Goal: Task Accomplishment & Management: Use online tool/utility

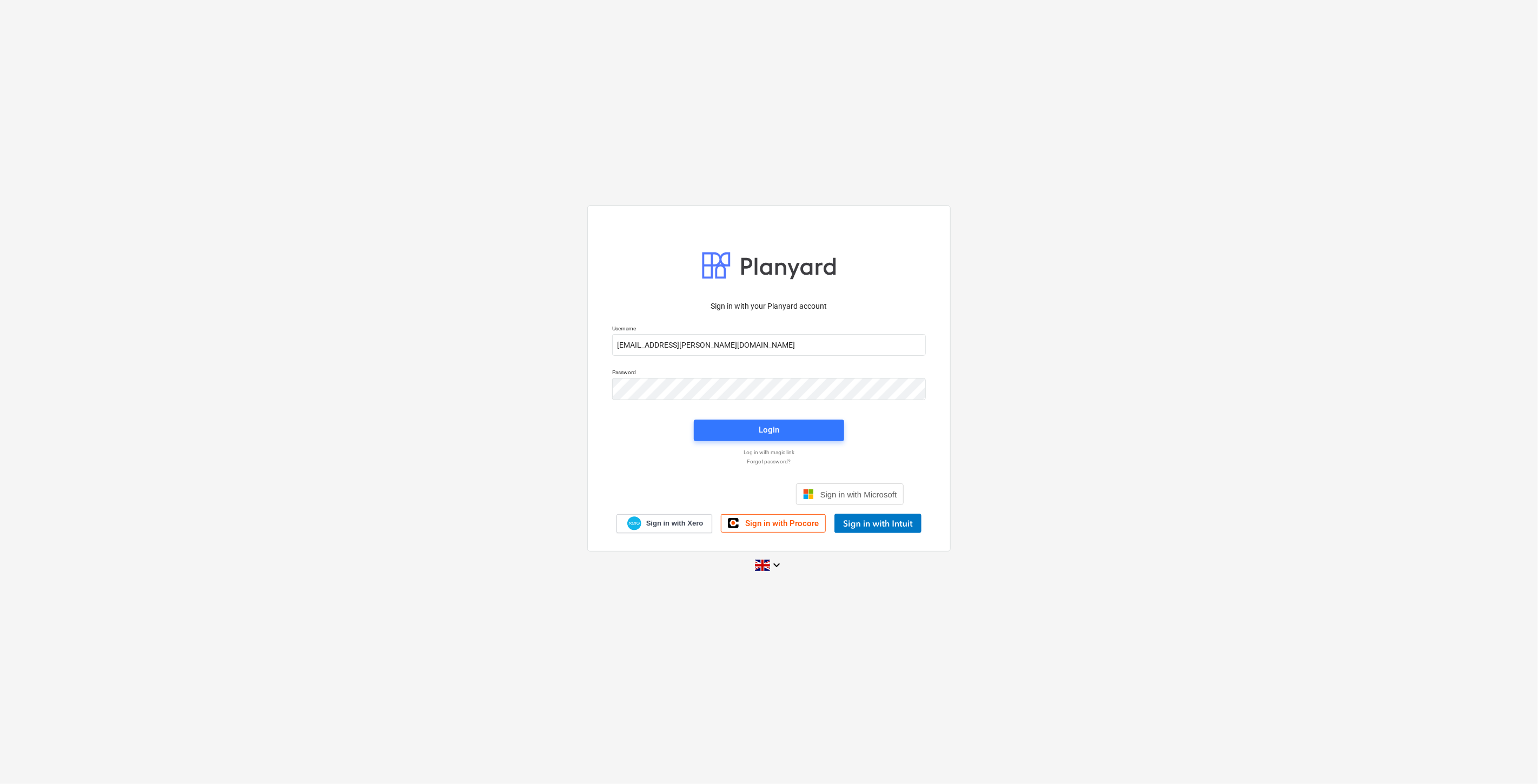
type input "[EMAIL_ADDRESS][PERSON_NAME][DOMAIN_NAME]"
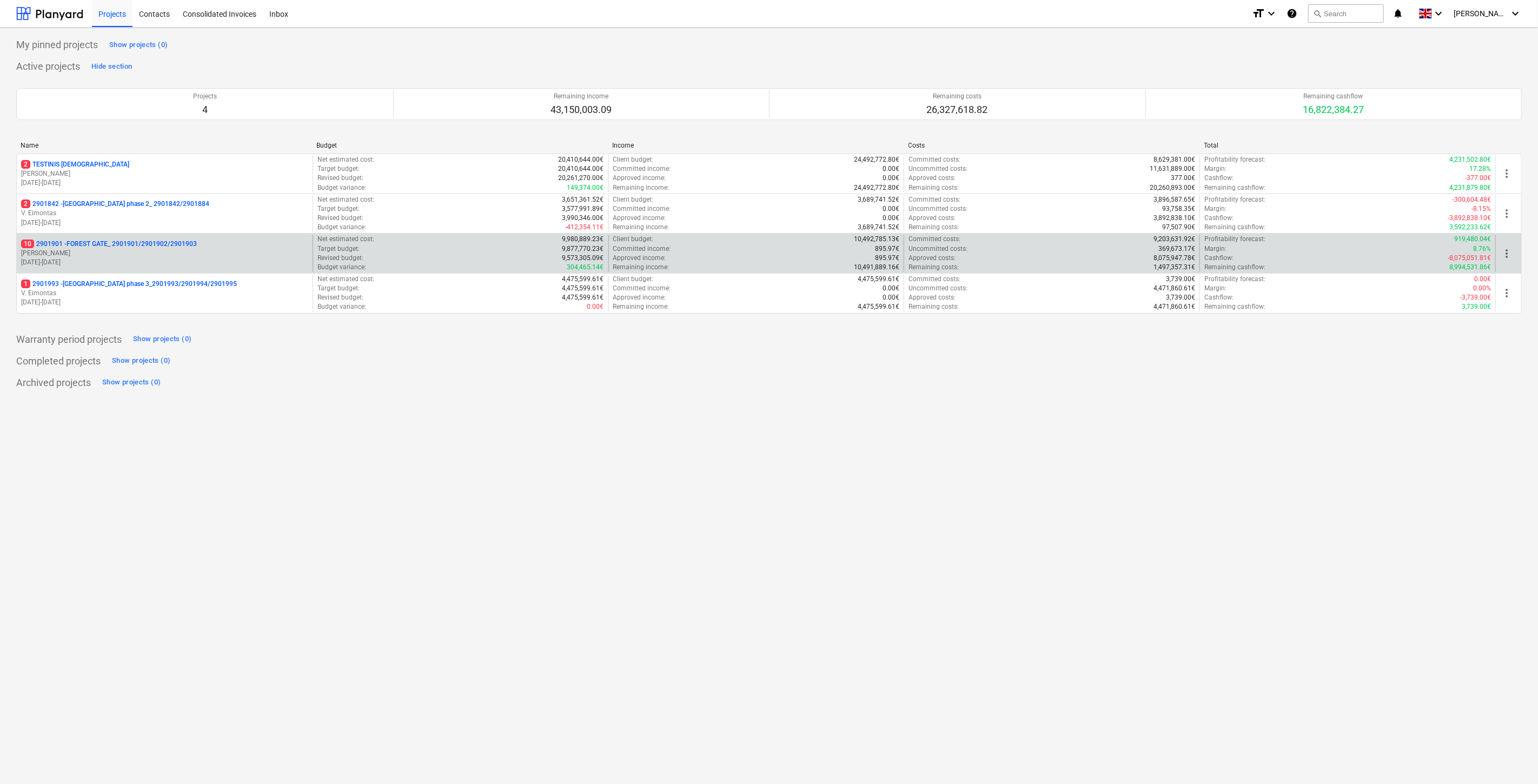
click at [163, 247] on p "10 2901901 - FOREST GATE_ 2901901/2901902/2901903" at bounding box center [109, 244] width 176 height 9
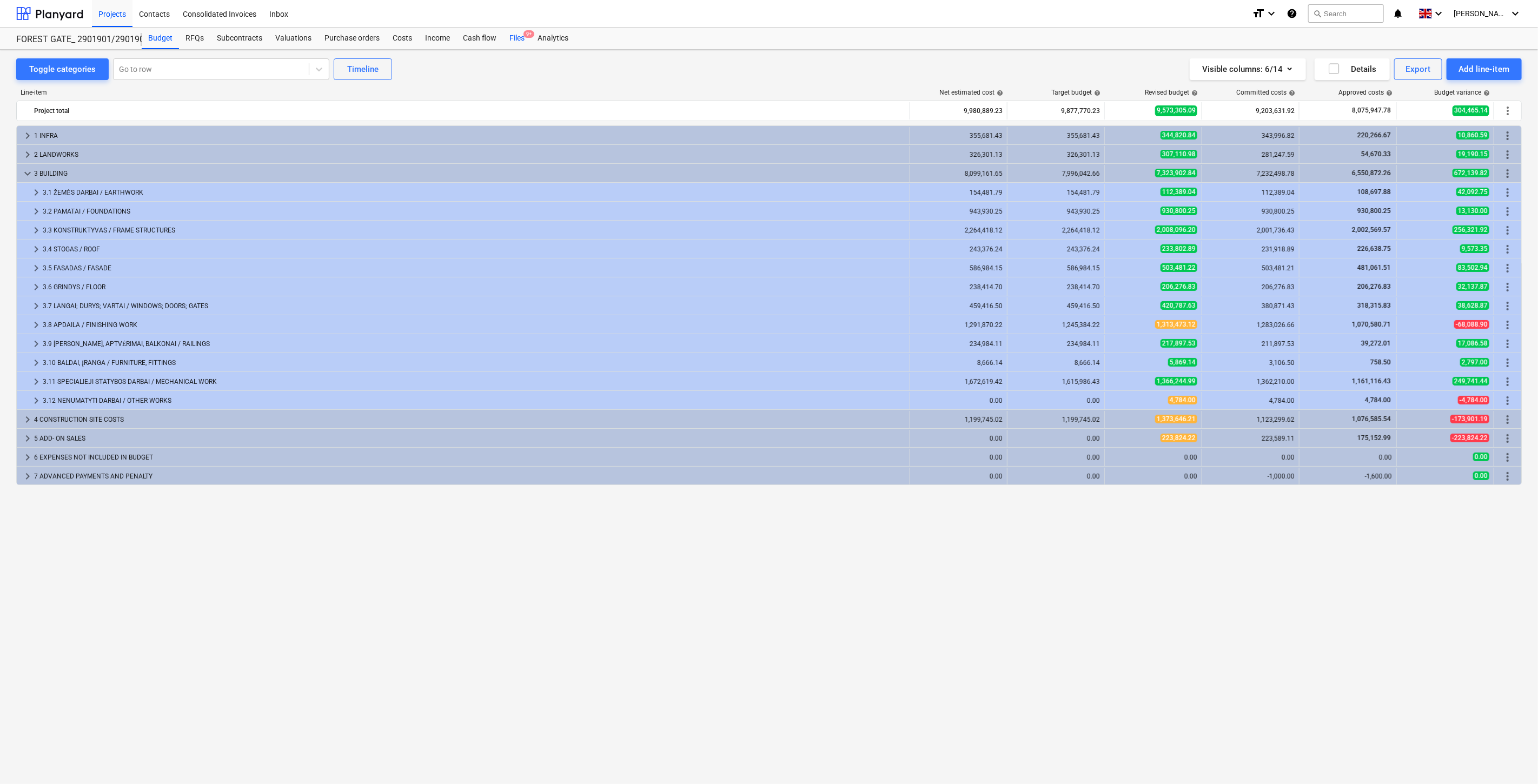
click at [518, 34] on div "Files 9+" at bounding box center [517, 38] width 28 height 22
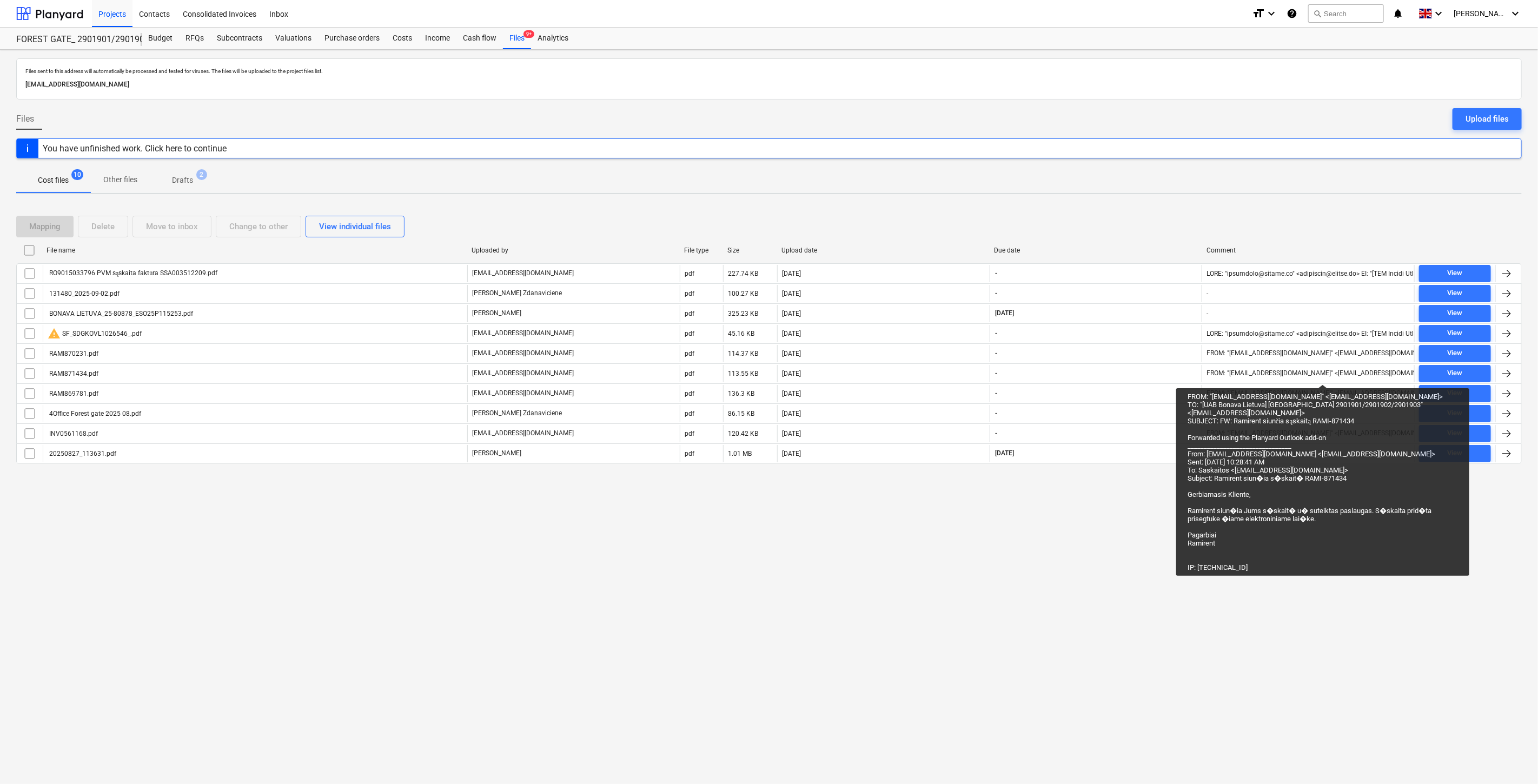
drag, startPoint x: 502, startPoint y: 521, endPoint x: 450, endPoint y: 150, distance: 374.6
click at [502, 520] on div "Files sent to this address will automatically be processed and tested for virus…" at bounding box center [769, 417] width 1538 height 735
click at [152, 38] on div "Budget" at bounding box center [161, 38] width 37 height 22
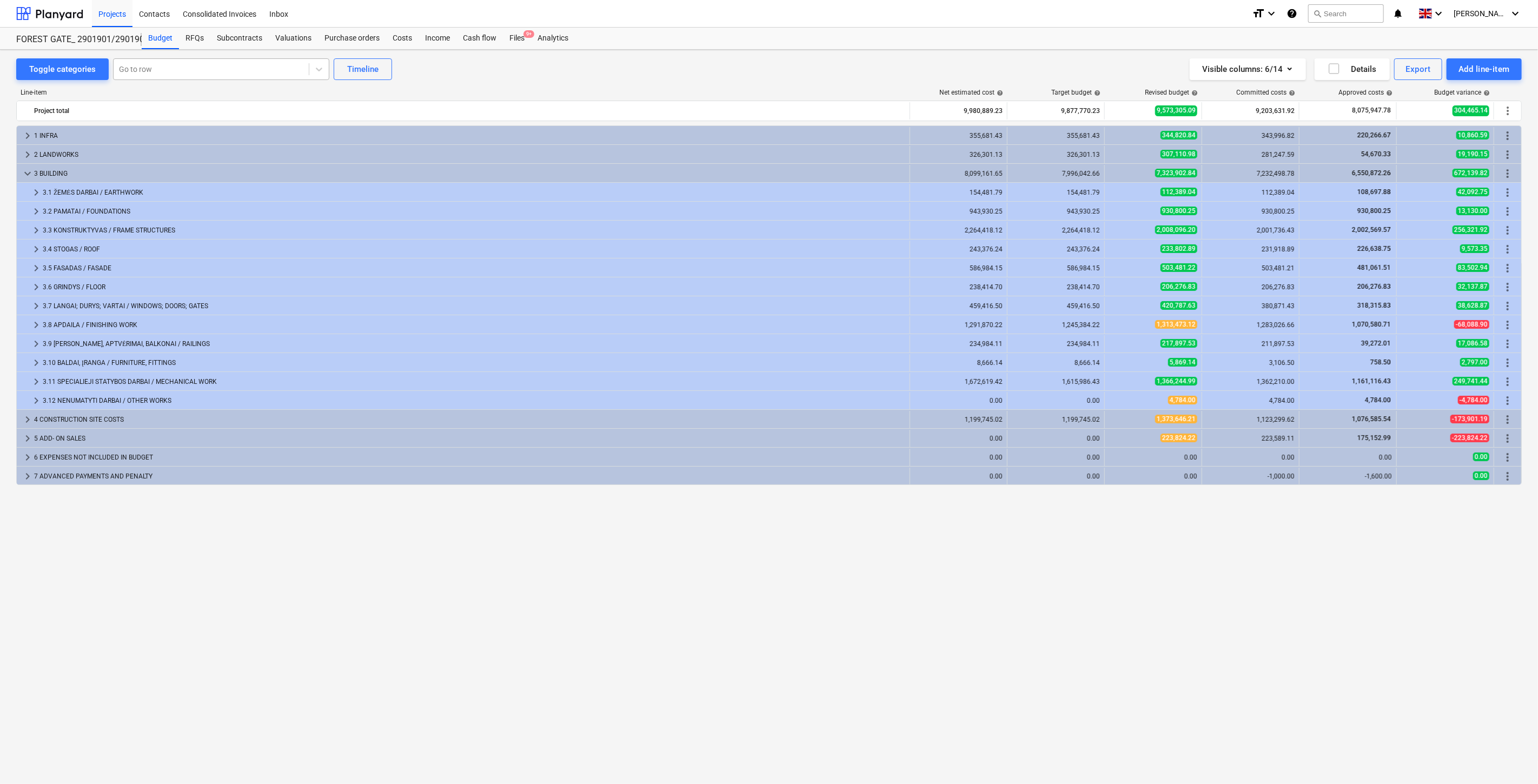
click at [246, 74] on div at bounding box center [211, 69] width 184 height 11
type input "reviz"
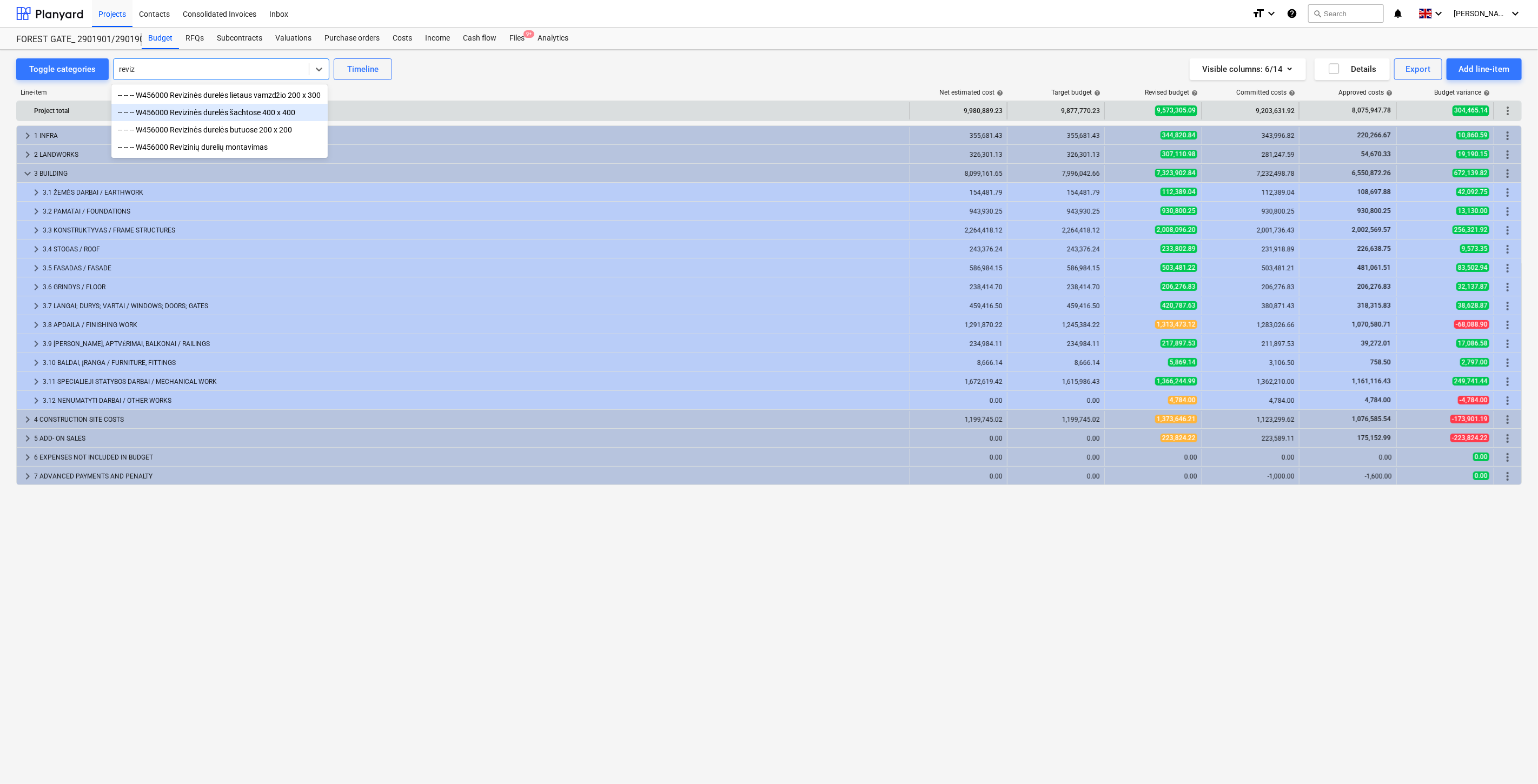
drag, startPoint x: 236, startPoint y: 107, endPoint x: 244, endPoint y: 112, distance: 9.4
click at [236, 109] on div "-- -- -- W456000 Revizinės durelės šachtose 400 x 400" at bounding box center [219, 112] width 216 height 17
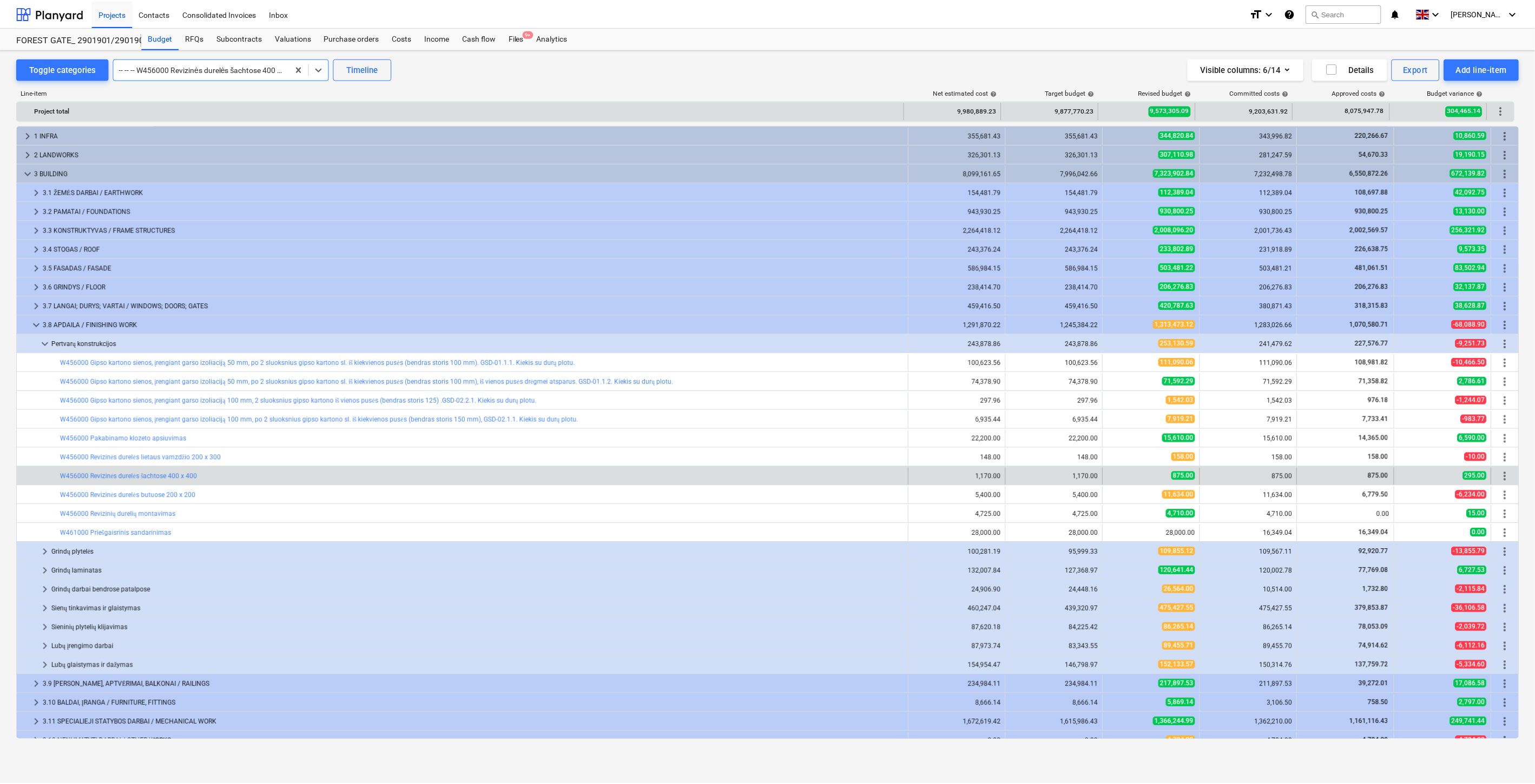
scroll to position [87, 0]
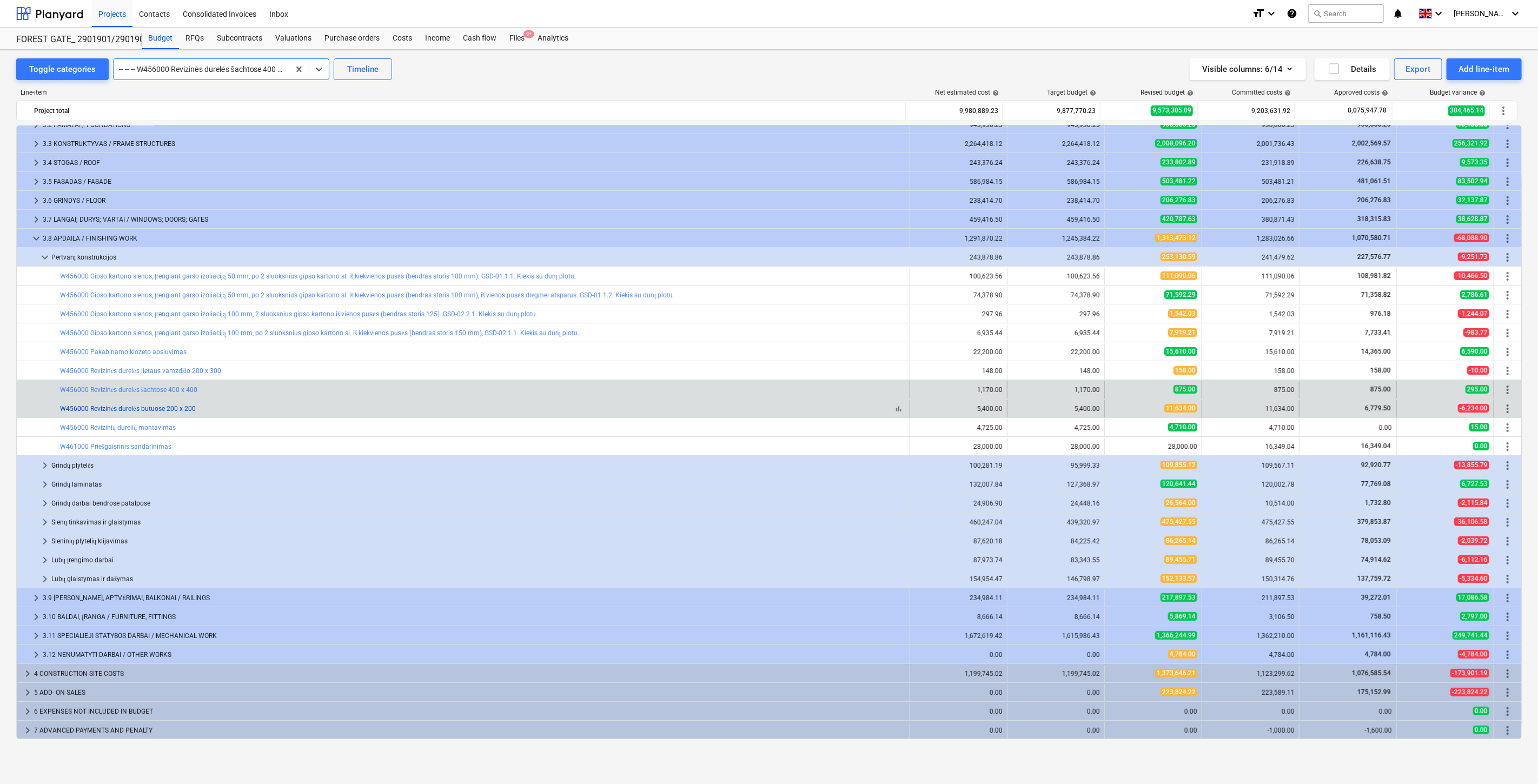
click at [171, 407] on link "W456000 Revizinės durelės butuose 200 x 200" at bounding box center [127, 409] width 136 height 7
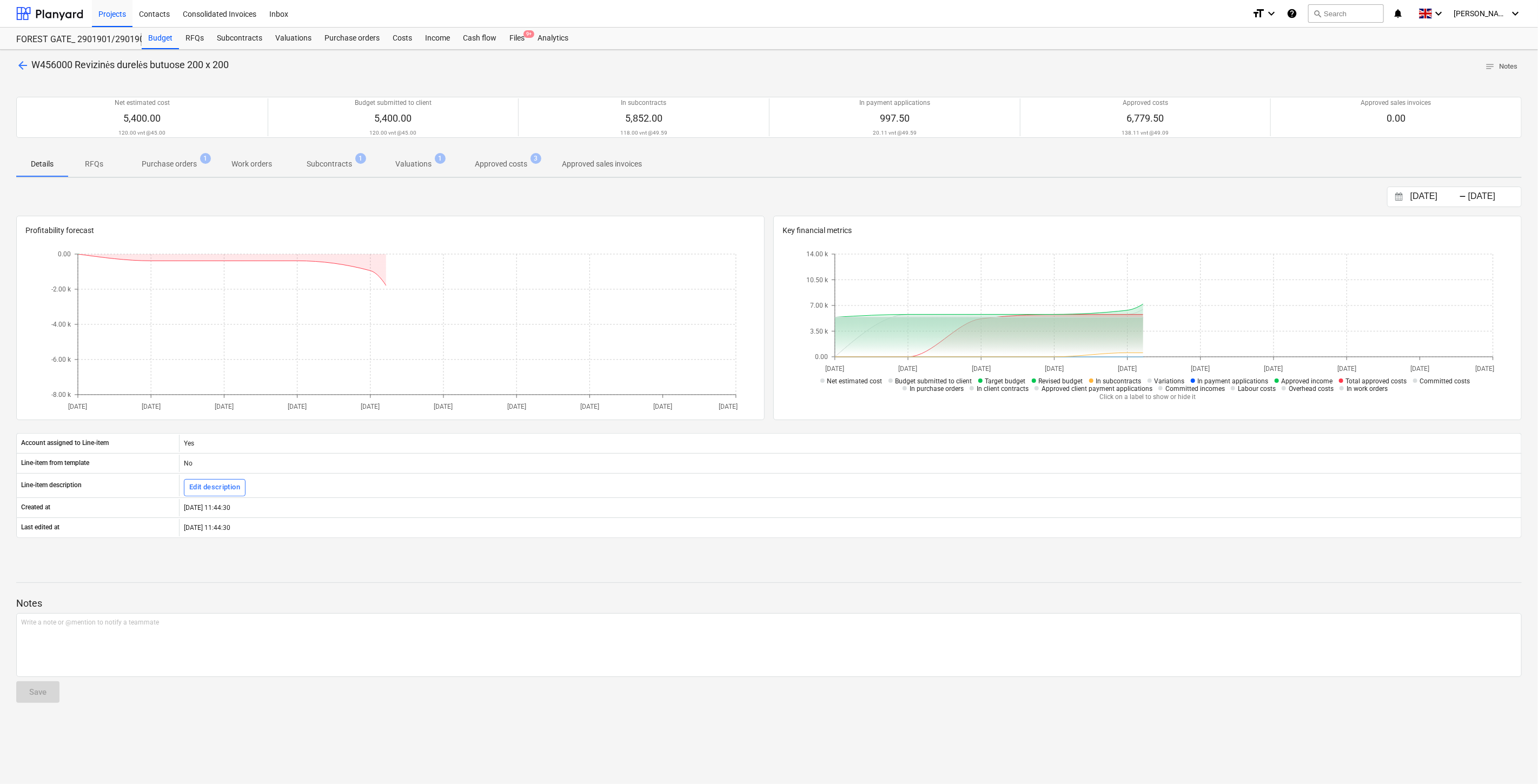
click at [342, 167] on p "Subcontracts" at bounding box center [329, 164] width 46 height 11
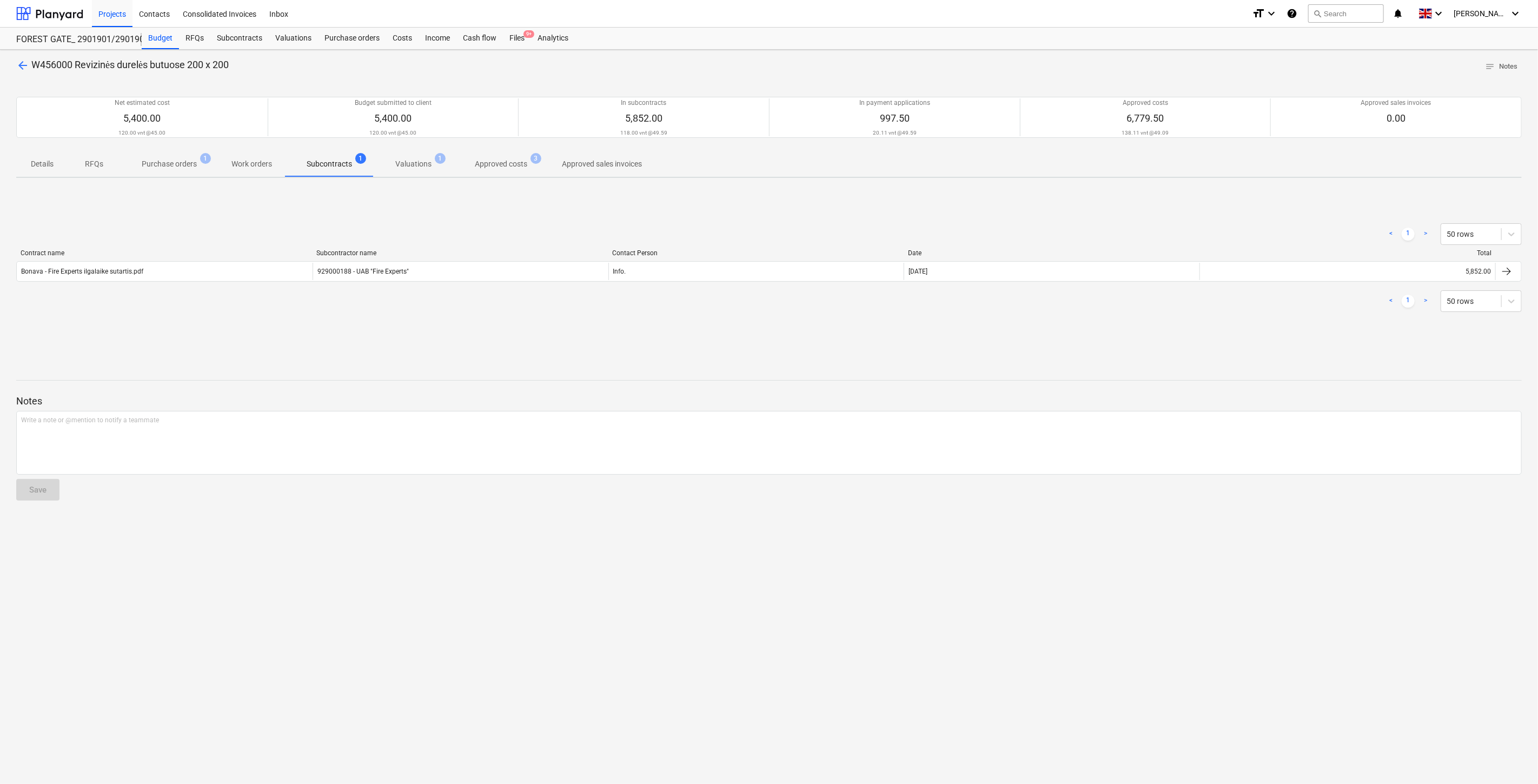
click at [420, 166] on p "Valuations" at bounding box center [414, 164] width 36 height 11
click at [489, 166] on p "Approved costs" at bounding box center [501, 164] width 52 height 11
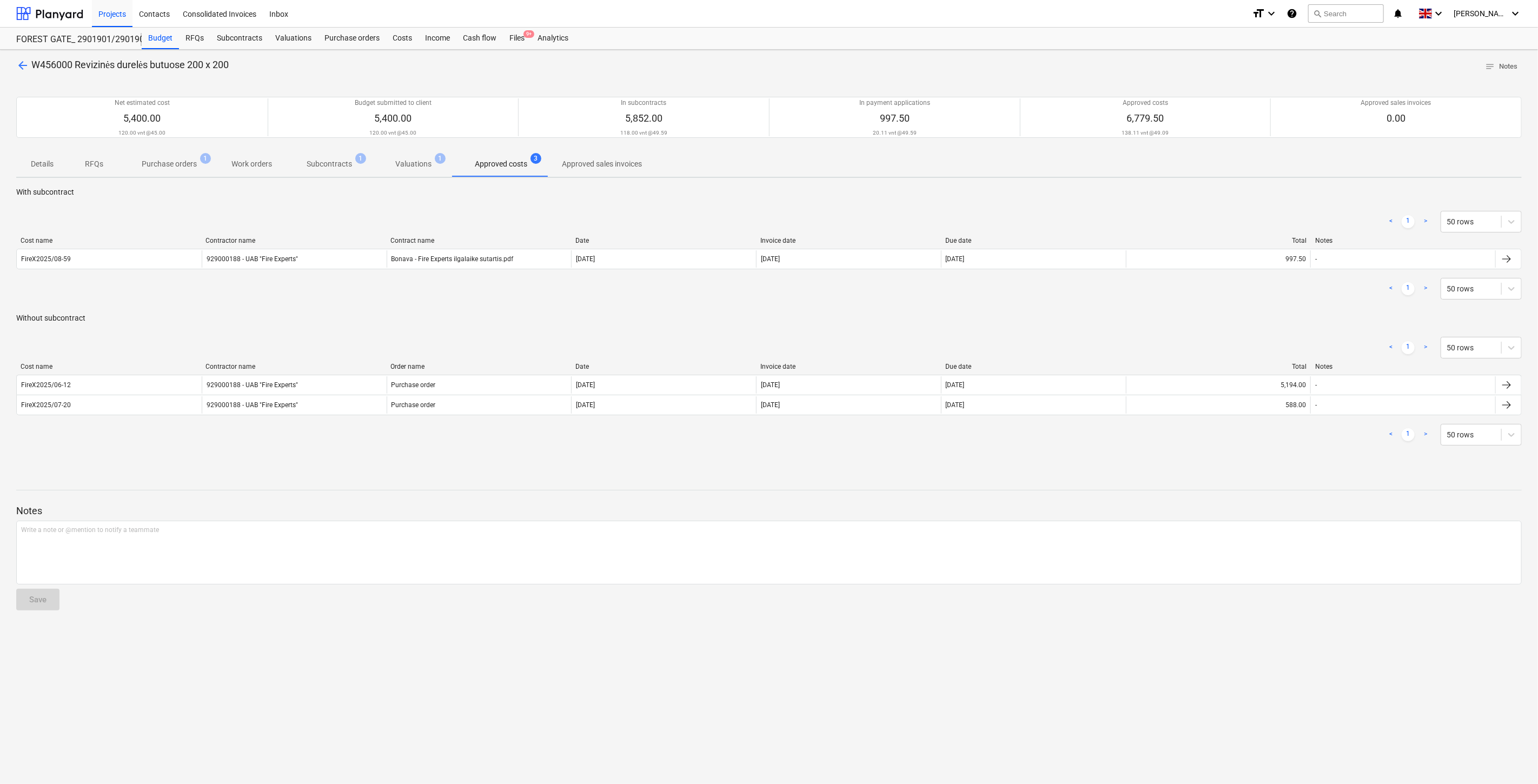
click at [990, 329] on div "< 1 > 50 rows Cost name Contractor name Order name Date Invoice date Due date T…" at bounding box center [769, 392] width 1506 height 135
click at [1001, 325] on div "< 1 > 50 rows Cost name Contractor name Order name Date Invoice date Due date T…" at bounding box center [769, 392] width 1506 height 135
drag, startPoint x: 1026, startPoint y: 312, endPoint x: 1063, endPoint y: 294, distance: 41.1
click at [1034, 307] on div "With subcontract < 1 > 50 rows Cost name Contractor name Contract name Date Inv…" at bounding box center [769, 322] width 1506 height 272
click at [1063, 294] on div "< 1 > 50 rows" at bounding box center [769, 289] width 1506 height 22
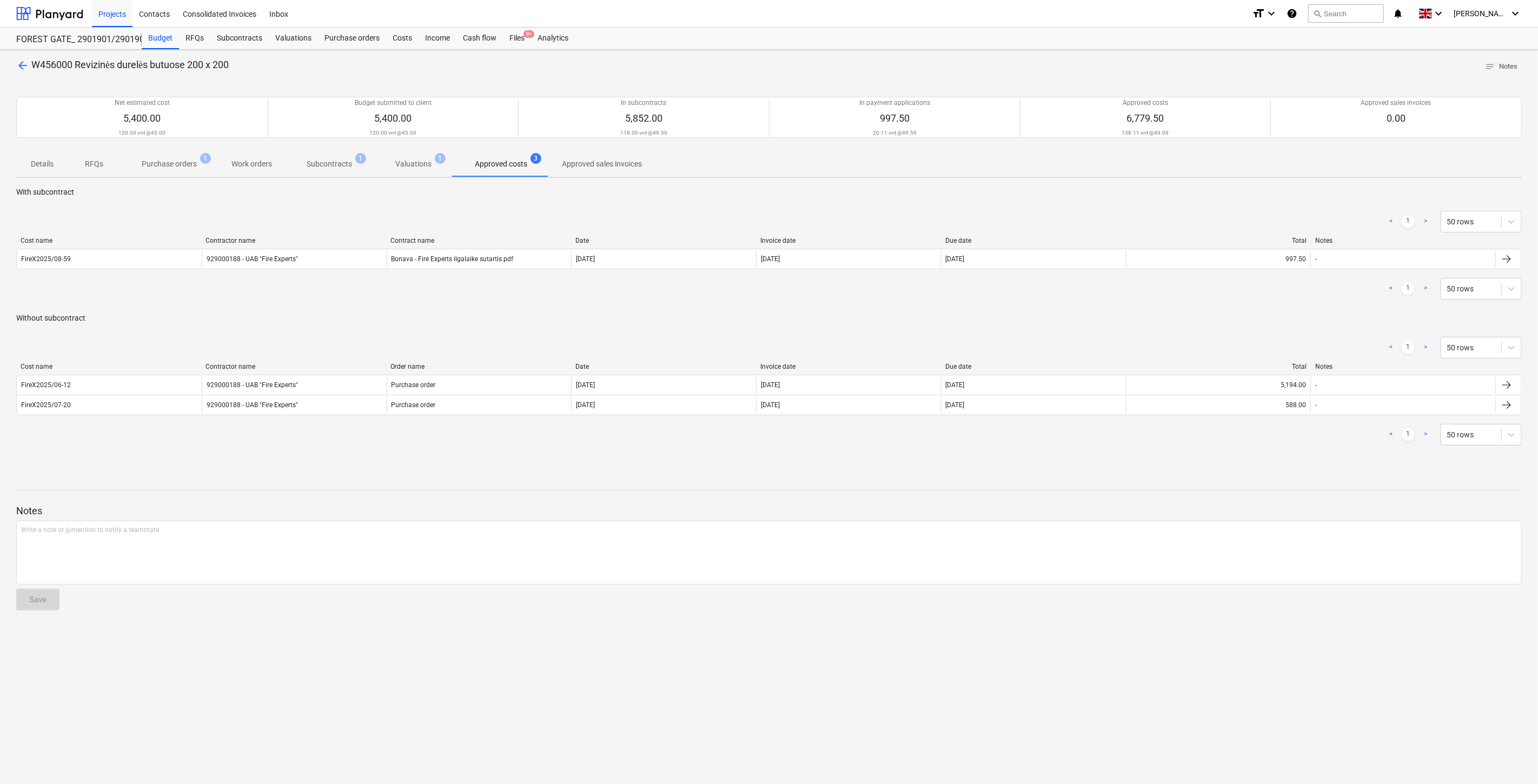
click at [1018, 310] on div "< 1 > 50 rows Cost name Contractor name Contract name Date Invoice date Due dat…" at bounding box center [769, 256] width 1506 height 115
click at [1034, 304] on div "< 1 > 50 rows Cost name Contractor name Contract name Date Invoice date Due dat…" at bounding box center [769, 256] width 1506 height 115
drag, startPoint x: 1053, startPoint y: 297, endPoint x: 1078, endPoint y: 288, distance: 26.6
click at [1054, 297] on div "< 1 > 50 rows" at bounding box center [769, 289] width 1506 height 22
click at [1089, 285] on div "< 1 > 50 rows" at bounding box center [769, 289] width 1506 height 22
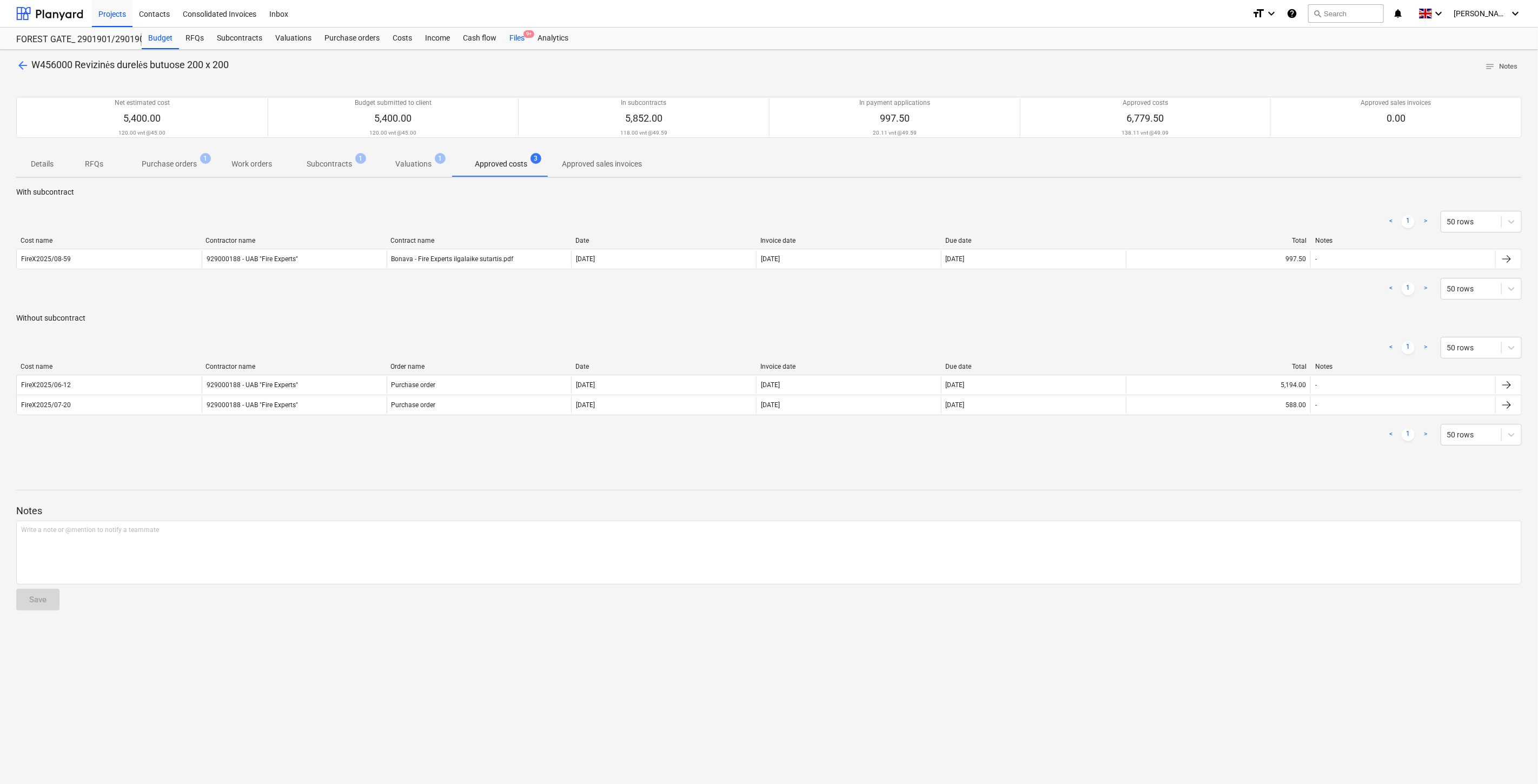
click at [516, 36] on div "Files 9+" at bounding box center [517, 38] width 28 height 22
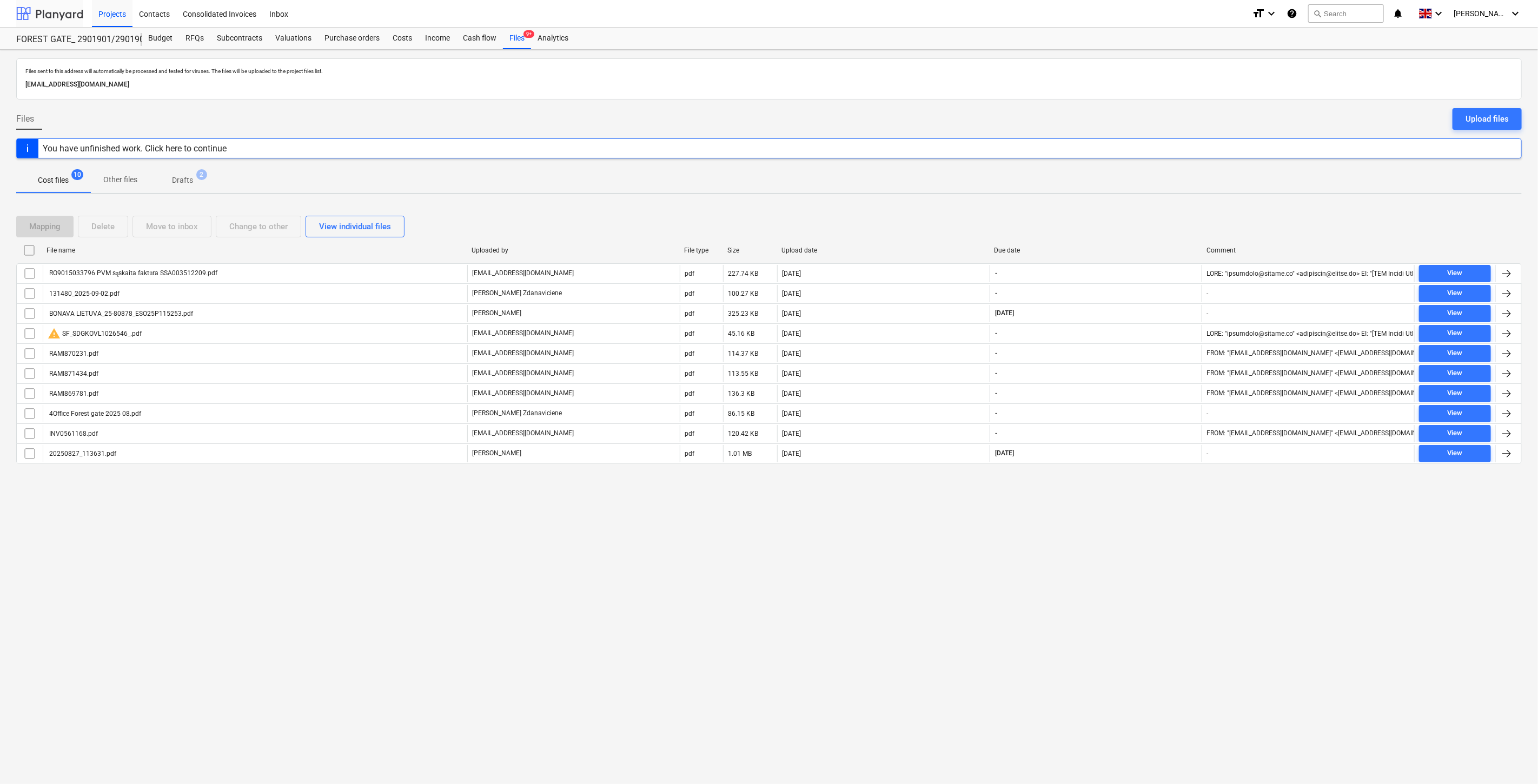
click at [58, 16] on div at bounding box center [49, 13] width 67 height 27
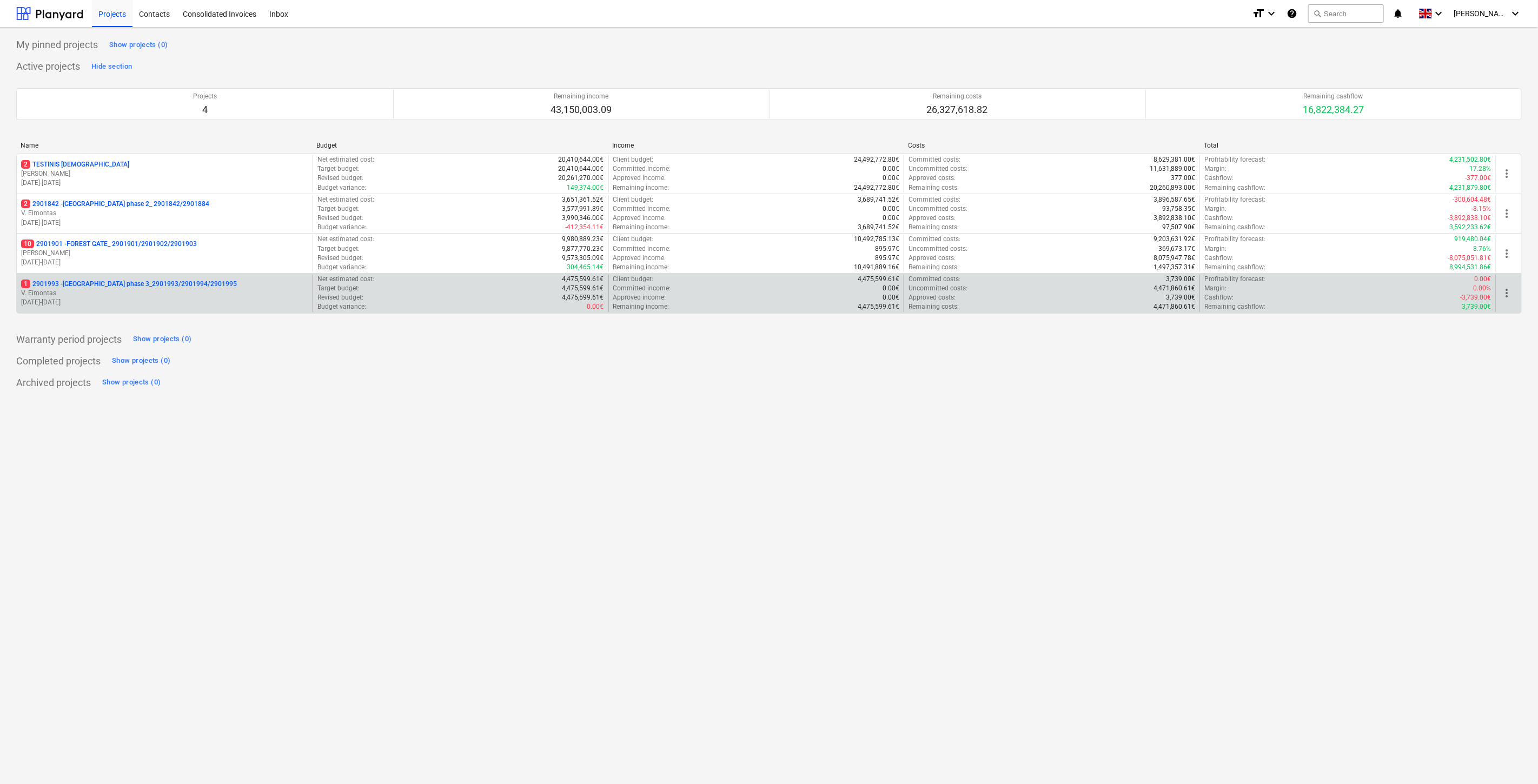
click at [126, 289] on p "1 2901993 - [GEOGRAPHIC_DATA] phase 3_2901993/2901994/2901995" at bounding box center [129, 284] width 216 height 9
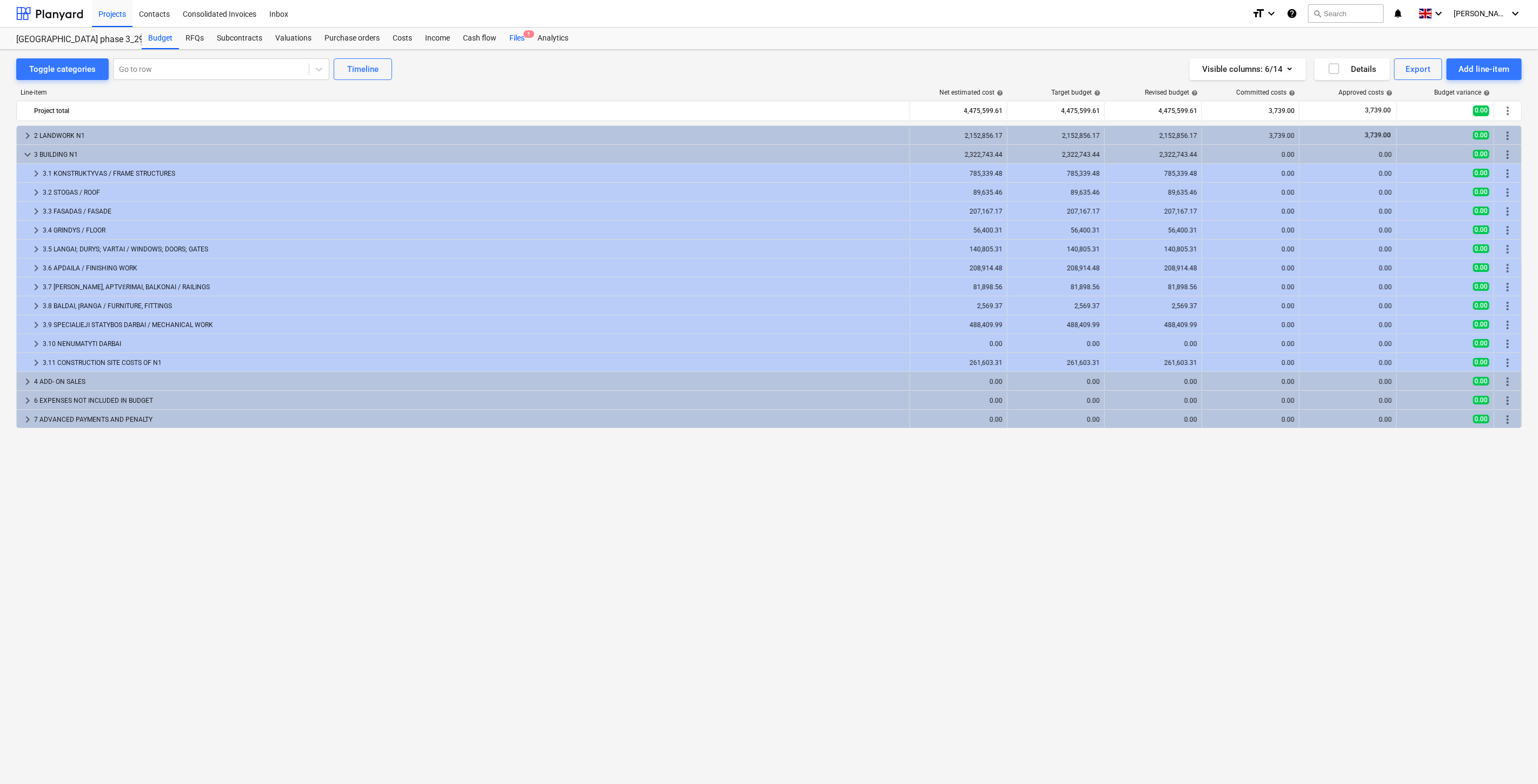
click at [530, 34] on span "1" at bounding box center [528, 34] width 11 height 7
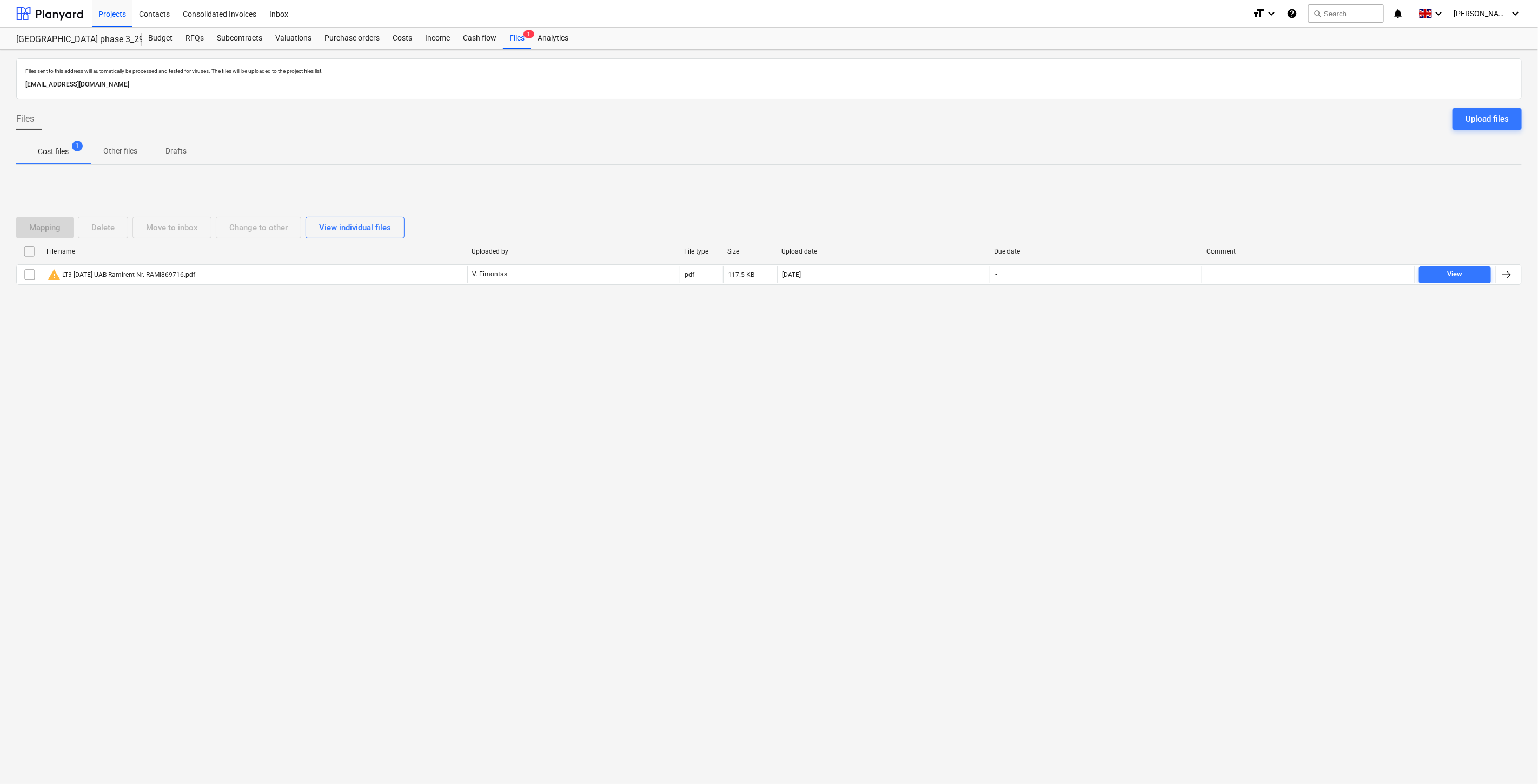
drag, startPoint x: 1093, startPoint y: 352, endPoint x: 1101, endPoint y: 339, distance: 15.3
click at [1093, 350] on div "Files sent to this address will automatically be processed and tested for virus…" at bounding box center [769, 417] width 1538 height 735
click at [1118, 323] on div "Mapping Delete Move to inbox Change to other View individual files File name Up…" at bounding box center [769, 256] width 1506 height 162
click at [1102, 357] on div "Files sent to this address will automatically be processed and tested for virus…" at bounding box center [769, 417] width 1538 height 735
click at [1153, 317] on div "Mapping Delete Move to inbox Change to other View individual files File name Up…" at bounding box center [769, 256] width 1506 height 162
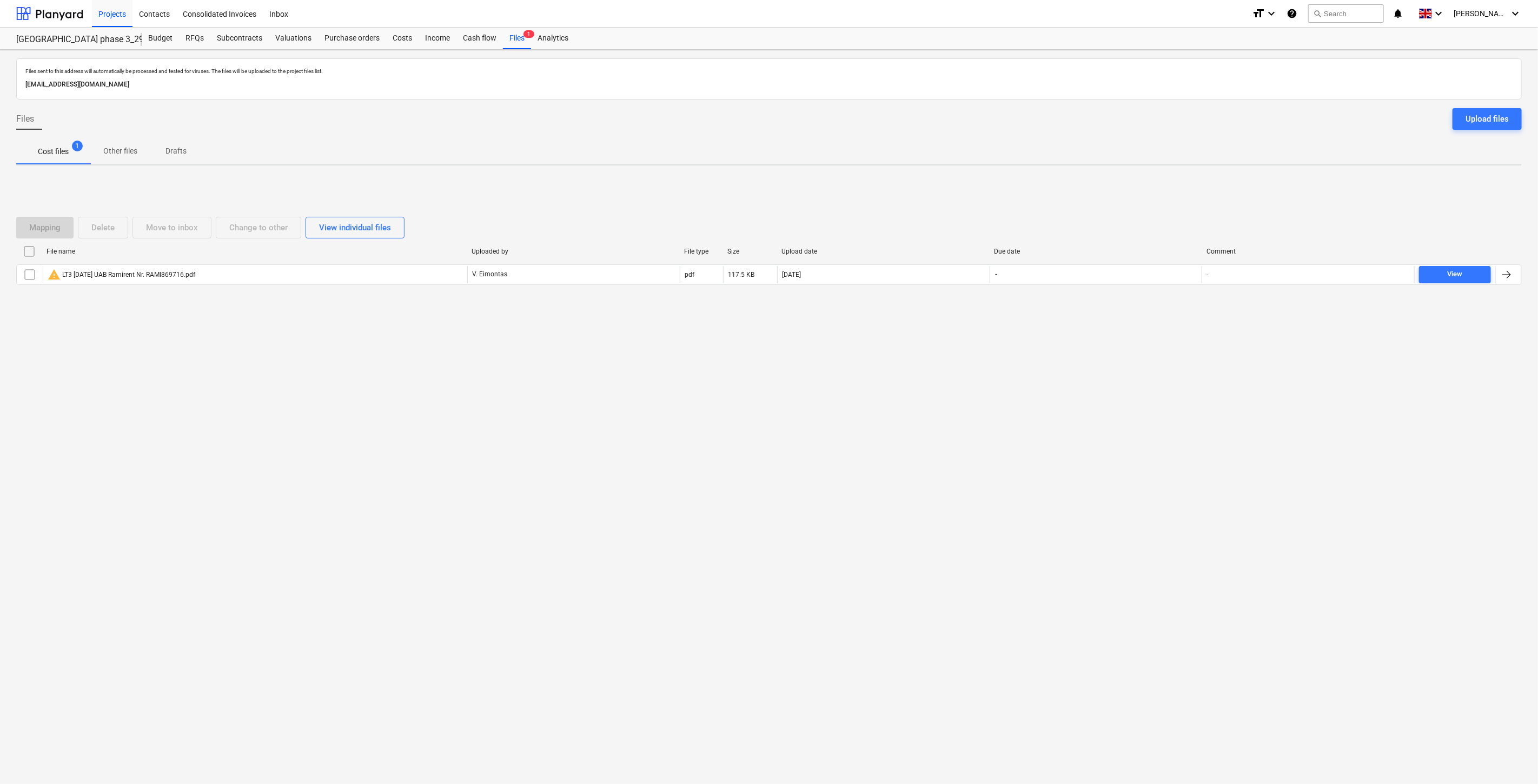
click at [1113, 214] on div "Mapping Delete Move to inbox Change to other View individual files" at bounding box center [769, 227] width 1506 height 30
click at [1128, 204] on div "Mapping Delete Move to inbox Change to other View individual files File name Up…" at bounding box center [769, 255] width 1506 height 102
drag, startPoint x: 1155, startPoint y: 187, endPoint x: 1174, endPoint y: 176, distance: 22.0
click at [1156, 186] on div "Mapping Delete Move to inbox Change to other View individual files File name Up…" at bounding box center [769, 256] width 1506 height 162
click at [1174, 176] on div "Mapping Delete Move to inbox Change to other View individual files File name Up…" at bounding box center [769, 256] width 1506 height 162
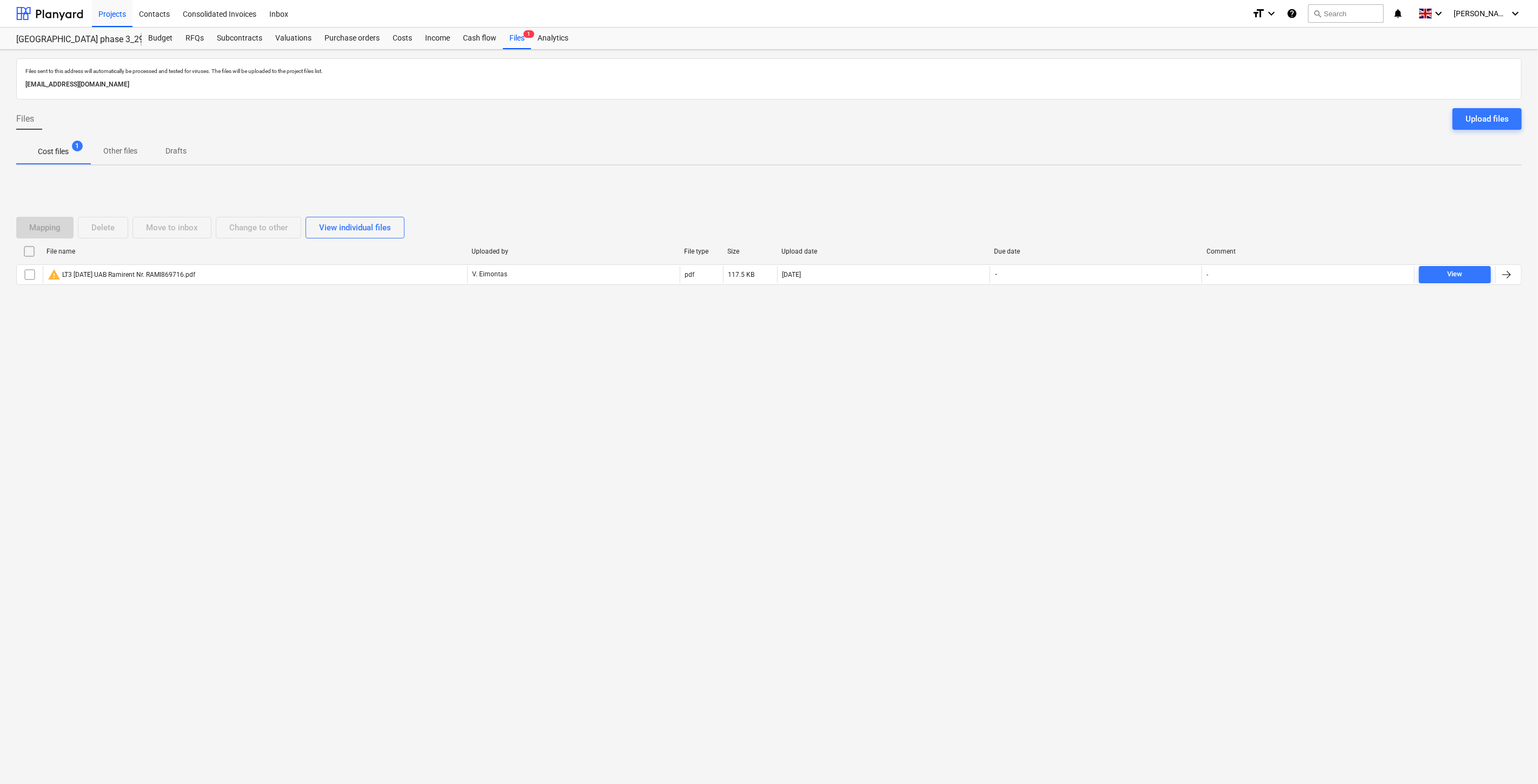
click at [1108, 207] on div "Mapping Delete Move to inbox Change to other View individual files File name Up…" at bounding box center [769, 255] width 1506 height 102
click at [1118, 201] on div "Mapping Delete Move to inbox Change to other View individual files File name Up…" at bounding box center [769, 256] width 1506 height 162
drag, startPoint x: 1131, startPoint y: 192, endPoint x: 1139, endPoint y: 186, distance: 10.0
click at [1134, 189] on div "Mapping Delete Move to inbox Change to other View individual files File name Up…" at bounding box center [769, 256] width 1506 height 162
click at [1143, 183] on div "Mapping Delete Move to inbox Change to other View individual files File name Up…" at bounding box center [769, 256] width 1506 height 162
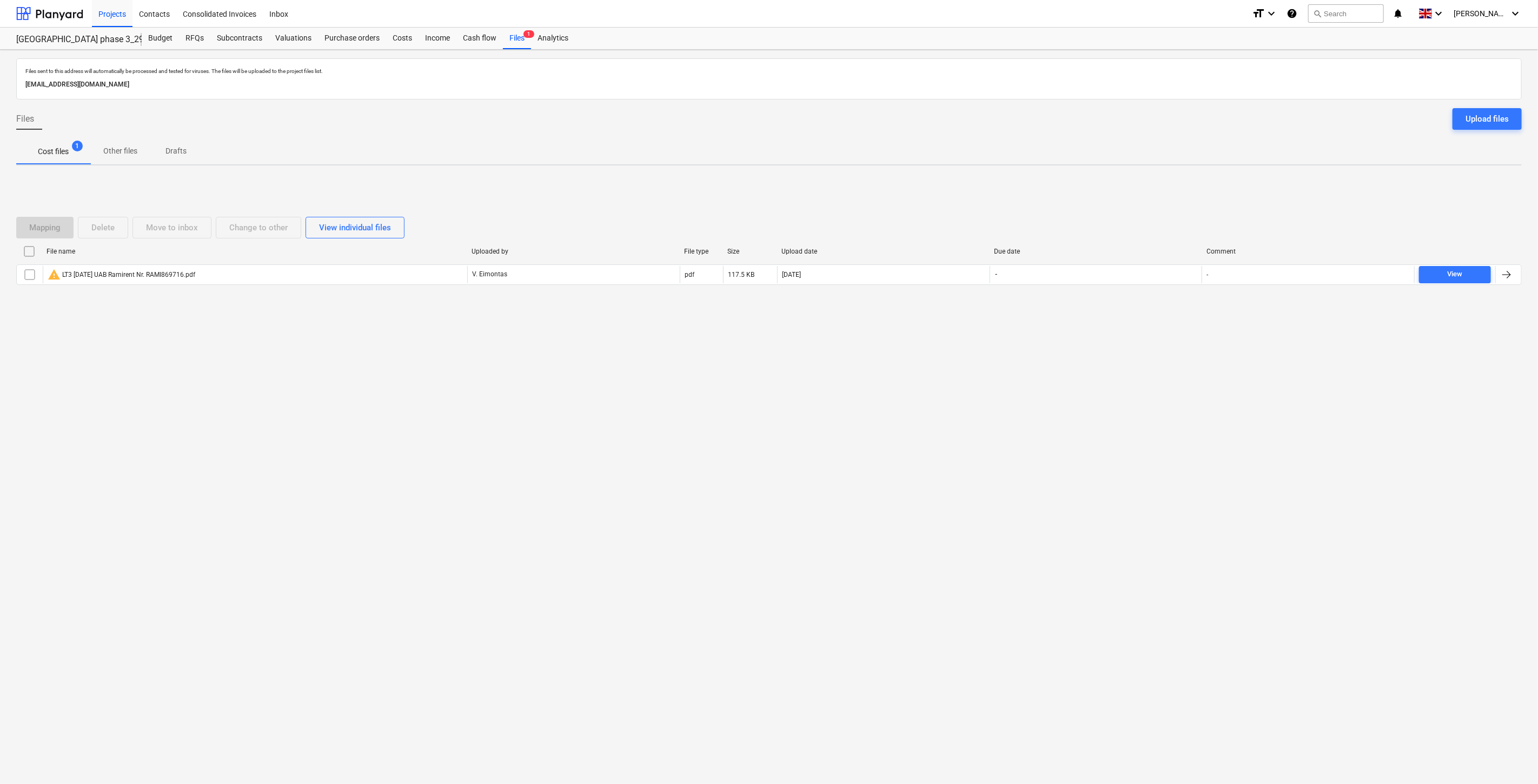
drag, startPoint x: 1127, startPoint y: 192, endPoint x: 1155, endPoint y: 177, distance: 31.8
click at [1129, 191] on div "Mapping Delete Move to inbox Change to other View individual files File name Up…" at bounding box center [769, 256] width 1506 height 162
click at [1155, 177] on div "Mapping Delete Move to inbox Change to other View individual files File name Up…" at bounding box center [769, 256] width 1506 height 162
click at [1137, 204] on div "Mapping Delete Move to inbox Change to other View individual files File name Up…" at bounding box center [769, 255] width 1506 height 102
click at [1143, 194] on div "Mapping Delete Move to inbox Change to other View individual files File name Up…" at bounding box center [769, 256] width 1506 height 162
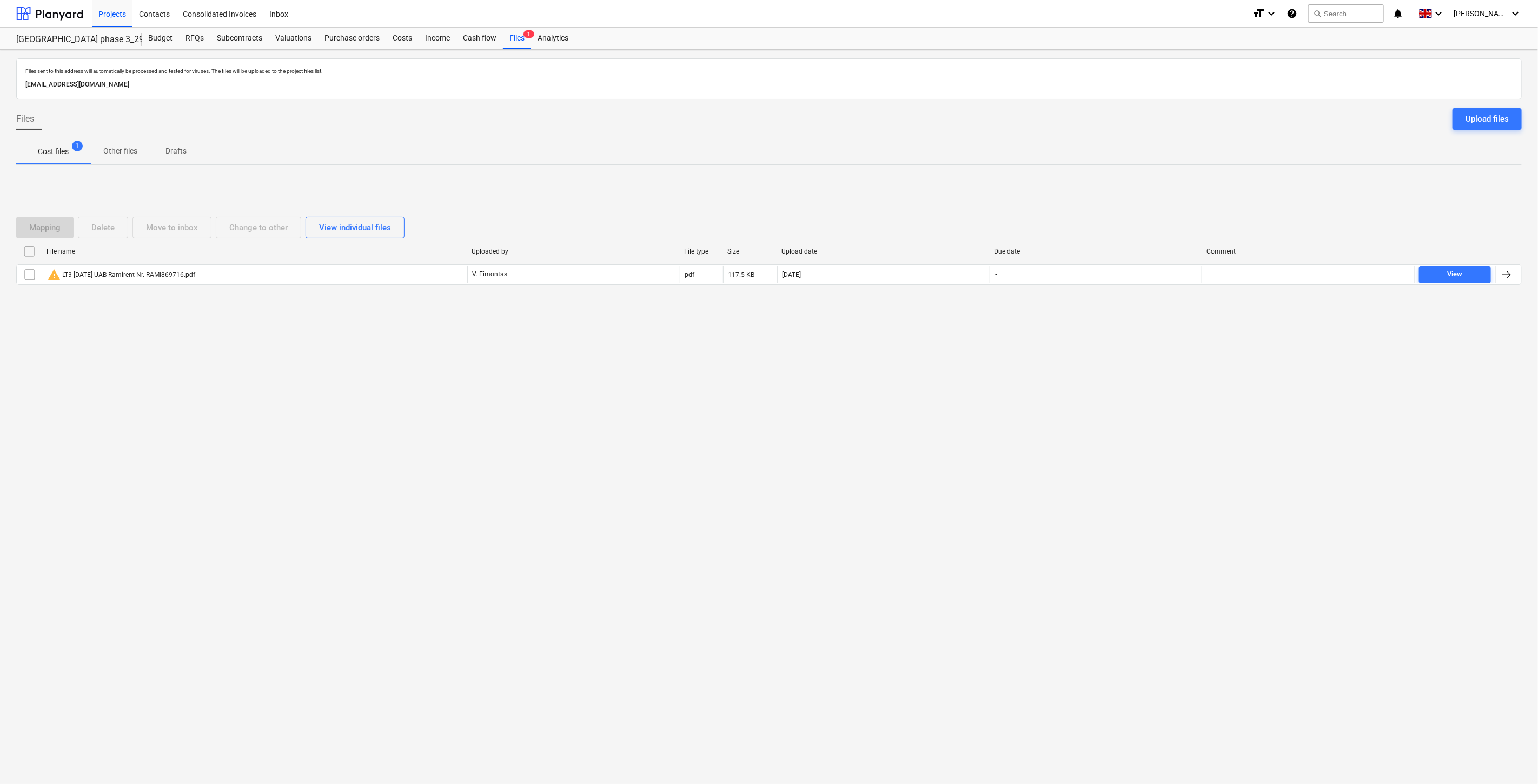
click at [1150, 184] on div "Mapping Delete Move to inbox Change to other View individual files File name Up…" at bounding box center [769, 256] width 1506 height 162
drag, startPoint x: 1154, startPoint y: 182, endPoint x: 1162, endPoint y: 177, distance: 9.4
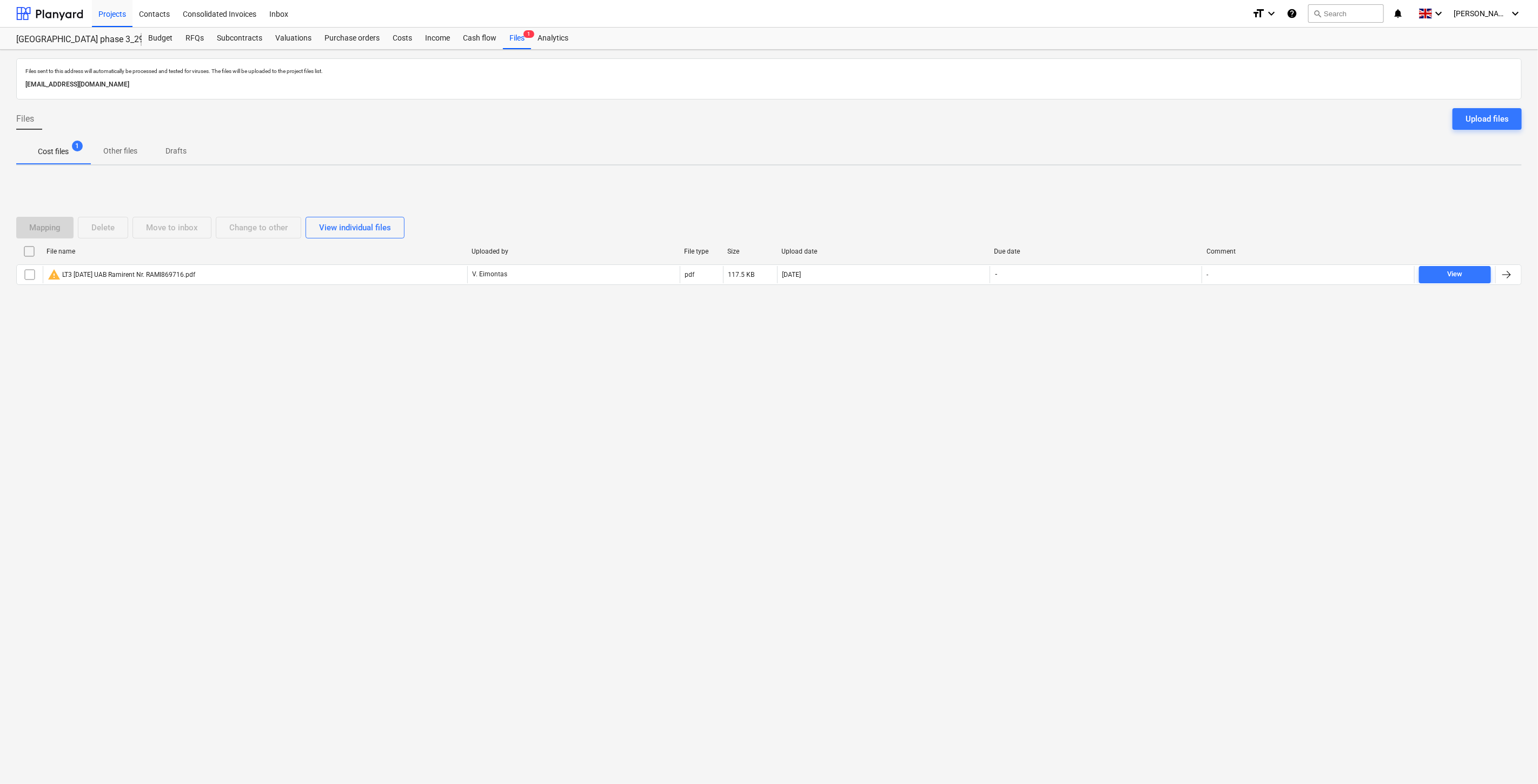
click at [1156, 181] on div "Mapping Delete Move to inbox Change to other View individual files File name Up…" at bounding box center [769, 256] width 1506 height 162
click at [1162, 177] on div "Mapping Delete Move to inbox Change to other View individual files File name Up…" at bounding box center [769, 256] width 1506 height 162
drag, startPoint x: 1140, startPoint y: 194, endPoint x: 1161, endPoint y: 176, distance: 27.7
click at [1149, 186] on div "Mapping Delete Move to inbox Change to other View individual files File name Up…" at bounding box center [769, 256] width 1506 height 162
click at [1161, 176] on div "Mapping Delete Move to inbox Change to other View individual files File name Up…" at bounding box center [769, 256] width 1506 height 162
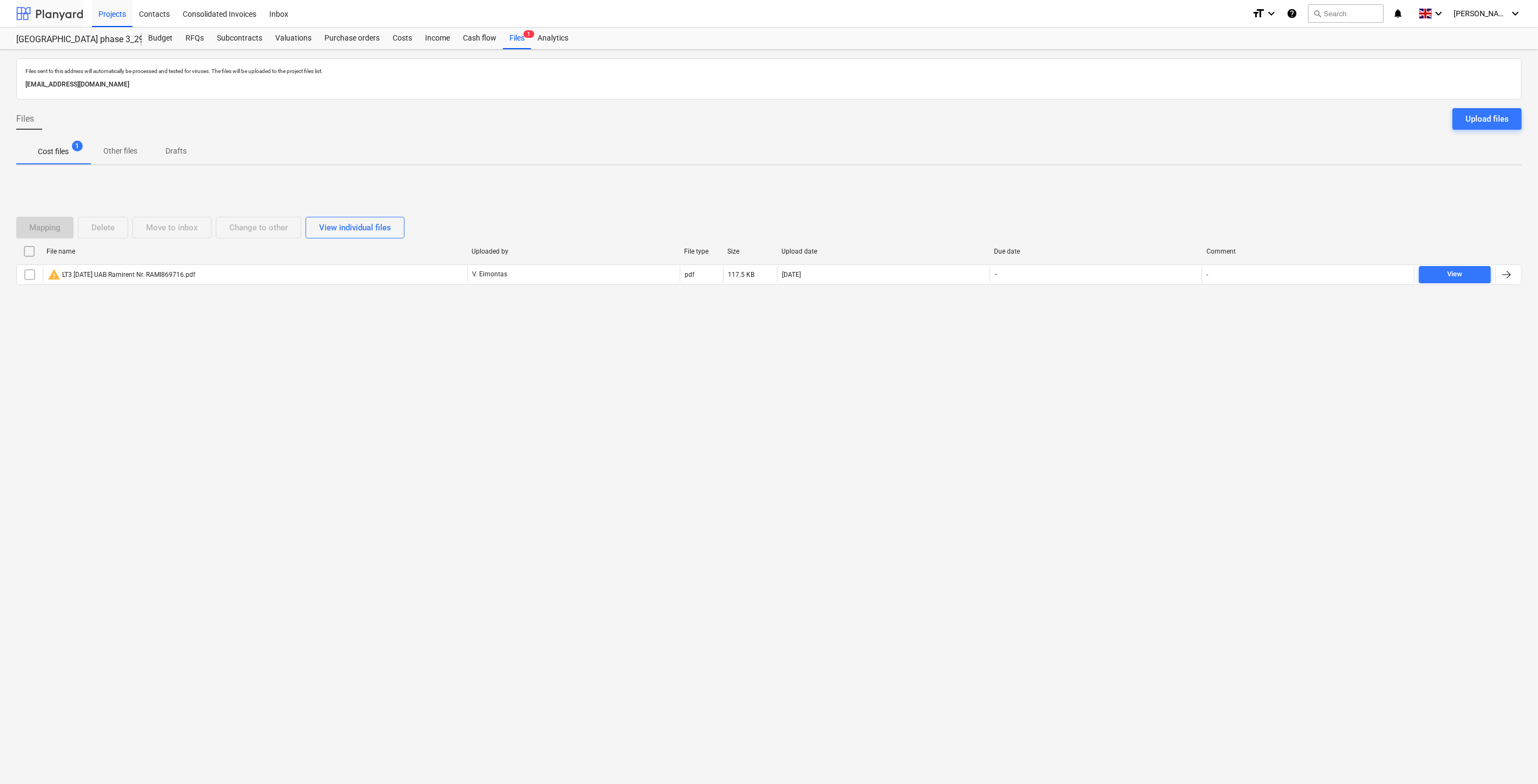
drag, startPoint x: 55, startPoint y: 12, endPoint x: 57, endPoint y: 24, distance: 12.2
click at [55, 12] on div at bounding box center [49, 13] width 67 height 27
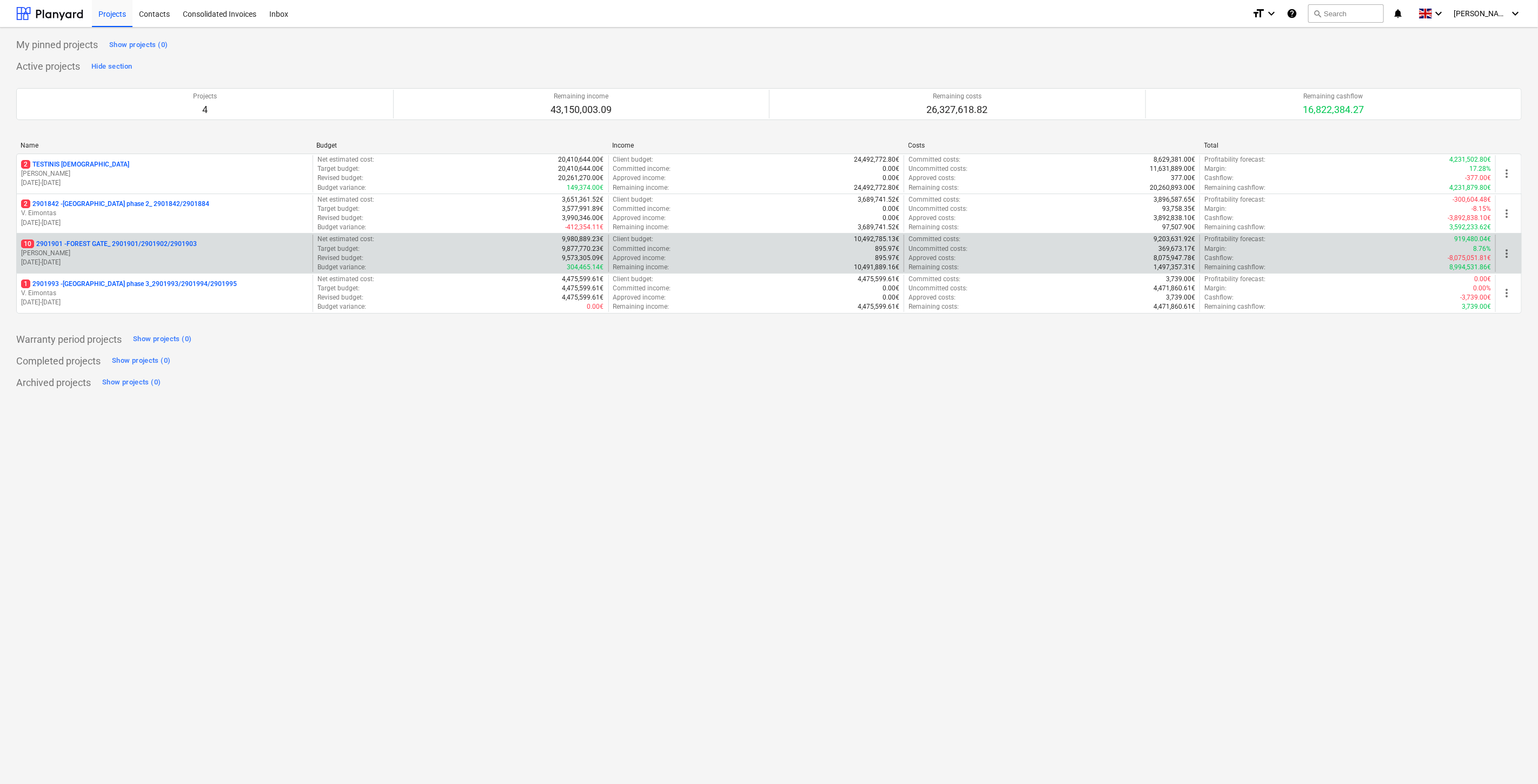
click at [102, 252] on p "[PERSON_NAME]" at bounding box center [165, 253] width 287 height 9
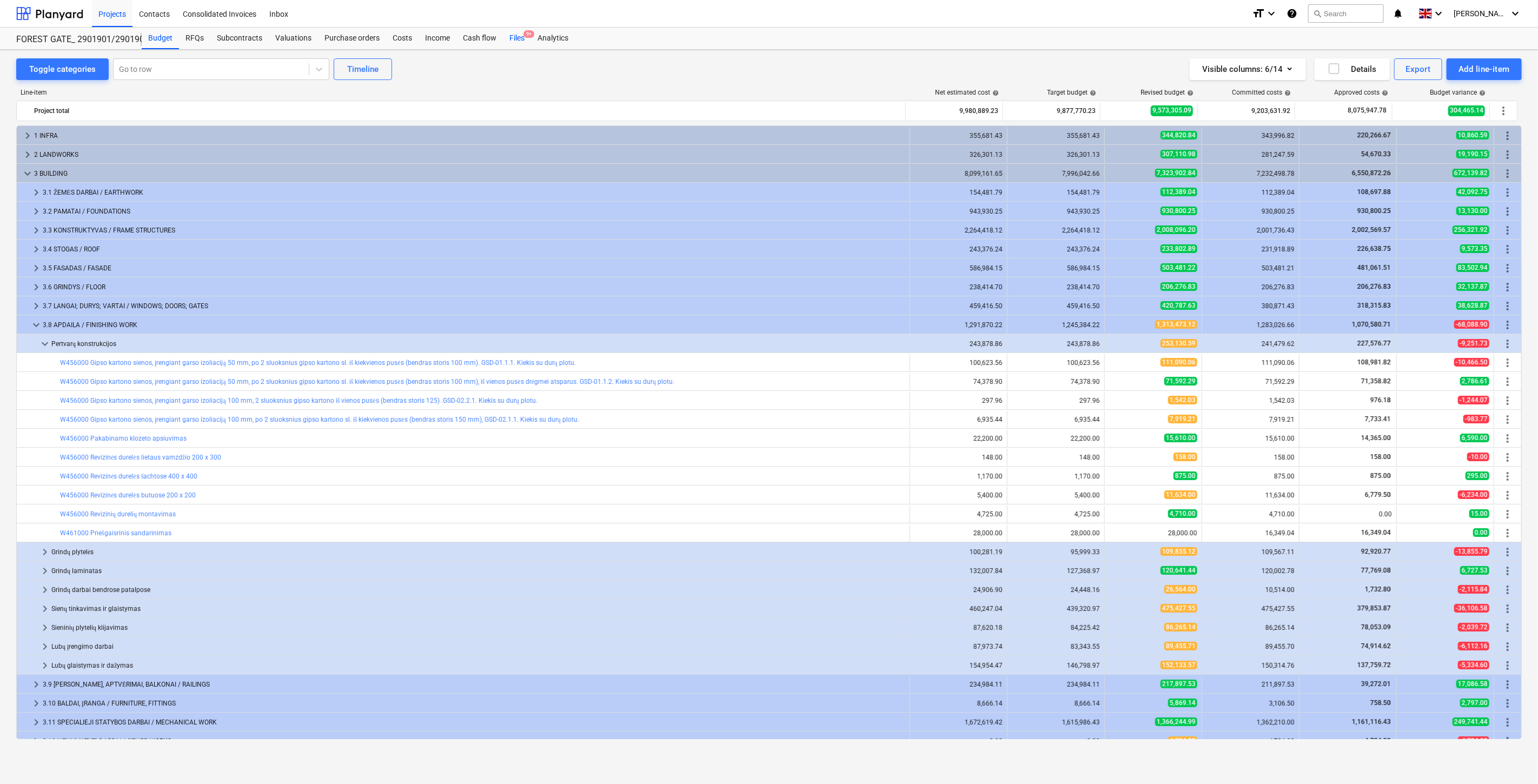
click at [518, 39] on div "Files 9+" at bounding box center [517, 38] width 28 height 22
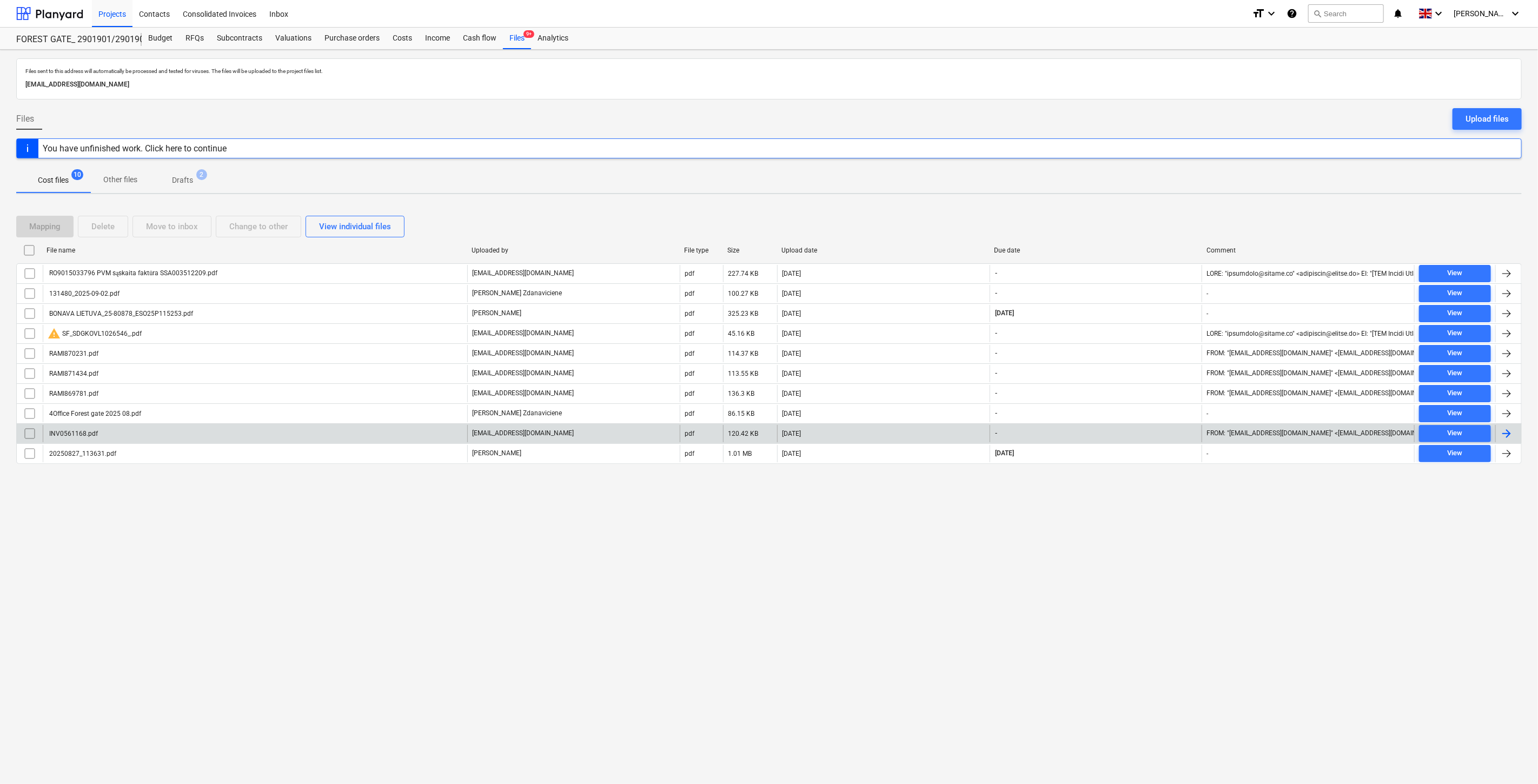
click at [344, 427] on div "INV0561168.pdf" at bounding box center [255, 434] width 425 height 17
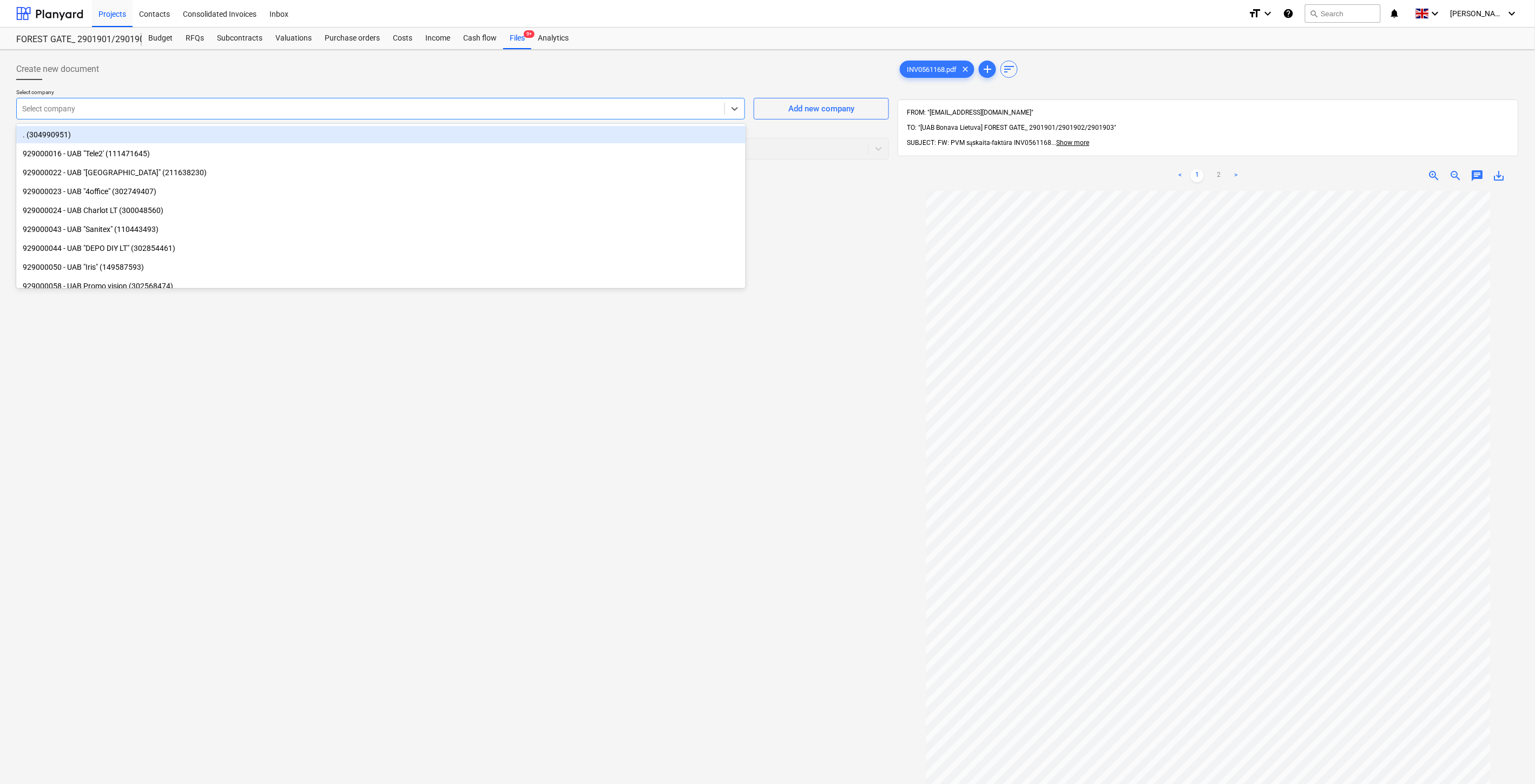
click at [264, 102] on div "Select company" at bounding box center [371, 109] width 708 height 15
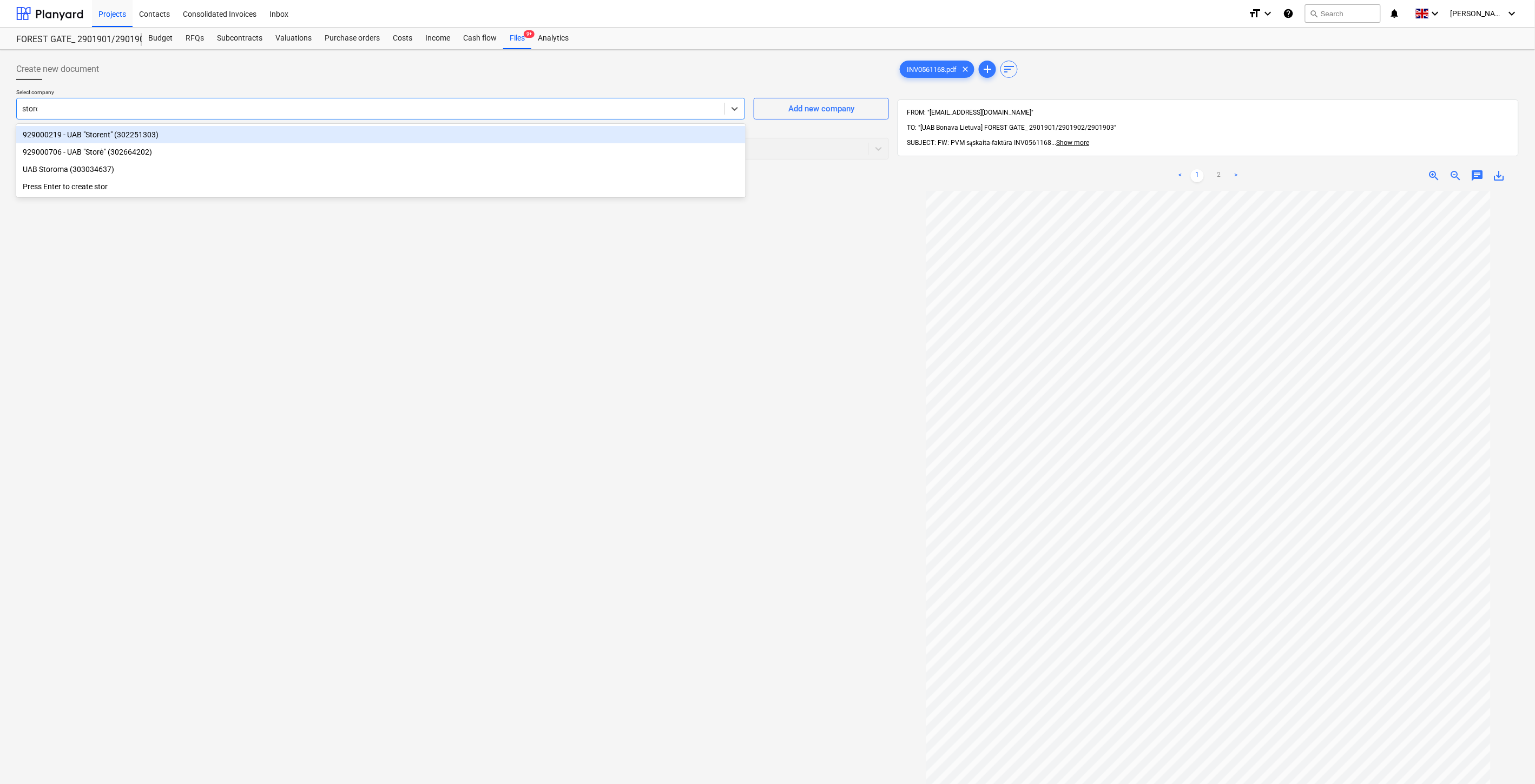
type input "storent"
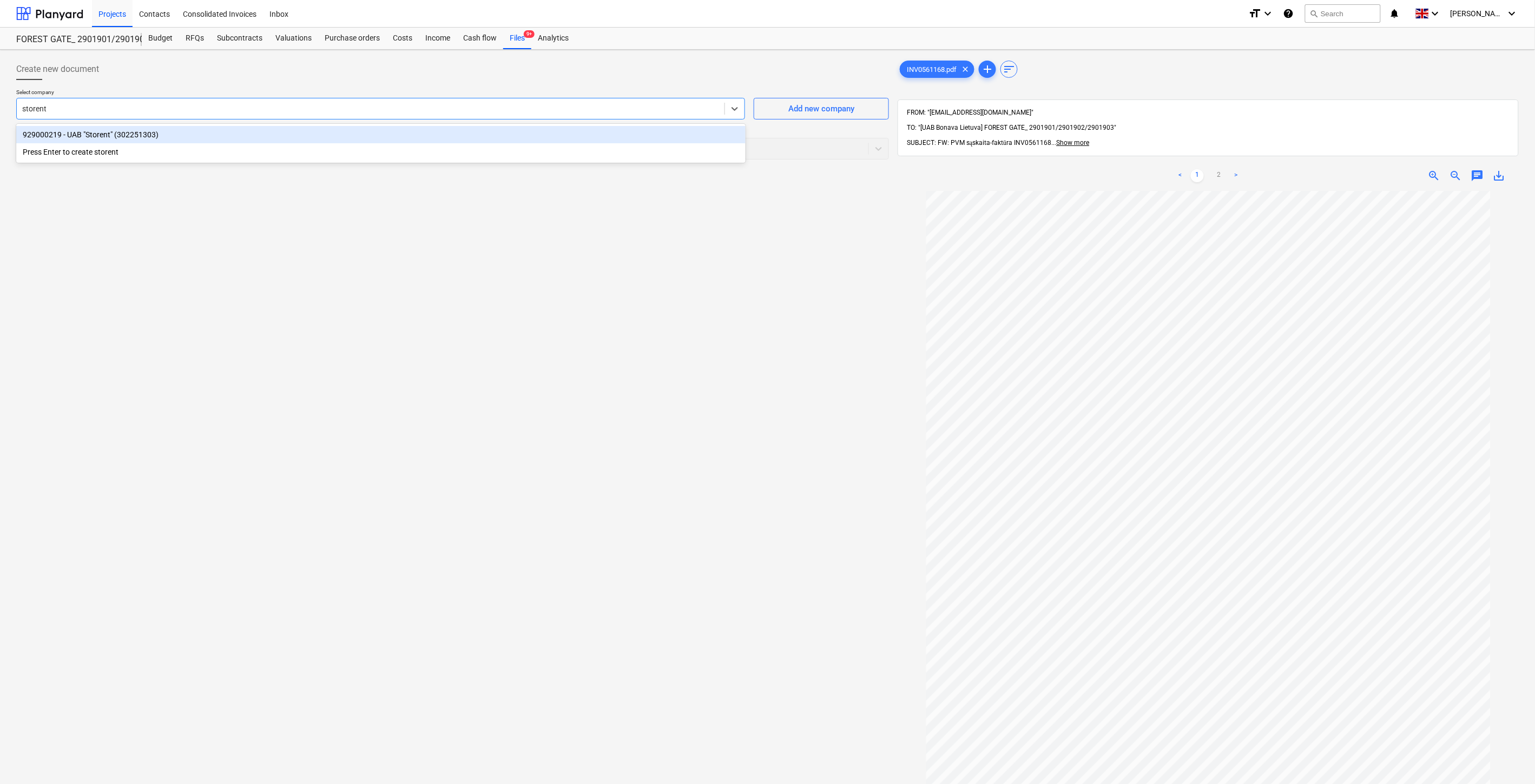
click at [241, 127] on div "929000219 - UAB "Storent" (302251303)" at bounding box center [381, 135] width 729 height 17
click at [218, 148] on div at bounding box center [442, 148] width 841 height 11
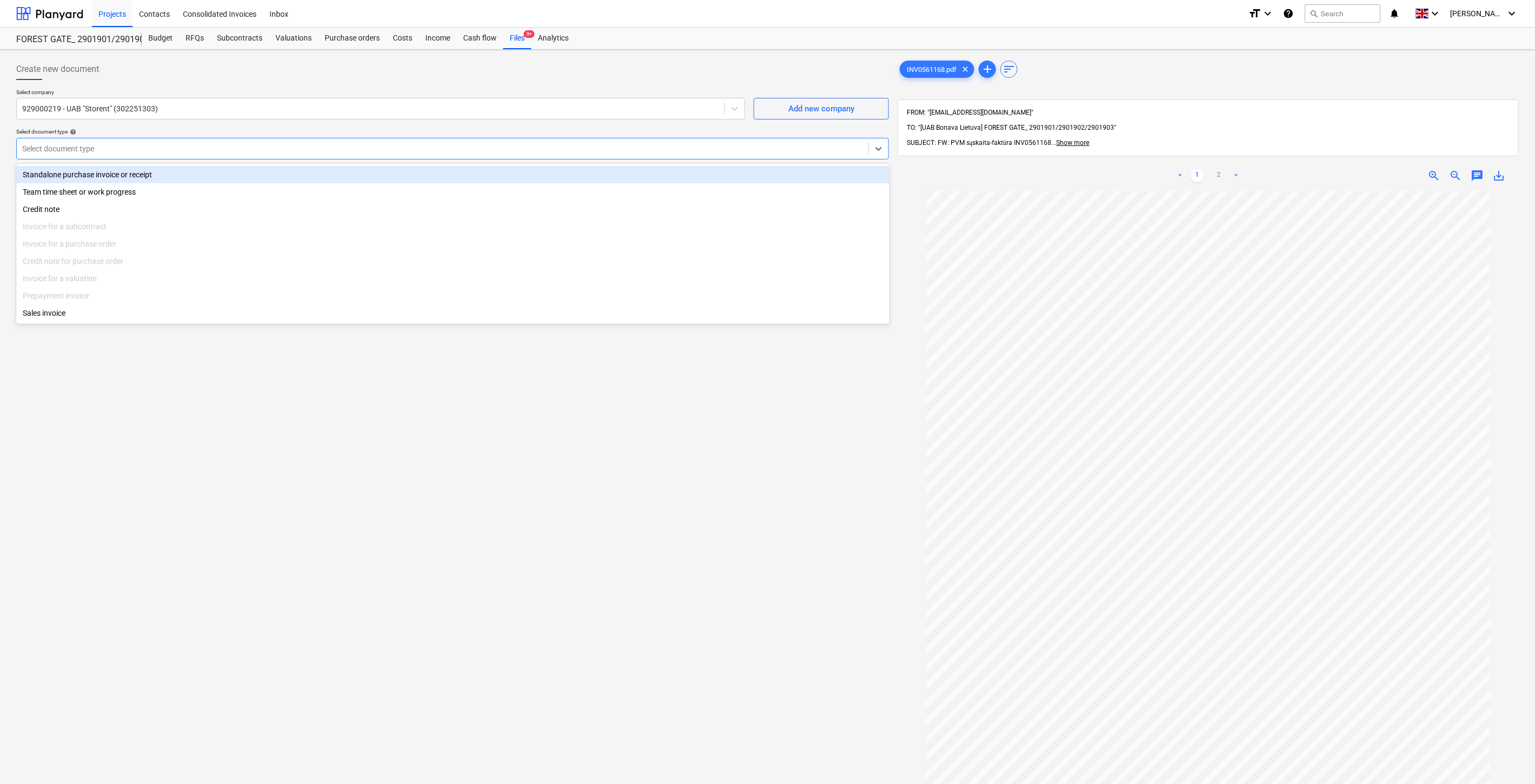
click at [197, 174] on div "Standalone purchase invoice or receipt" at bounding box center [452, 175] width 873 height 17
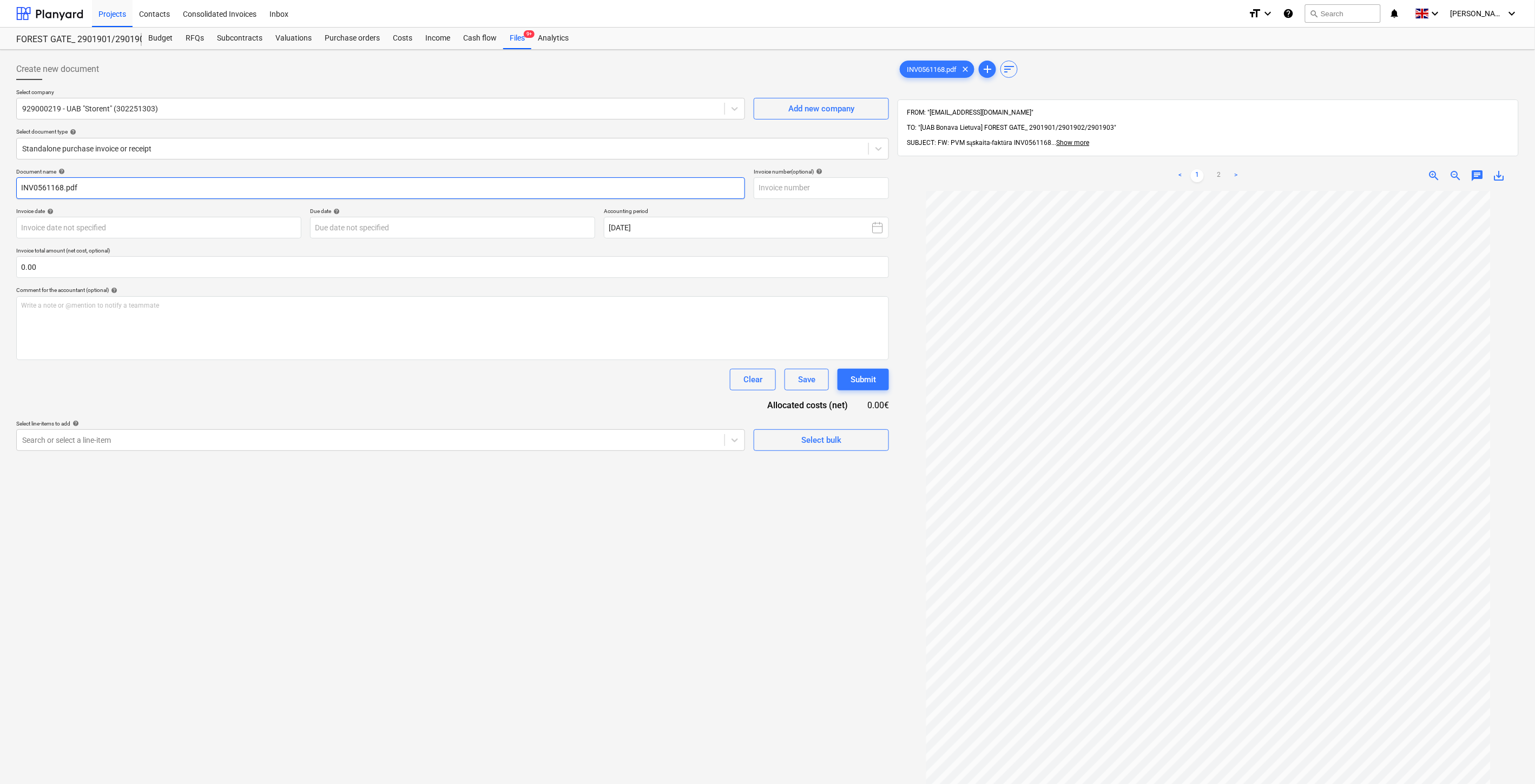
drag, startPoint x: 61, startPoint y: 187, endPoint x: 49, endPoint y: 196, distance: 15.0
click at [6, 187] on div "Create new document Select company 929000219 - UAB "Storent" (302251303) Add ne…" at bounding box center [768, 502] width 1535 height 904
click at [864, 187] on input "text" at bounding box center [821, 188] width 135 height 22
paste input "INV0561168"
type input "INV0561168"
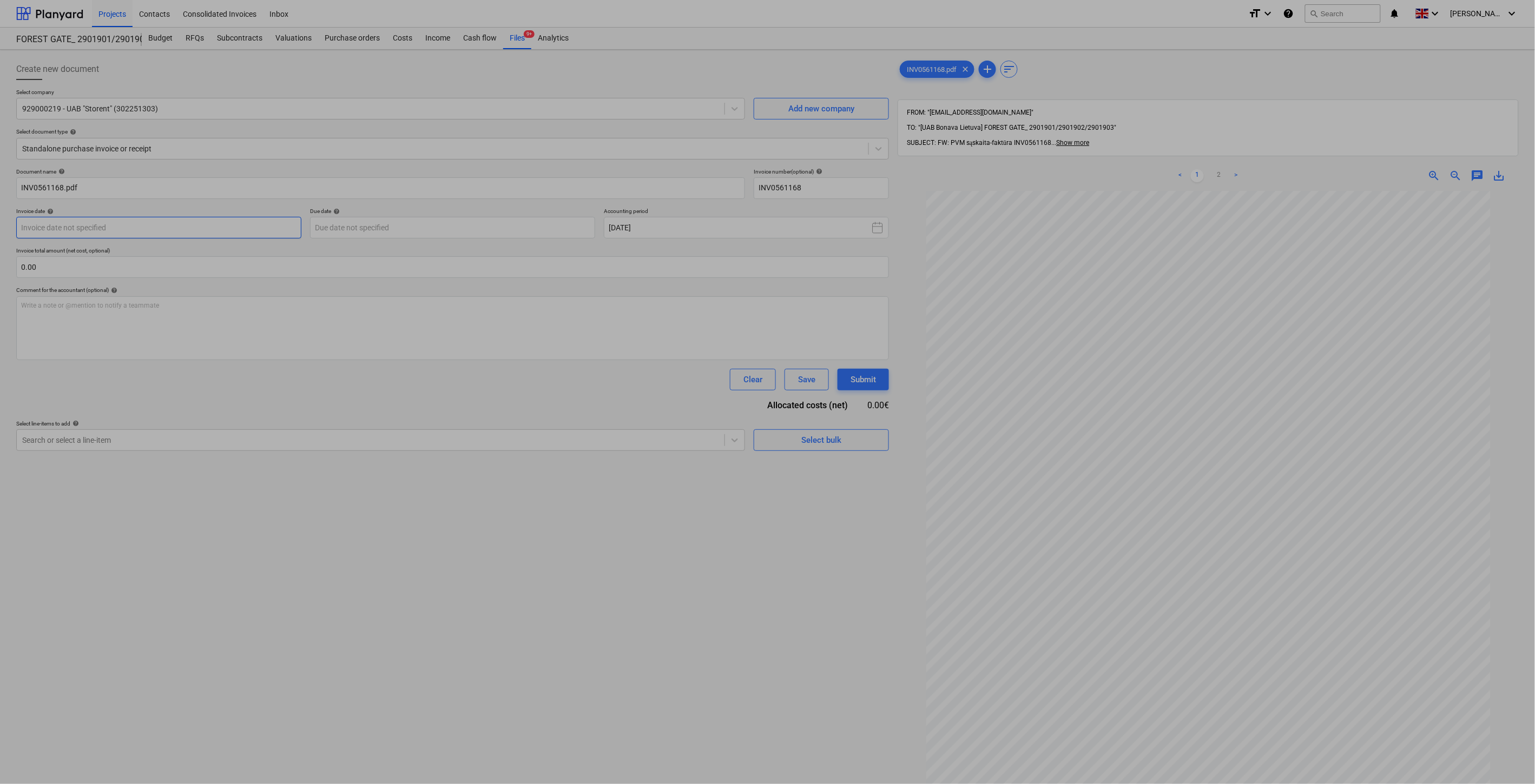
click at [261, 225] on body "Projects Contacts Consolidated Invoices Inbox format_size keyboard_arrow_down h…" at bounding box center [768, 392] width 1535 height 784
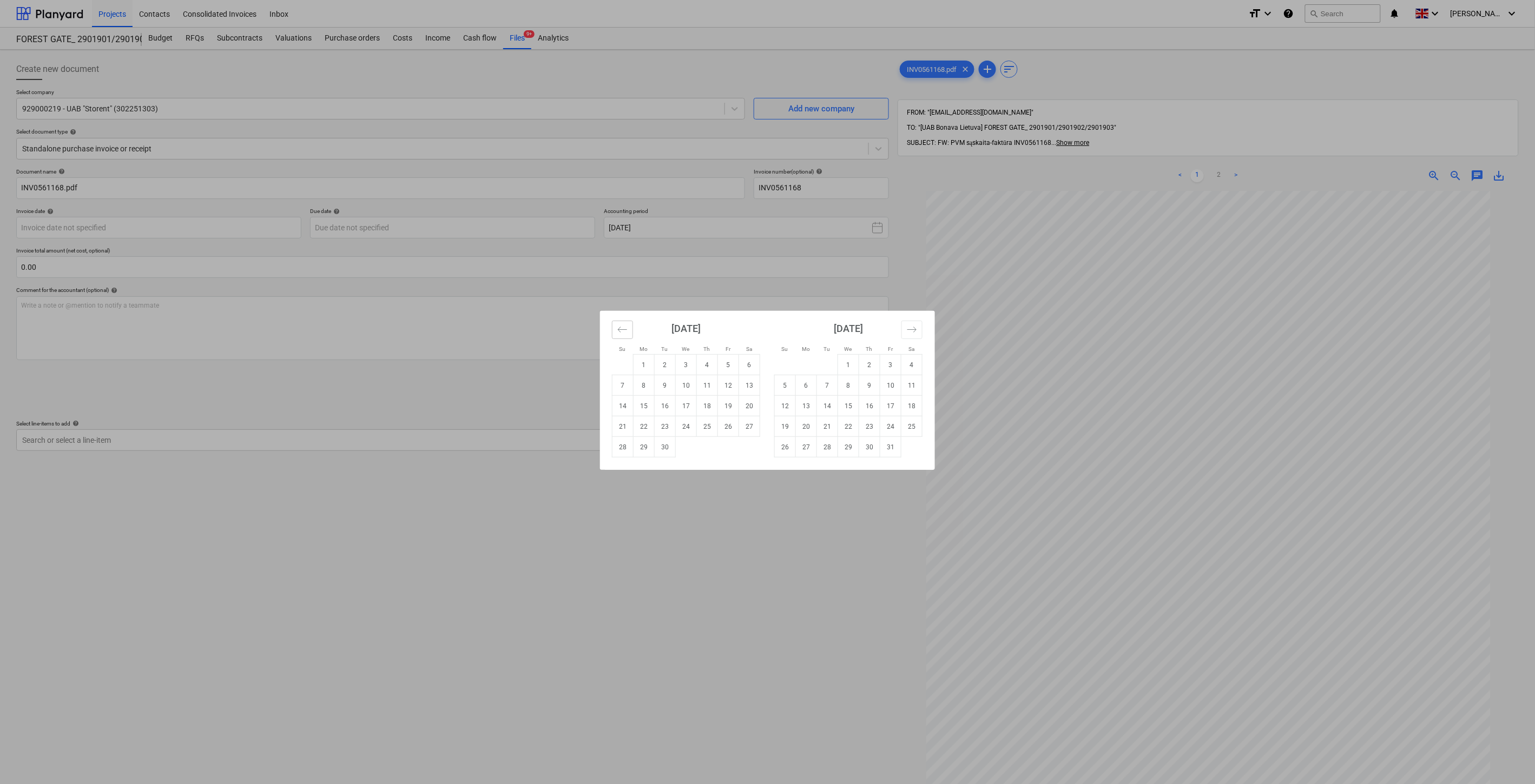
click at [621, 336] on button "Move backward to switch to the previous month." at bounding box center [622, 329] width 21 height 18
click at [628, 464] on td "31" at bounding box center [623, 467] width 21 height 21
type input "[DATE]"
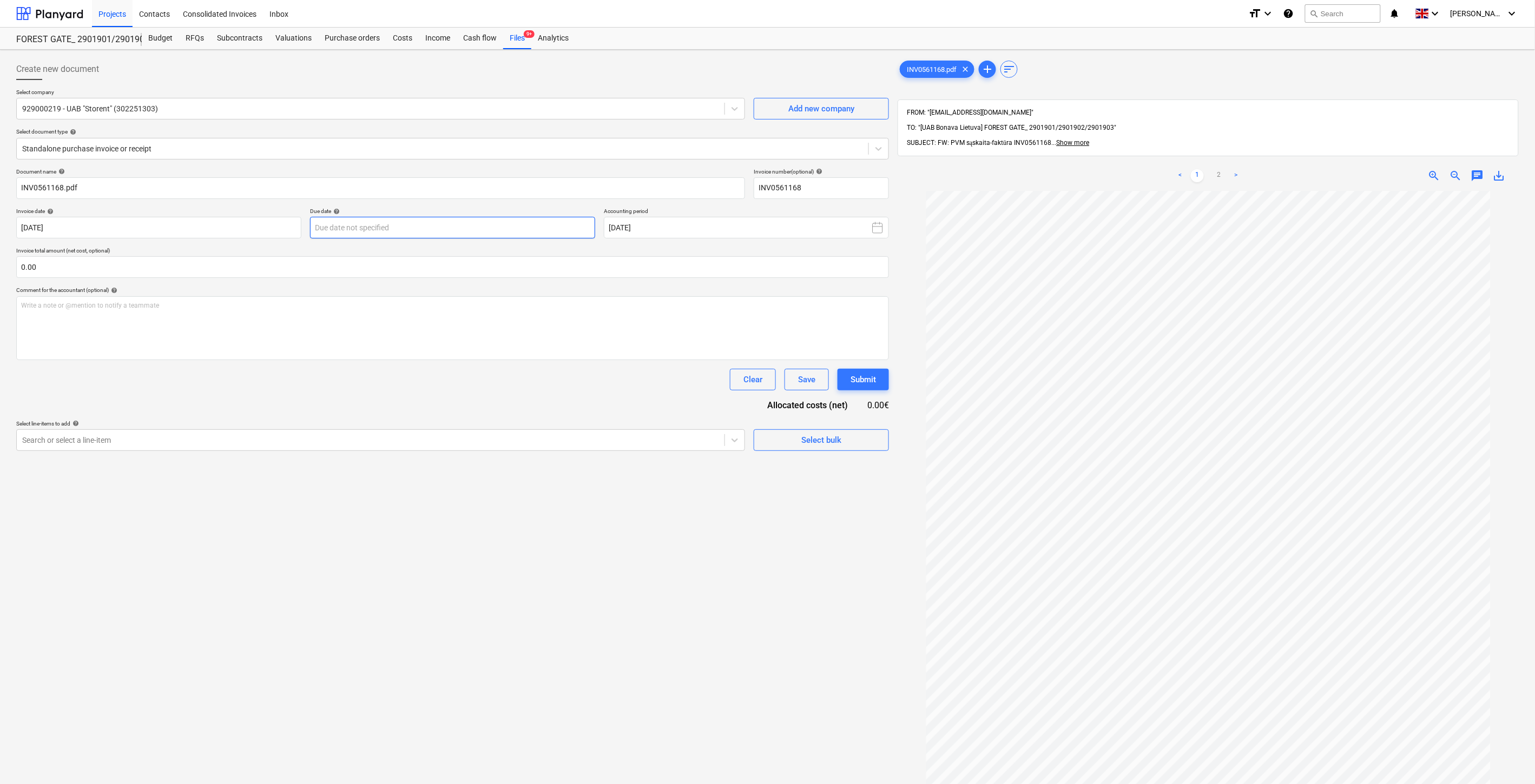
click at [458, 237] on body "Projects Contacts Consolidated Invoices Inbox format_size keyboard_arrow_down h…" at bounding box center [768, 392] width 1535 height 784
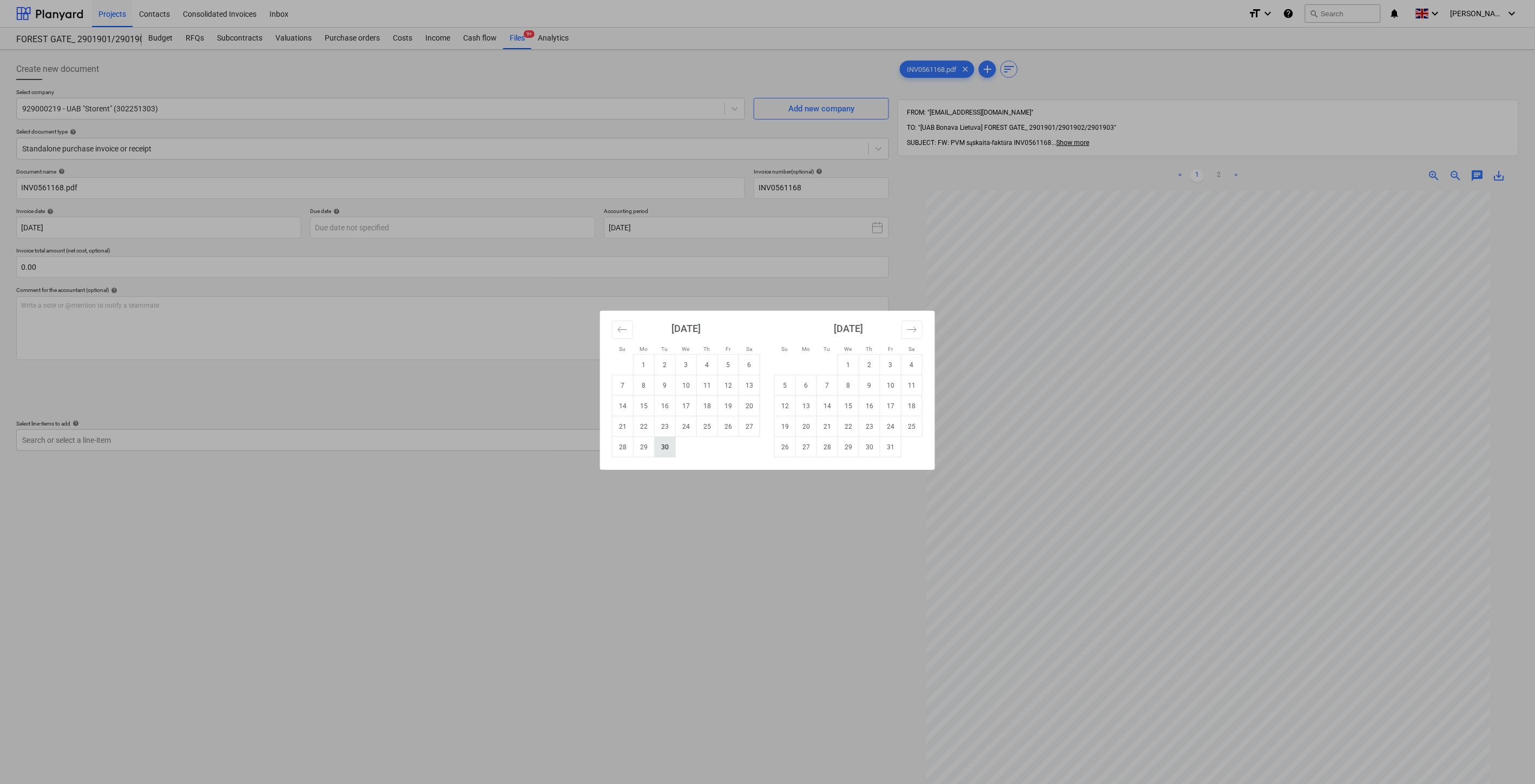
click at [666, 449] on td "30" at bounding box center [666, 447] width 21 height 21
type input "[DATE]"
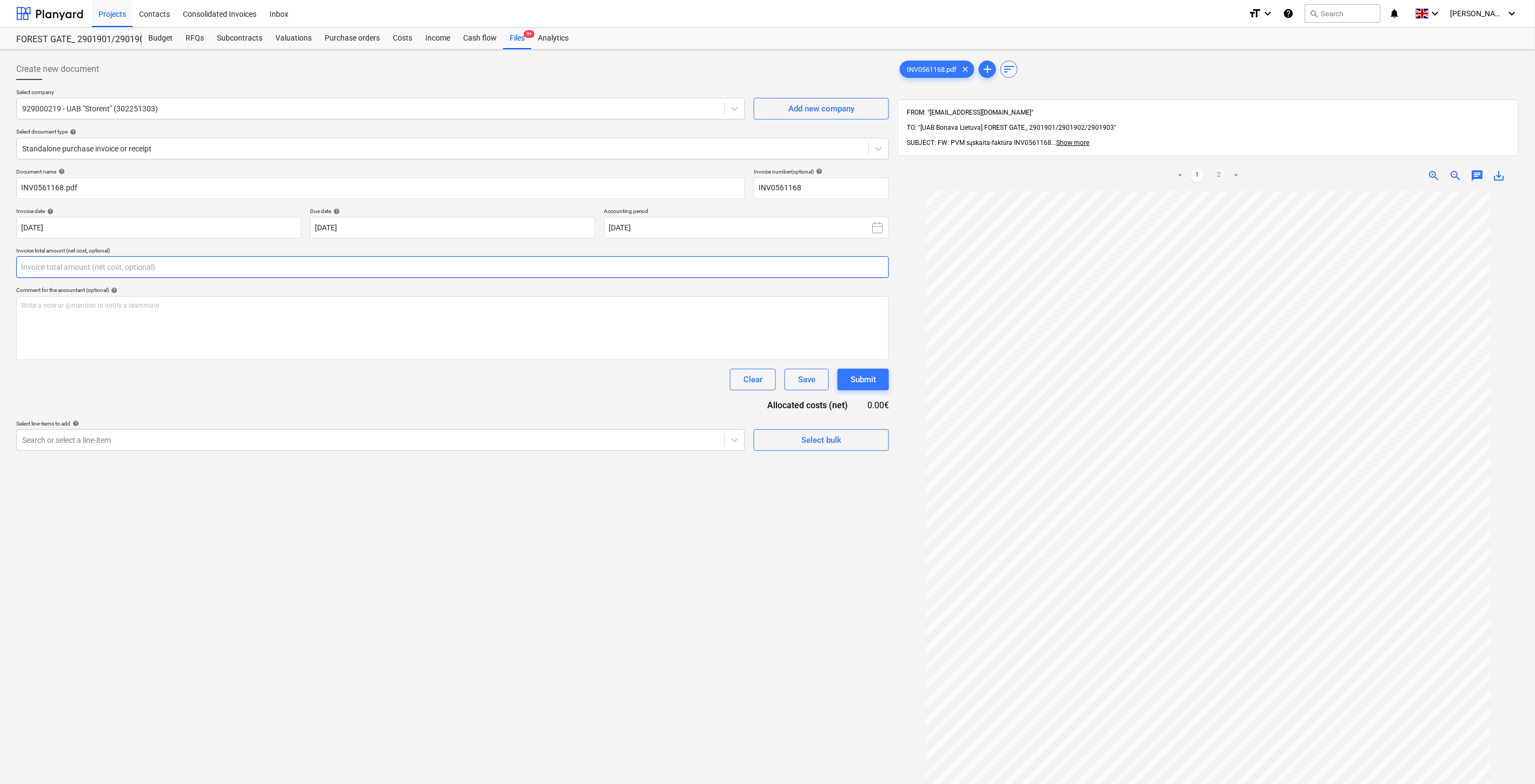
click at [422, 271] on input "text" at bounding box center [452, 267] width 872 height 22
type input "š"
type input "64.00"
click at [274, 465] on div at bounding box center [370, 467] width 697 height 11
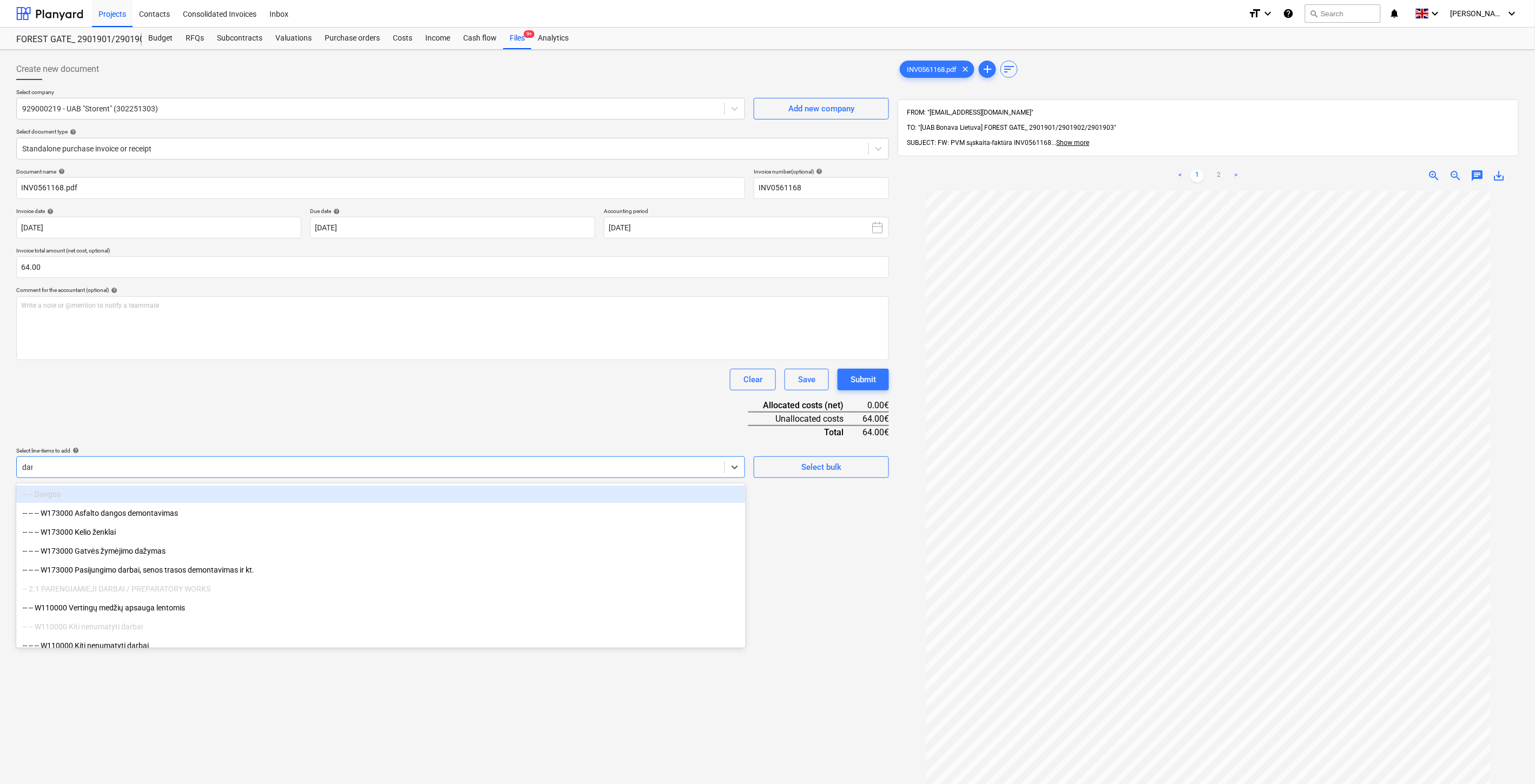
type input "darb"
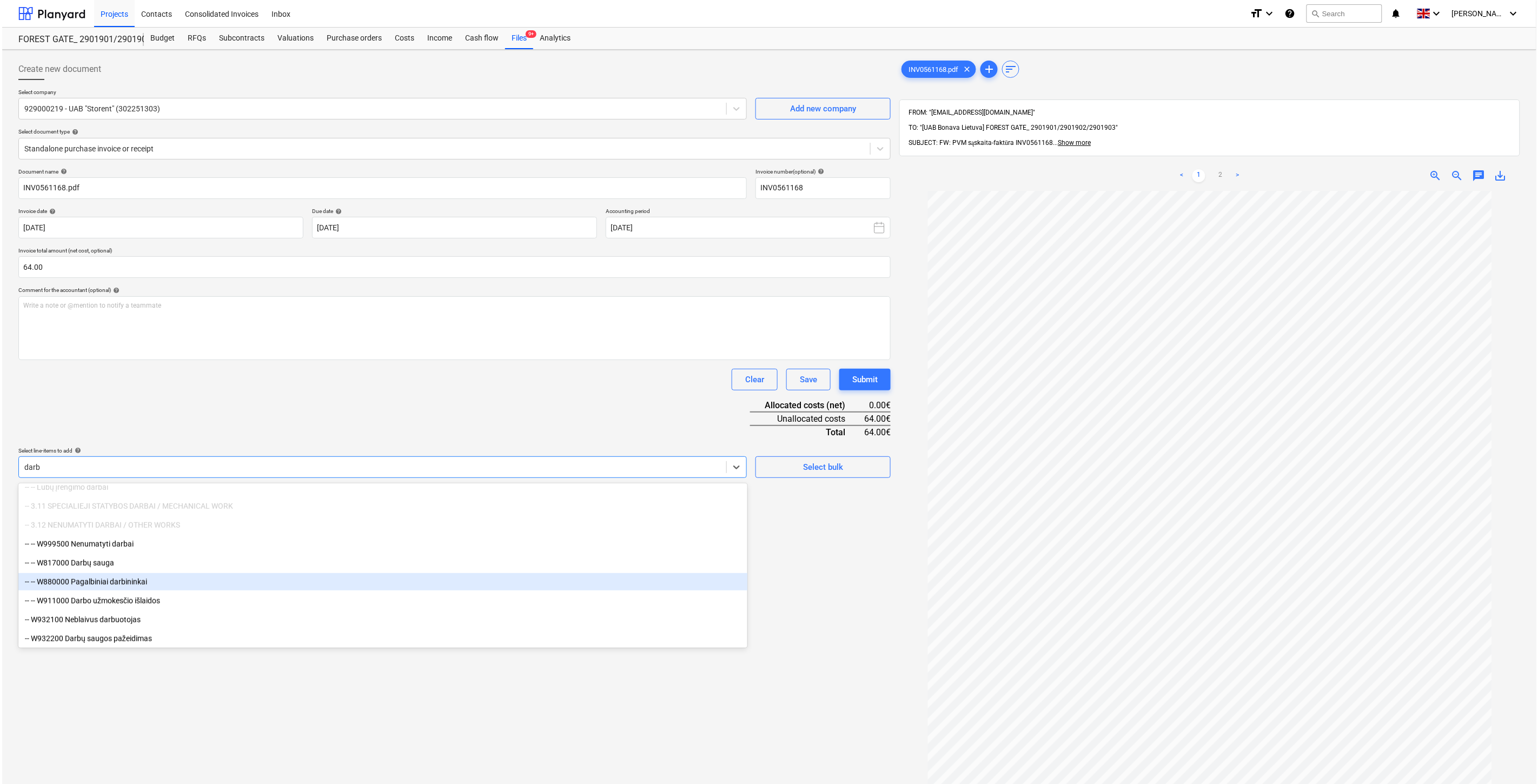
scroll to position [482, 0]
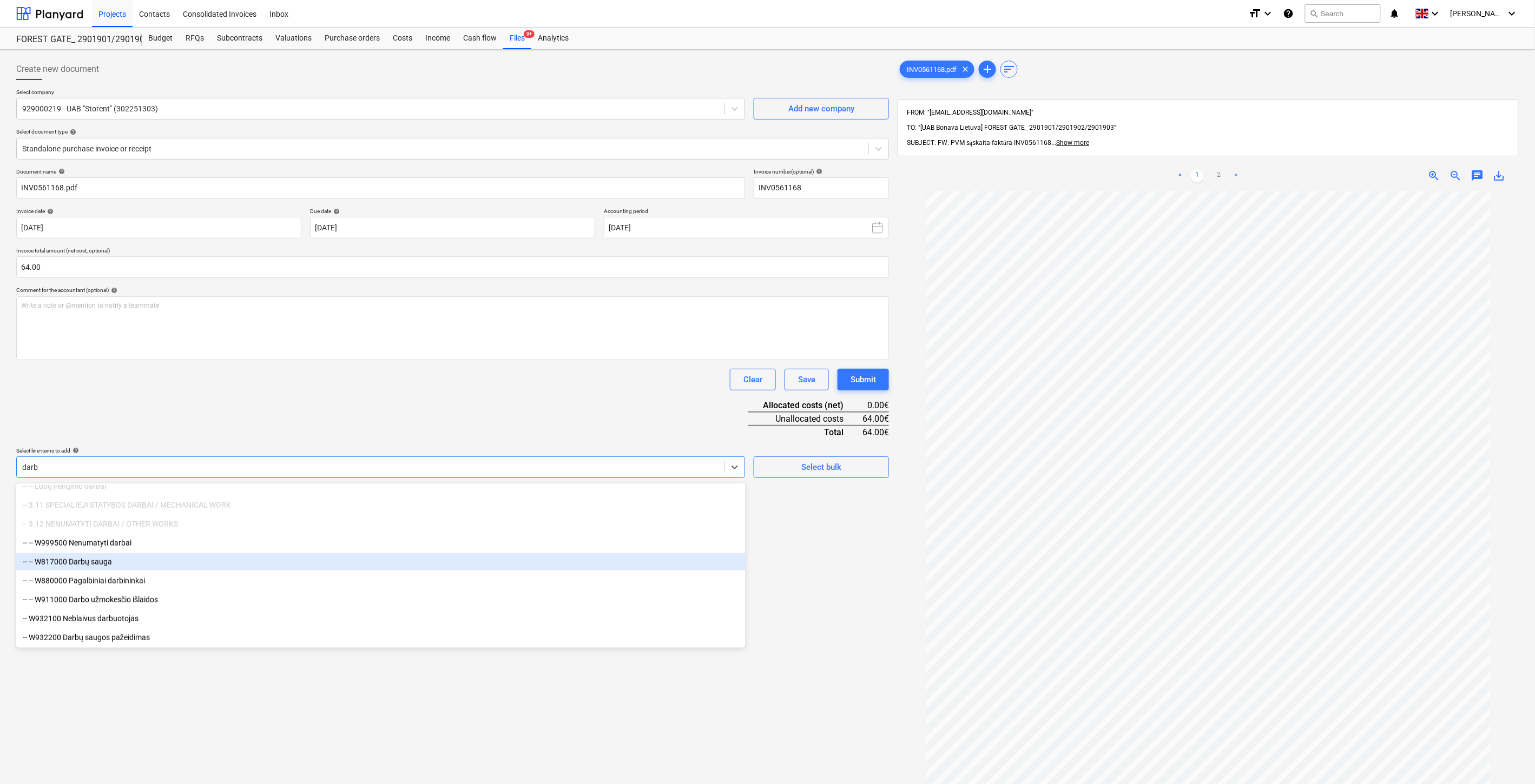
click at [141, 562] on div "-- -- W817000 Darbų sauga" at bounding box center [381, 562] width 729 height 17
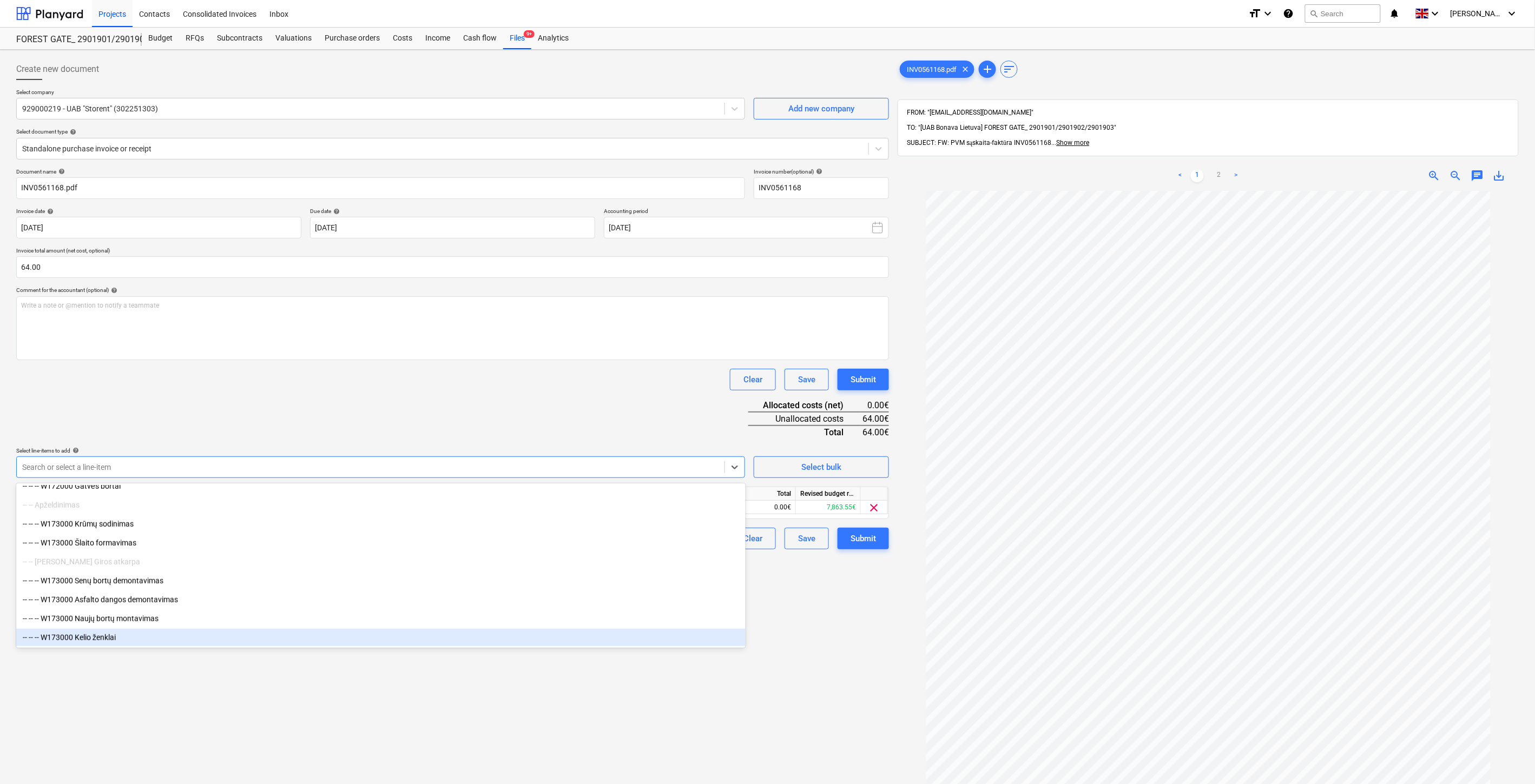
click at [238, 695] on div "Create new document Select company 929000219 - UAB "Storent" (302251303) Add ne…" at bounding box center [452, 502] width 881 height 895
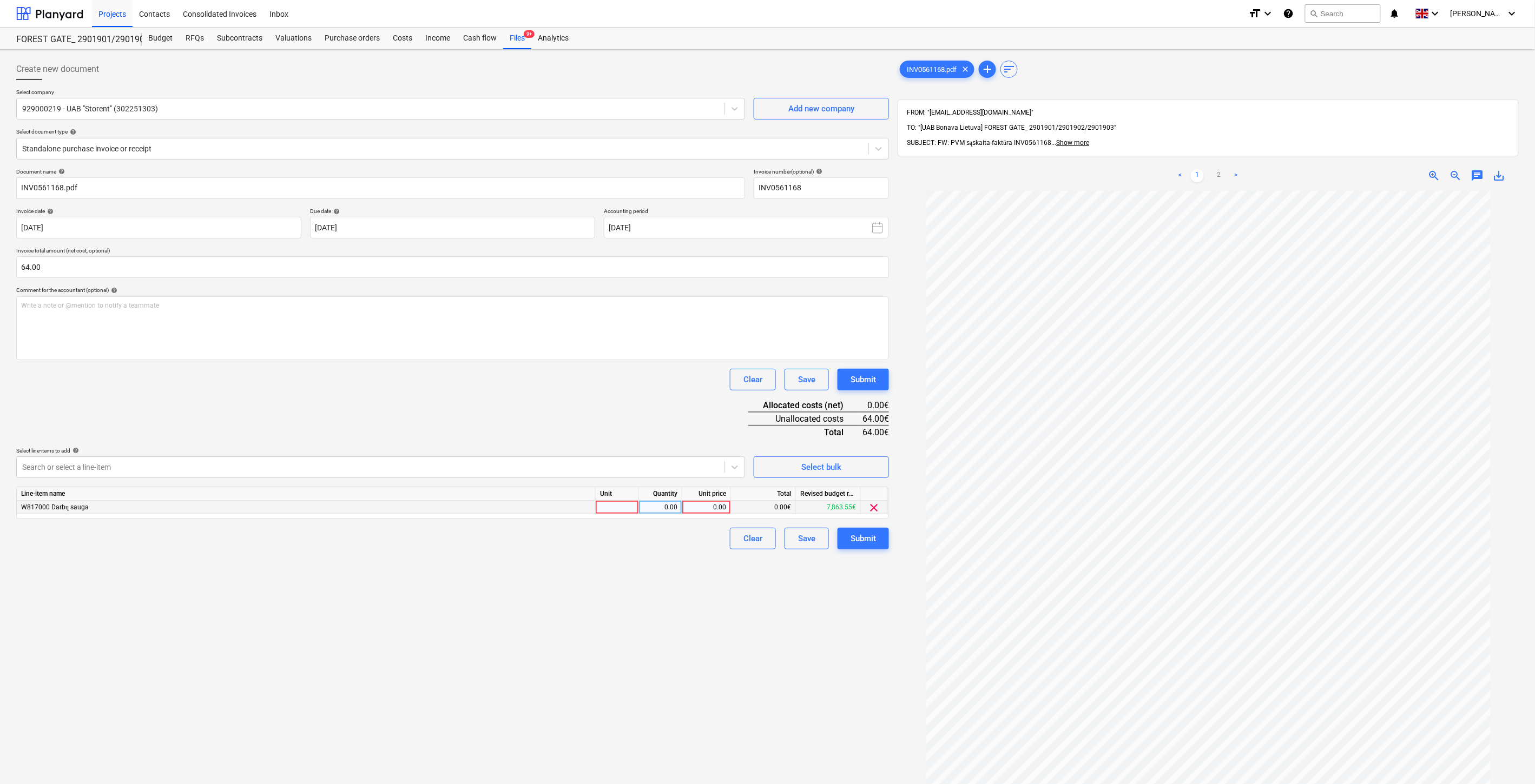
click at [616, 507] on div at bounding box center [617, 508] width 43 height 14
type input "1"
click at [641, 509] on div "0.00" at bounding box center [660, 508] width 43 height 14
click at [704, 510] on div "0.00" at bounding box center [706, 508] width 39 height 14
type input "64"
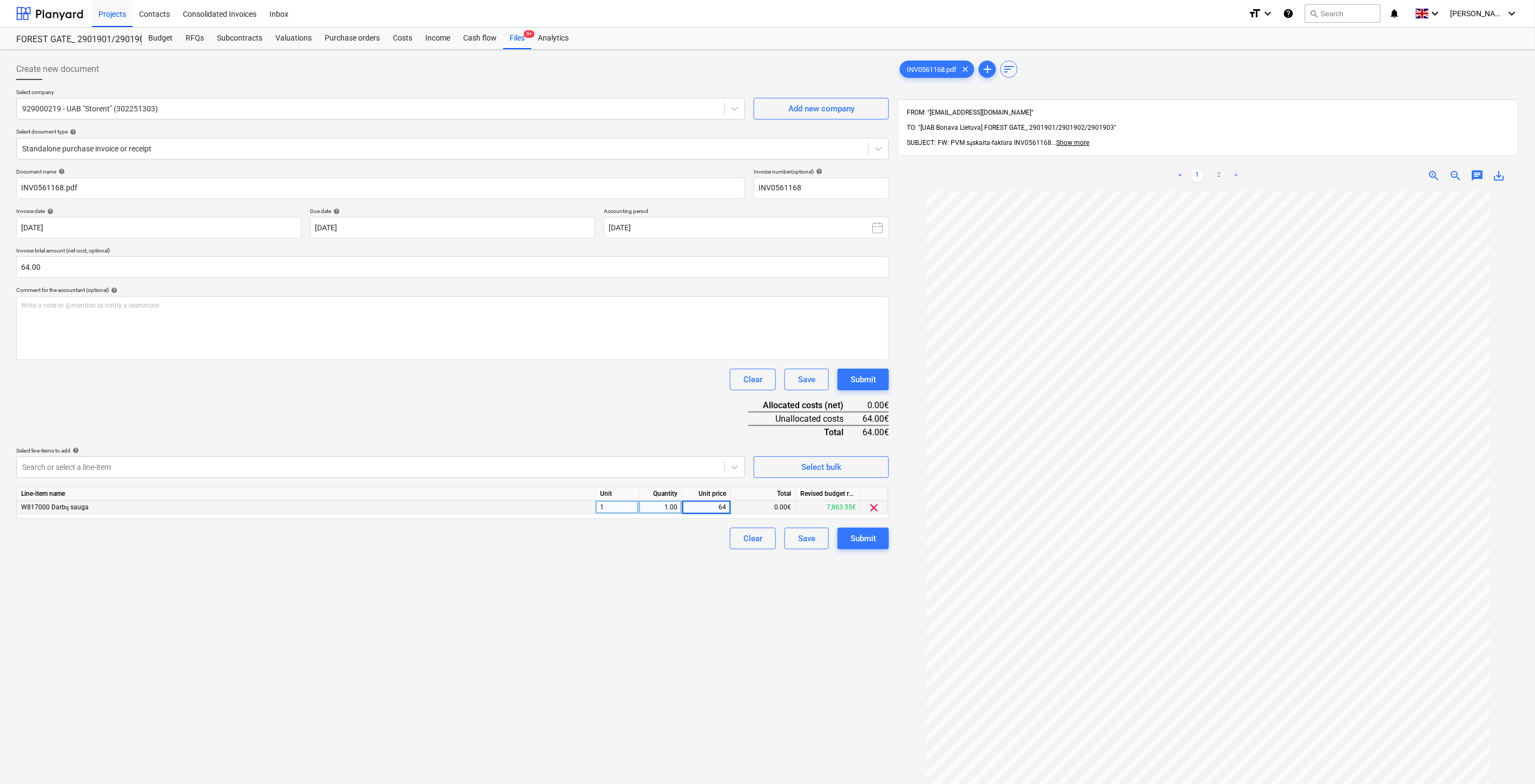
click at [630, 419] on div "Document name help INV0561168.pdf Invoice number (optional) help INV0561168 Inv…" at bounding box center [452, 359] width 872 height 381
click at [798, 538] on div "Save" at bounding box center [807, 538] width 18 height 14
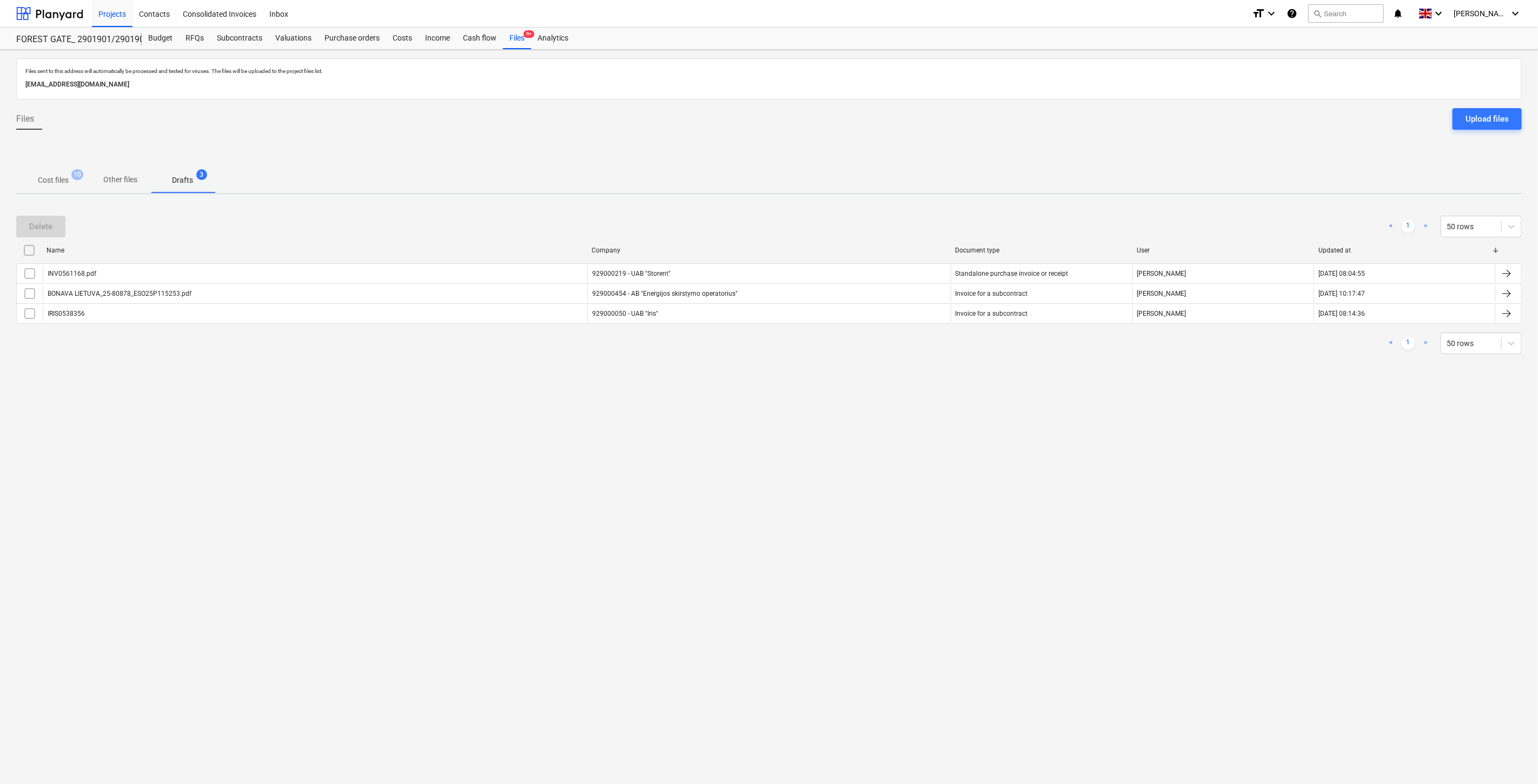
click at [49, 181] on p "Cost files" at bounding box center [53, 181] width 31 height 11
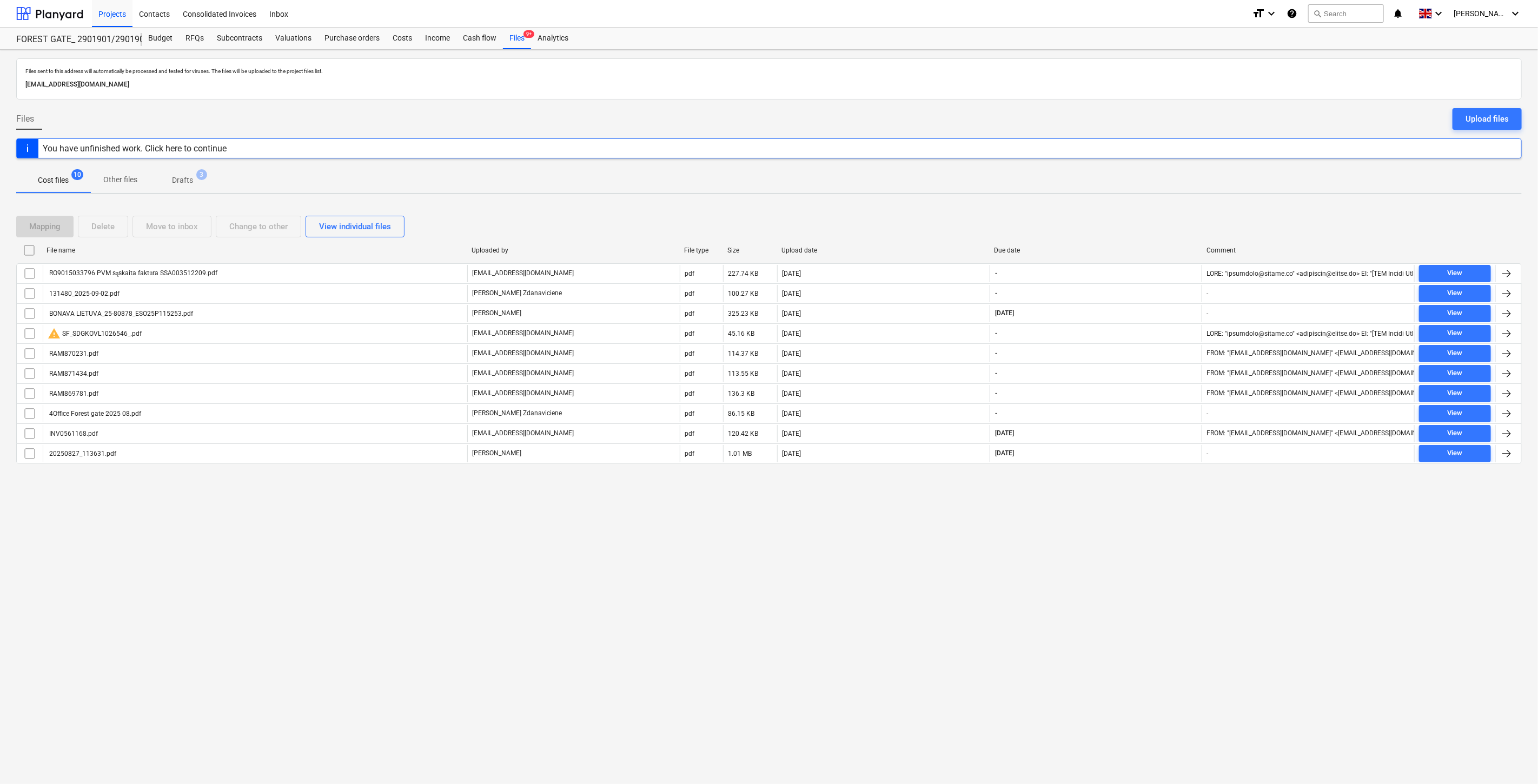
click at [1058, 527] on div "Files sent to this address will automatically be processed and tested for virus…" at bounding box center [769, 417] width 1538 height 735
click at [1083, 506] on div "Files sent to this address will automatically be processed and tested for virus…" at bounding box center [769, 417] width 1538 height 735
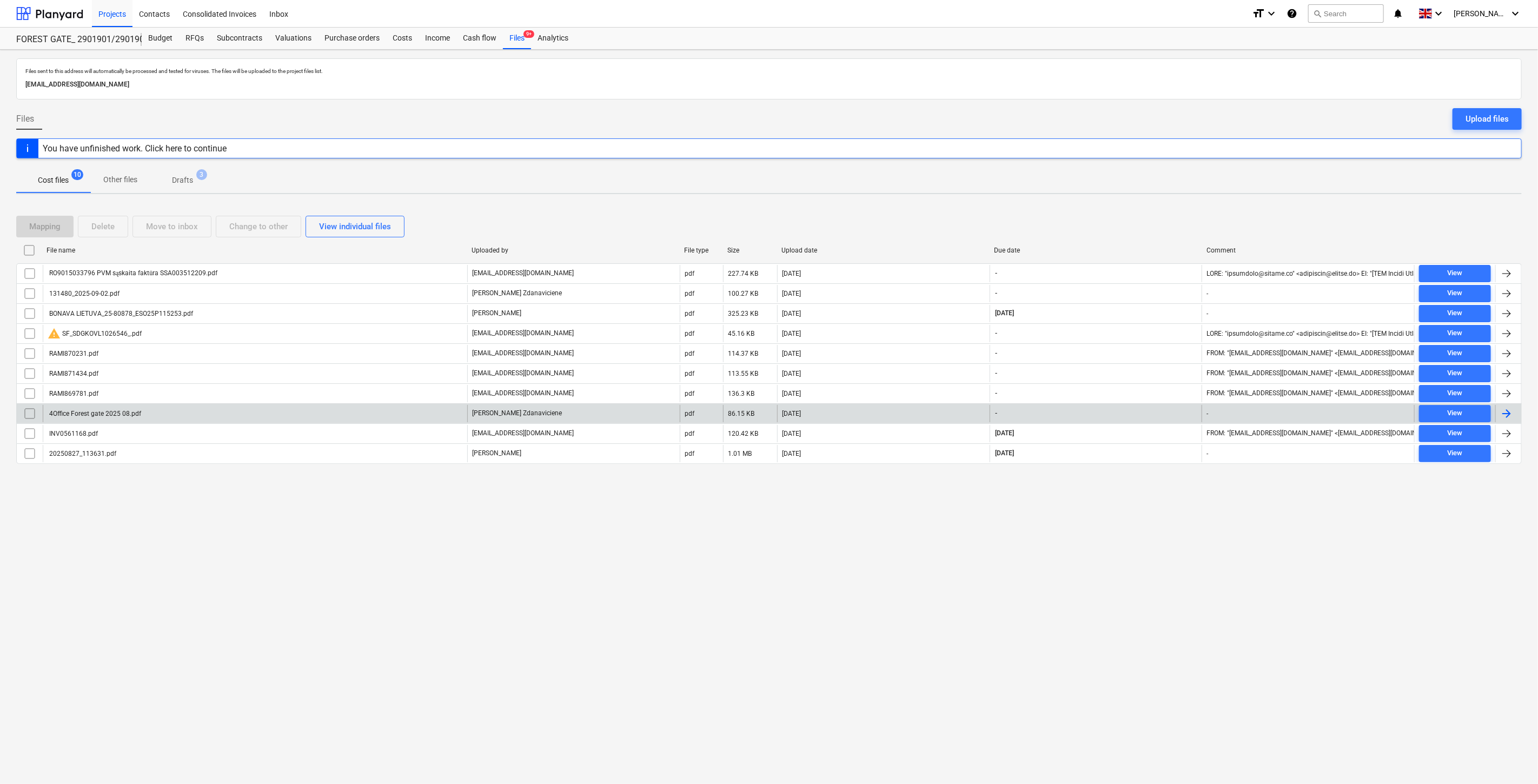
click at [417, 412] on div "4Office Forest gate 2025 08.pdf" at bounding box center [255, 414] width 425 height 17
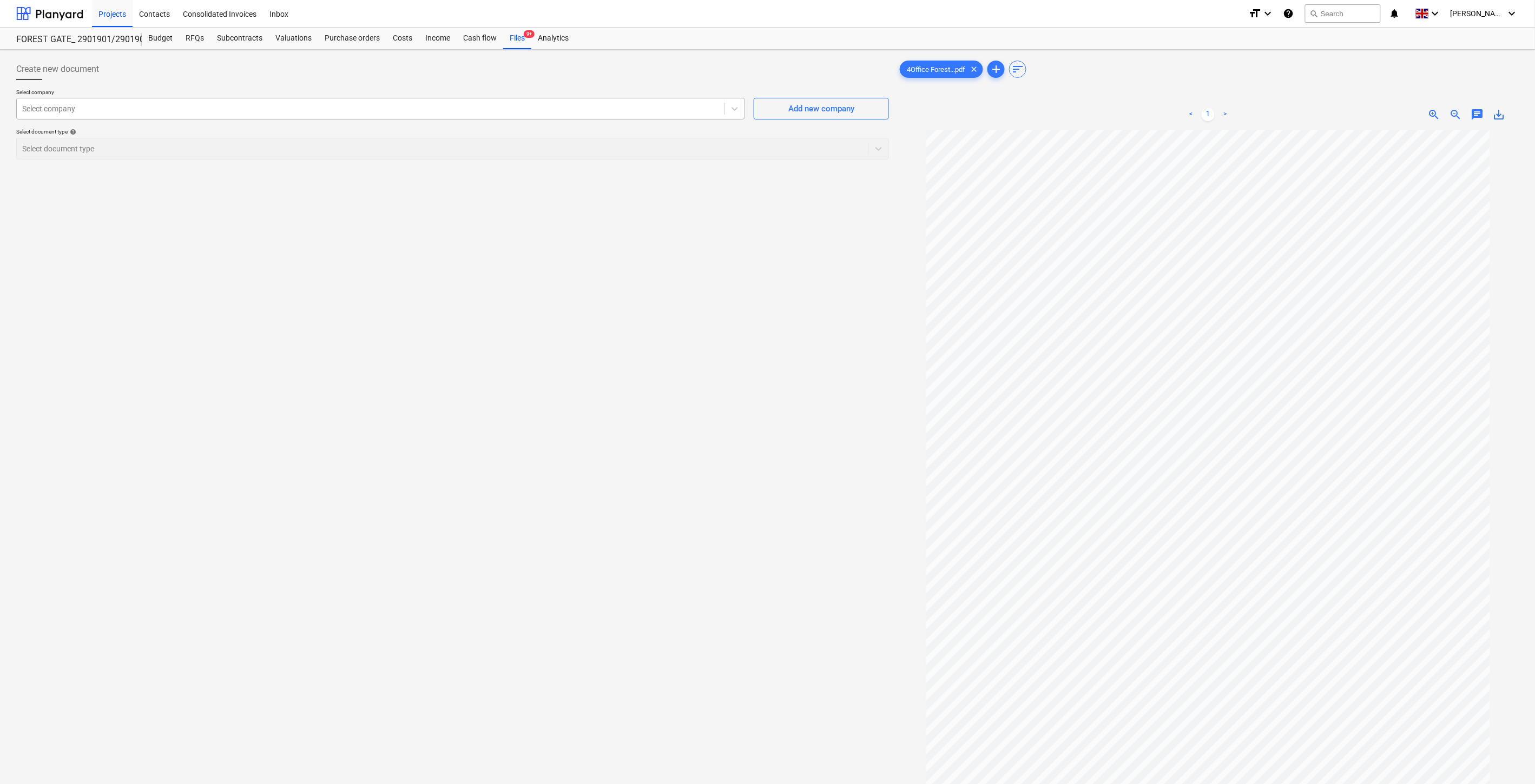
click at [534, 105] on div at bounding box center [370, 108] width 697 height 11
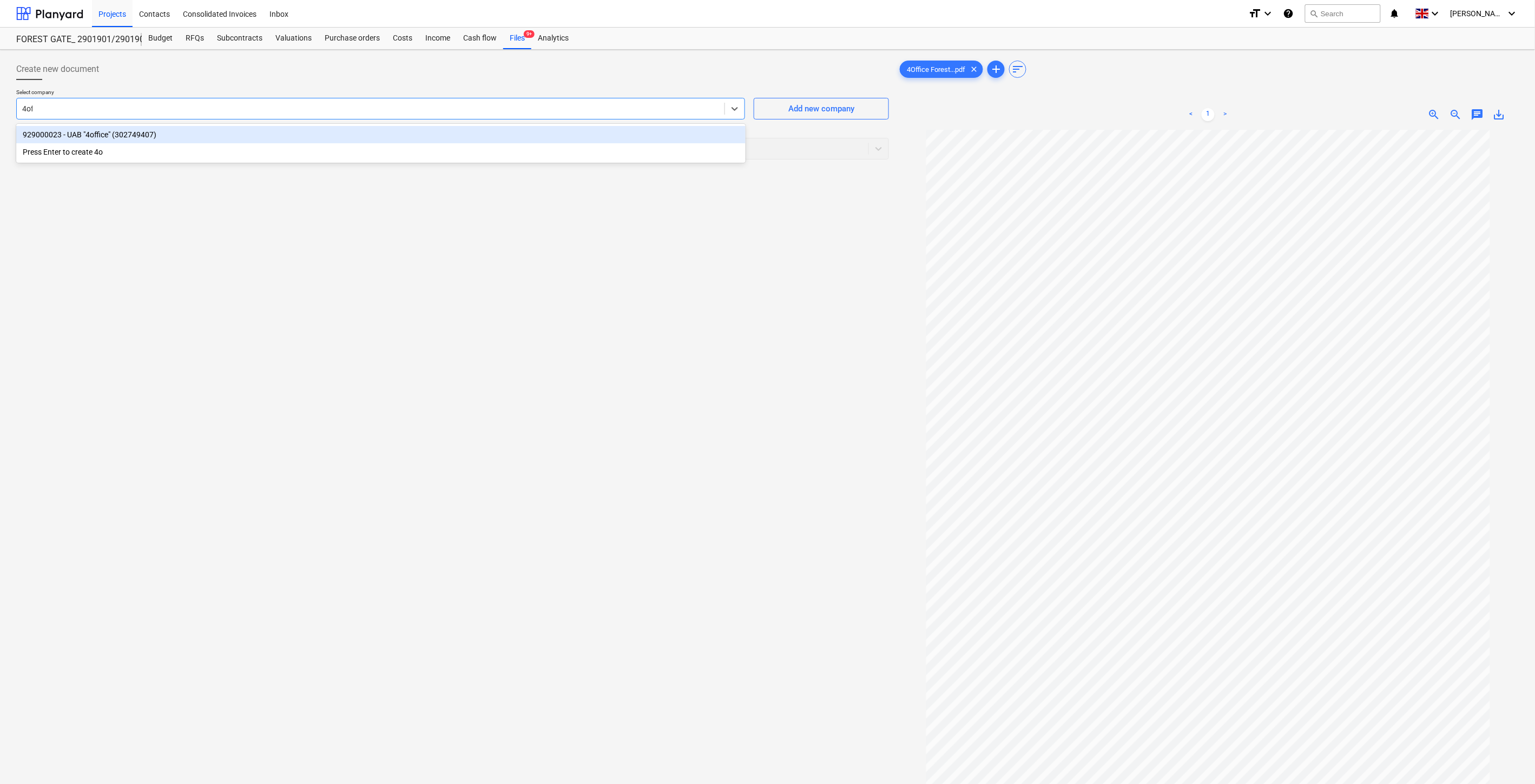
type input "4off"
click at [543, 134] on div "929000023 - UAB "4office" (302749407)" at bounding box center [381, 135] width 729 height 17
click at [534, 143] on div at bounding box center [431, 148] width 819 height 11
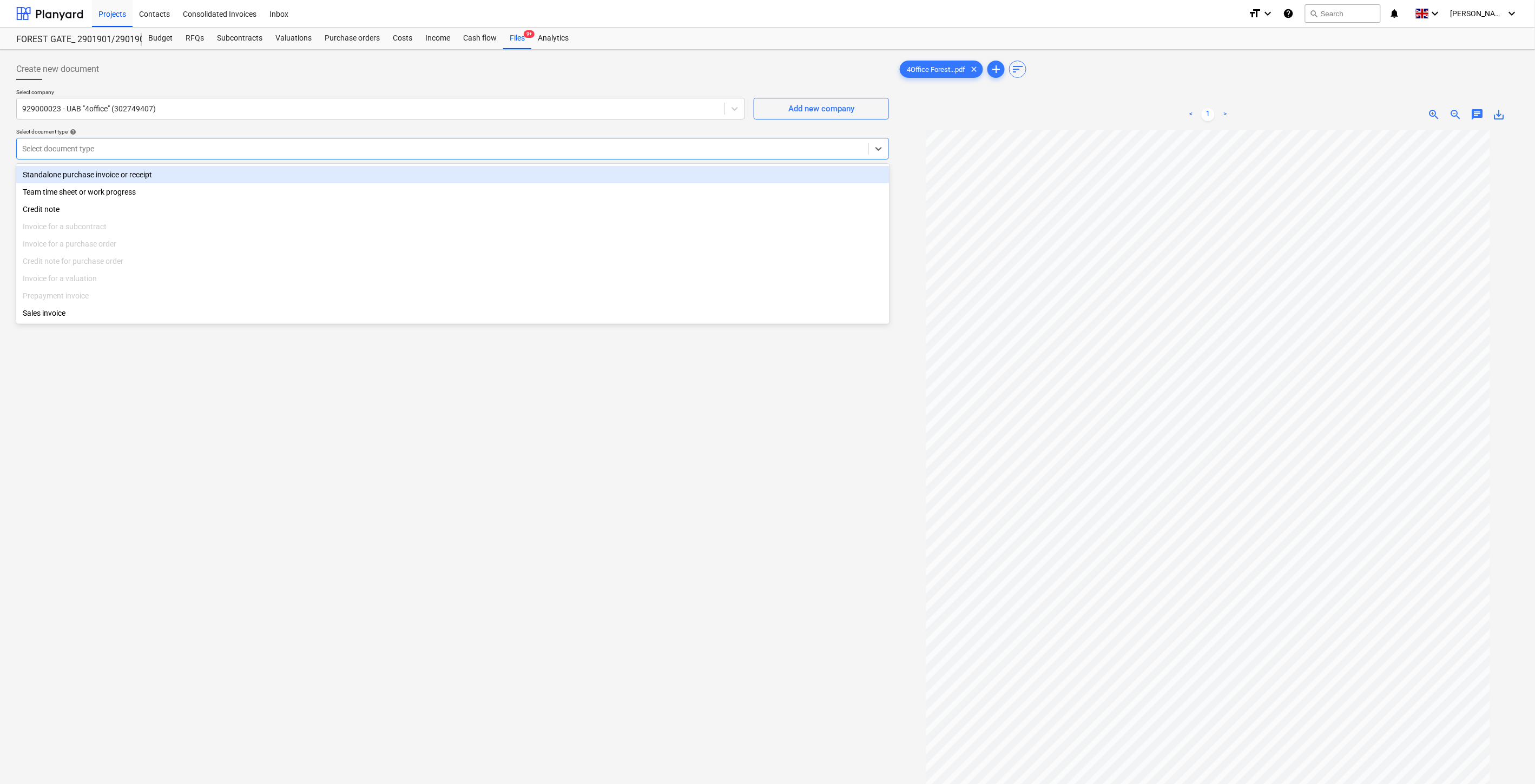
click at [261, 176] on div "Standalone purchase invoice or receipt" at bounding box center [452, 175] width 873 height 17
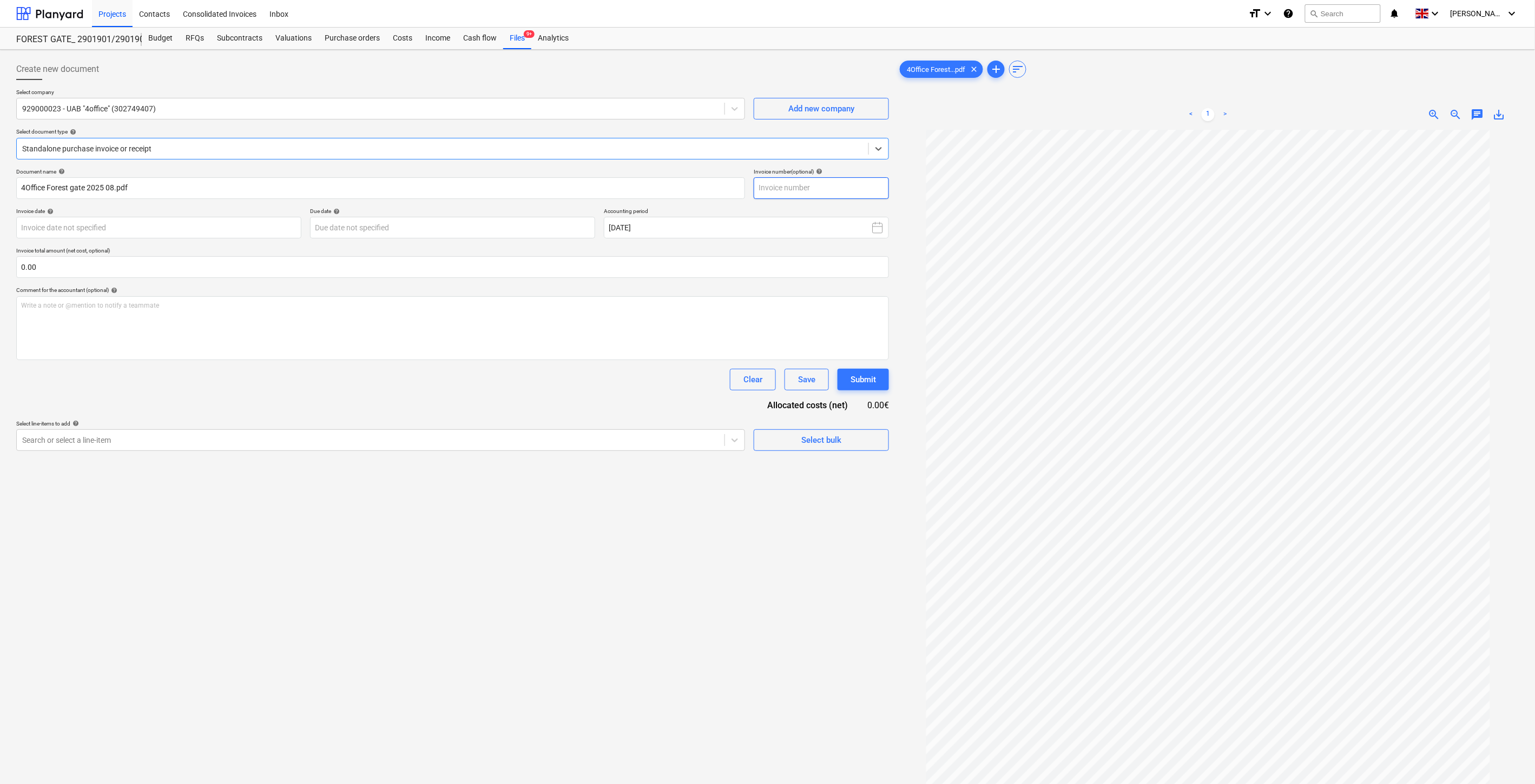
click at [844, 186] on input "text" at bounding box center [821, 188] width 135 height 22
type input "MPS057977"
click at [268, 229] on body "Projects Contacts Consolidated Invoices Inbox format_size keyboard_arrow_down h…" at bounding box center [768, 392] width 1535 height 784
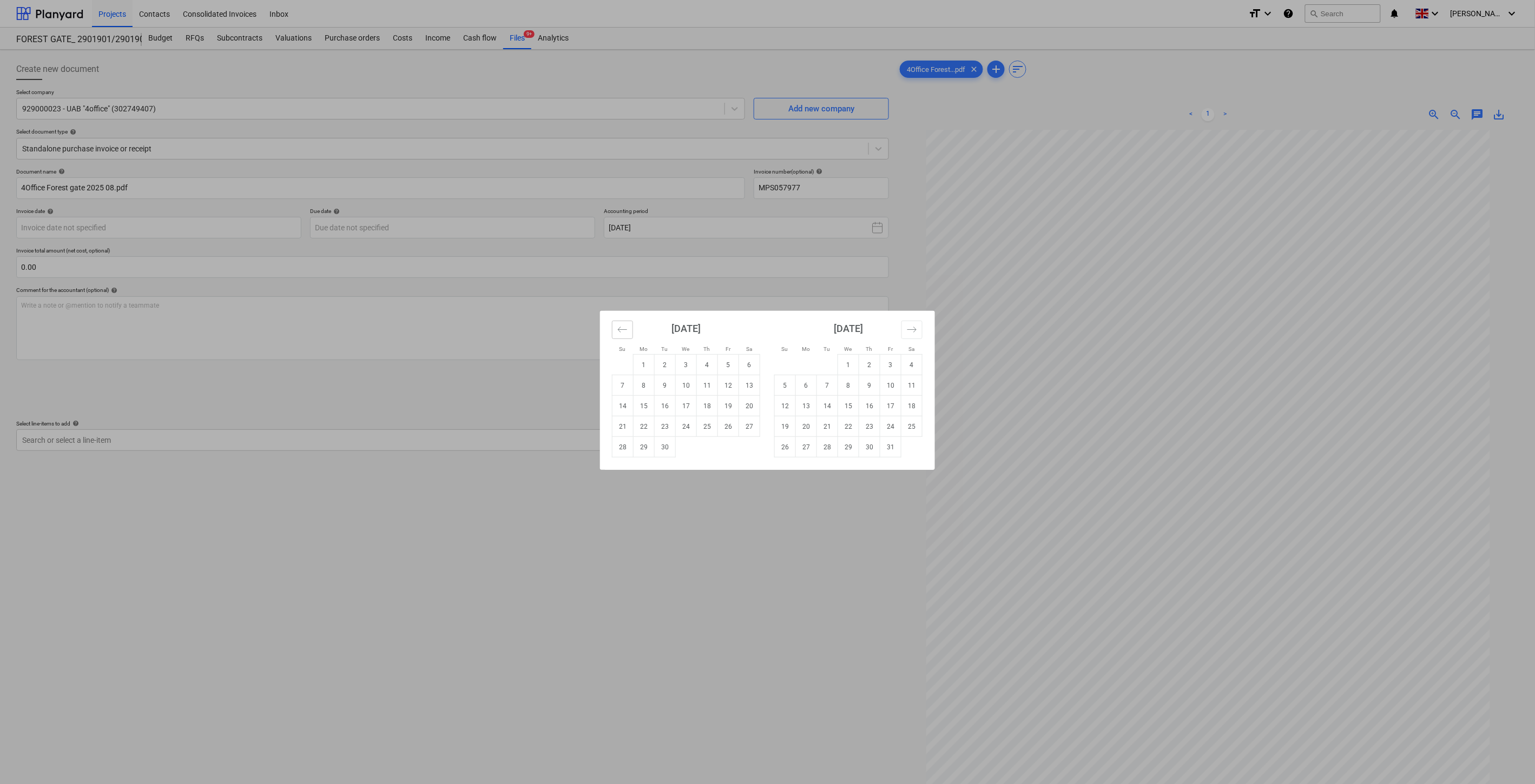
click at [615, 328] on button "Move backward to switch to the previous month." at bounding box center [622, 329] width 21 height 18
click at [732, 445] on td "29" at bounding box center [729, 447] width 21 height 21
type input "[DATE]"
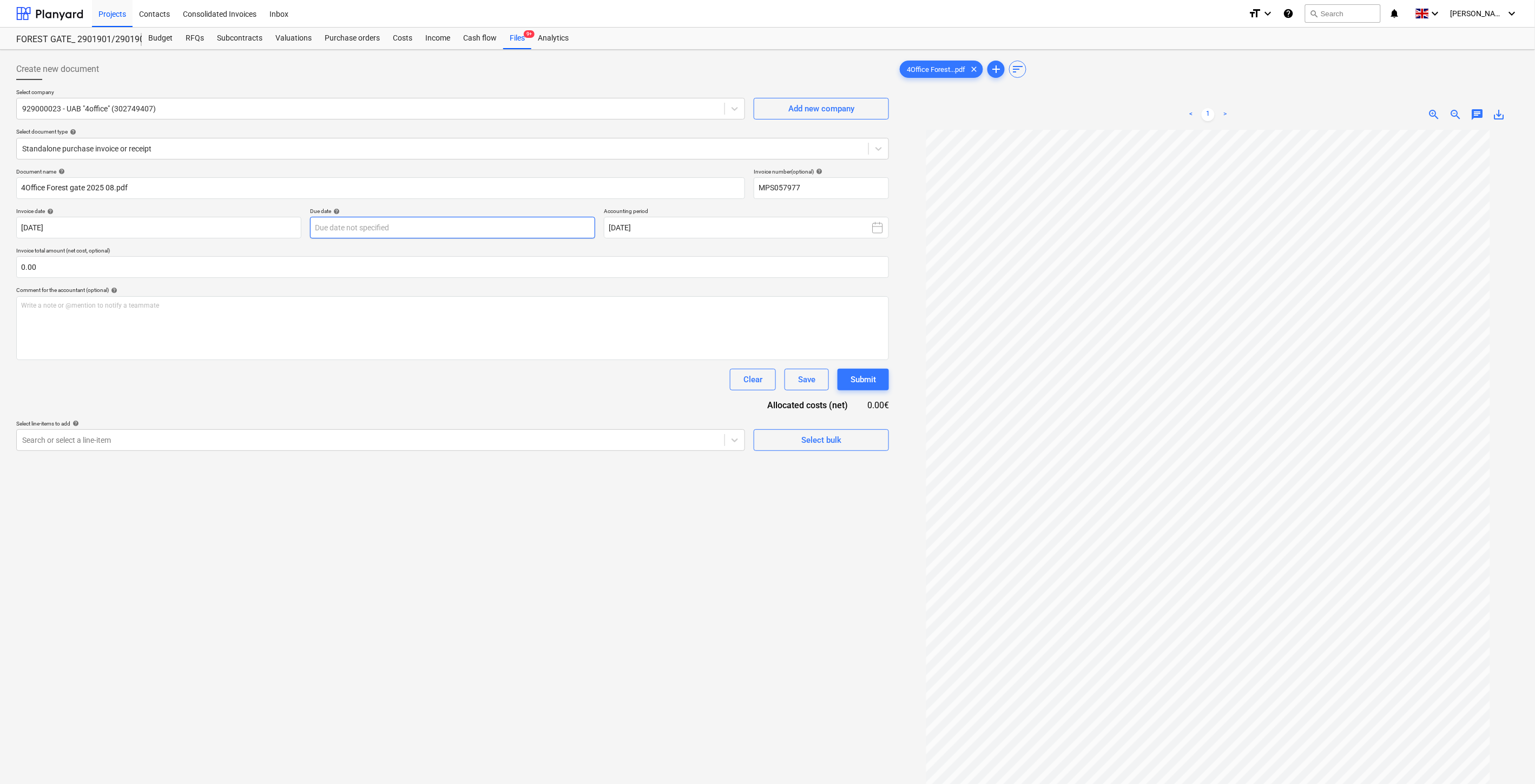
click at [536, 230] on body "Projects Contacts Consolidated Invoices Inbox format_size keyboard_arrow_down h…" at bounding box center [768, 392] width 1535 height 784
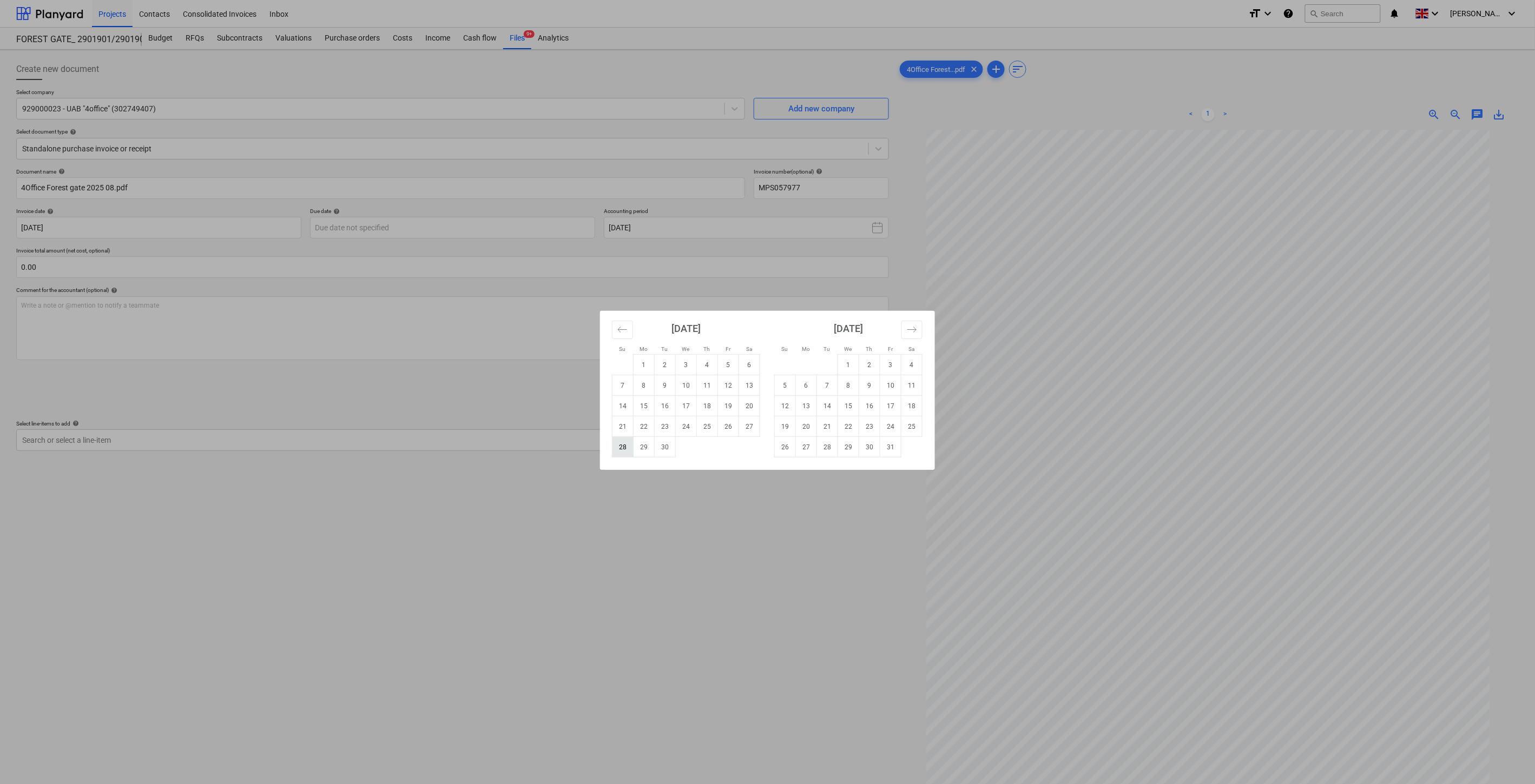
click at [627, 448] on td "28" at bounding box center [623, 447] width 21 height 21
type input "[DATE]"
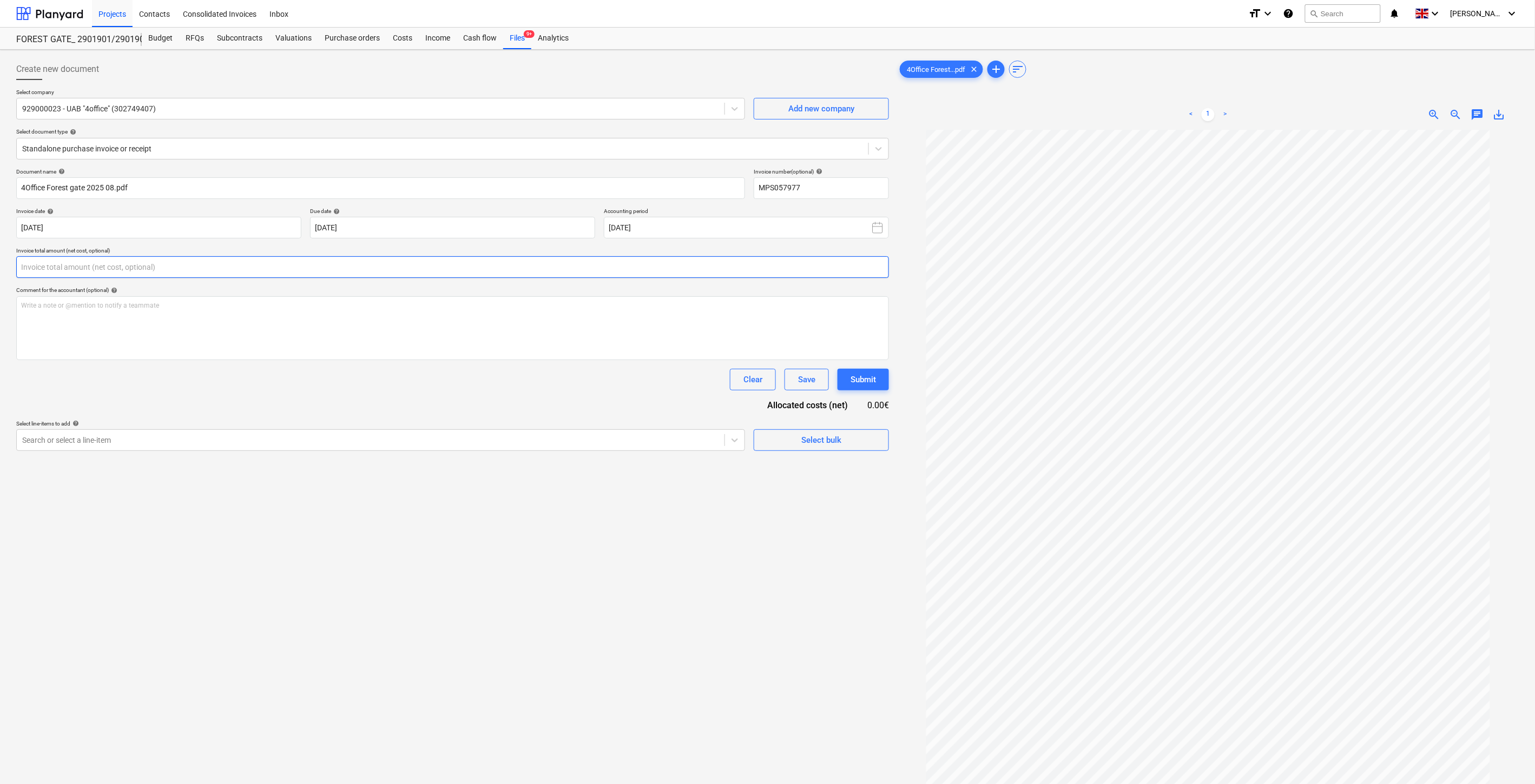
click at [380, 264] on input "text" at bounding box center [452, 267] width 872 height 22
type input "59.79"
click at [218, 459] on div "Search or select a line-item" at bounding box center [381, 467] width 729 height 22
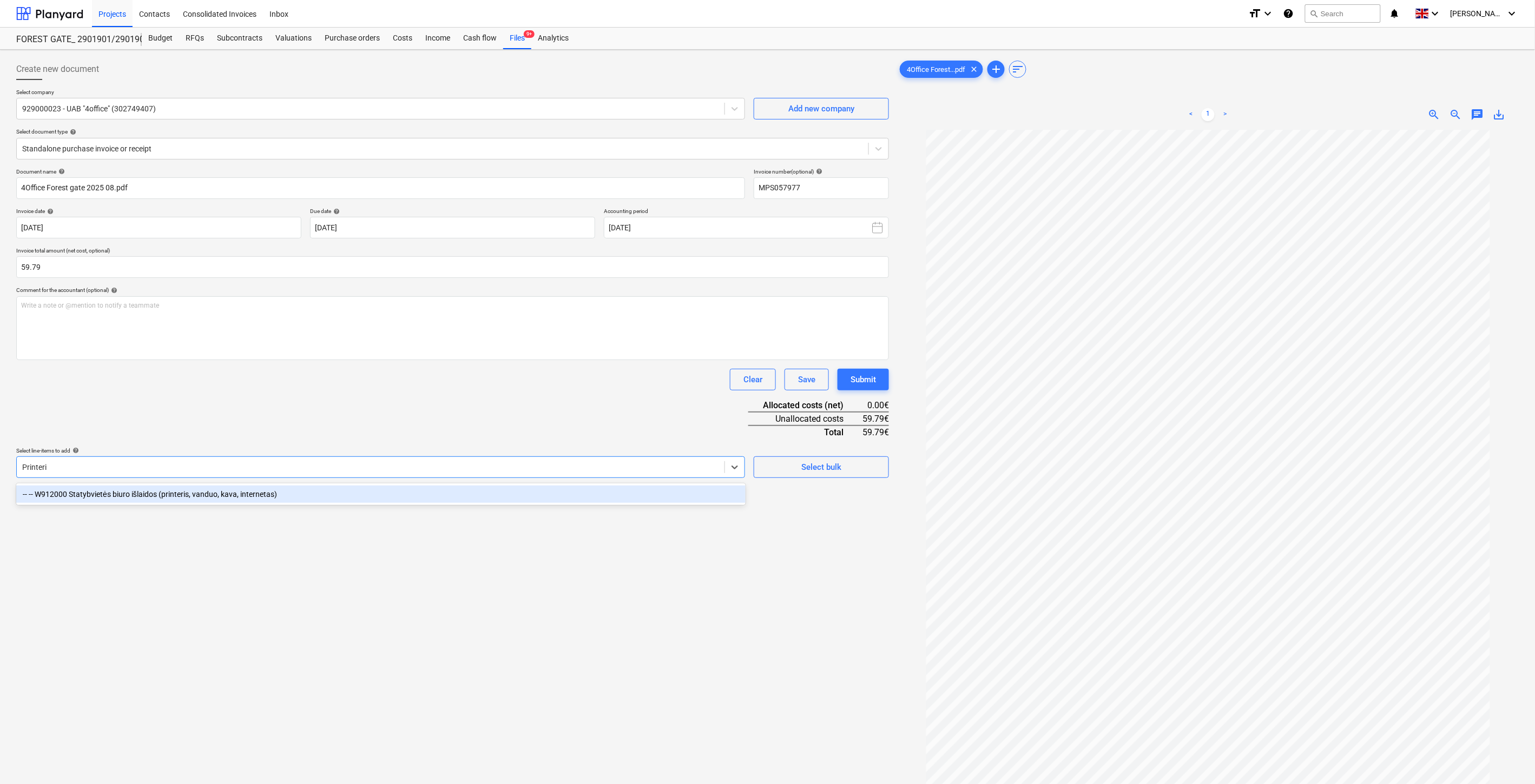
type input "Printeris"
click at [214, 489] on div "-- -- W912000 Statybvietės biuro išlaidos (printeris, vanduo, kava, internetas)" at bounding box center [381, 494] width 729 height 17
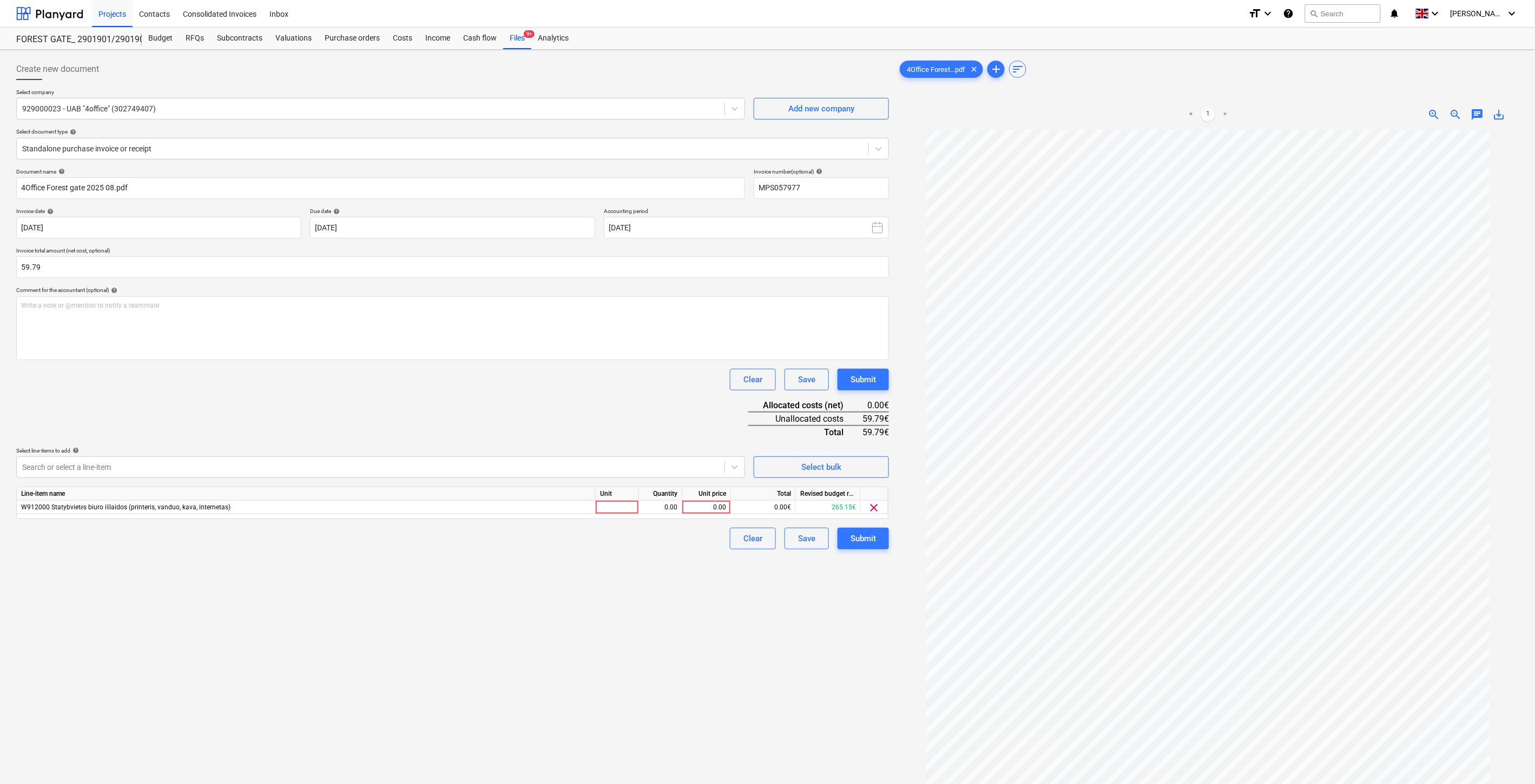
click at [284, 395] on div "Document name help 4Office Forest gate 2025 08.pdf Invoice number (optional) he…" at bounding box center [452, 359] width 872 height 381
click at [623, 505] on div at bounding box center [617, 508] width 43 height 14
click at [664, 511] on div "0.00" at bounding box center [660, 508] width 34 height 14
click at [711, 509] on div "0.00" at bounding box center [706, 508] width 39 height 14
type input "59.79"
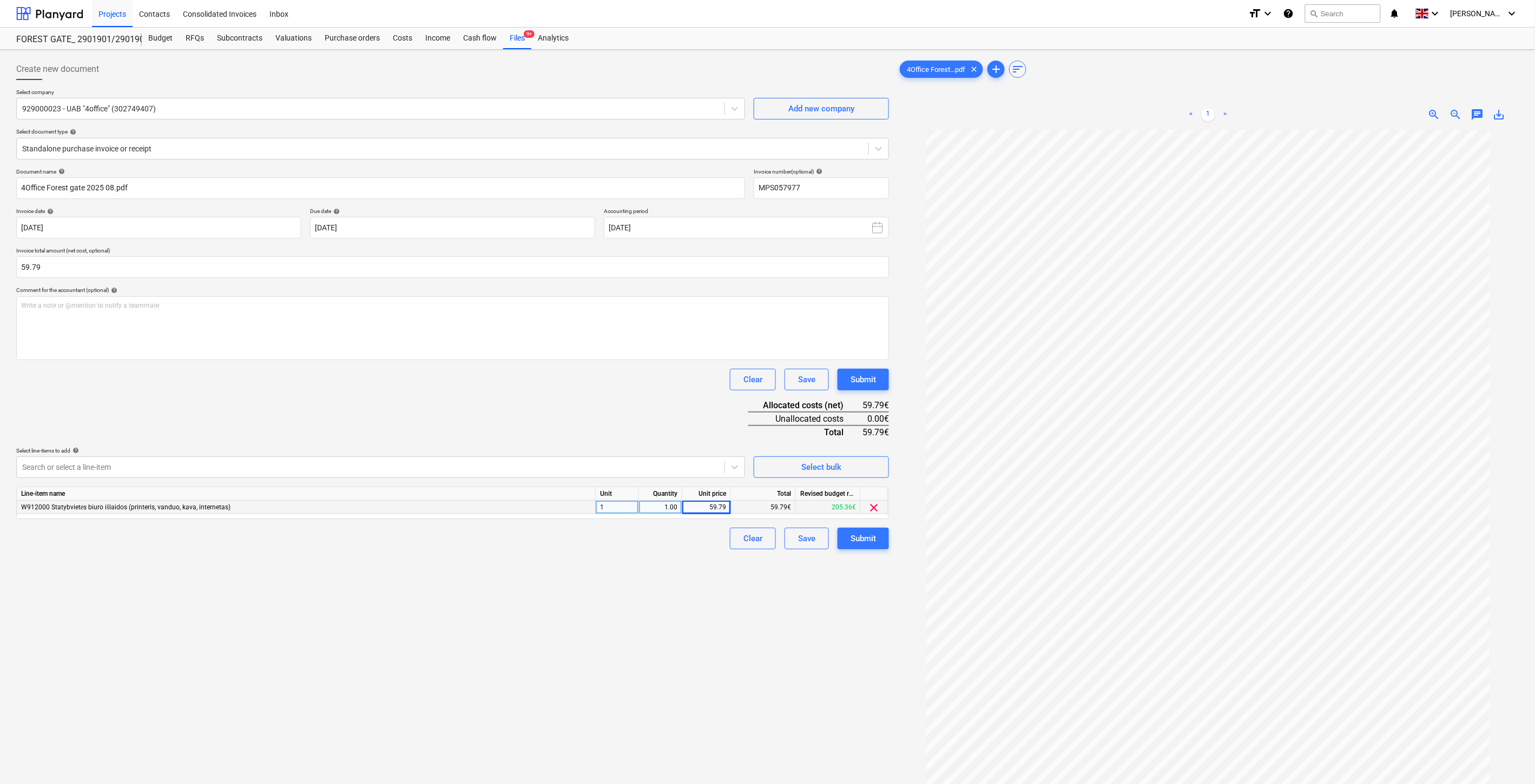
click at [637, 403] on div "Document name help 4Office Forest gate 2025 08.pdf Invoice number (optional) he…" at bounding box center [452, 359] width 872 height 381
click at [788, 538] on button "Save" at bounding box center [806, 538] width 44 height 22
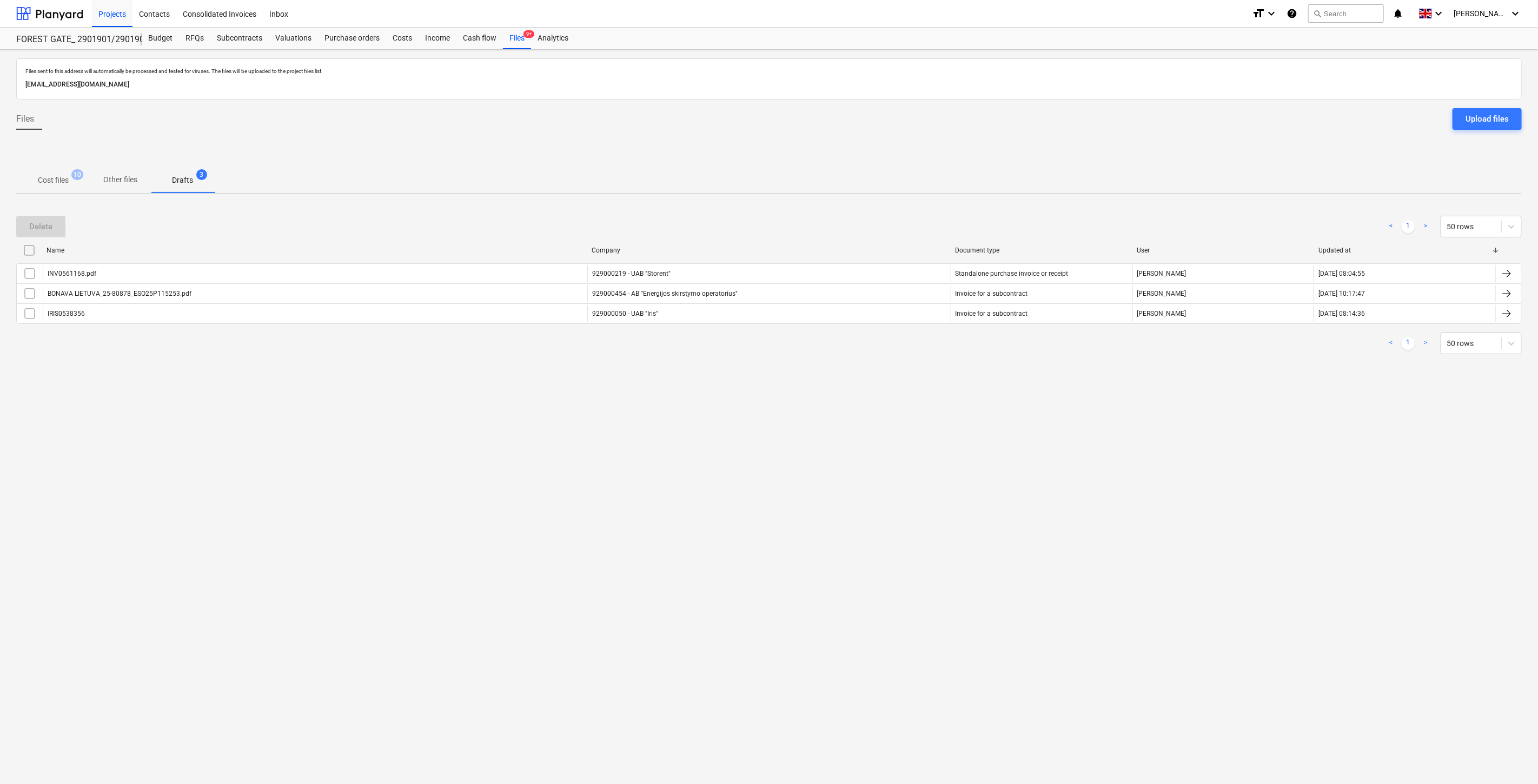
drag, startPoint x: 840, startPoint y: 504, endPoint x: 871, endPoint y: 477, distance: 41.1
click at [851, 494] on div "Files sent to this address will automatically be processed and tested for virus…" at bounding box center [769, 417] width 1538 height 735
drag, startPoint x: 871, startPoint y: 477, endPoint x: 135, endPoint y: 538, distance: 738.5
click at [870, 477] on div "Files sent to this address will automatically be processed and tested for virus…" at bounding box center [769, 417] width 1538 height 735
click at [836, 476] on div "Files sent to this address will automatically be processed and tested for virus…" at bounding box center [769, 417] width 1538 height 735
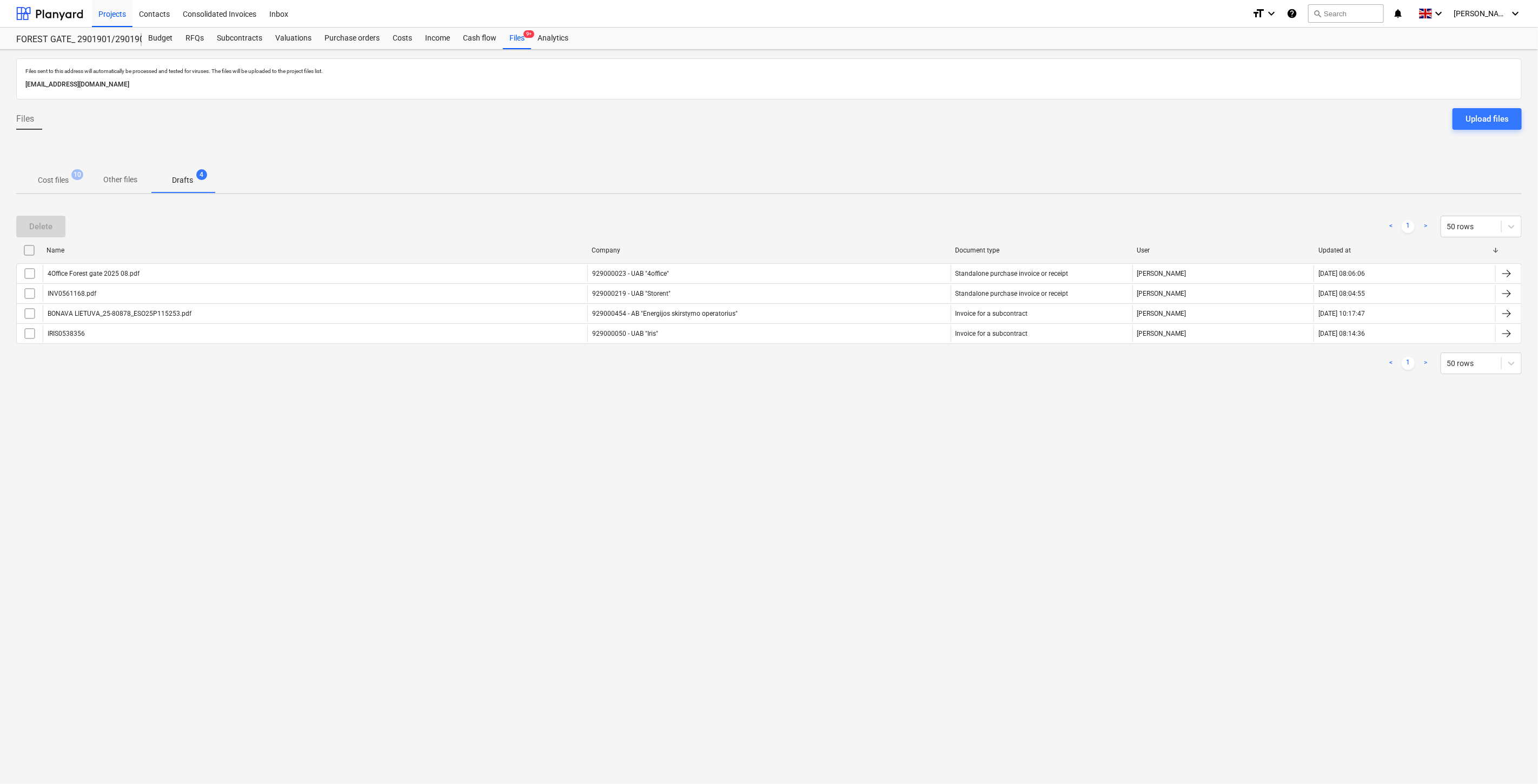
click at [862, 446] on div "Files sent to this address will automatically be processed and tested for virus…" at bounding box center [769, 417] width 1538 height 735
click at [58, 179] on p "Cost files" at bounding box center [53, 181] width 31 height 11
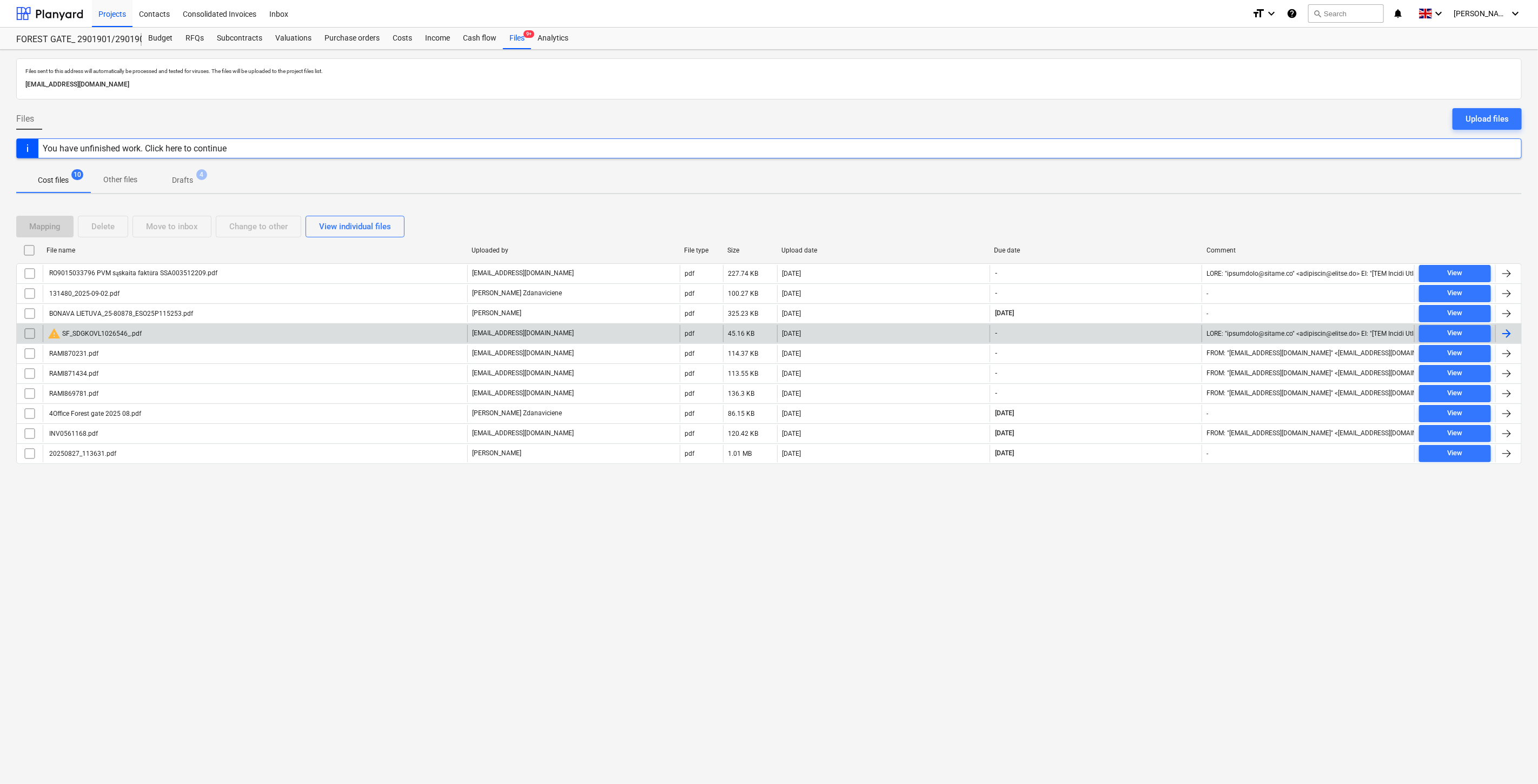
click at [880, 332] on div "[DATE]" at bounding box center [883, 334] width 212 height 17
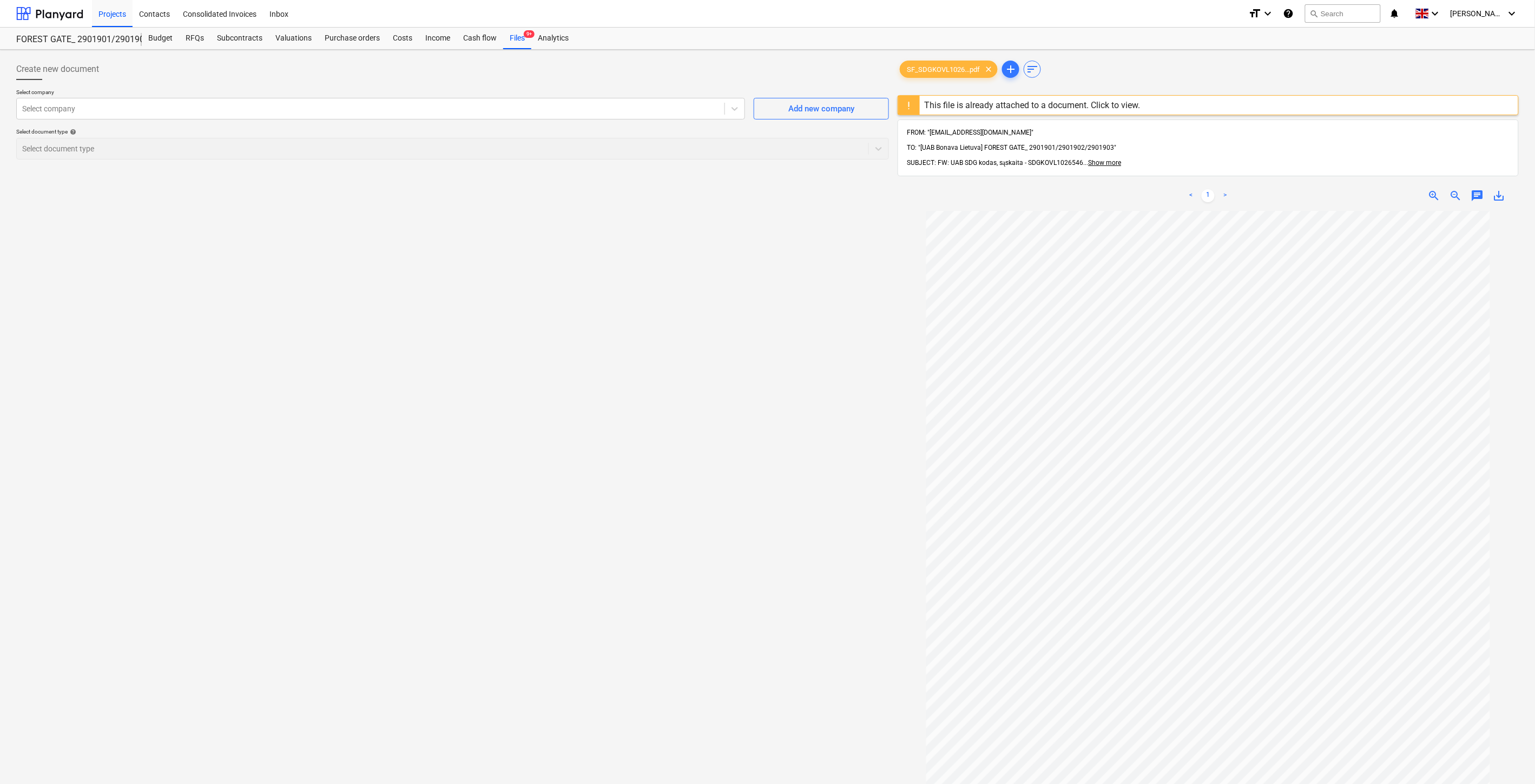
click at [509, 498] on div "Create new document Select company Select company Add new company Select docume…" at bounding box center [452, 512] width 881 height 915
click at [519, 490] on div "Create new document Select company Select company Add new company Select docume…" at bounding box center [452, 512] width 881 height 915
click at [722, 455] on div "Create new document Select company Select company Add new company Select docume…" at bounding box center [452, 512] width 881 height 915
click at [754, 429] on div "Create new document Select company Select company Add new company Select docume…" at bounding box center [452, 512] width 881 height 915
click at [522, 40] on div "Files 9+" at bounding box center [517, 38] width 28 height 22
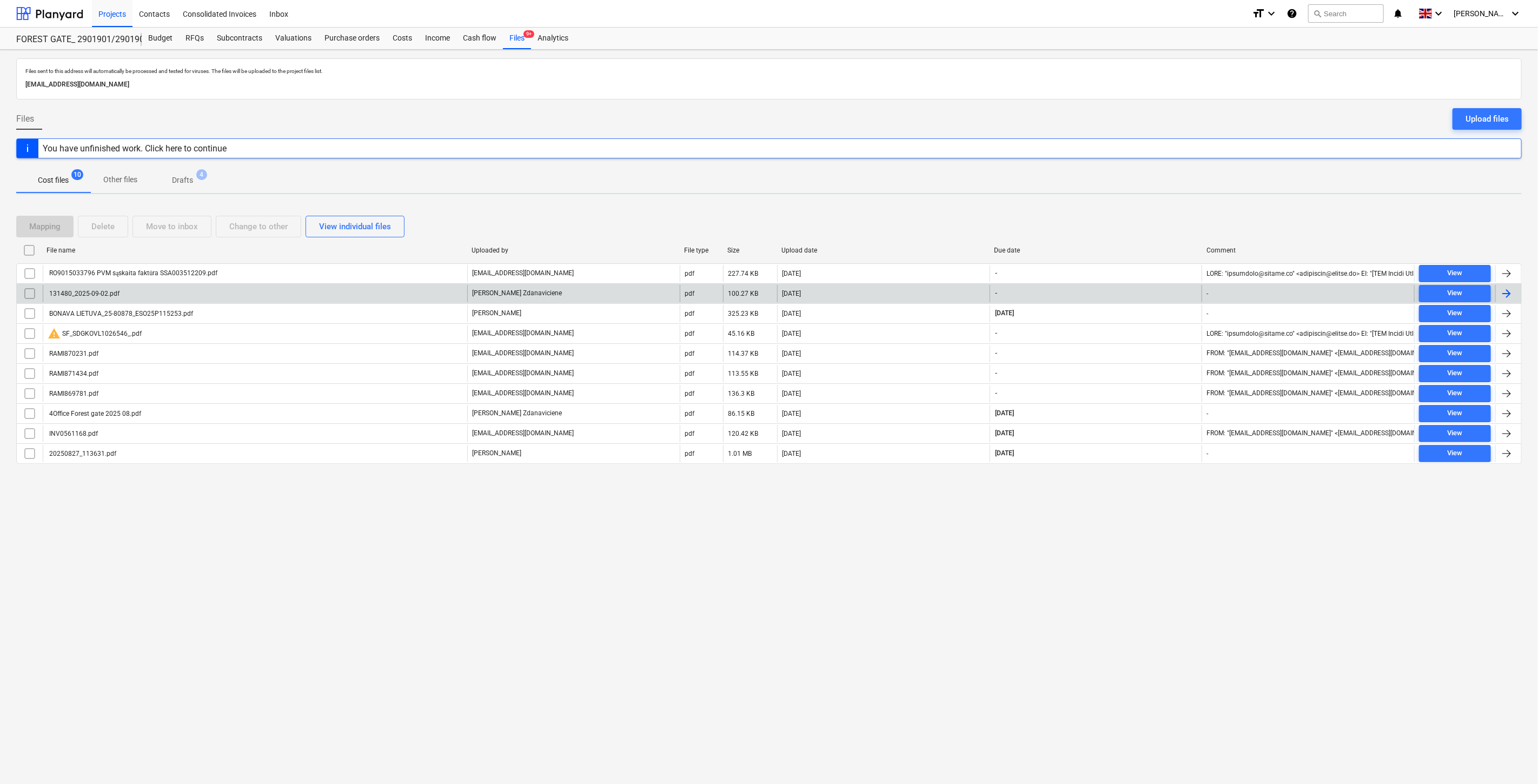
click at [862, 291] on div "[DATE]" at bounding box center [883, 294] width 212 height 17
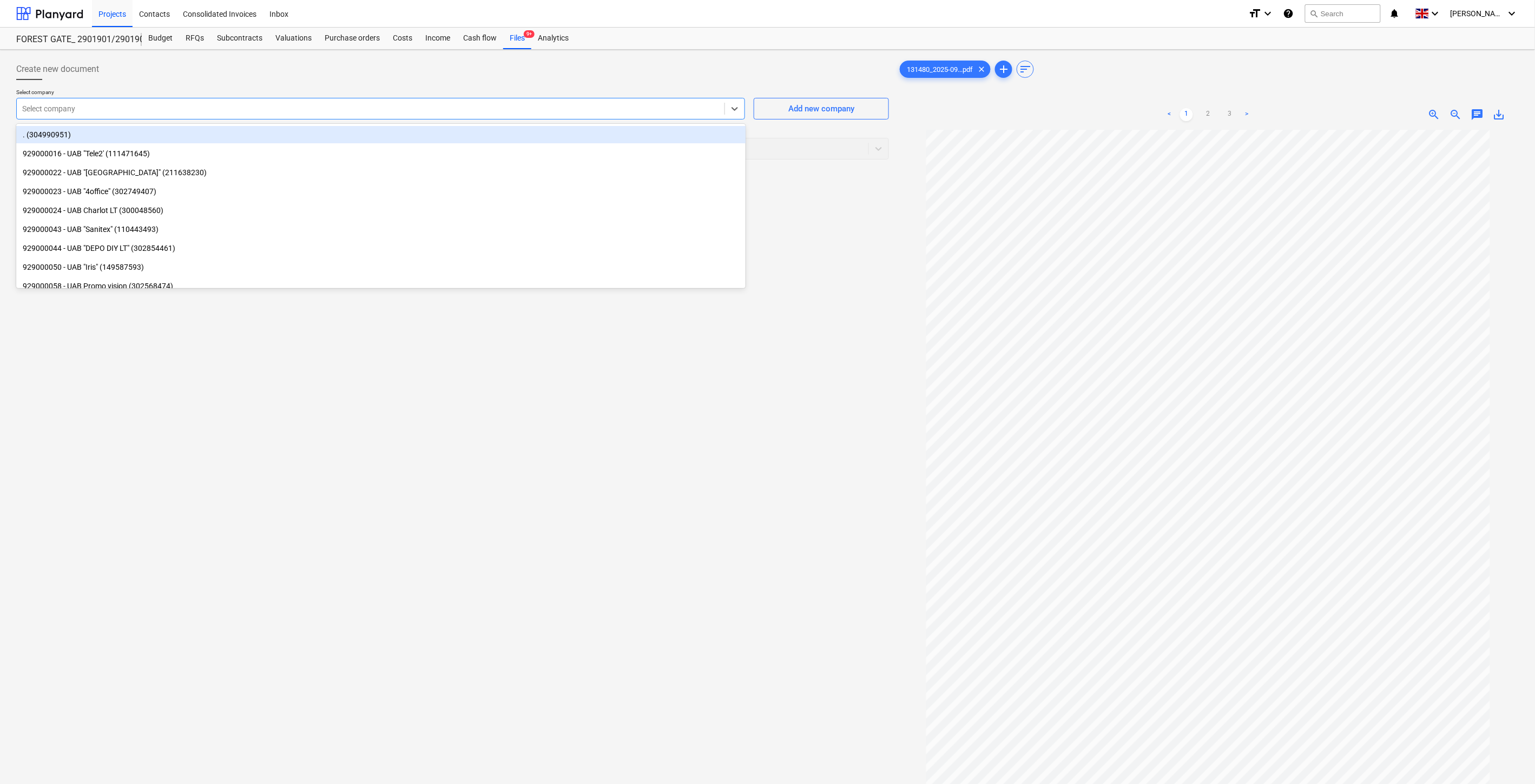
click at [582, 115] on div "Select company" at bounding box center [371, 109] width 708 height 15
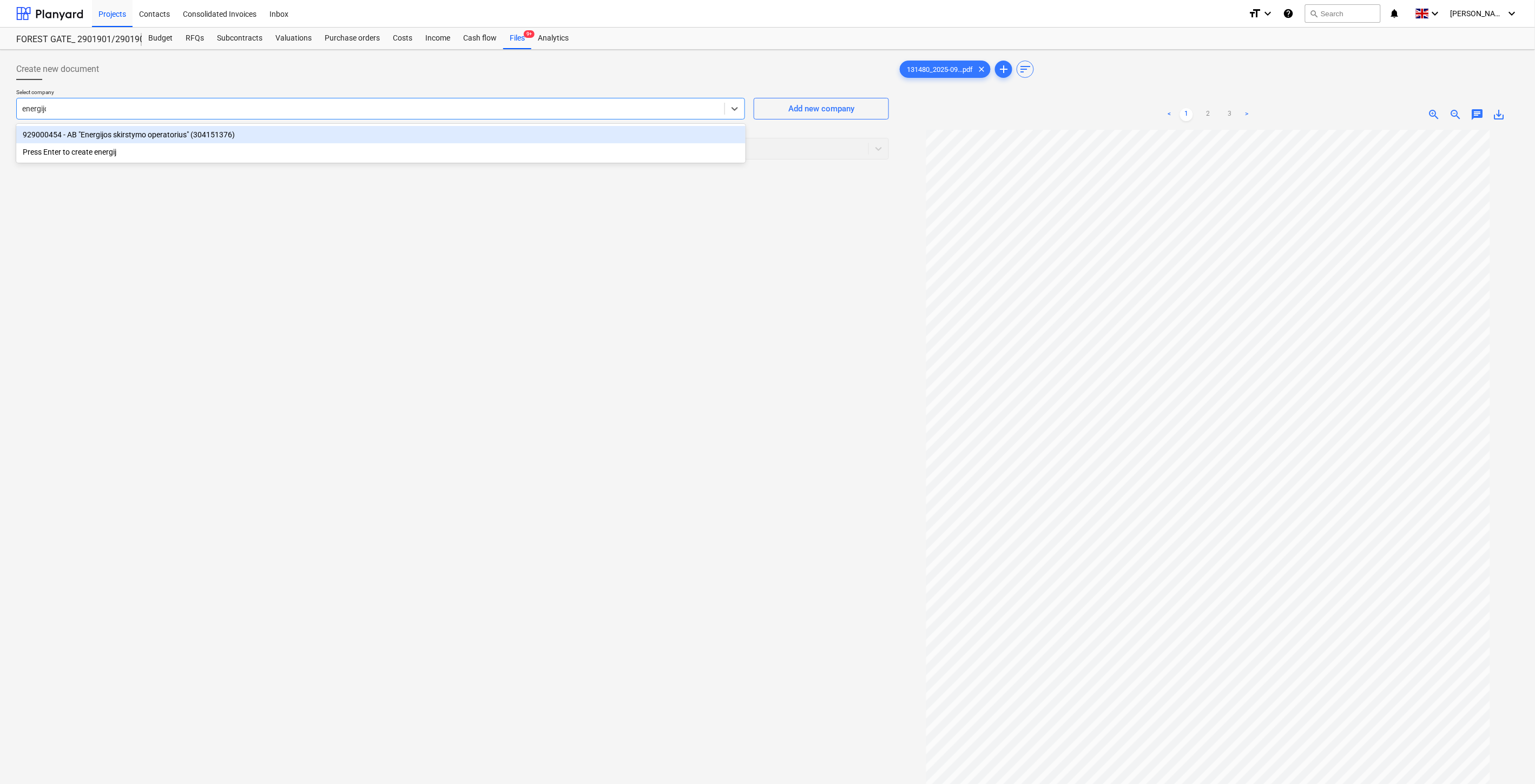
type input "energijos"
click at [523, 137] on div "929000454 - AB "Energijos skirstymo operatorius" (304151376)" at bounding box center [381, 135] width 729 height 17
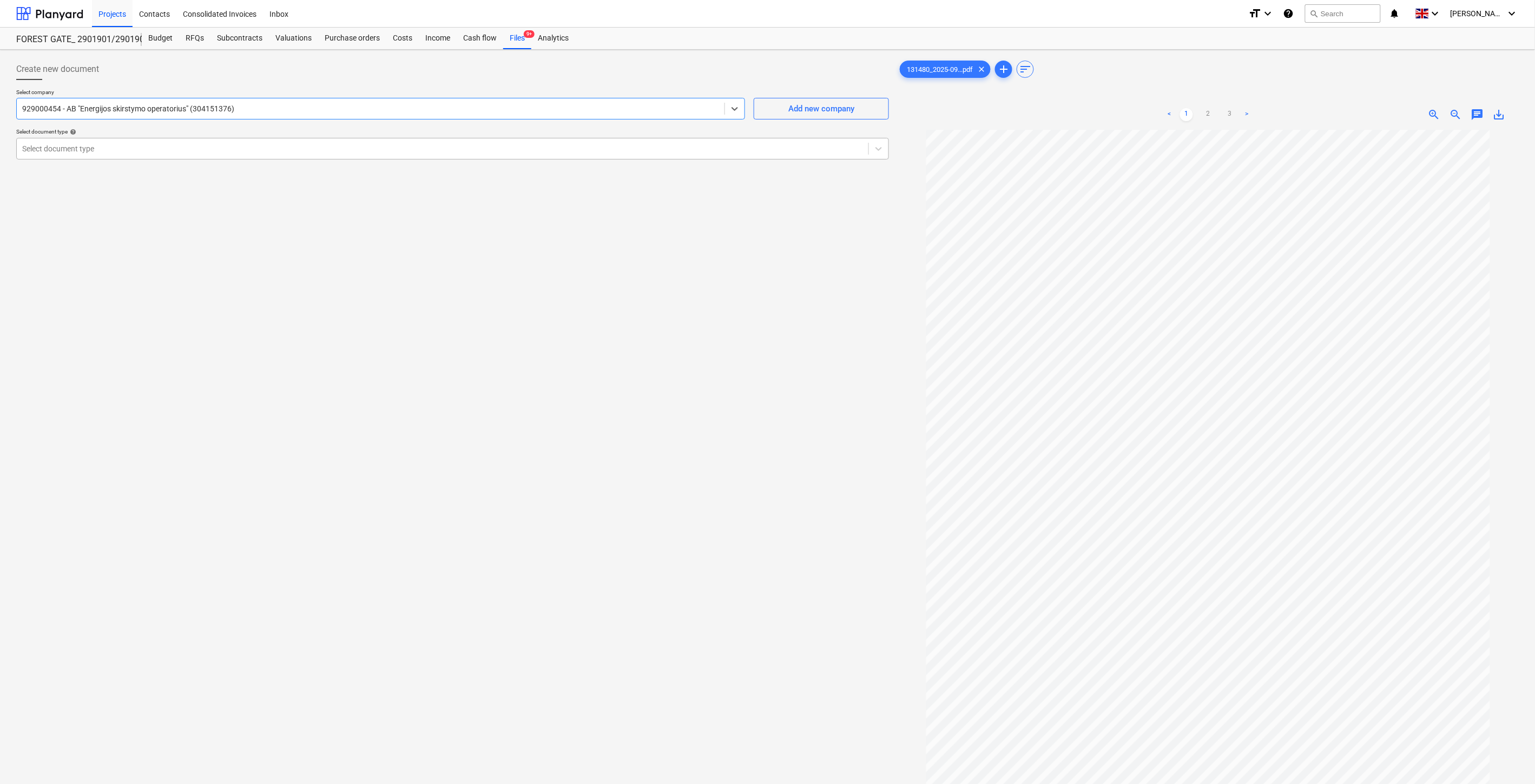
click at [398, 149] on div at bounding box center [442, 148] width 841 height 11
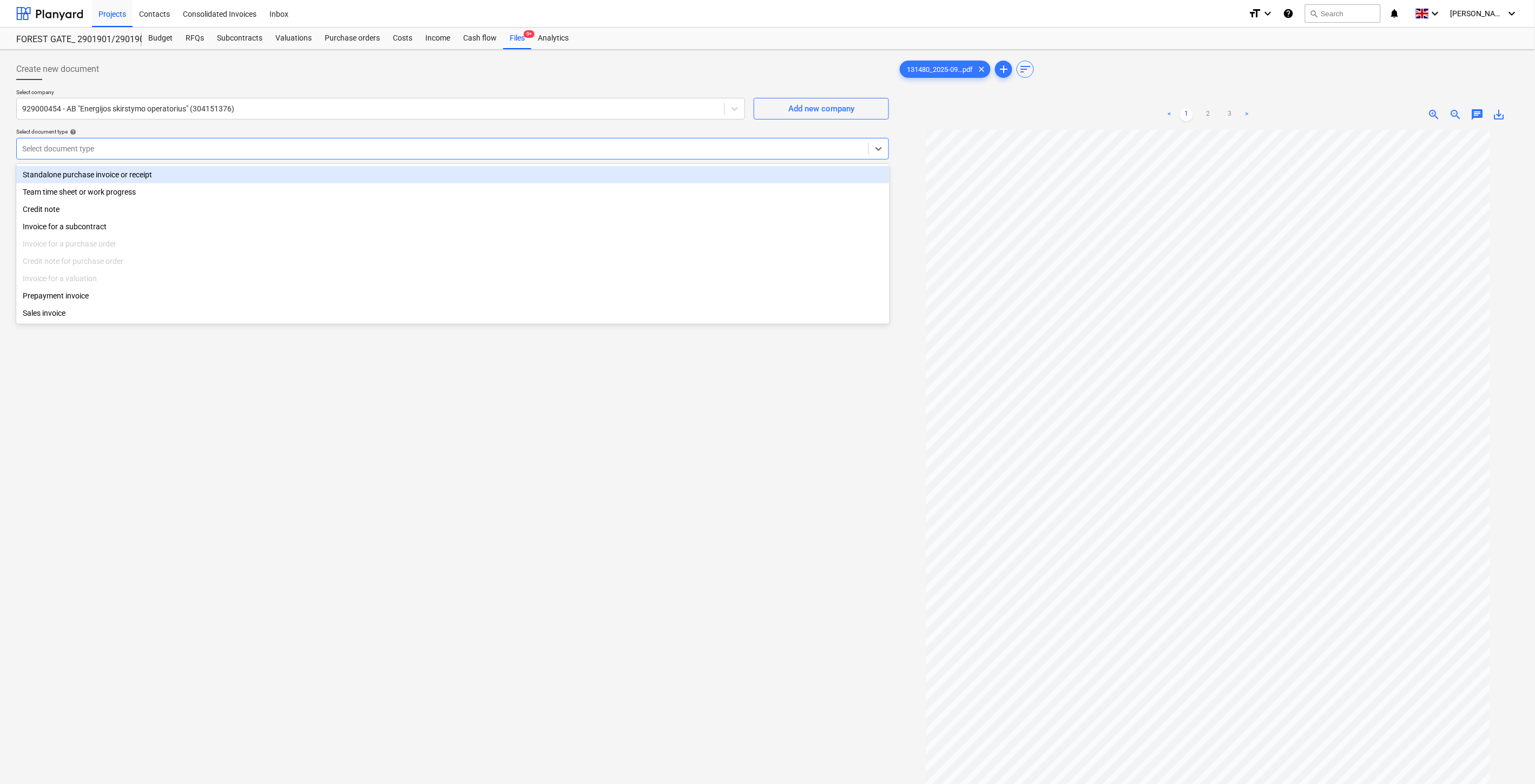
click at [271, 174] on div "Standalone purchase invoice or receipt" at bounding box center [452, 175] width 873 height 17
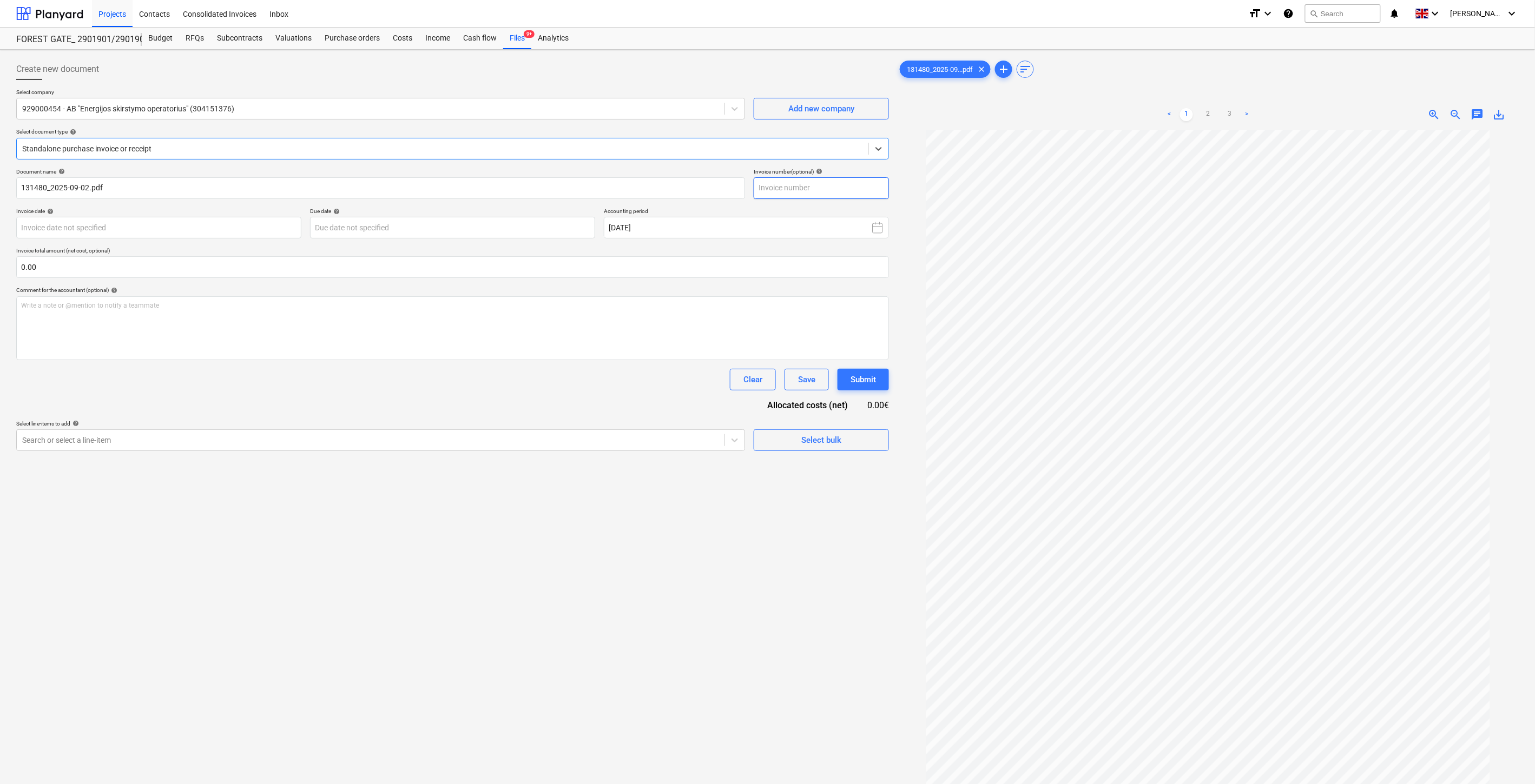
click at [886, 189] on input "text" at bounding box center [821, 188] width 135 height 22
type input "EASV10922602"
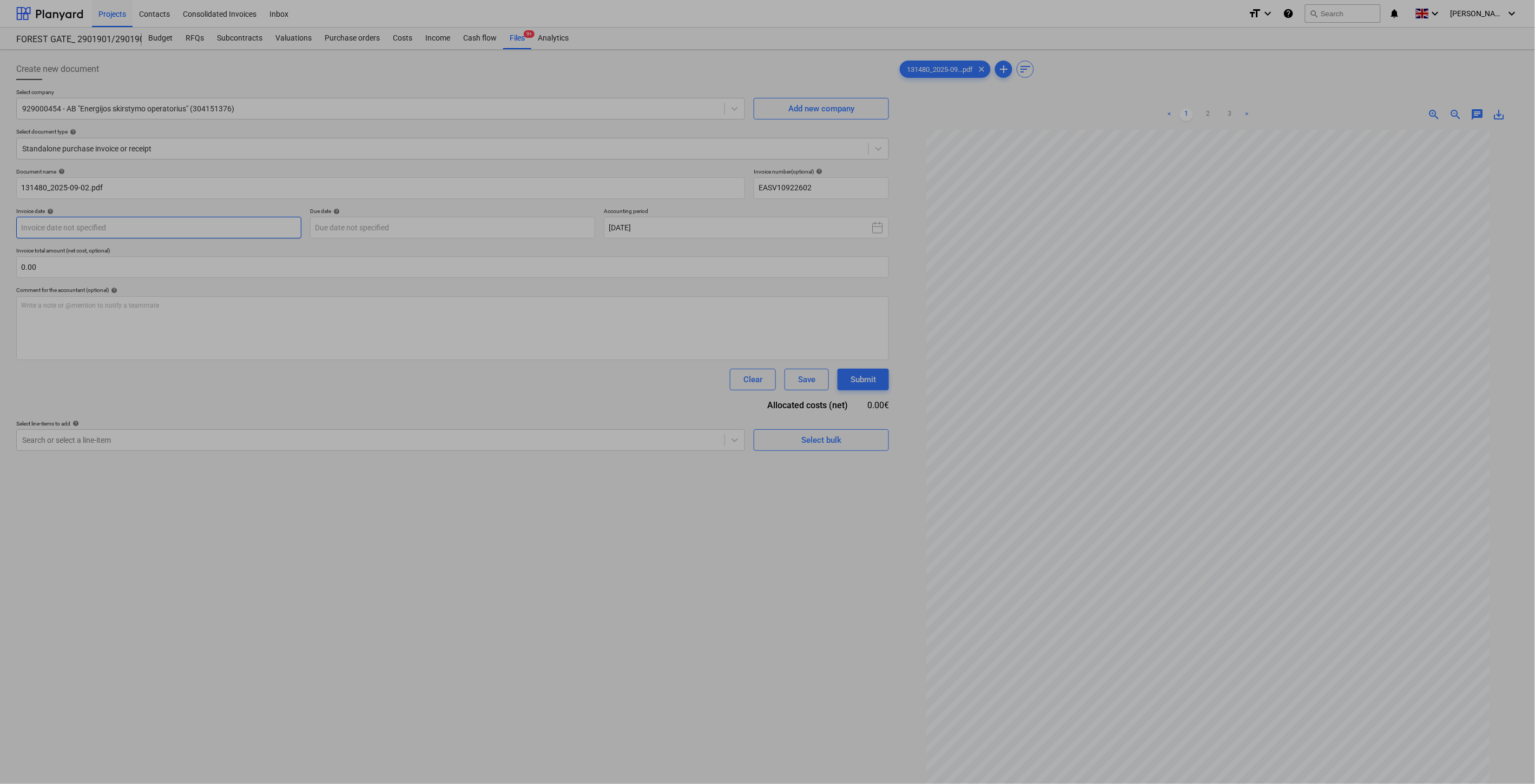
click at [249, 230] on body "Projects Contacts Consolidated Invoices Inbox format_size keyboard_arrow_down h…" at bounding box center [768, 392] width 1535 height 784
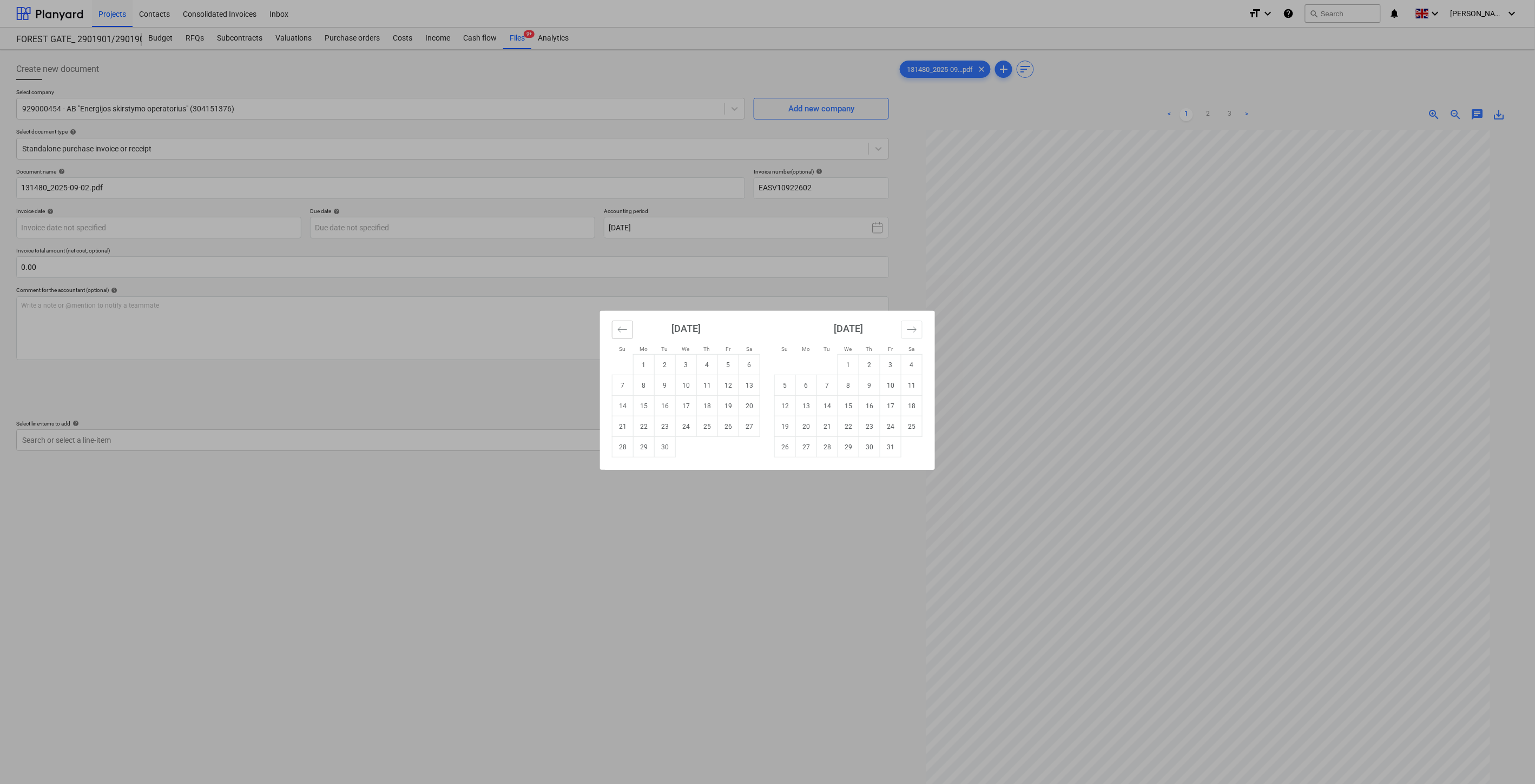
click at [622, 331] on icon "Move backward to switch to the previous month." at bounding box center [622, 329] width 10 height 10
click at [621, 465] on td "31" at bounding box center [623, 467] width 21 height 21
type input "[DATE]"
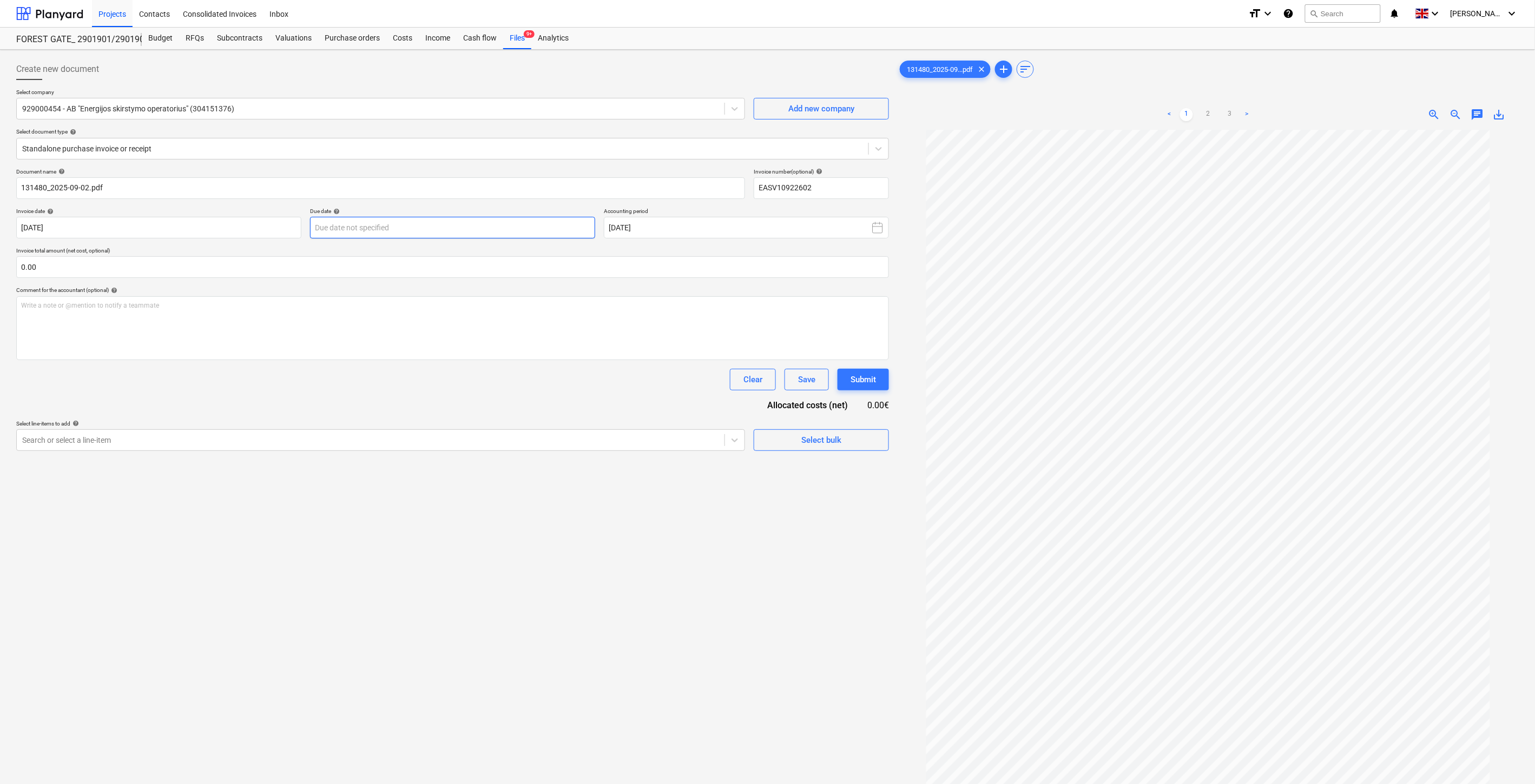
click at [548, 220] on body "Projects Contacts Consolidated Invoices Inbox format_size keyboard_arrow_down h…" at bounding box center [768, 392] width 1535 height 784
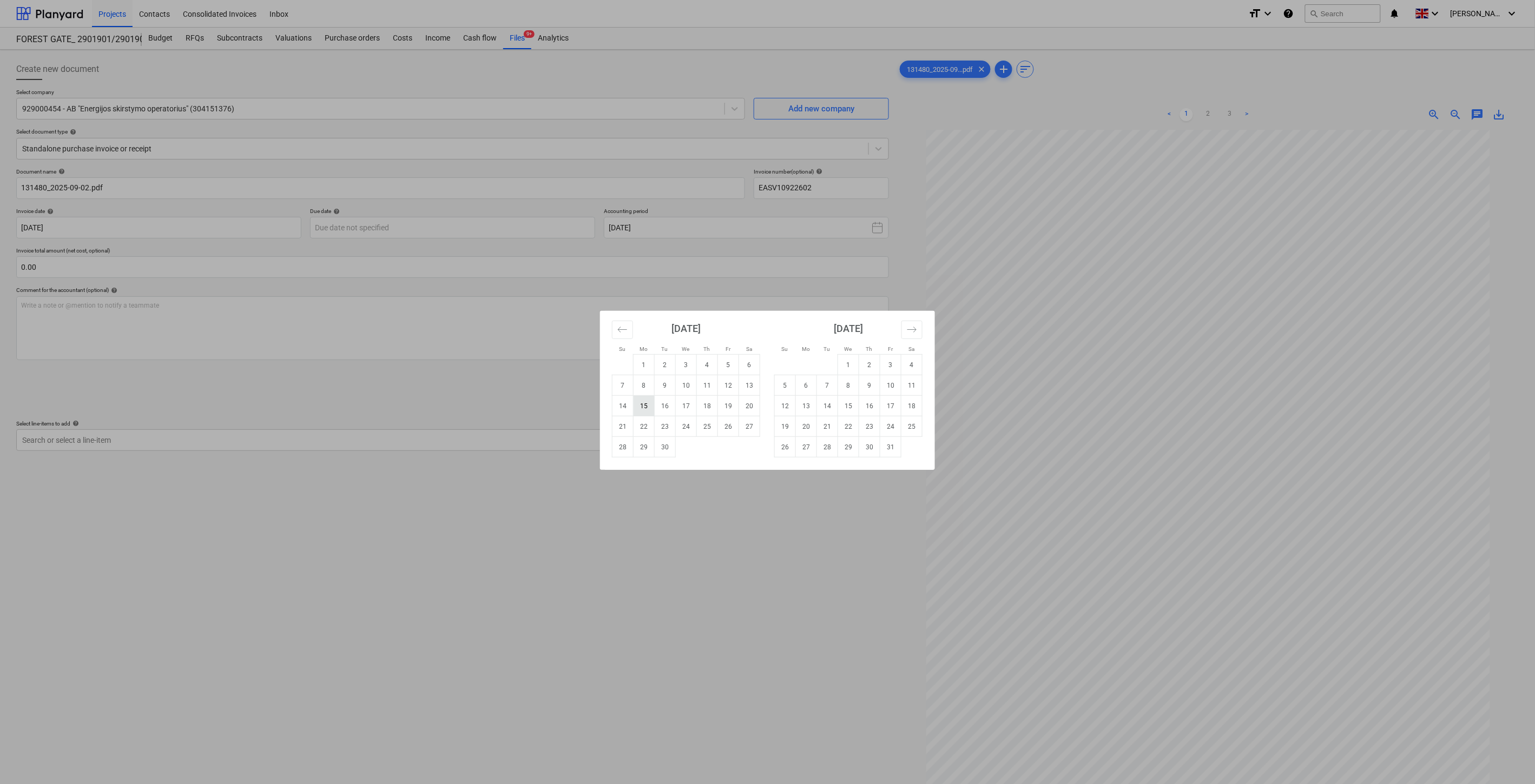
click at [646, 405] on td "15" at bounding box center [644, 406] width 21 height 21
type input "[DATE]"
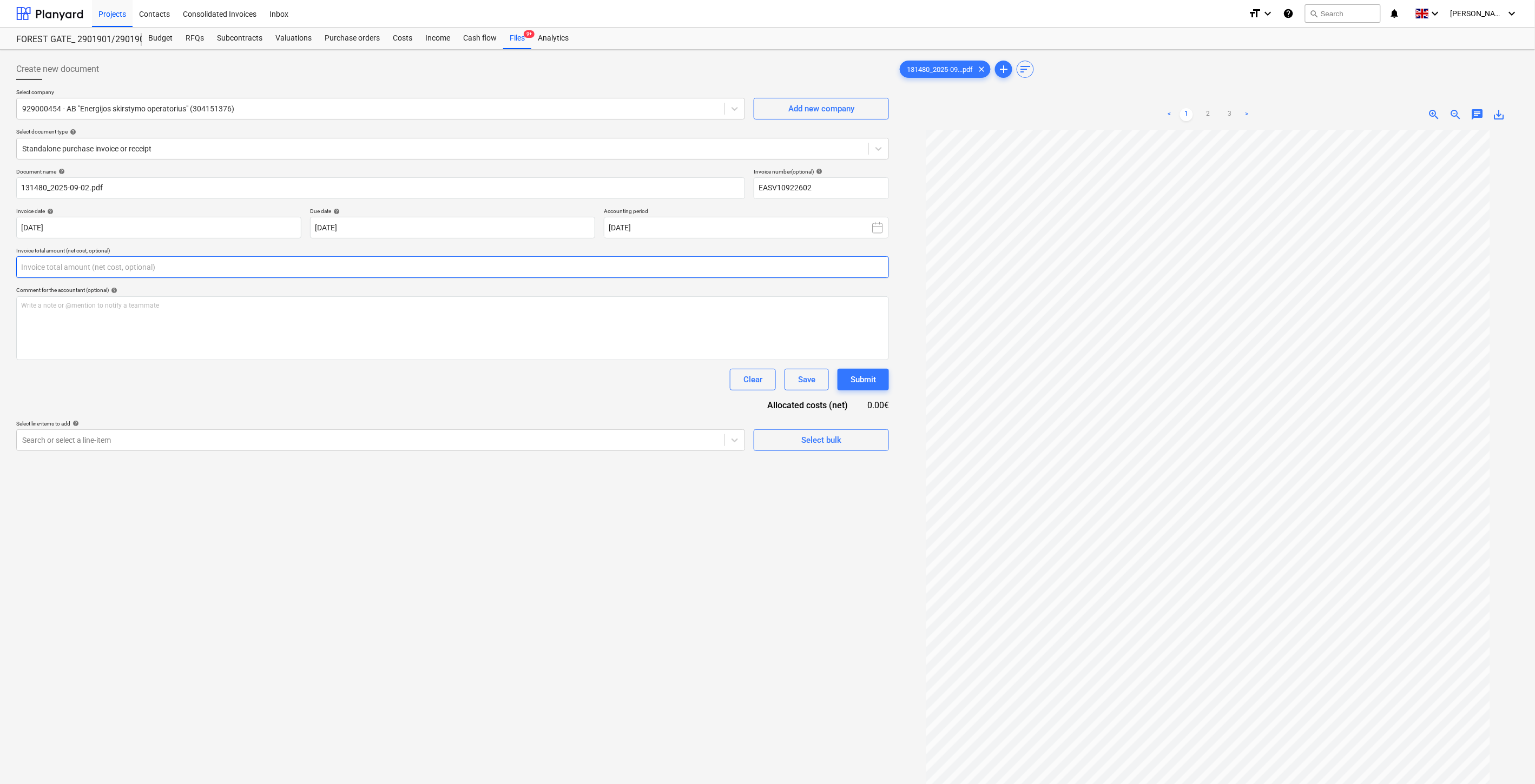
click at [358, 264] on input "text" at bounding box center [452, 267] width 872 height 22
type input "3,887.25"
click at [234, 467] on div at bounding box center [370, 467] width 697 height 11
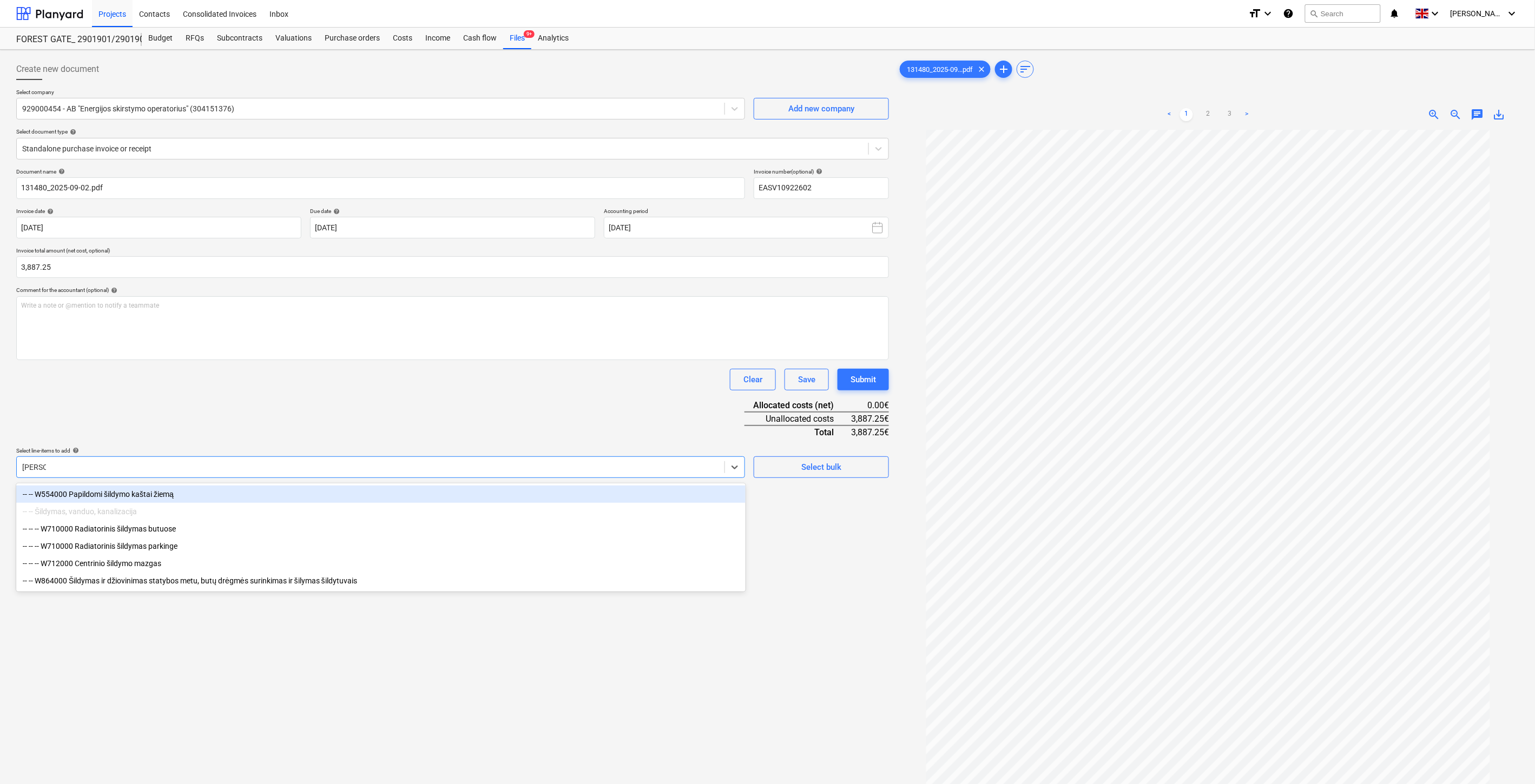
type input "Šildymas"
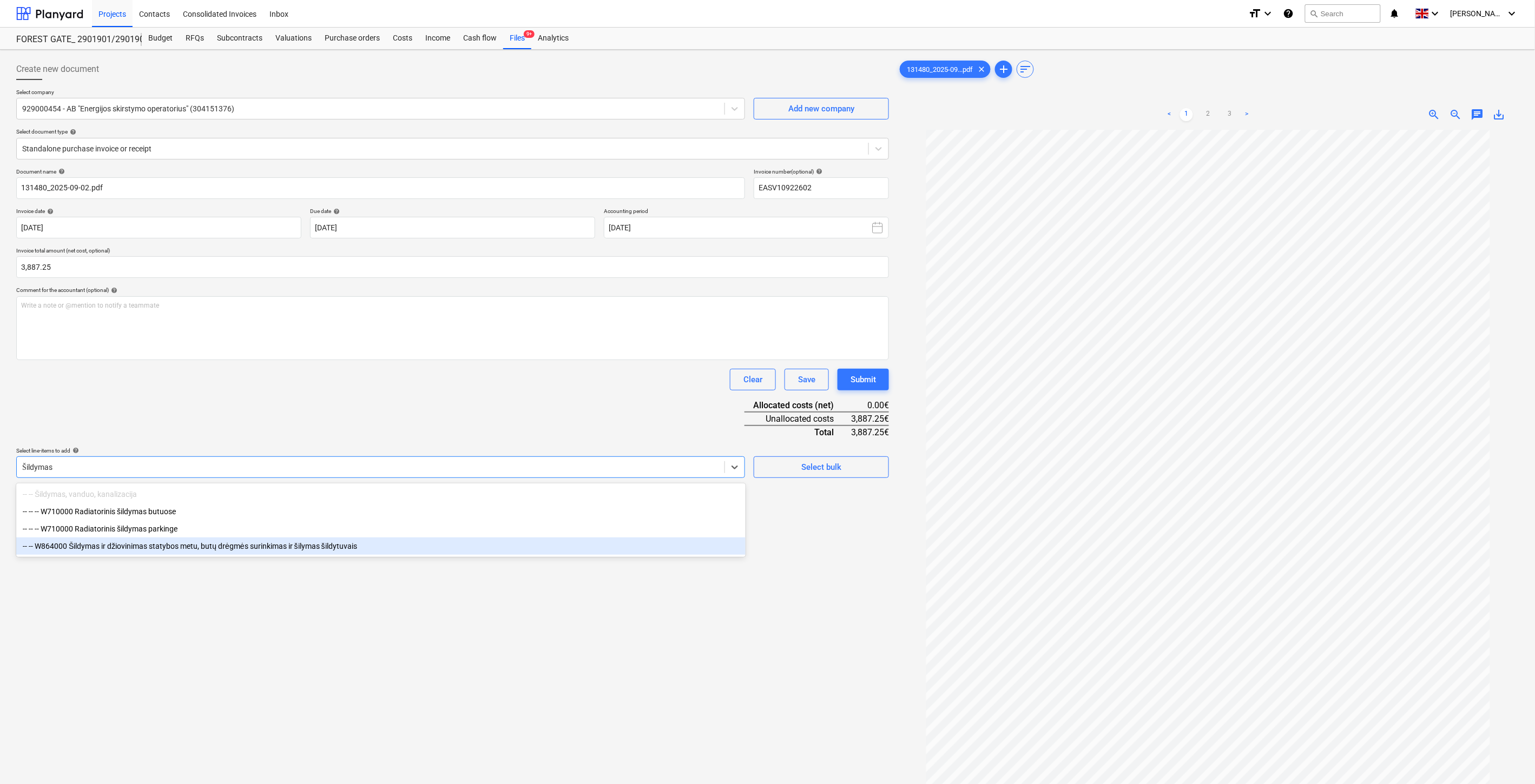
click at [232, 549] on div "-- -- W864000 Šildymas ir džiovinimas statybos metu, butų drėgmės surinkimas ir…" at bounding box center [381, 547] width 729 height 17
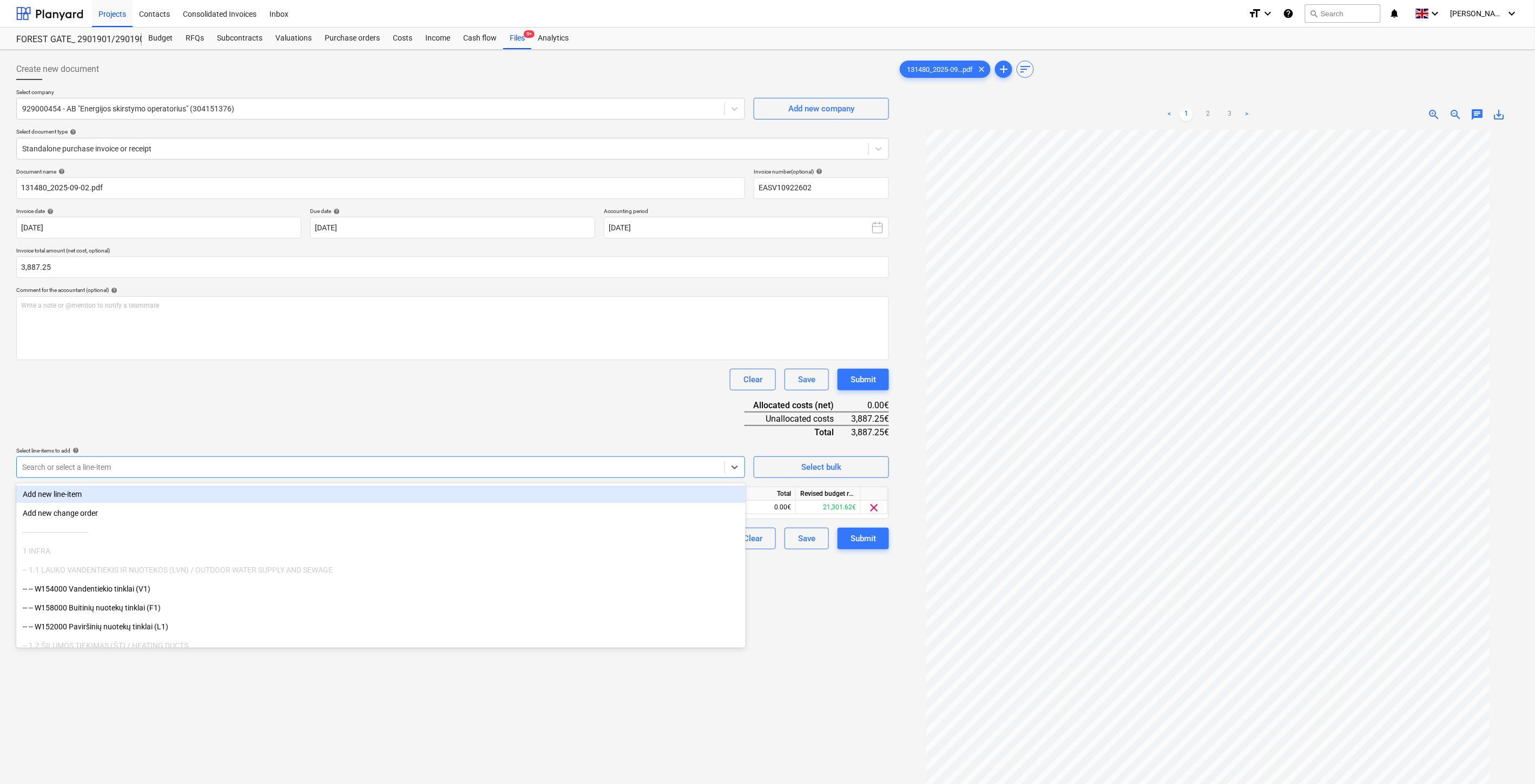
click at [374, 373] on div "Clear Save Submit" at bounding box center [452, 379] width 872 height 22
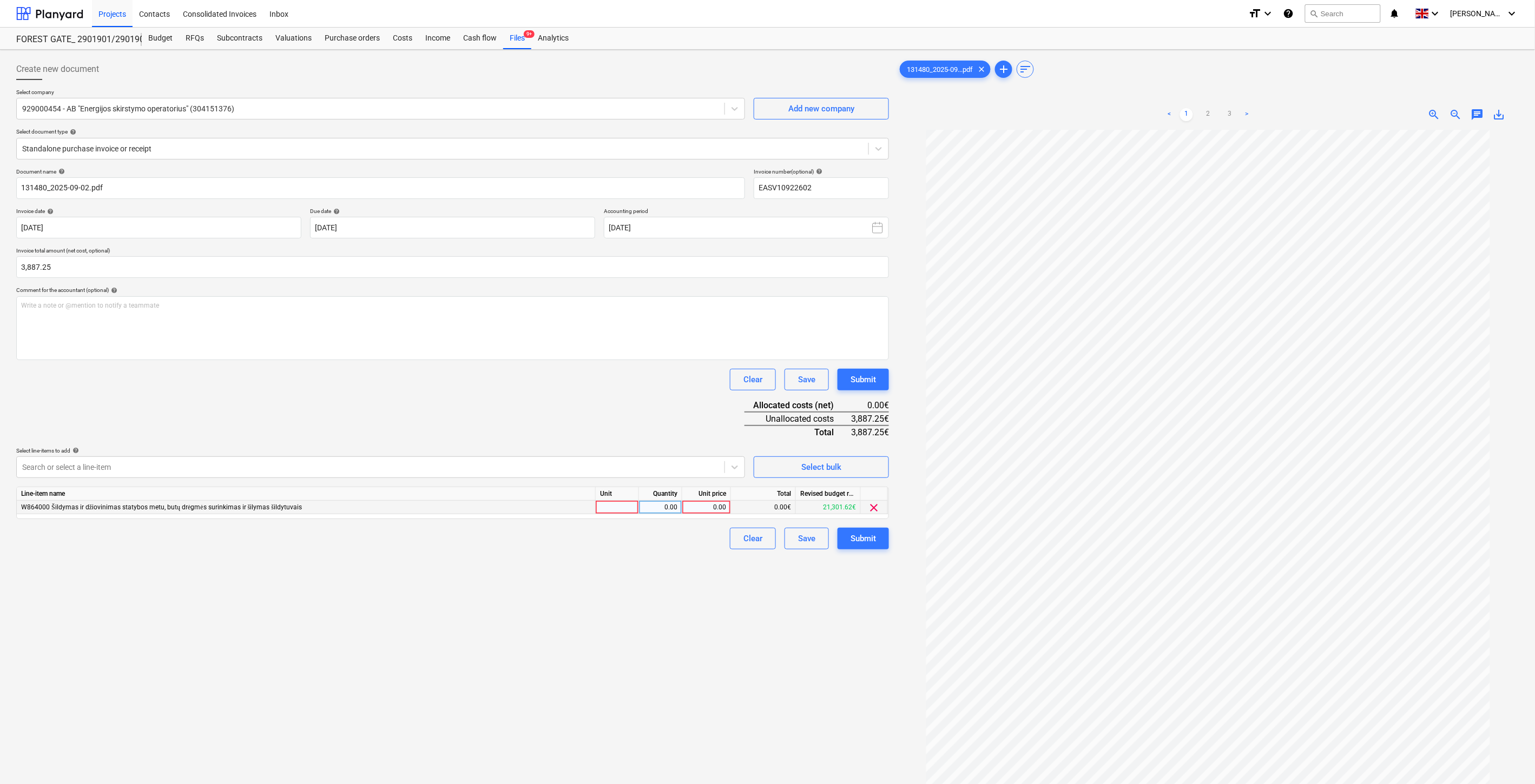
click at [616, 509] on div at bounding box center [617, 508] width 43 height 14
drag, startPoint x: 647, startPoint y: 510, endPoint x: 699, endPoint y: 505, distance: 52.2
click at [648, 510] on div "0.00" at bounding box center [660, 508] width 34 height 14
click at [699, 505] on div "0.00" at bounding box center [706, 508] width 39 height 14
type input "3887.25"
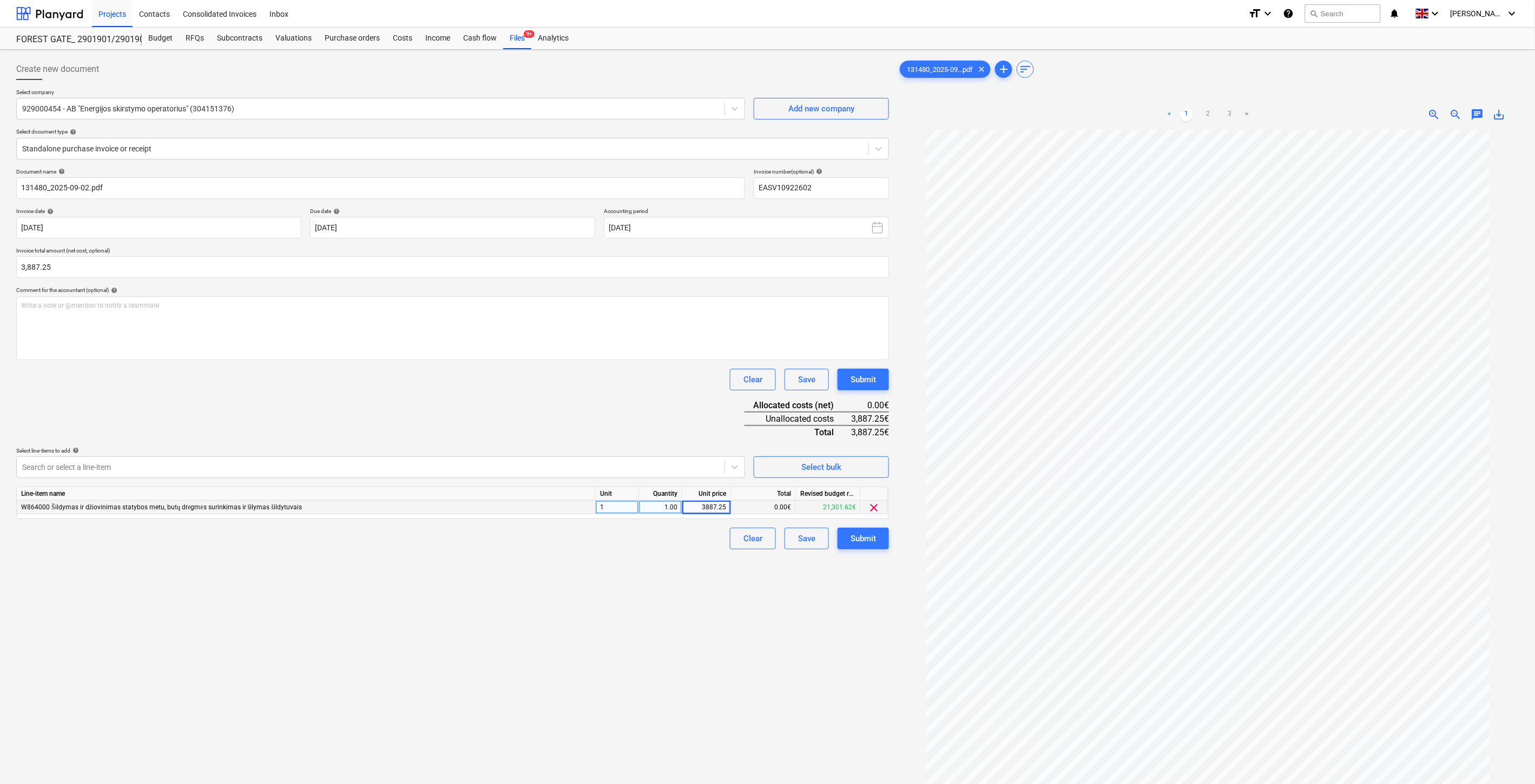
click at [704, 397] on div "Document name help 131480_2025-09-02.pdf Invoice number (optional) help EASV109…" at bounding box center [452, 359] width 872 height 381
click at [806, 540] on div "Save" at bounding box center [807, 538] width 18 height 14
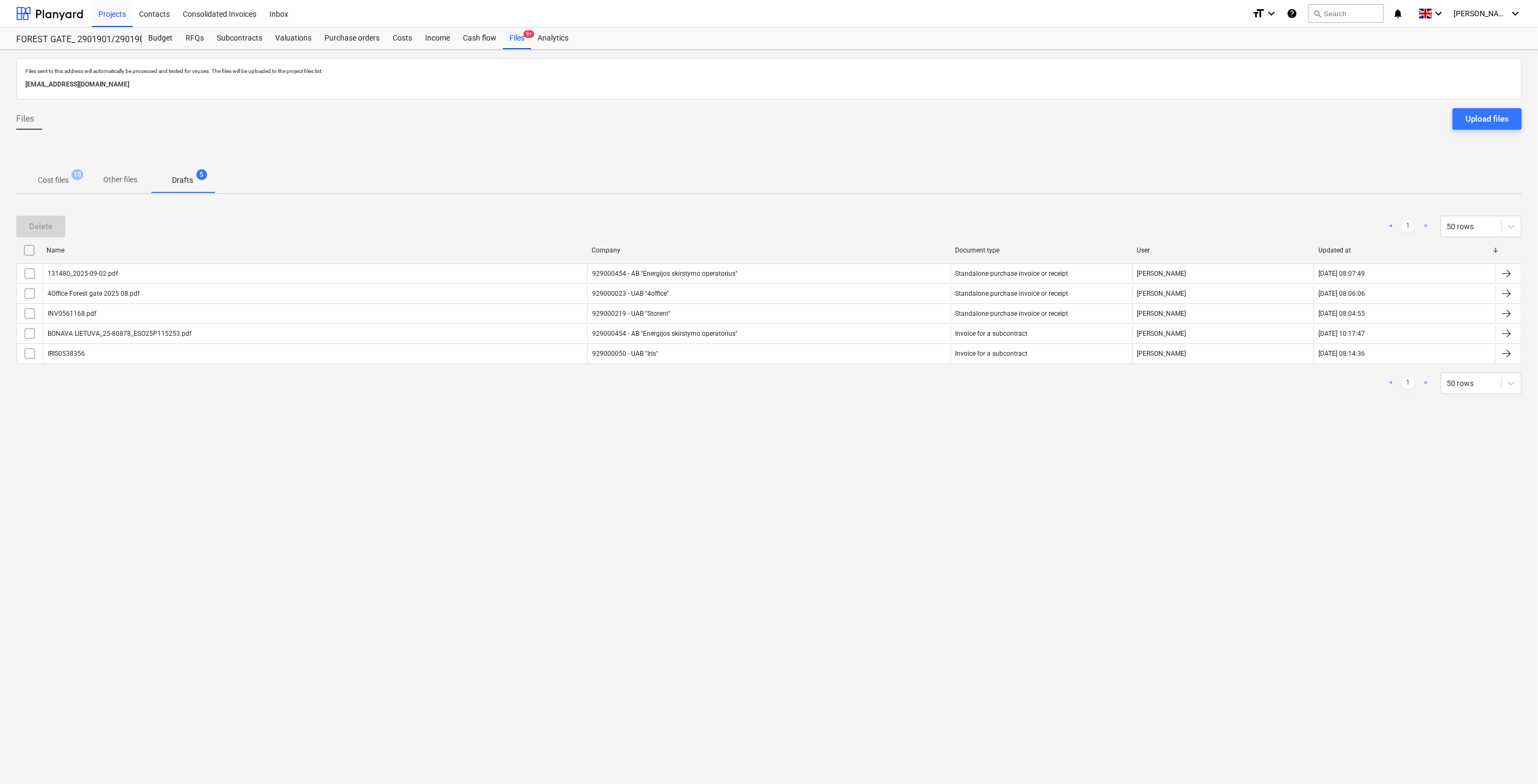
click at [864, 459] on div "Files sent to this address will automatically be processed and tested for virus…" at bounding box center [769, 417] width 1538 height 735
click at [885, 437] on div "Files sent to this address will automatically be processed and tested for virus…" at bounding box center [769, 417] width 1538 height 735
drag, startPoint x: 900, startPoint y: 420, endPoint x: 918, endPoint y: 400, distance: 26.9
click at [905, 415] on div "Files sent to this address will automatically be processed and tested for virus…" at bounding box center [769, 417] width 1538 height 735
click at [918, 400] on div "Delete < 1 > 50 rows Name Company Document type User Updated at 131480_2025-09-…" at bounding box center [769, 305] width 1506 height 204
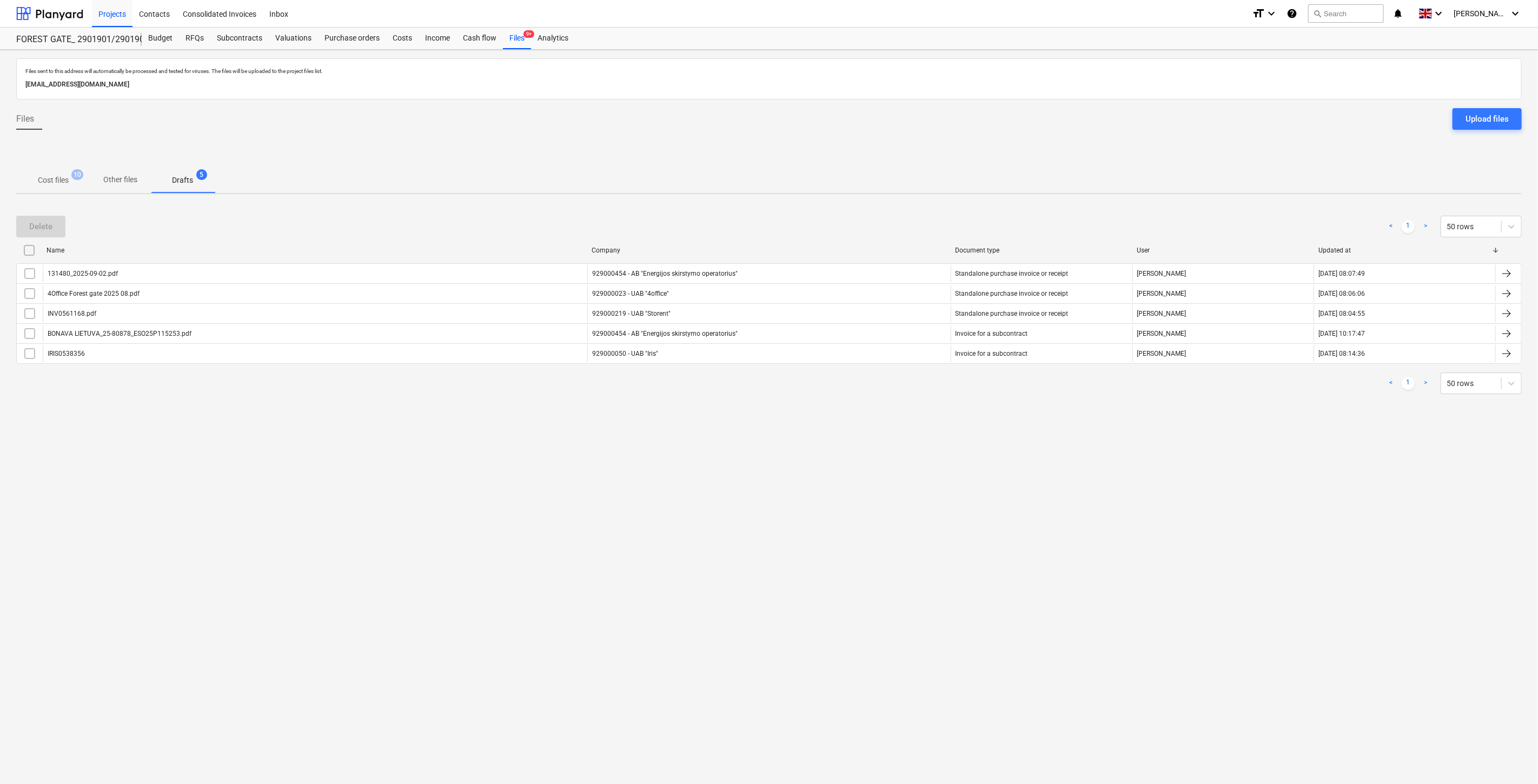
click at [812, 445] on div "Files sent to this address will automatically be processed and tested for virus…" at bounding box center [769, 417] width 1538 height 735
click at [871, 404] on div "Delete < 1 > 50 rows Name Company Document type User Updated at 131480_2025-09-…" at bounding box center [769, 305] width 1506 height 204
drag, startPoint x: 885, startPoint y: 395, endPoint x: 891, endPoint y: 390, distance: 7.8
click at [889, 392] on div "< 1 > 50 rows" at bounding box center [769, 384] width 1506 height 30
click at [900, 385] on div "< 1 > 50 rows" at bounding box center [769, 384] width 1506 height 22
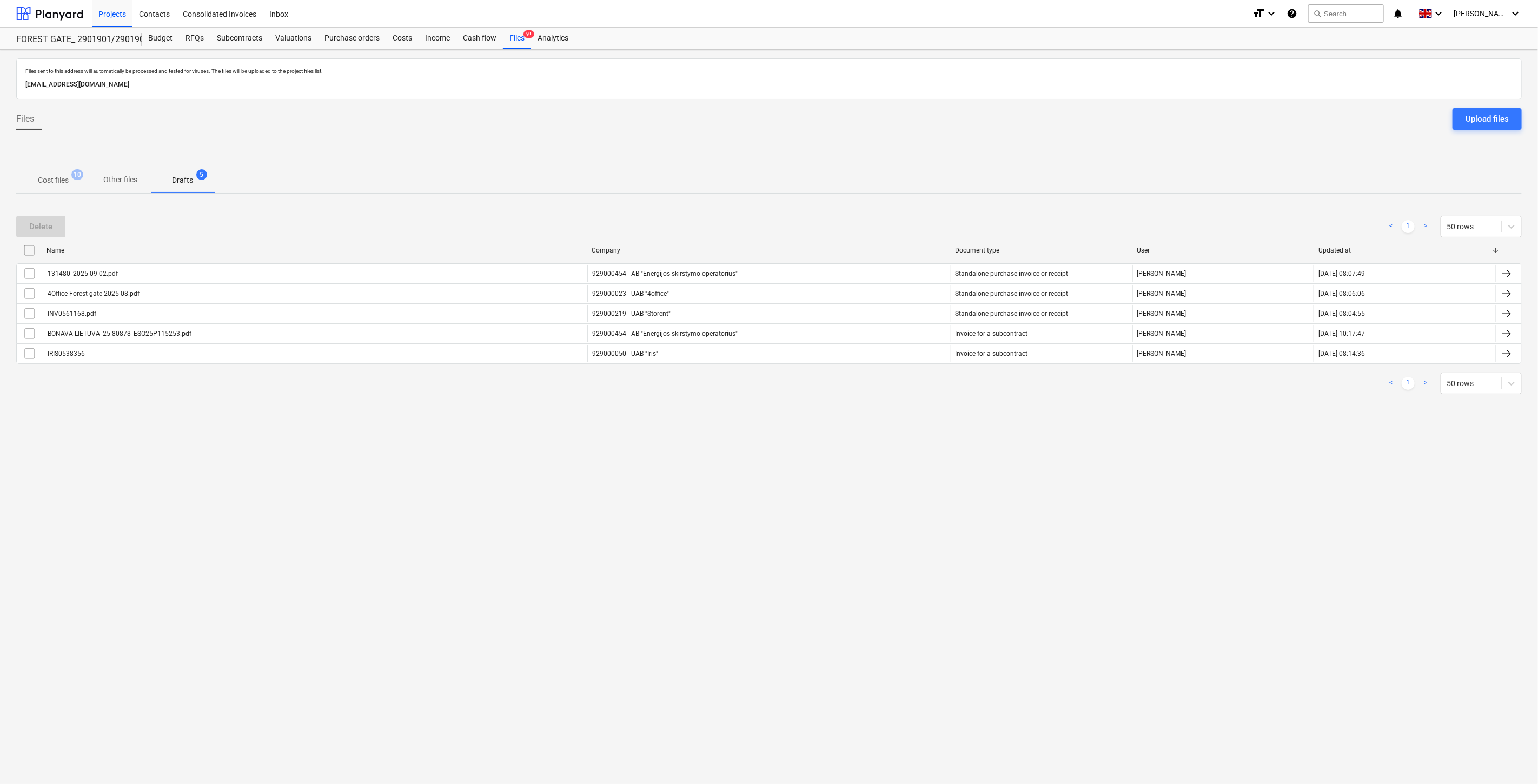
click at [34, 177] on span "Cost files 10" at bounding box center [53, 181] width 48 height 11
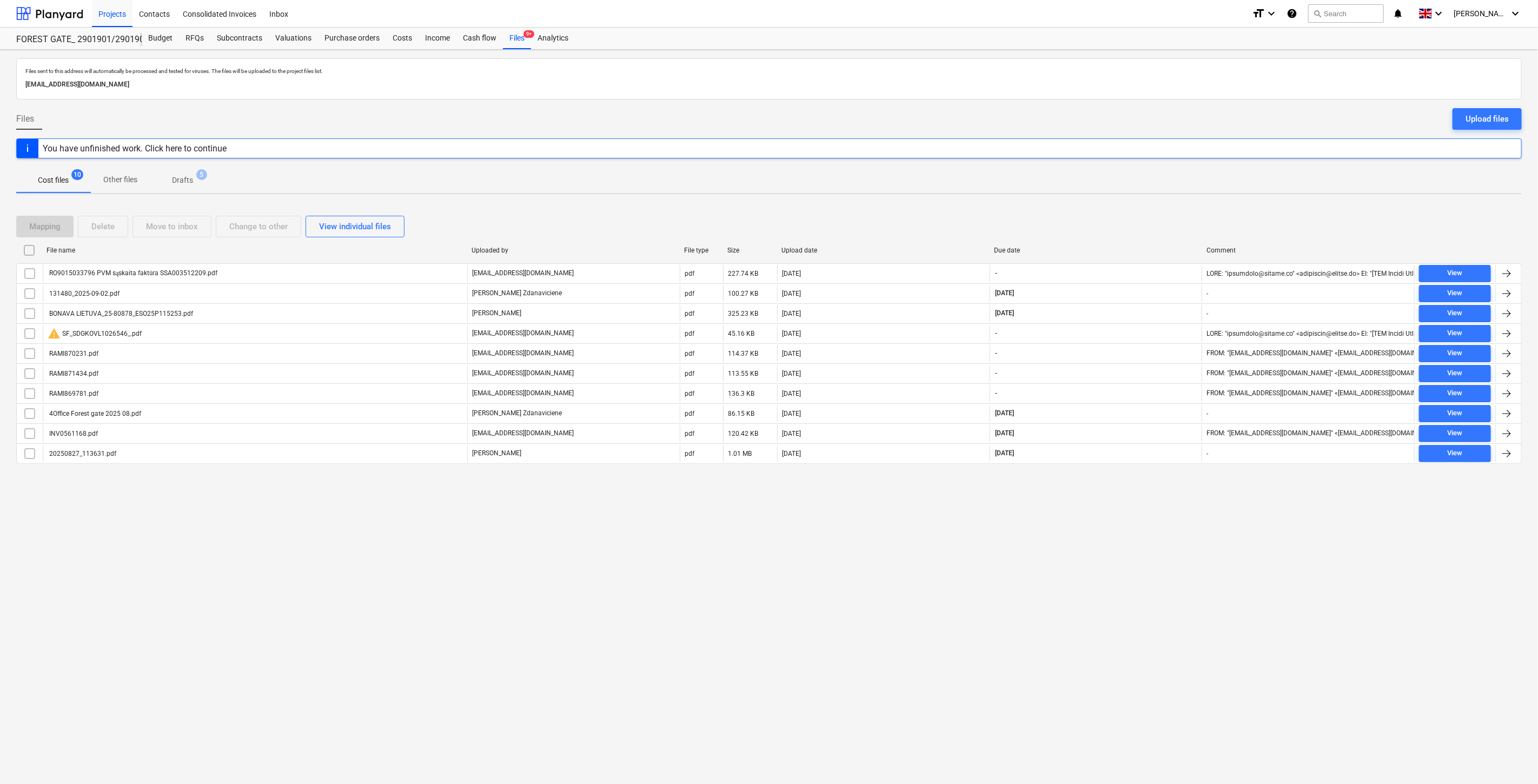
drag, startPoint x: 1096, startPoint y: 222, endPoint x: 1118, endPoint y: 217, distance: 22.6
click at [1096, 222] on div "Mapping Delete Move to inbox Change to other View individual files" at bounding box center [769, 226] width 1506 height 22
click at [1118, 217] on div "Mapping Delete Move to inbox Change to other View individual files" at bounding box center [769, 226] width 1506 height 22
click at [1124, 215] on div "Mapping Delete Move to inbox Change to other View individual files" at bounding box center [769, 227] width 1506 height 30
click at [1138, 209] on div "Mapping Delete Move to inbox Change to other View individual files File name Up…" at bounding box center [769, 344] width 1506 height 283
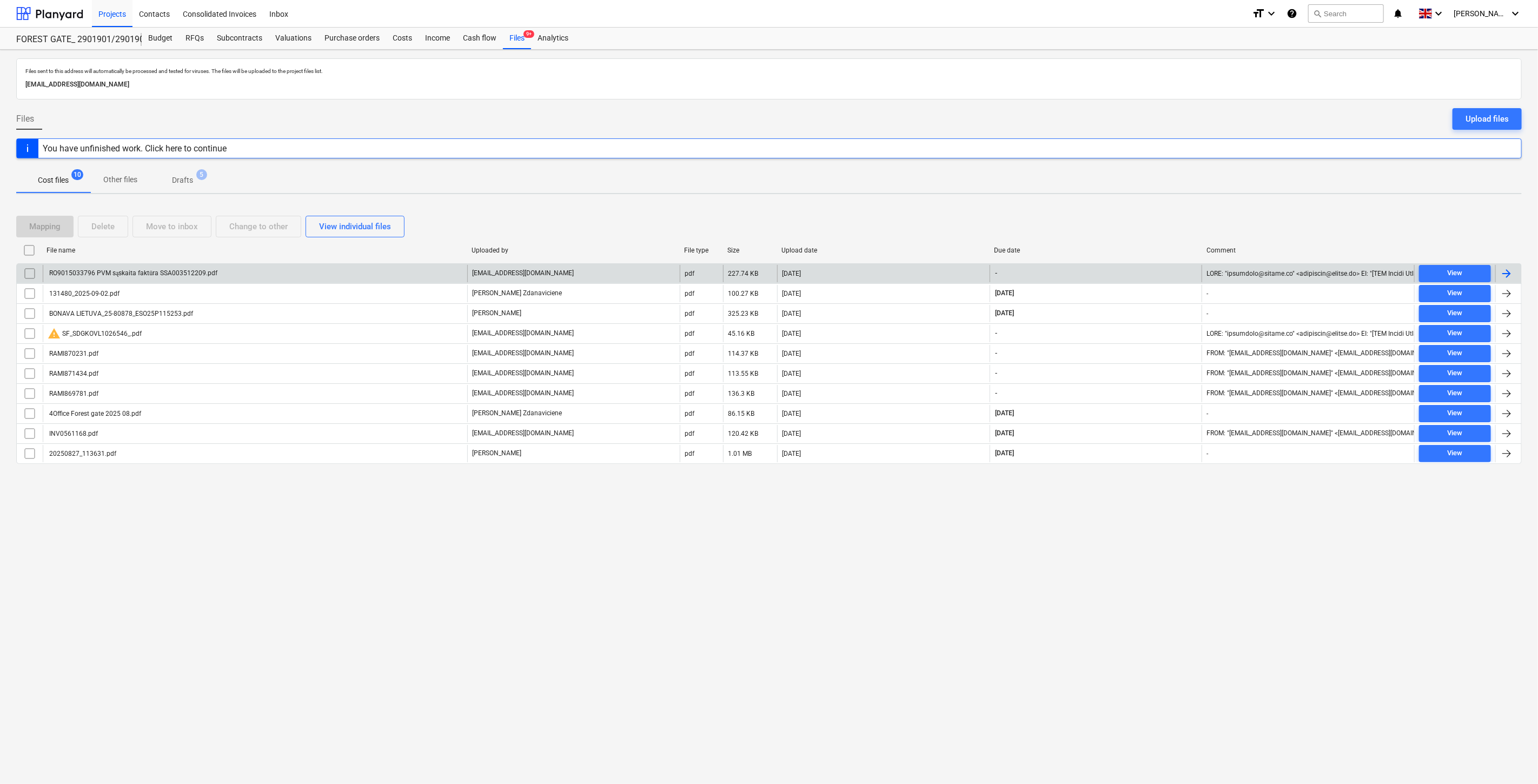
click at [868, 269] on div "[DATE]" at bounding box center [883, 274] width 212 height 17
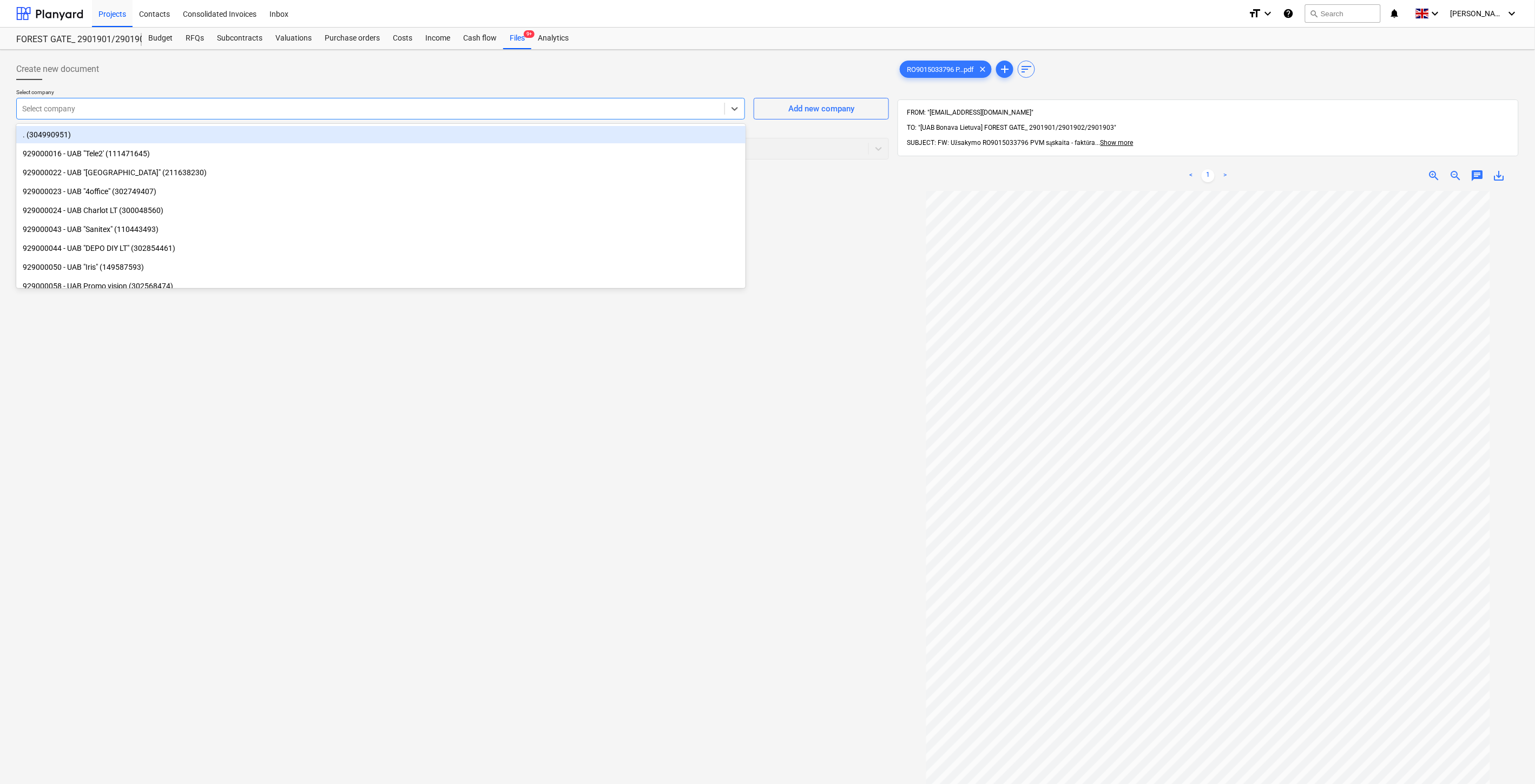
click at [528, 102] on div "Select company" at bounding box center [371, 109] width 708 height 15
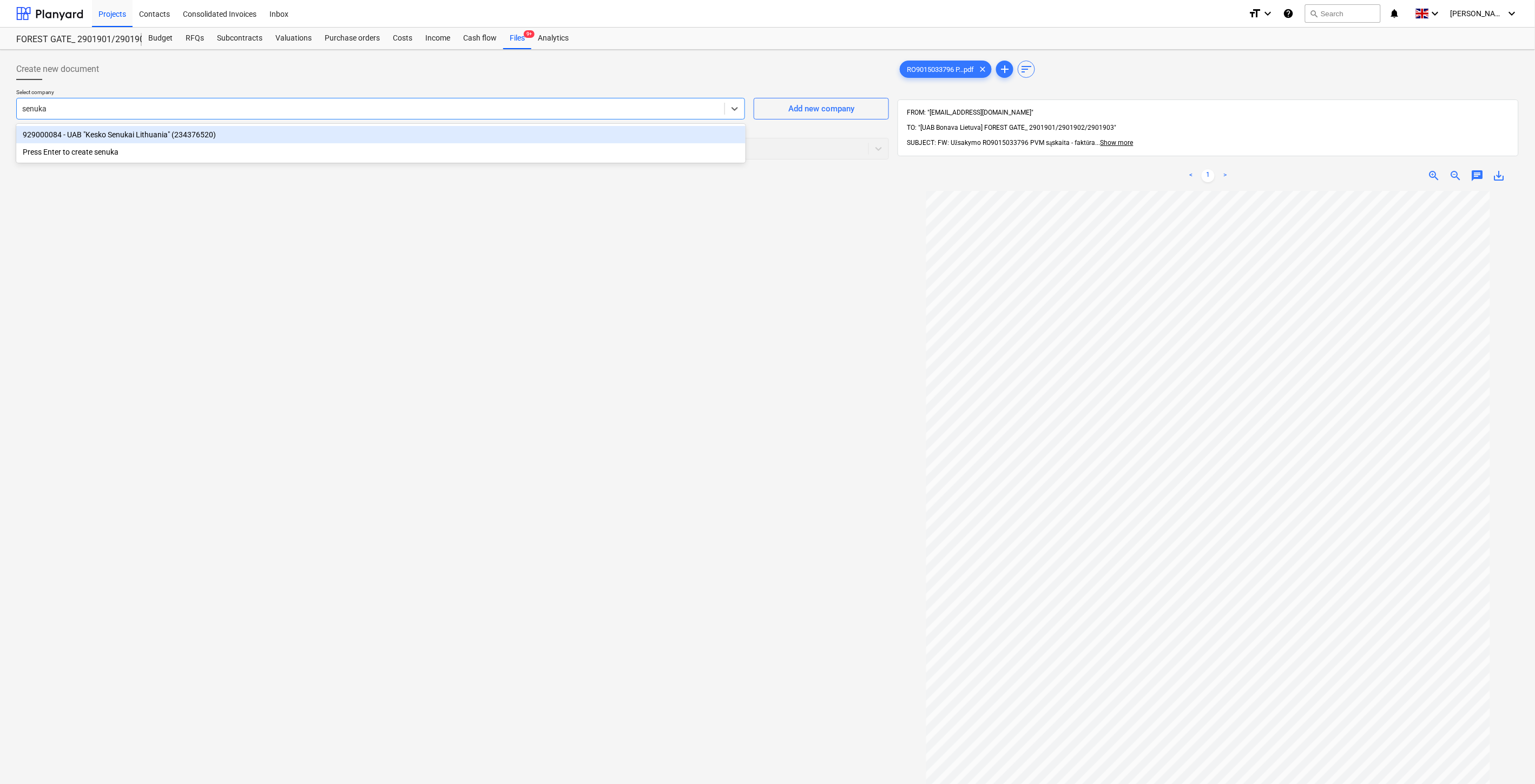
type input "senukai"
click at [314, 139] on div "929000084 - UAB "Kesko Senukai Lithuania" (234376520)" at bounding box center [381, 135] width 729 height 17
click at [303, 141] on div "Select document type" at bounding box center [432, 149] width 830 height 15
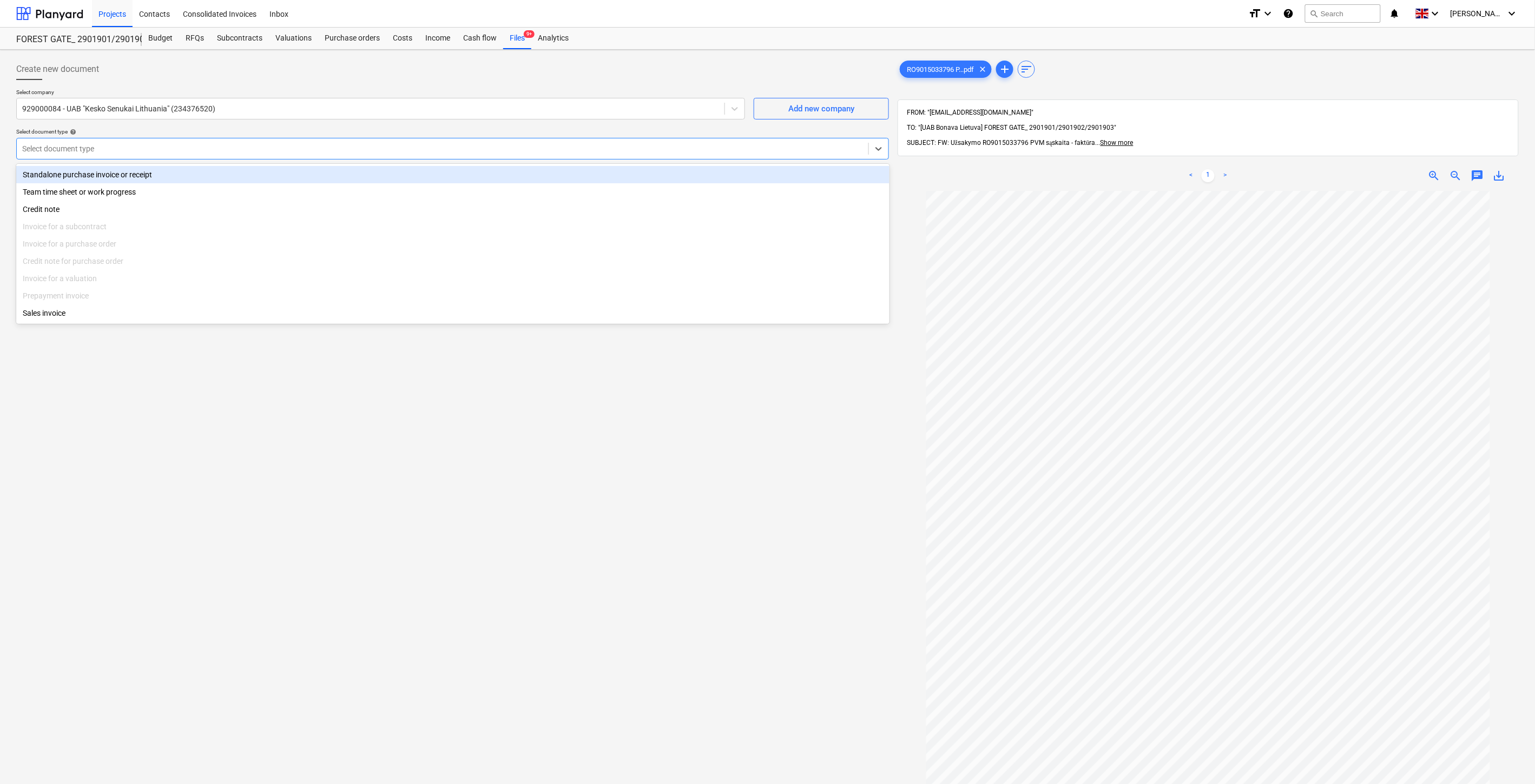
click at [169, 176] on div "Standalone purchase invoice or receipt" at bounding box center [452, 175] width 873 height 17
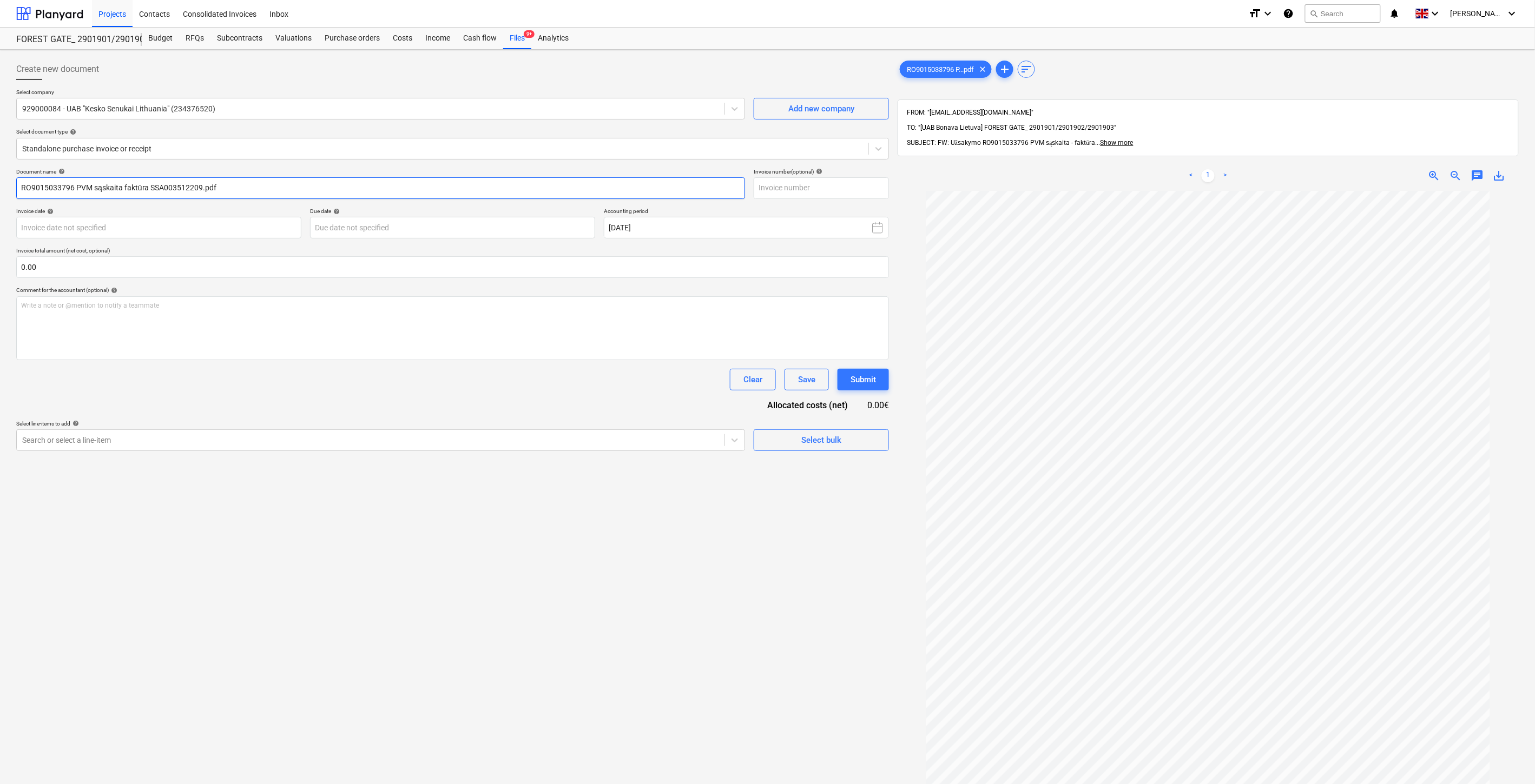
drag, startPoint x: 201, startPoint y: 187, endPoint x: 151, endPoint y: 187, distance: 50.0
click at [151, 187] on input "RO9015033796 PVM sąskaita faktūra SSA003512209.pdf" at bounding box center [381, 188] width 729 height 22
click at [821, 190] on input "text" at bounding box center [821, 188] width 135 height 22
paste input "SSA003512209"
type input "SSA003512209"
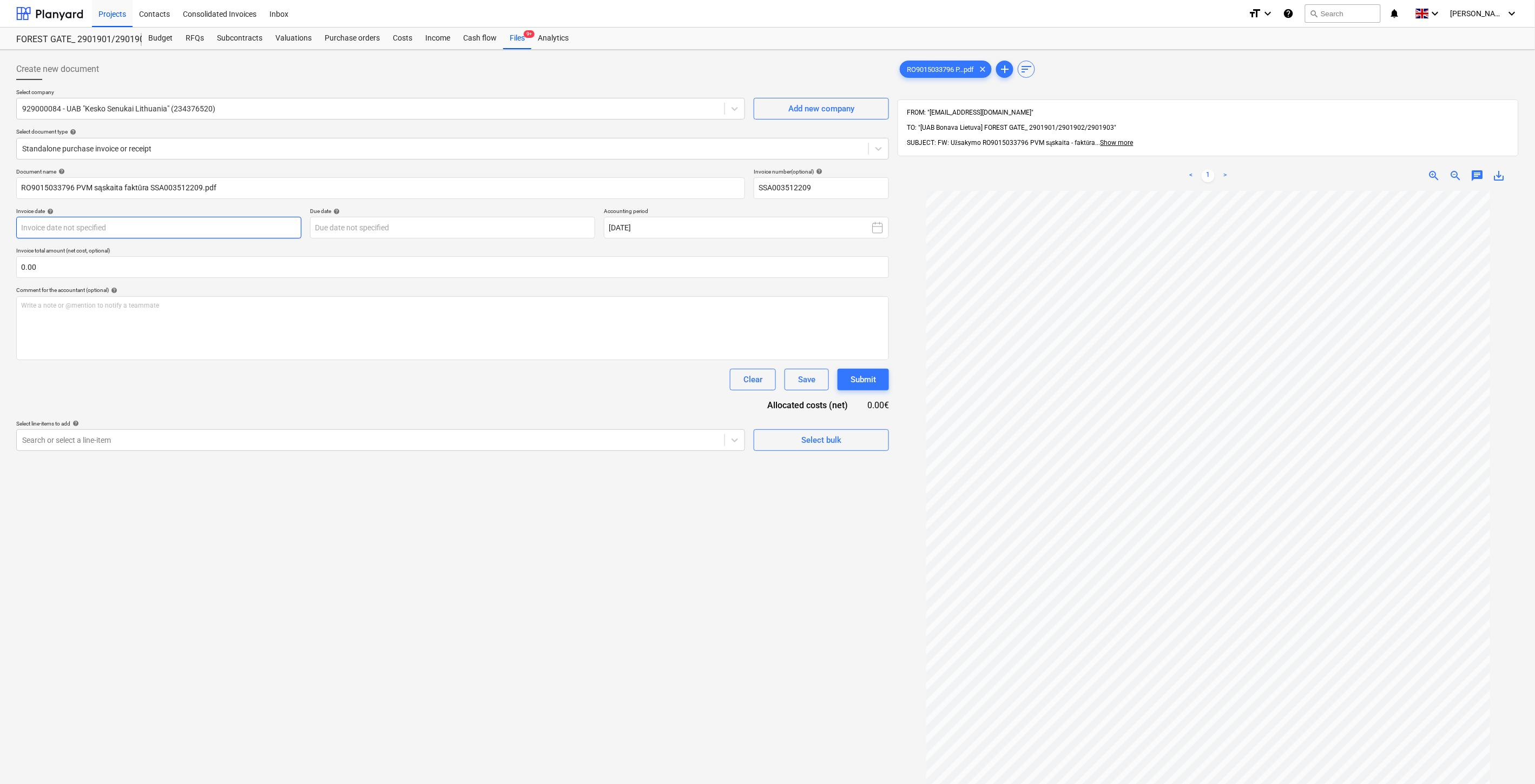
click at [260, 223] on body "Projects Contacts Consolidated Invoices Inbox format_size keyboard_arrow_down h…" at bounding box center [768, 392] width 1535 height 784
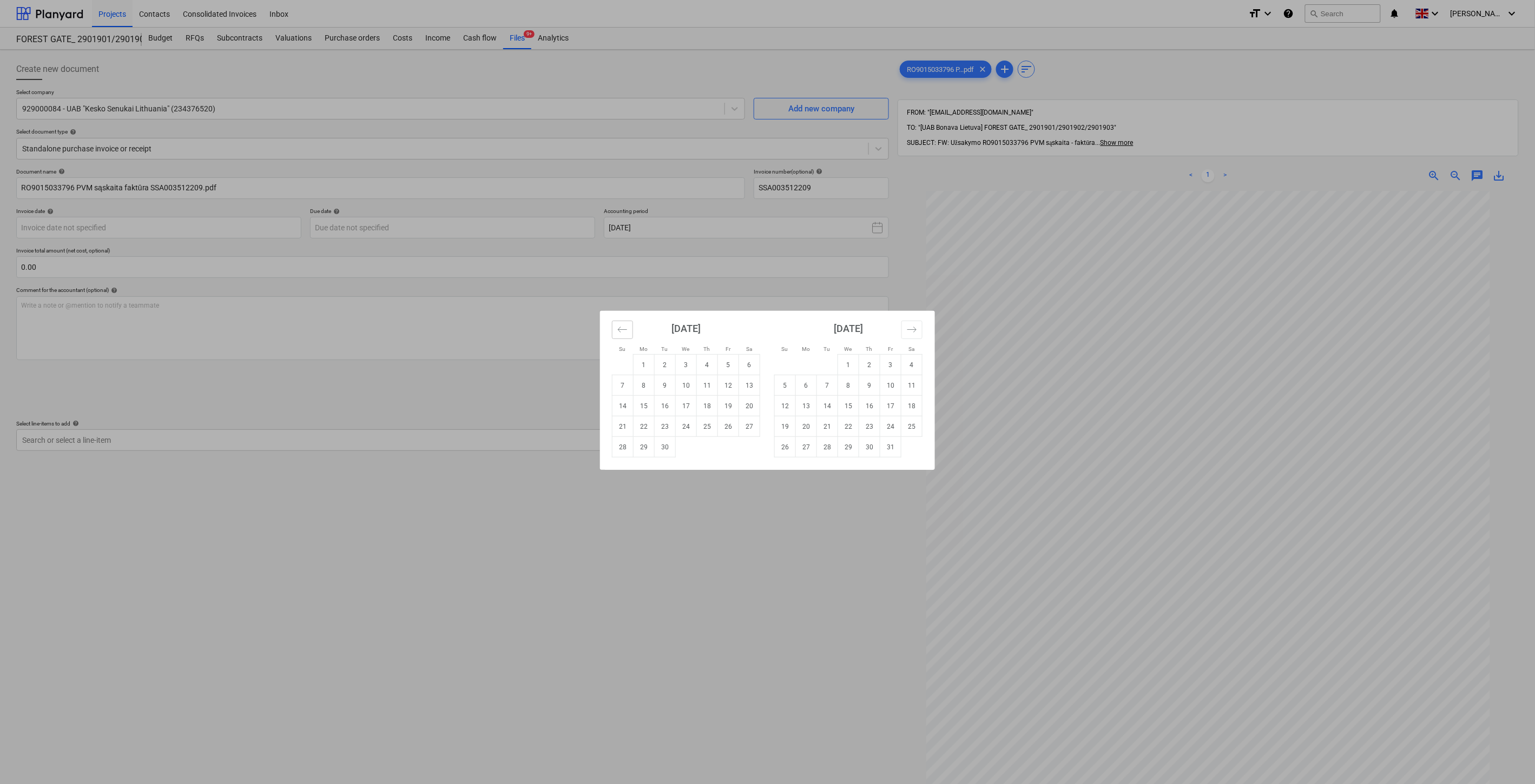
click at [629, 326] on button "Move backward to switch to the previous month." at bounding box center [622, 329] width 21 height 18
click at [729, 452] on td "29" at bounding box center [729, 447] width 21 height 21
type input "[DATE]"
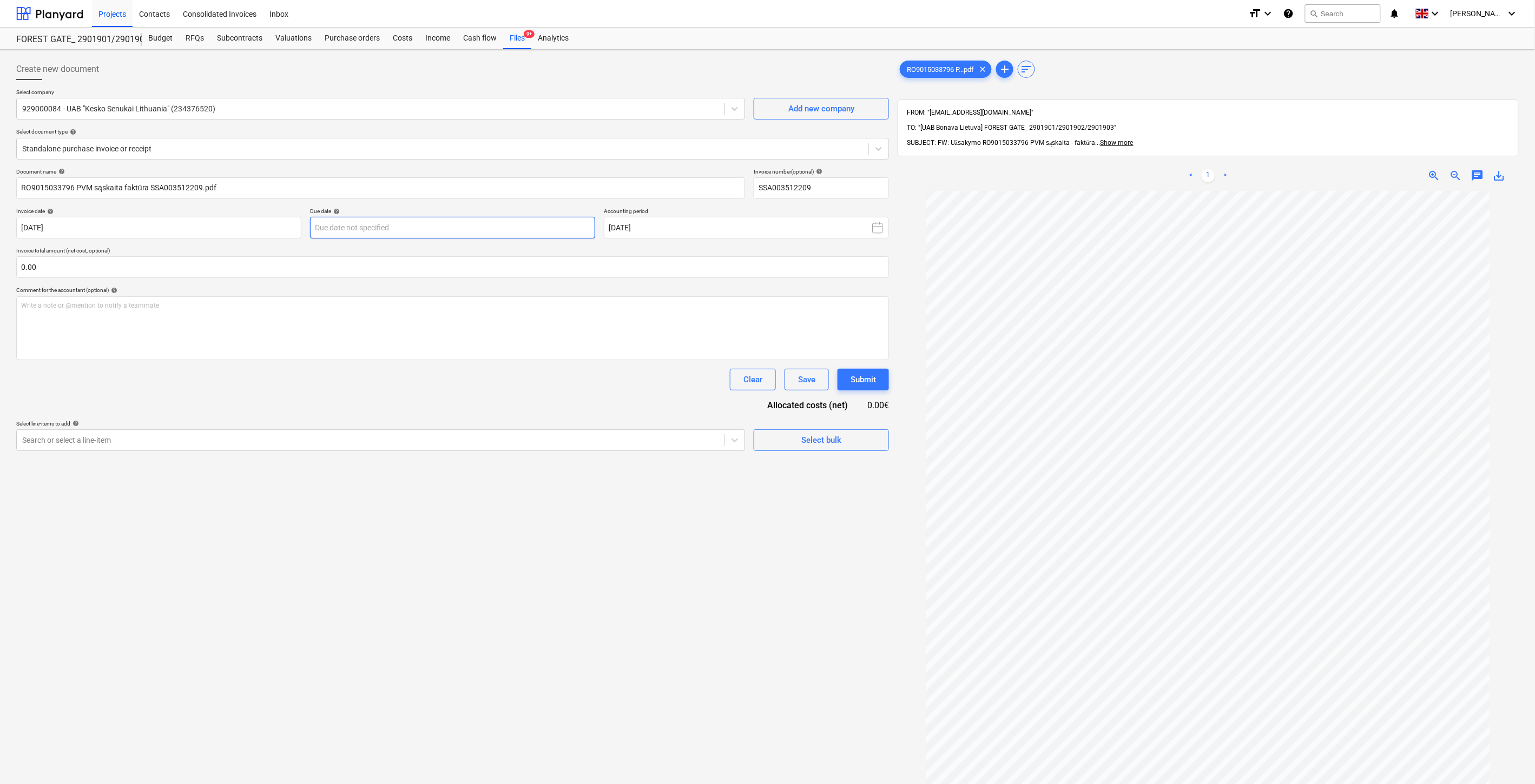
click at [551, 231] on body "Projects Contacts Consolidated Invoices Inbox format_size keyboard_arrow_down h…" at bounding box center [768, 392] width 1535 height 784
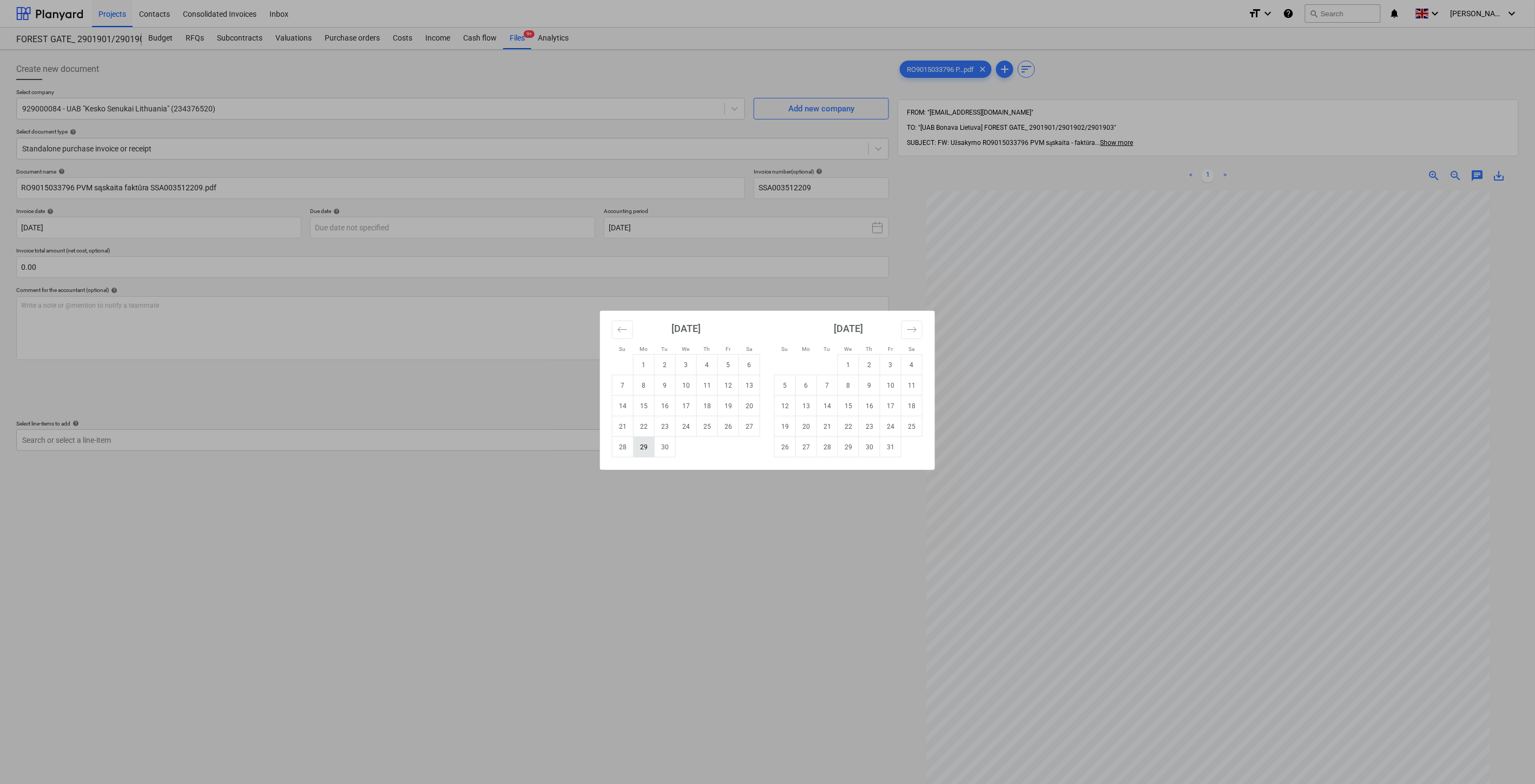
click at [644, 444] on td "29" at bounding box center [644, 447] width 21 height 21
type input "[DATE]"
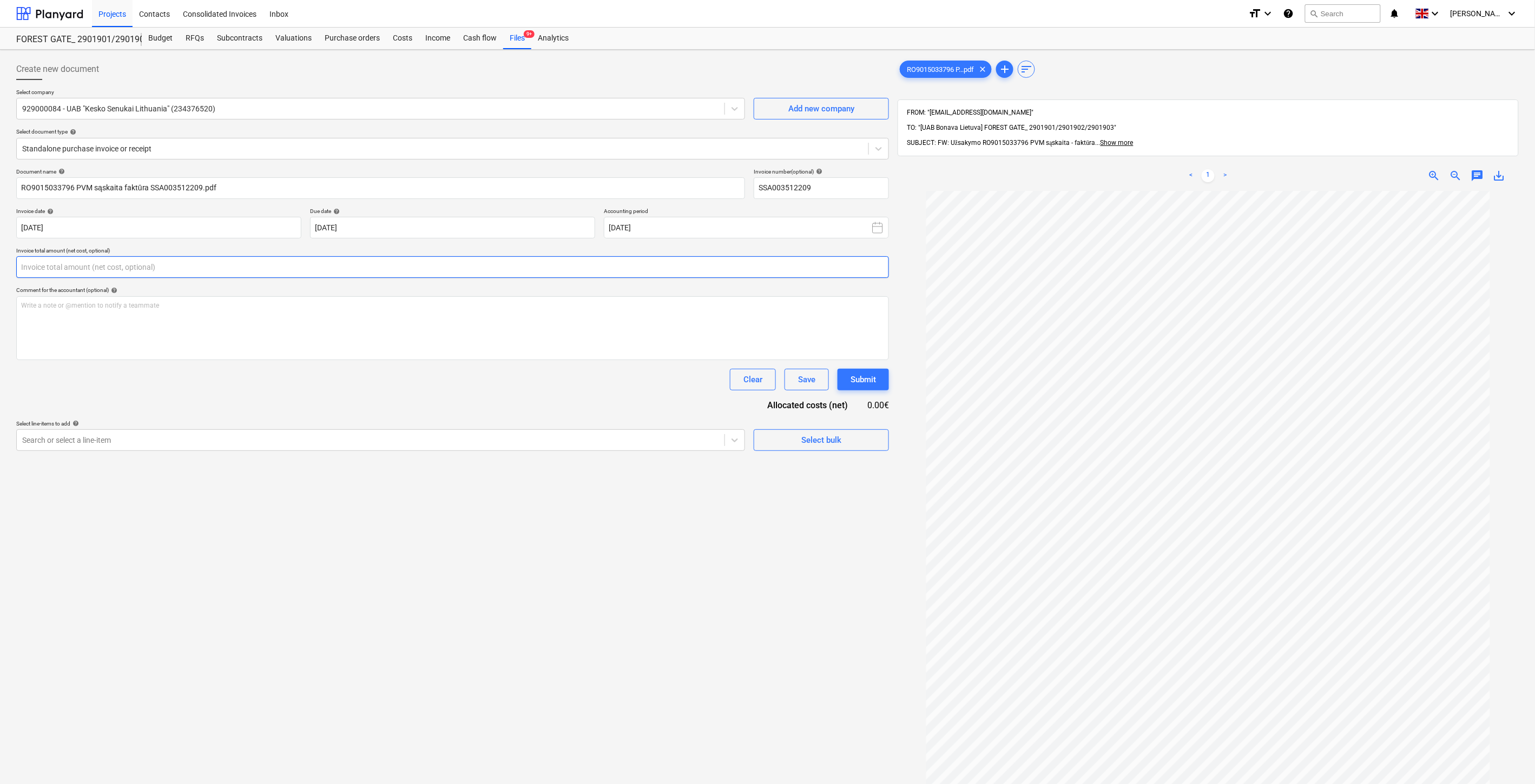
click at [356, 265] on input "text" at bounding box center [452, 267] width 872 height 22
type input "77.88"
click at [639, 477] on div "Search or select a line-item" at bounding box center [381, 467] width 729 height 22
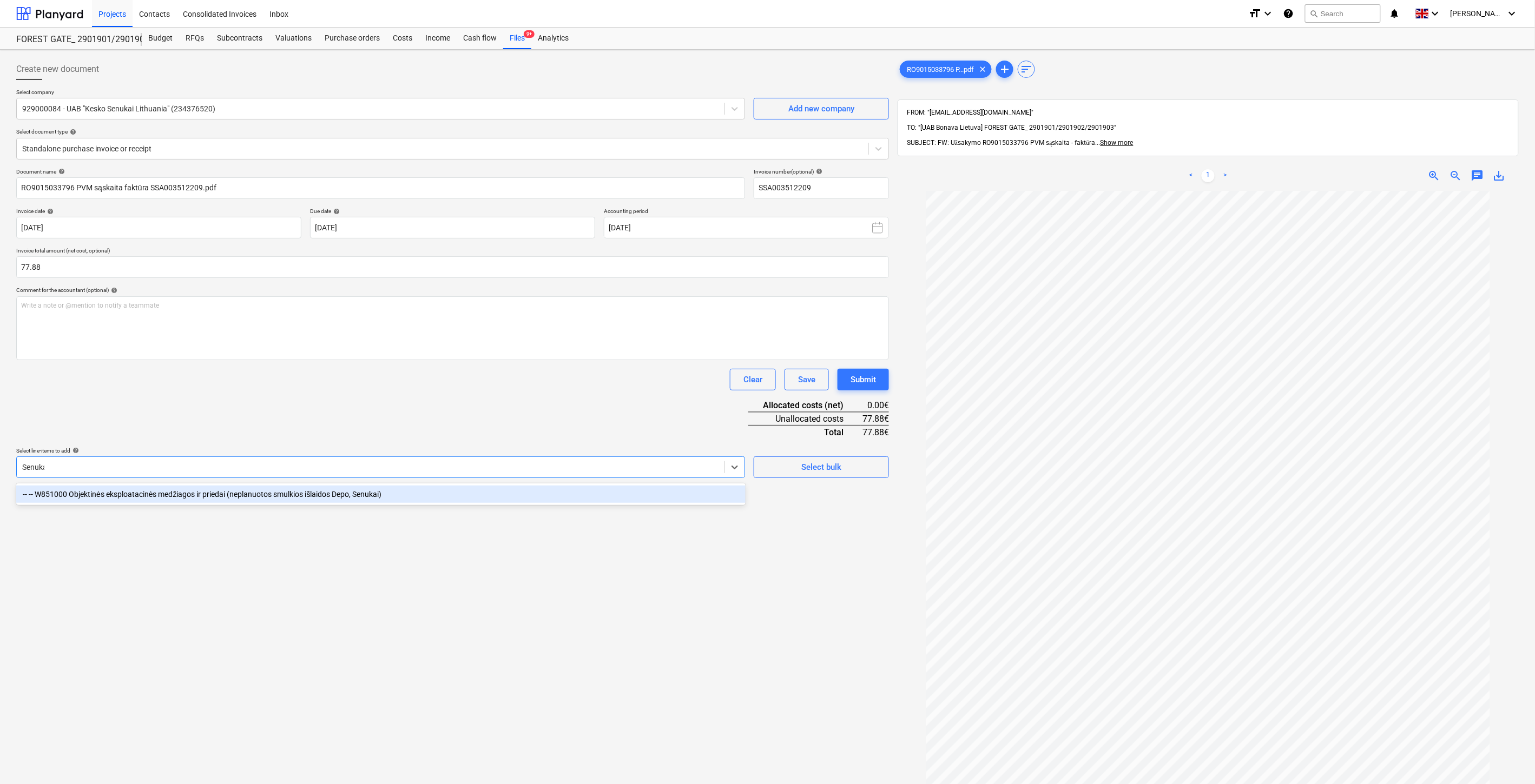
type input "Senukai"
click at [624, 494] on div "-- -- W851000 Objektinės eksploatacinės medžiagos ir priedai (neplanuotos smulk…" at bounding box center [381, 494] width 729 height 17
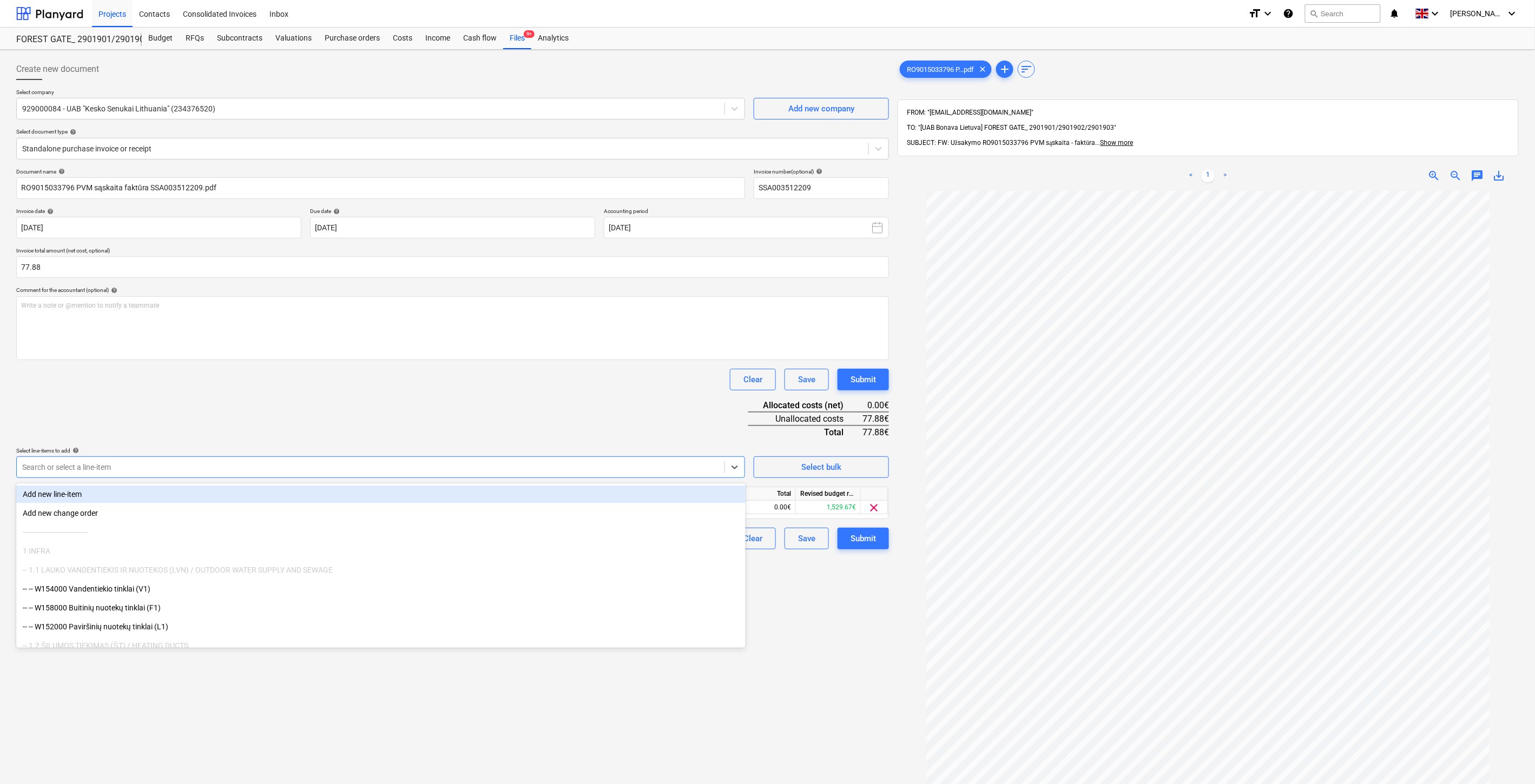
drag, startPoint x: 621, startPoint y: 408, endPoint x: 643, endPoint y: 431, distance: 31.8
click at [622, 408] on div "Document name help RO9015033796 PVM sąskaita faktūra SSA003512209.pdf Invoice n…" at bounding box center [452, 359] width 872 height 381
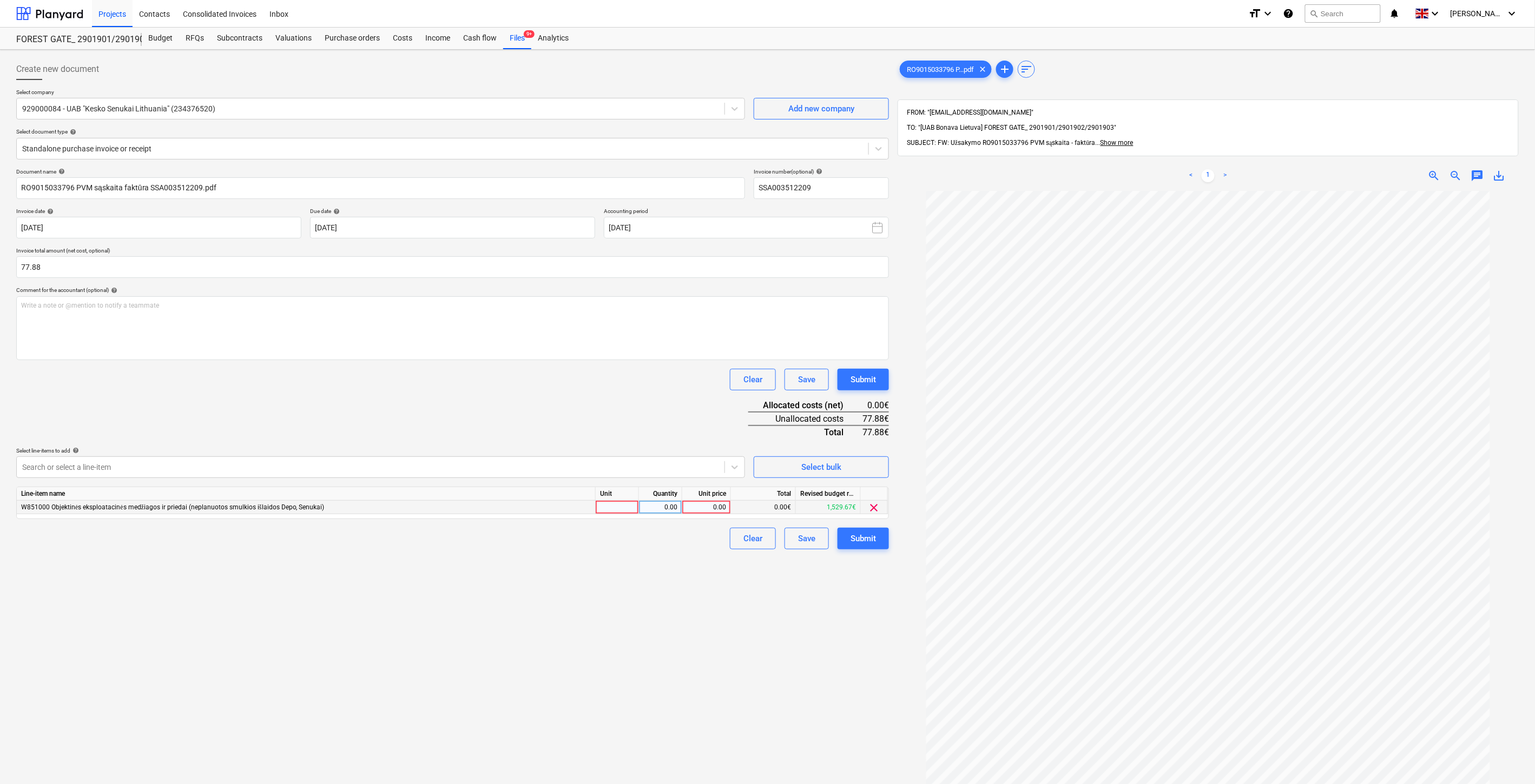
click at [622, 509] on div at bounding box center [617, 508] width 43 height 14
click at [648, 509] on div "0.00" at bounding box center [660, 508] width 34 height 14
click at [699, 505] on div "0.00" at bounding box center [706, 508] width 39 height 14
type input "77.88"
click at [593, 375] on div "Clear Save Submit" at bounding box center [452, 379] width 872 height 22
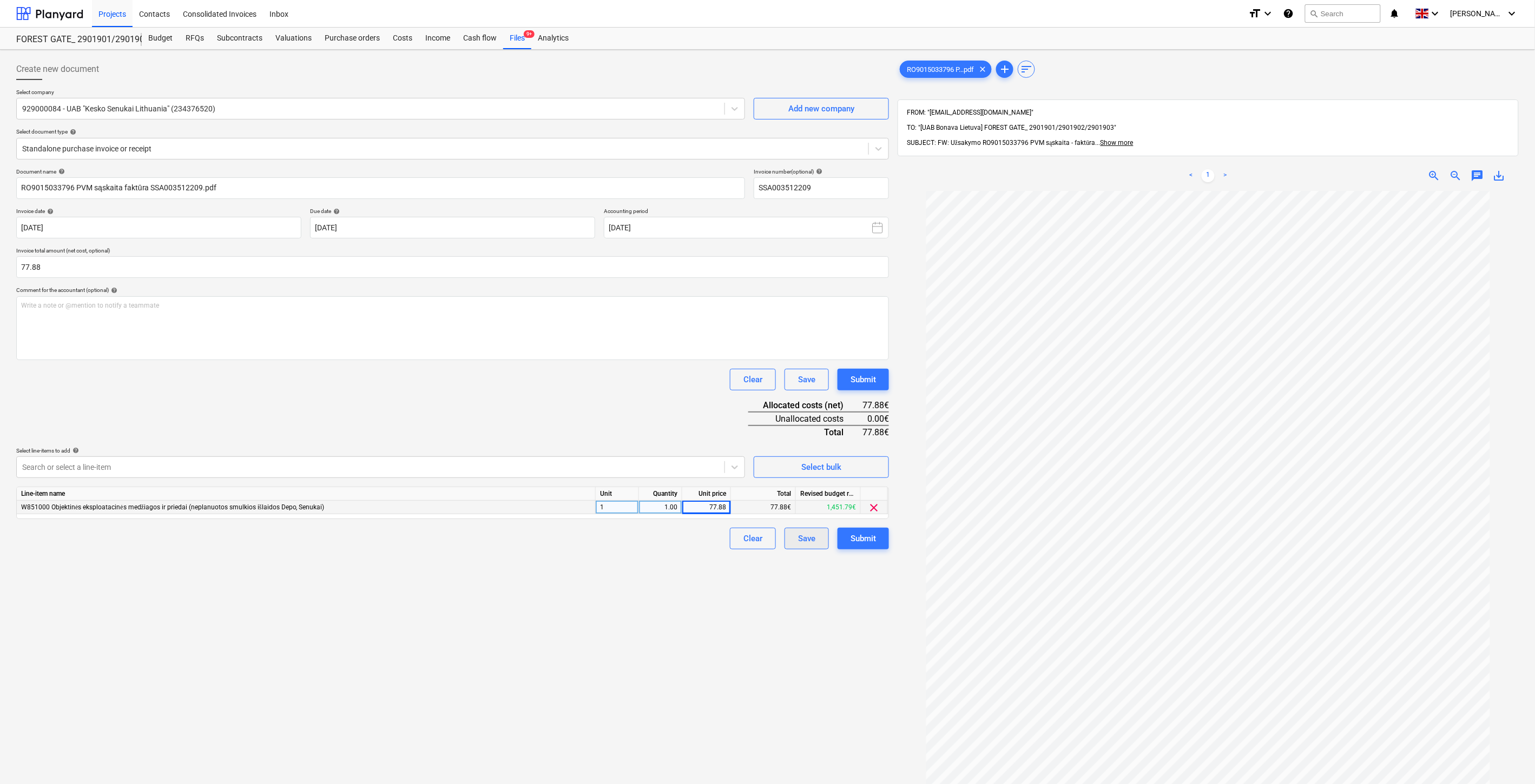
click at [808, 537] on div "Save" at bounding box center [807, 538] width 18 height 14
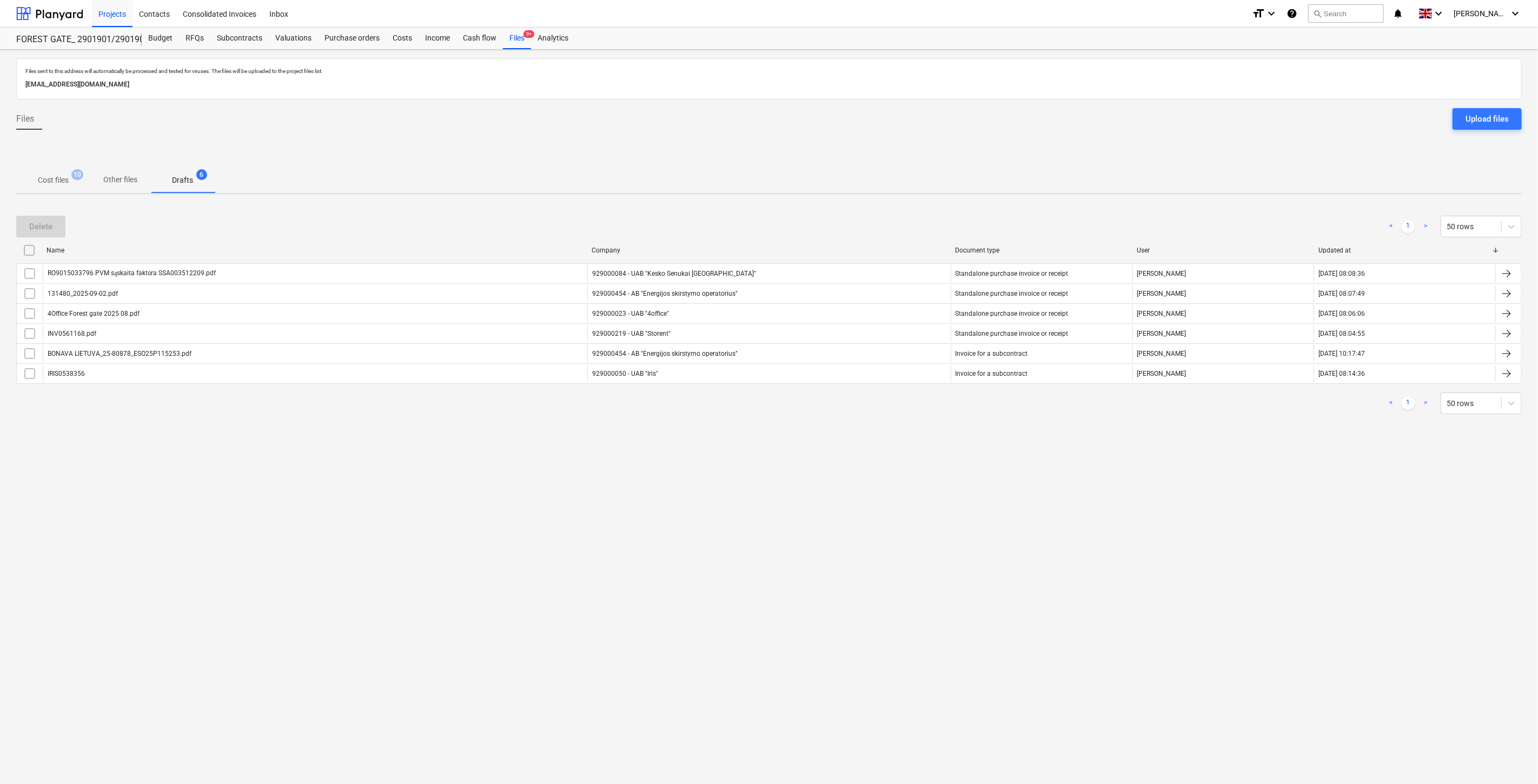
click at [73, 182] on span "Cost files 10" at bounding box center [53, 181] width 48 height 11
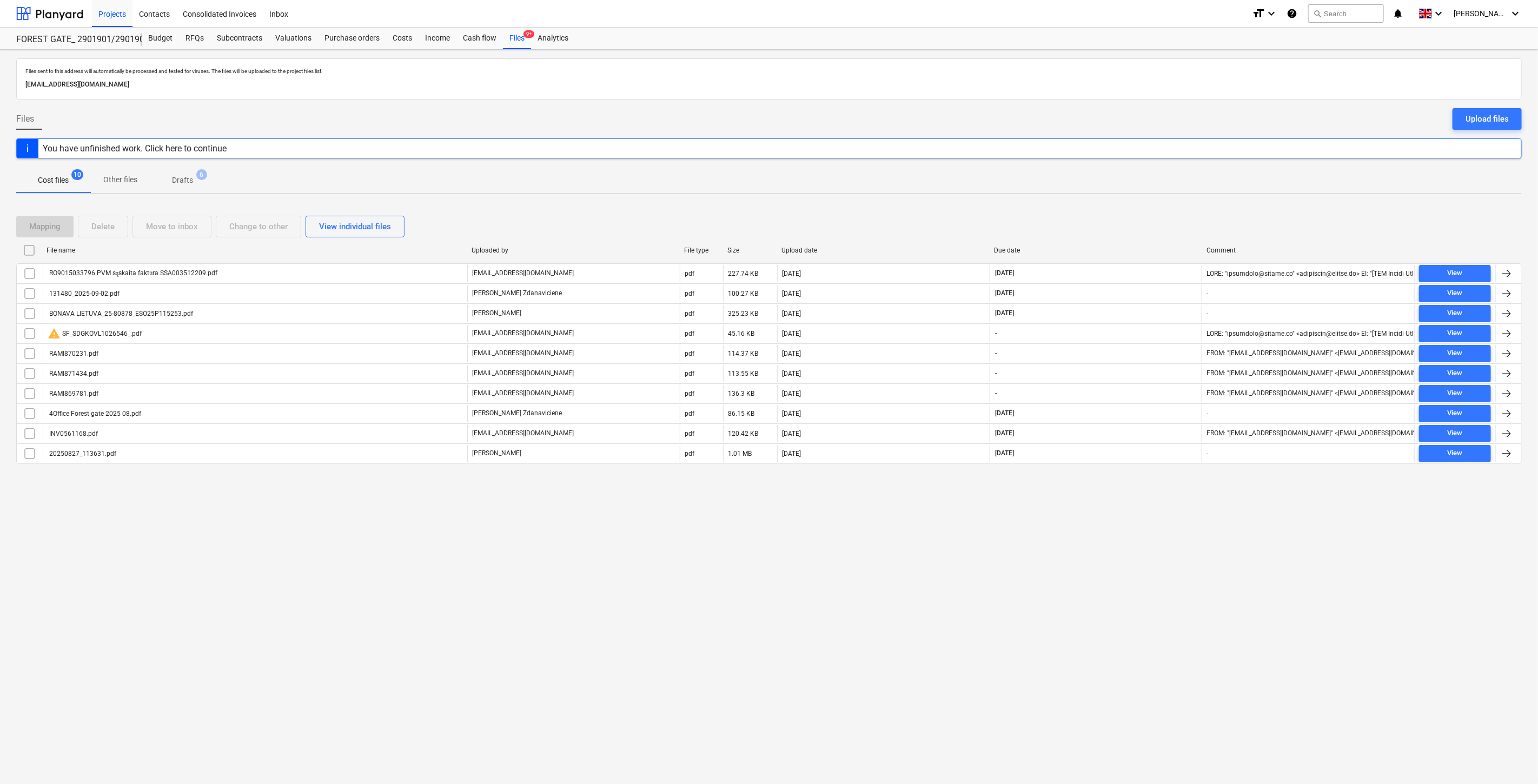
click at [1106, 568] on div "Files sent to this address will automatically be processed and tested for virus…" at bounding box center [769, 417] width 1538 height 735
click at [1138, 530] on div "Files sent to this address will automatically be processed and tested for virus…" at bounding box center [769, 417] width 1538 height 735
drag, startPoint x: 1143, startPoint y: 523, endPoint x: 1156, endPoint y: 507, distance: 20.6
click at [1143, 522] on div "Files sent to this address will automatically be processed and tested for virus…" at bounding box center [769, 417] width 1538 height 735
click at [1156, 507] on div "Files sent to this address will automatically be processed and tested for virus…" at bounding box center [769, 417] width 1538 height 735
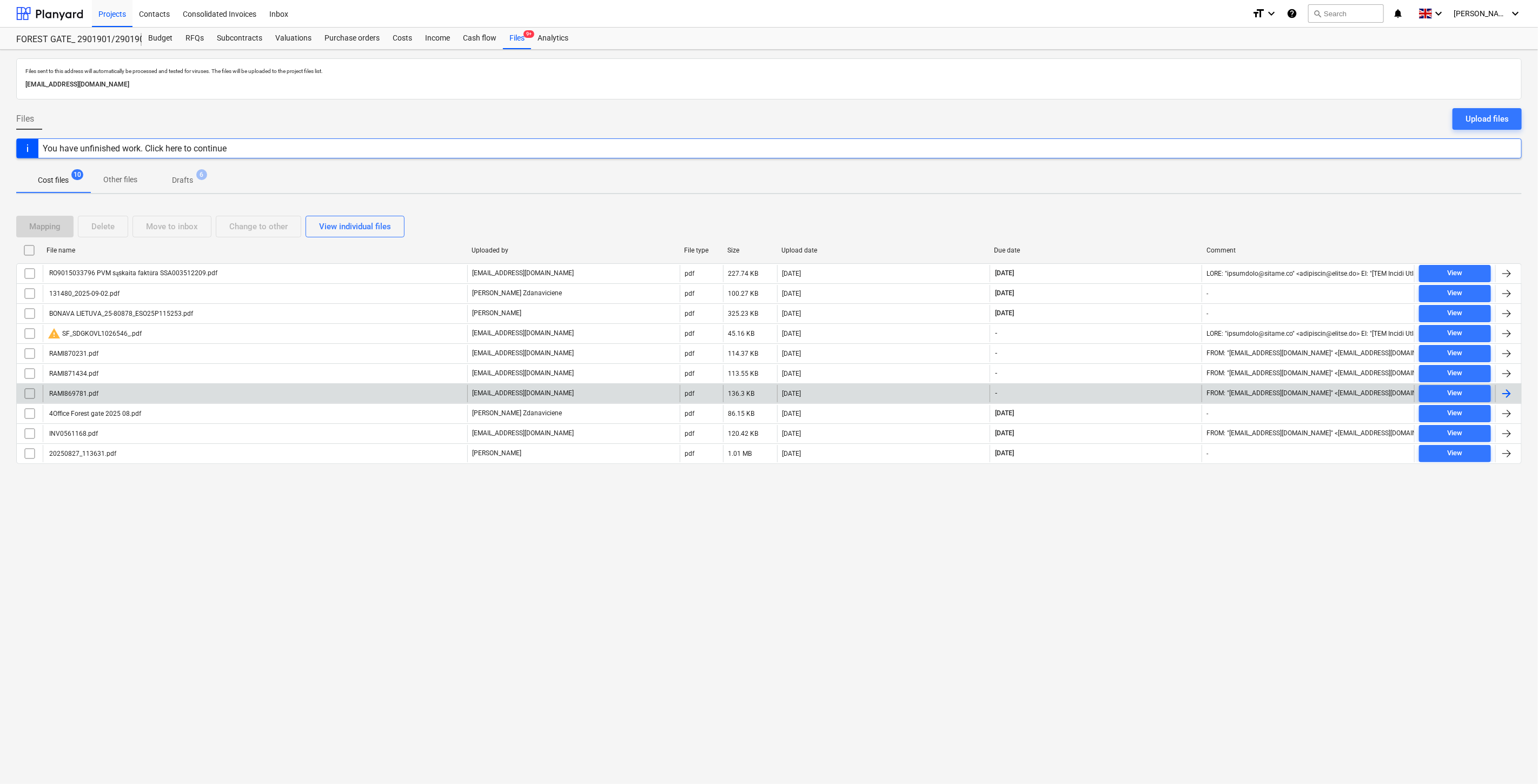
click at [847, 392] on div "[DATE]" at bounding box center [883, 394] width 212 height 17
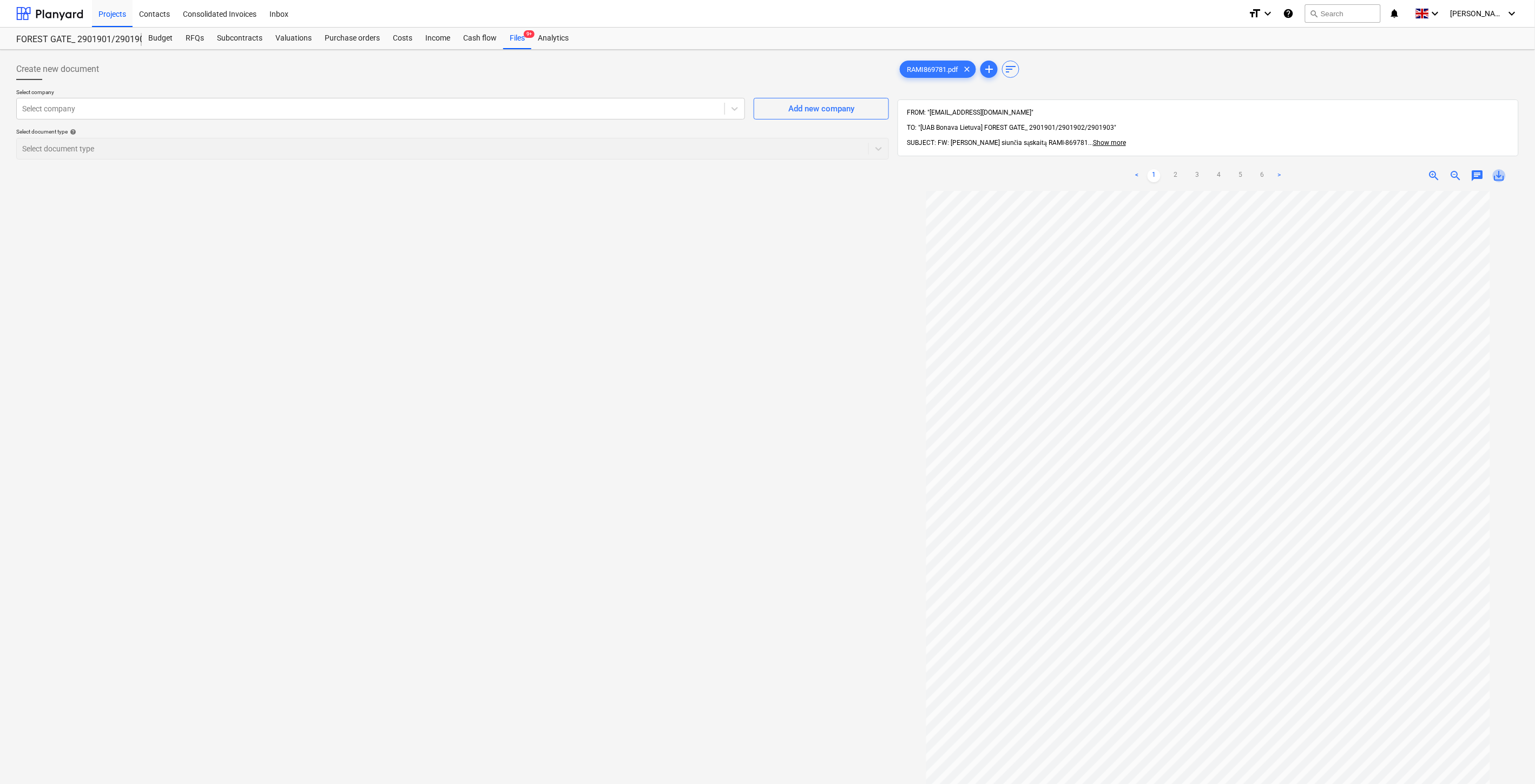
click at [1499, 169] on span "save_alt" at bounding box center [1499, 176] width 13 height 13
click at [508, 43] on div "Files 9+" at bounding box center [517, 38] width 28 height 22
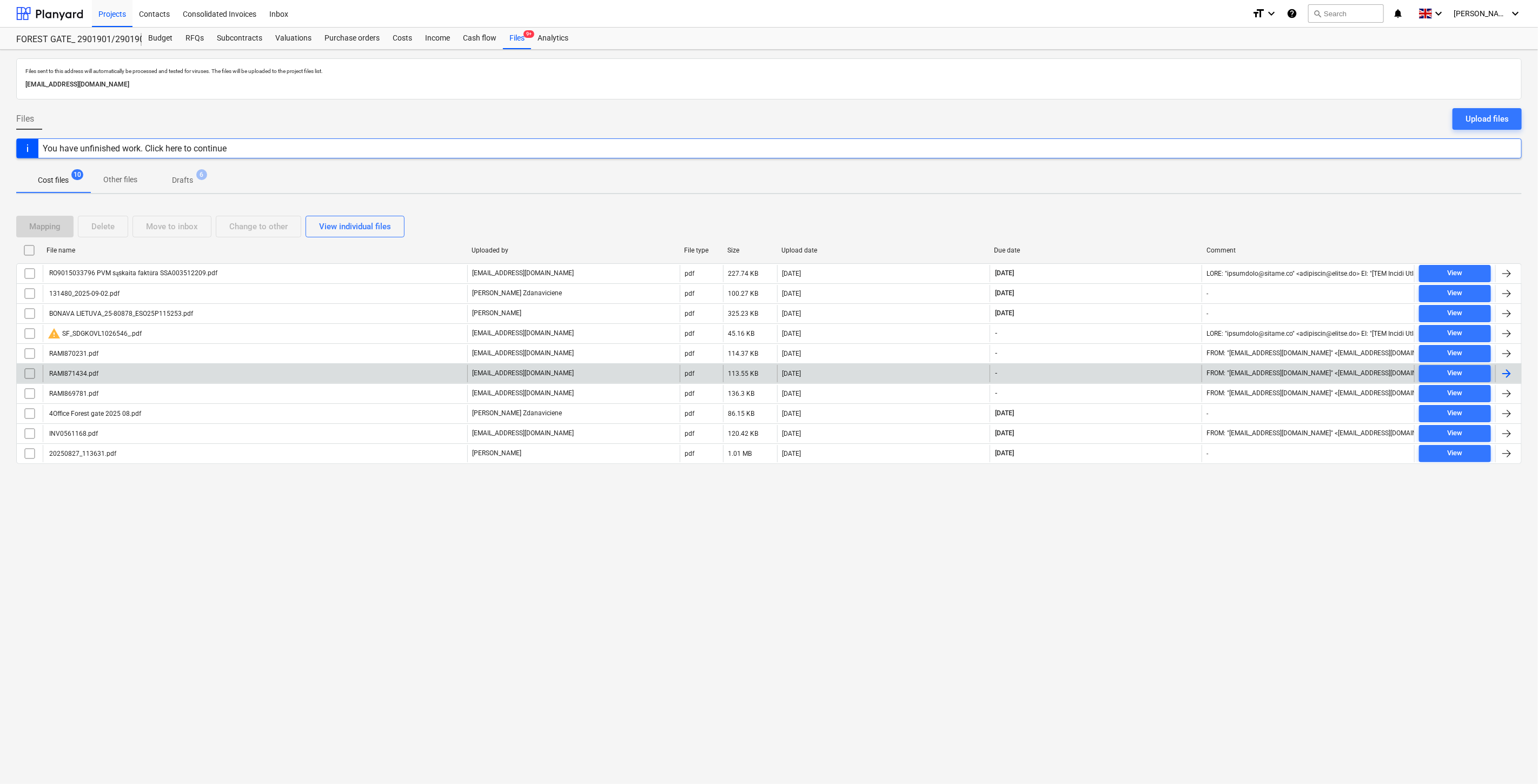
click at [856, 371] on div "[DATE]" at bounding box center [883, 374] width 212 height 17
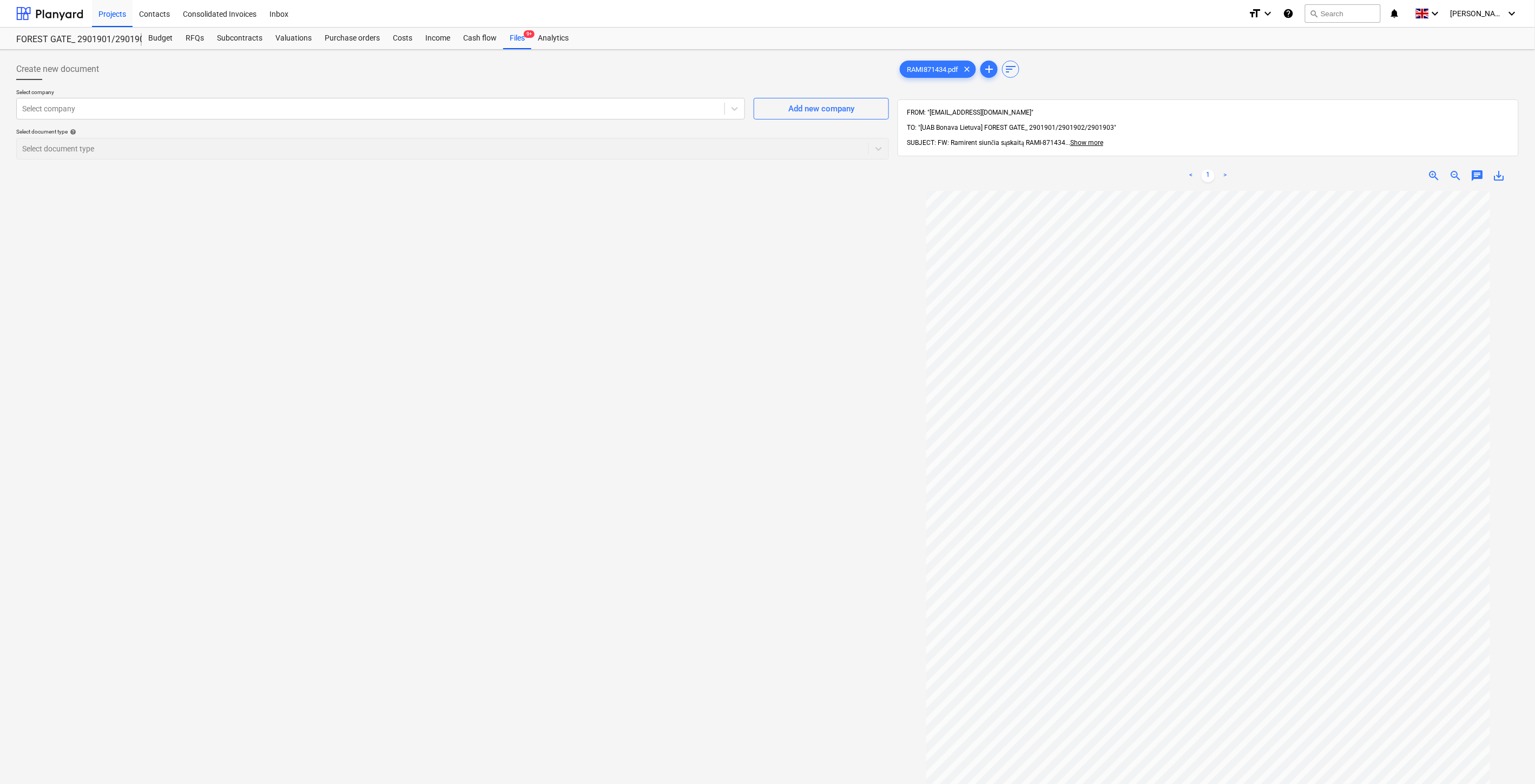
drag, startPoint x: 578, startPoint y: 410, endPoint x: 598, endPoint y: 392, distance: 26.9
click at [578, 410] on div "Create new document Select company Select company Add new company Select docume…" at bounding box center [452, 502] width 881 height 895
click at [601, 390] on div "Create new document Select company Select company Add new company Select docume…" at bounding box center [452, 502] width 881 height 895
click at [357, 109] on div at bounding box center [370, 108] width 697 height 11
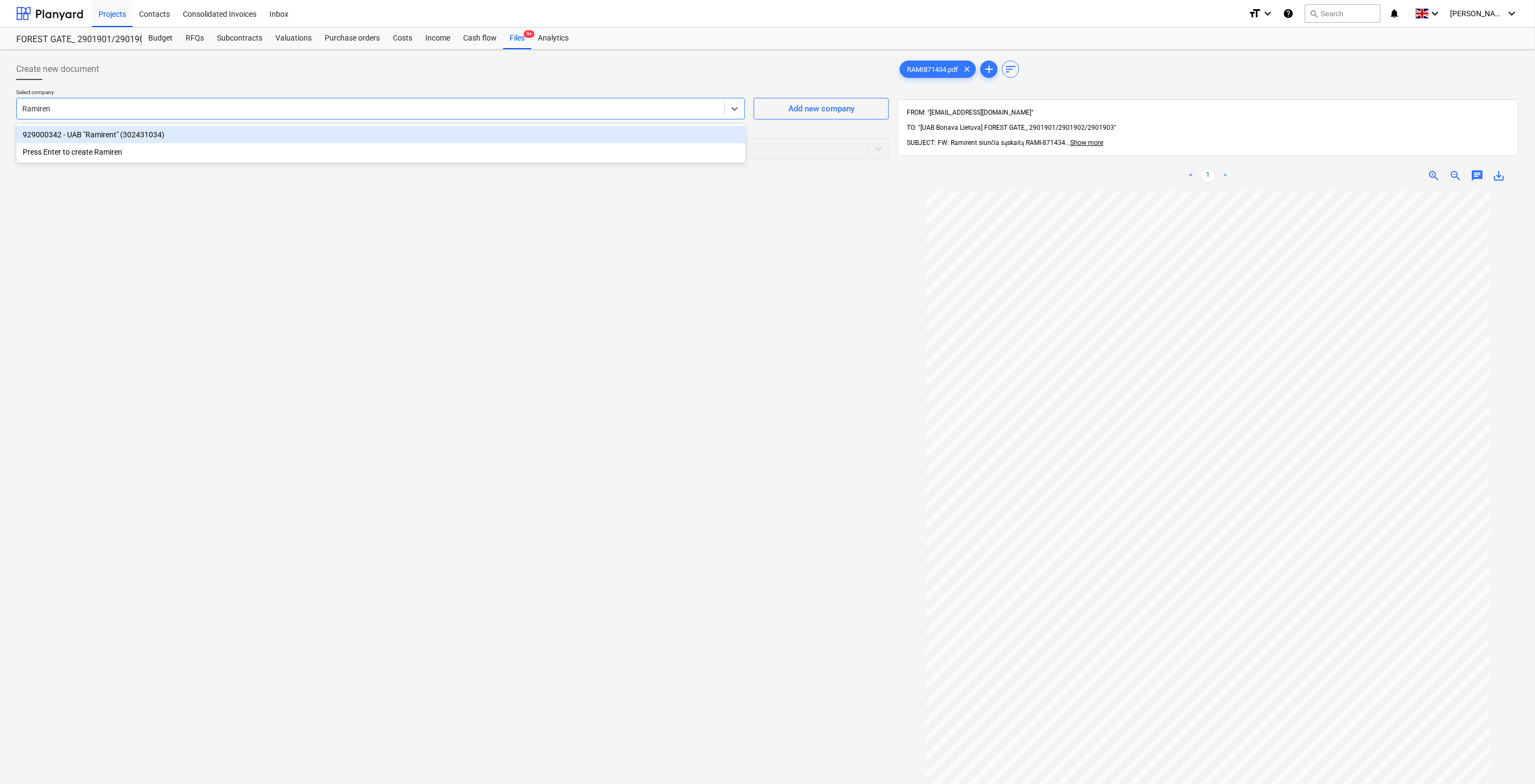
type input "Ramirent"
click at [381, 129] on div "929000342 - UAB "Ramirent" (302431034)" at bounding box center [381, 135] width 729 height 17
click at [362, 154] on div "Select document type" at bounding box center [442, 149] width 852 height 15
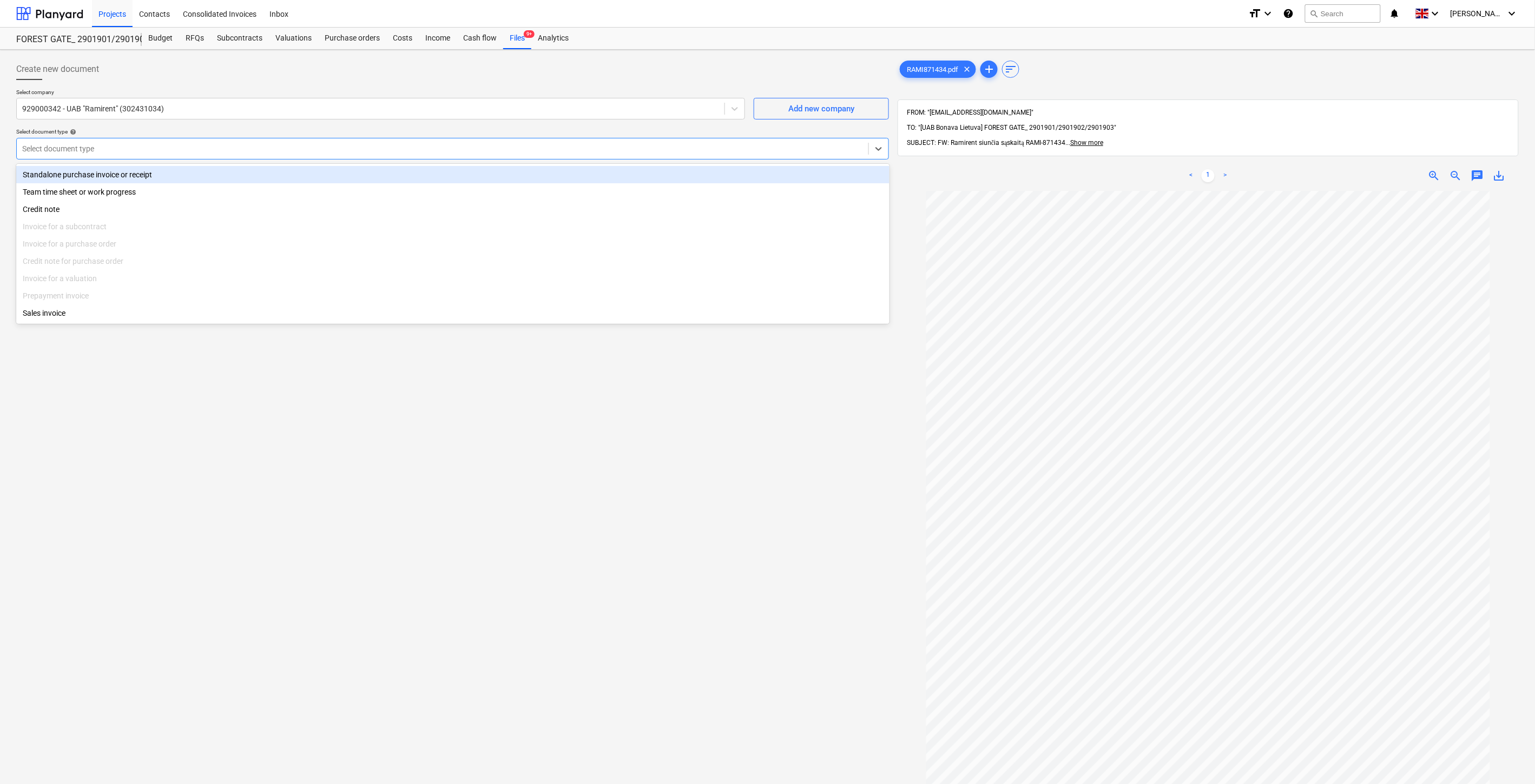
click at [67, 174] on div "Standalone purchase invoice or receipt" at bounding box center [452, 175] width 873 height 17
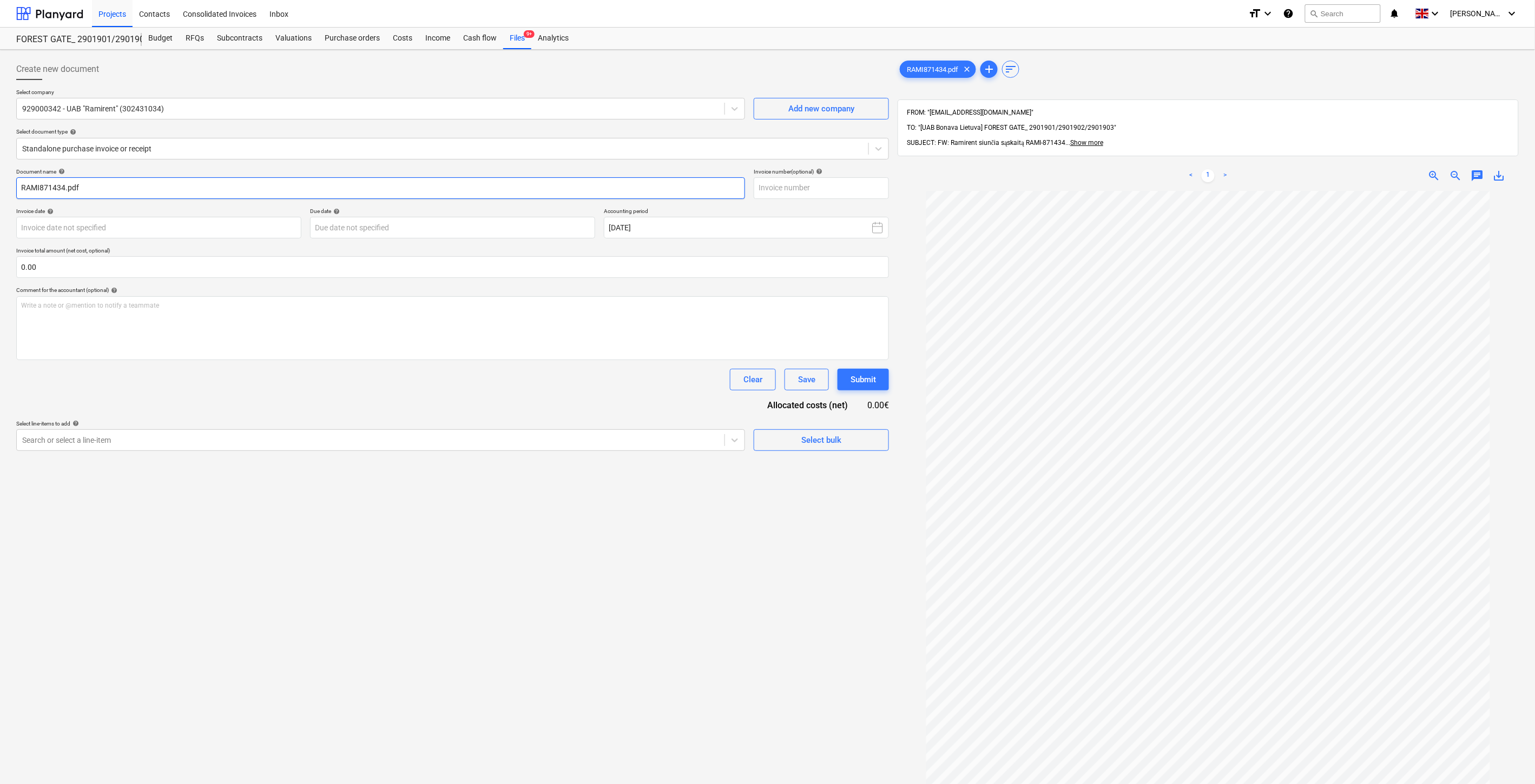
drag, startPoint x: 64, startPoint y: 186, endPoint x: 0, endPoint y: 186, distance: 64.0
click at [0, 186] on div "Create new document Select company 929000342 - UAB "Ramirent" (302431034) Add n…" at bounding box center [768, 502] width 1535 height 904
click at [787, 191] on input "text" at bounding box center [821, 188] width 135 height 22
paste input "RAMI871434"
type input "RAMI871434"
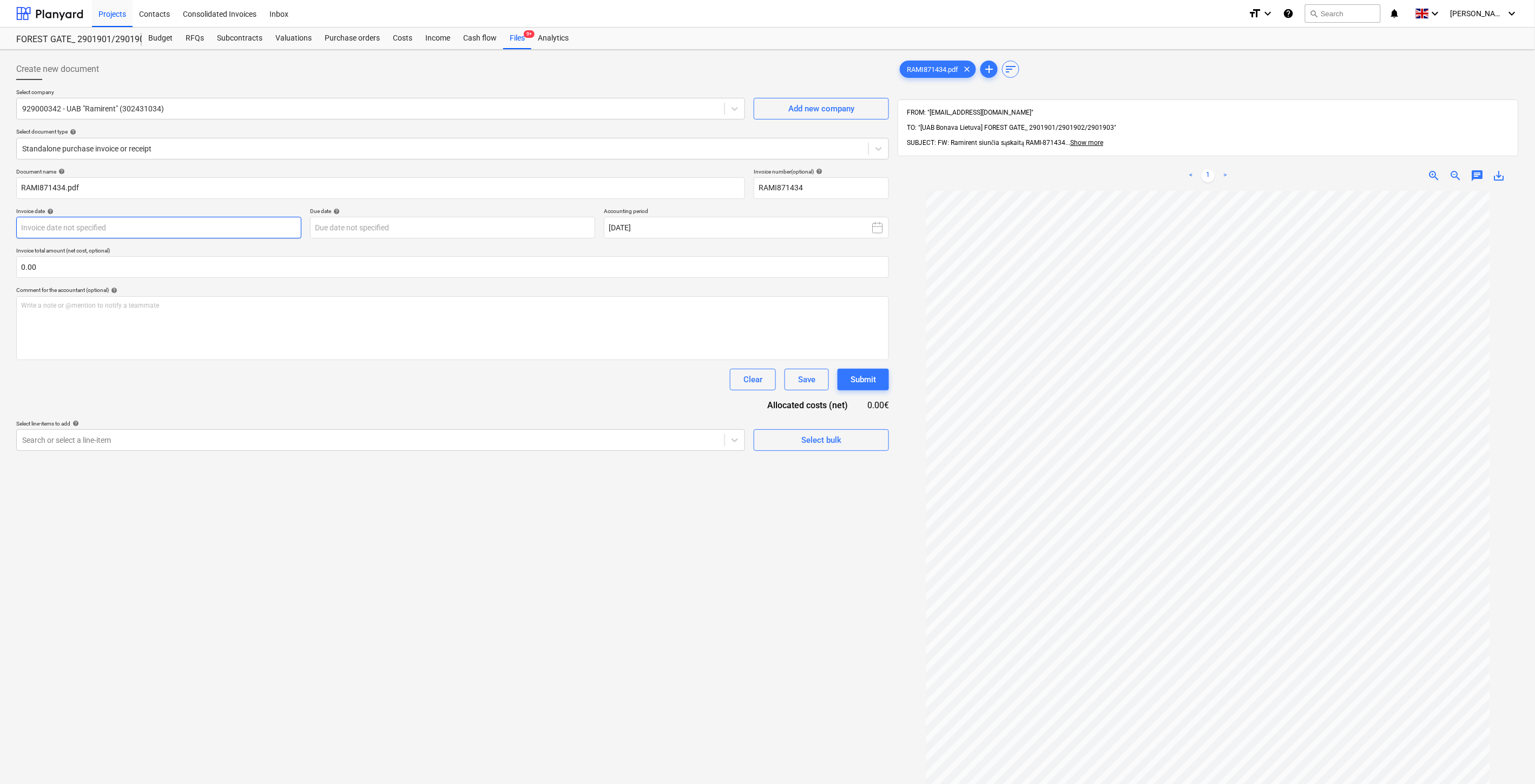
click at [199, 229] on body "Projects Contacts Consolidated Invoices Inbox format_size keyboard_arrow_down h…" at bounding box center [768, 392] width 1535 height 784
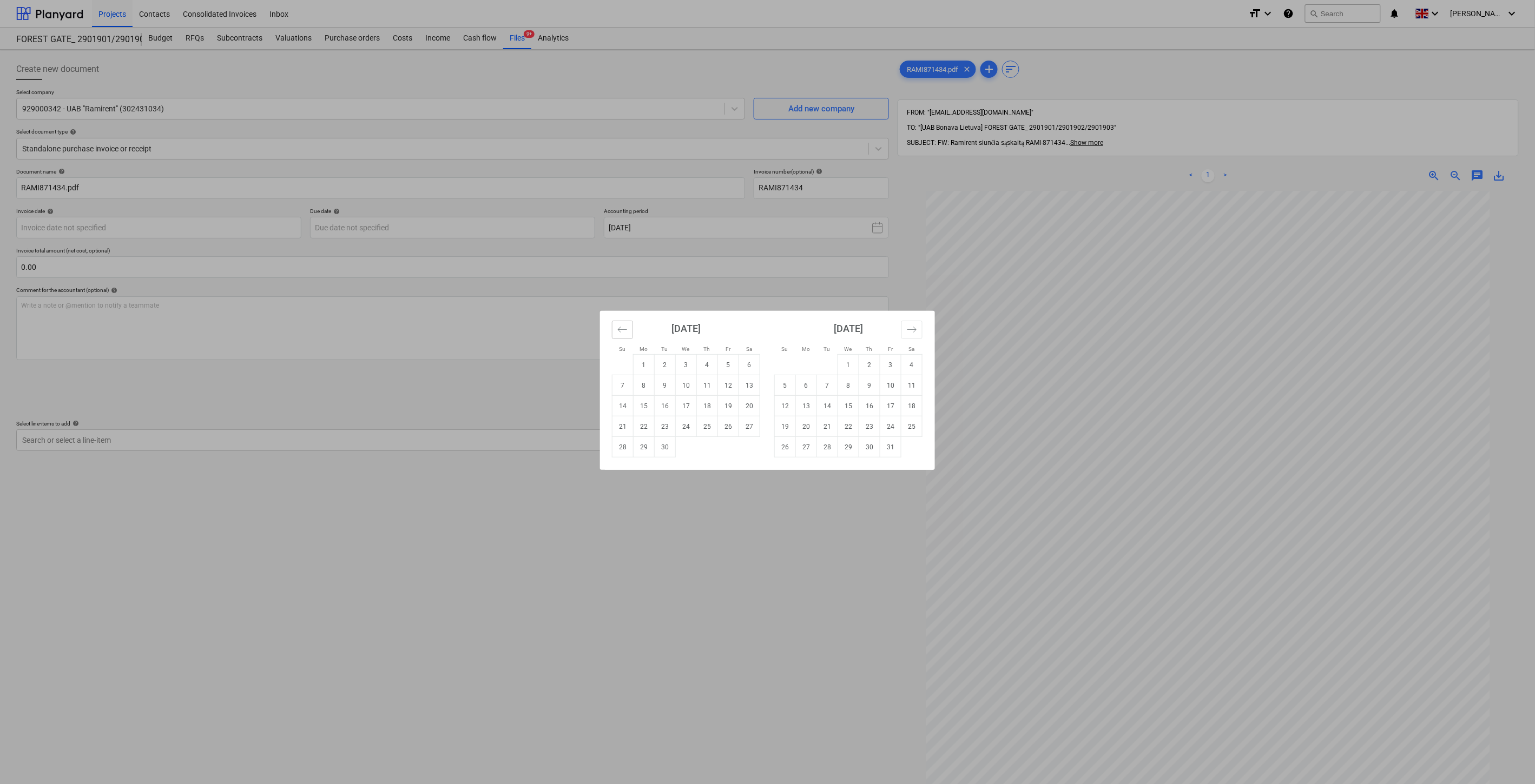
click at [612, 327] on button "Move backward to switch to the previous month." at bounding box center [622, 329] width 21 height 18
drag, startPoint x: 625, startPoint y: 467, endPoint x: 592, endPoint y: 369, distance: 103.4
click at [626, 467] on td "31" at bounding box center [623, 467] width 21 height 21
type input "[DATE]"
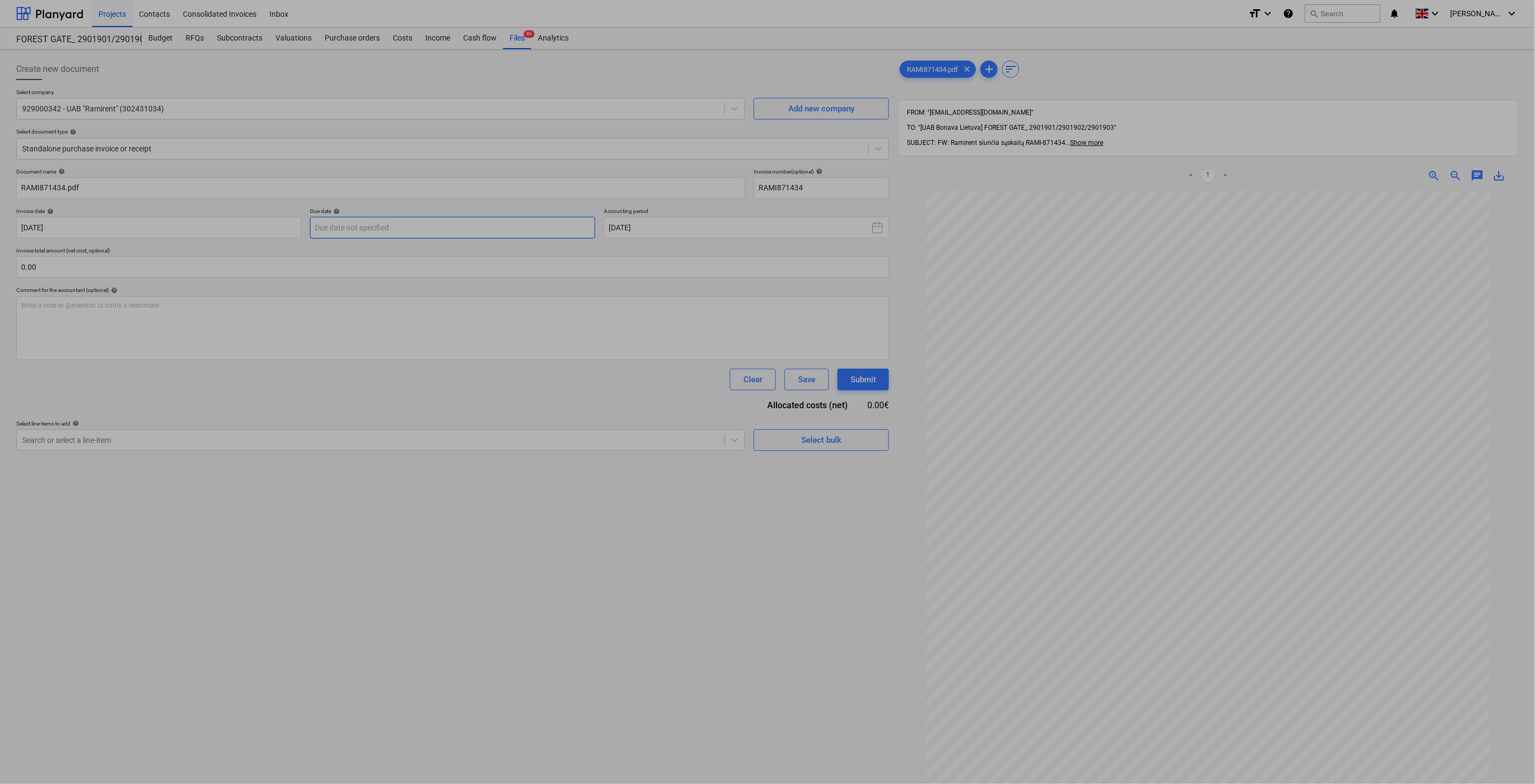
click at [518, 224] on body "Projects Contacts Consolidated Invoices Inbox format_size keyboard_arrow_down h…" at bounding box center [768, 392] width 1535 height 784
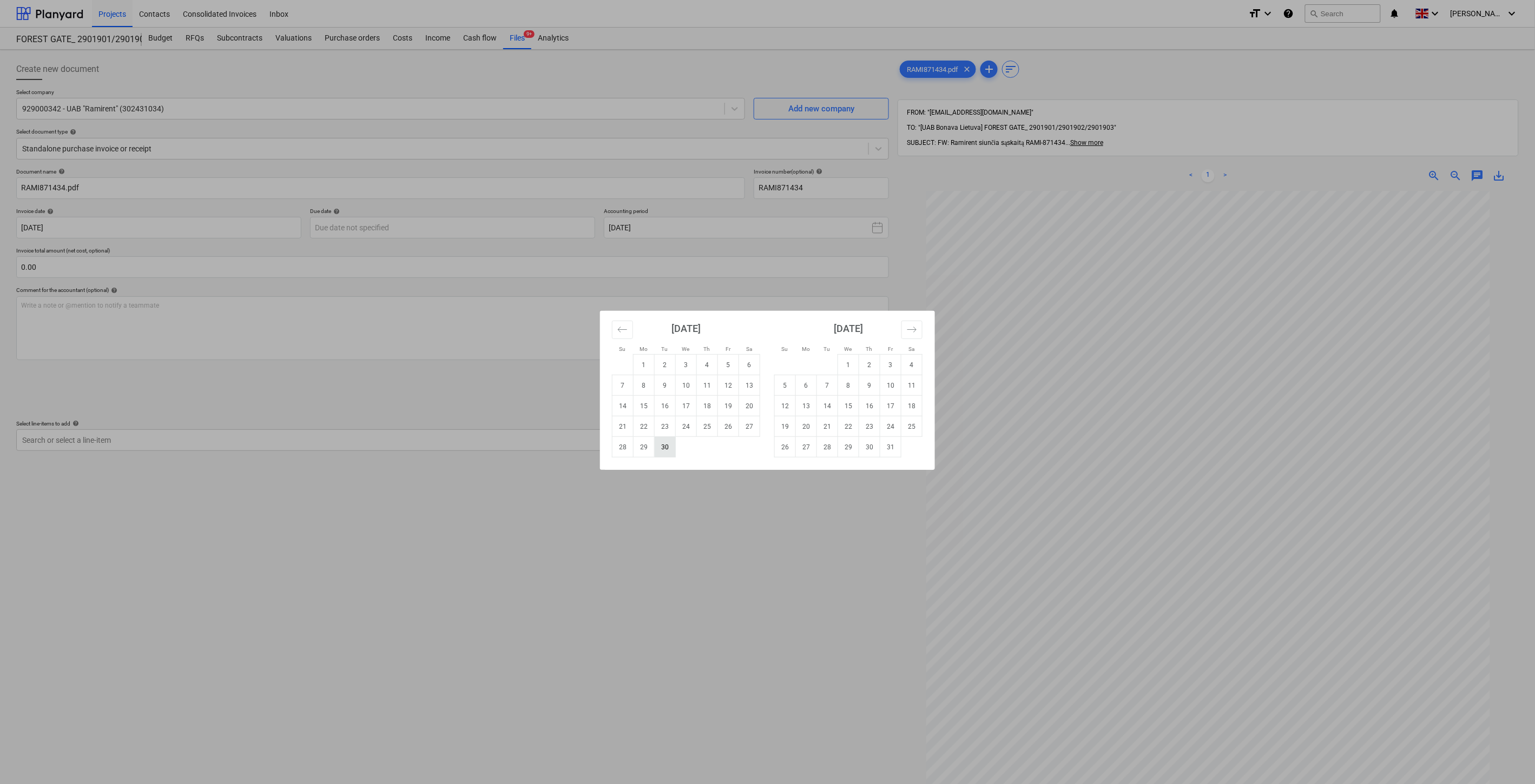
click at [663, 448] on td "30" at bounding box center [666, 447] width 21 height 21
type input "[DATE]"
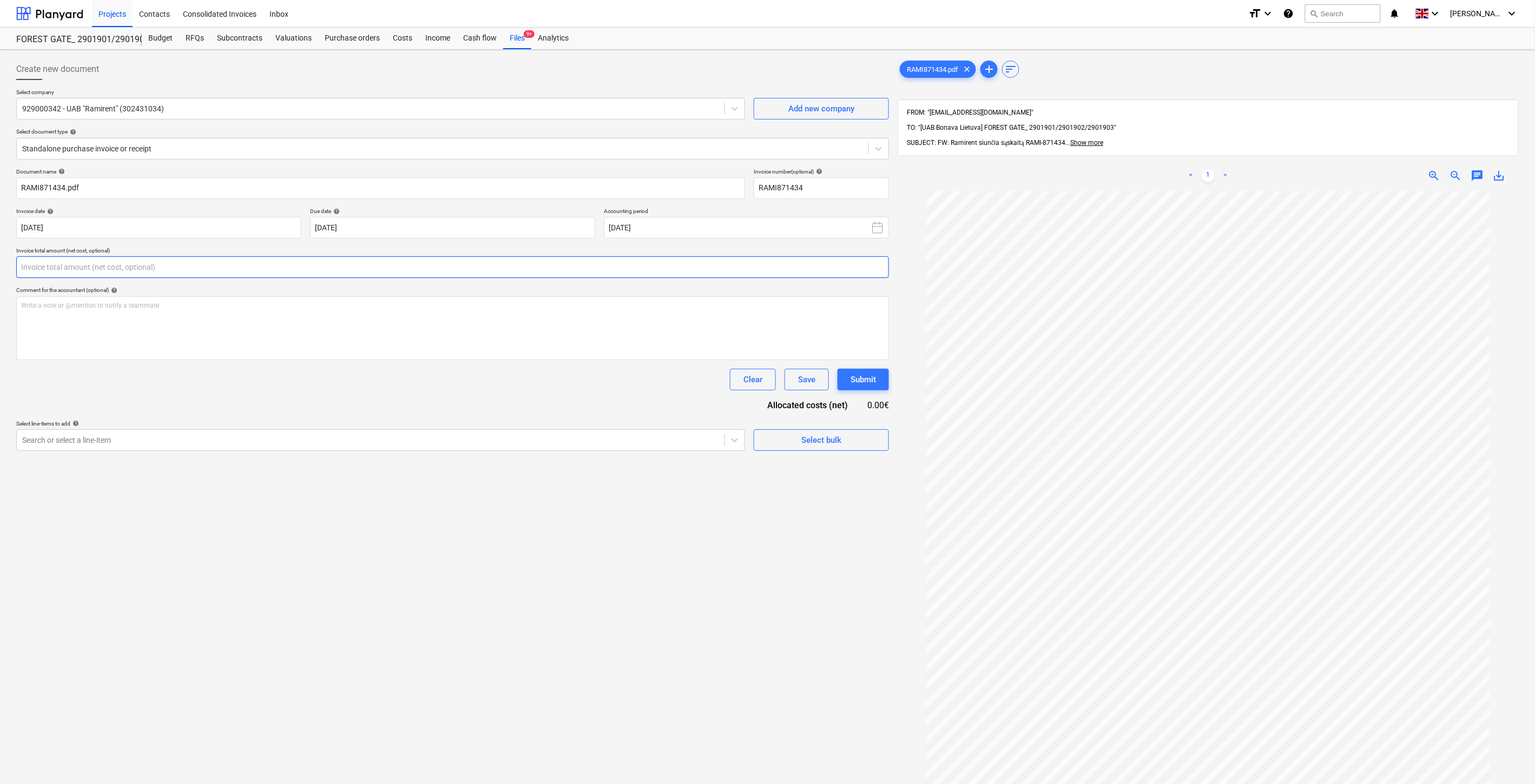
click at [337, 265] on input "text" at bounding box center [452, 267] width 872 height 22
type input "320.35"
click at [284, 460] on div "Search or select a line-item" at bounding box center [371, 467] width 708 height 15
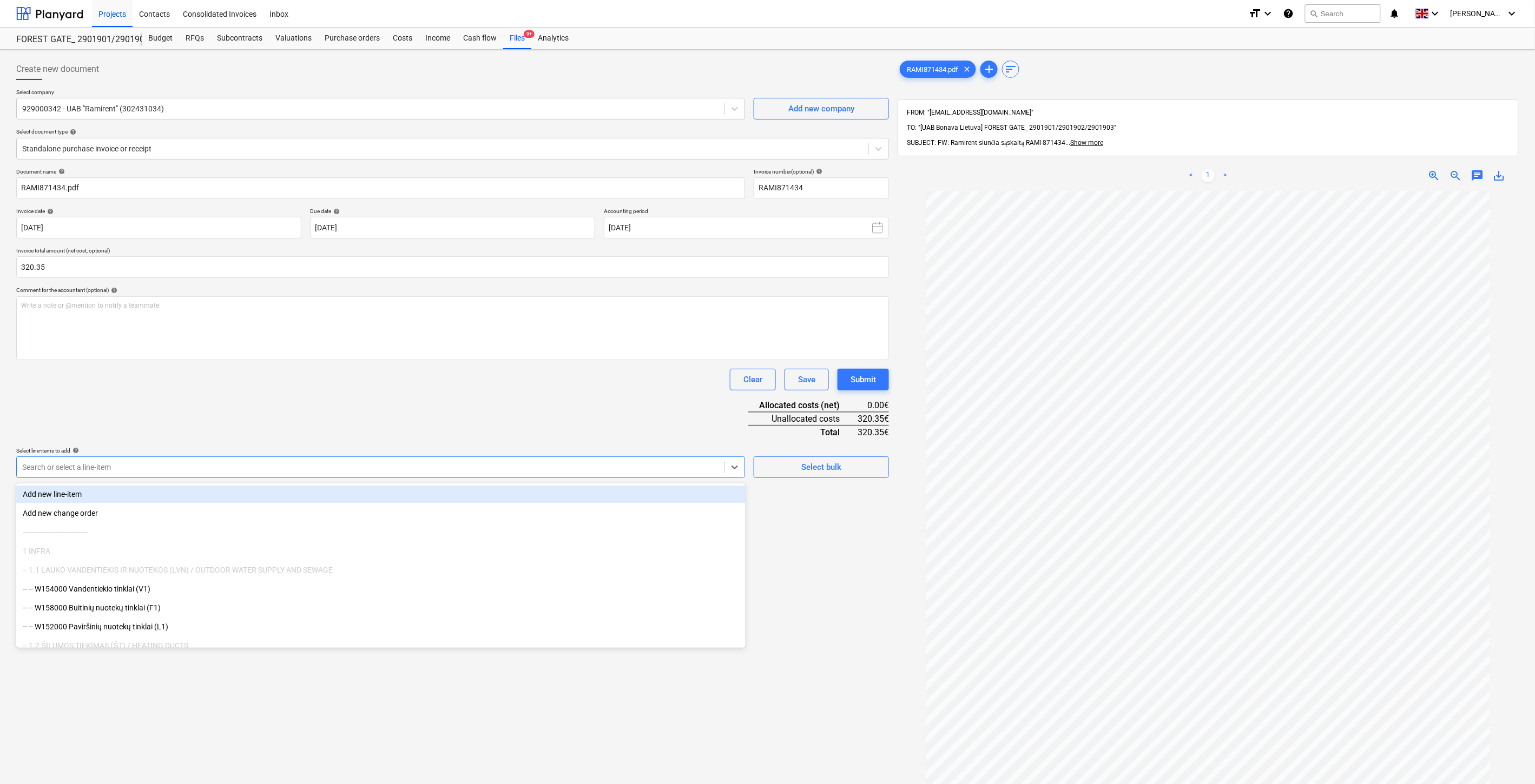
type input "%"
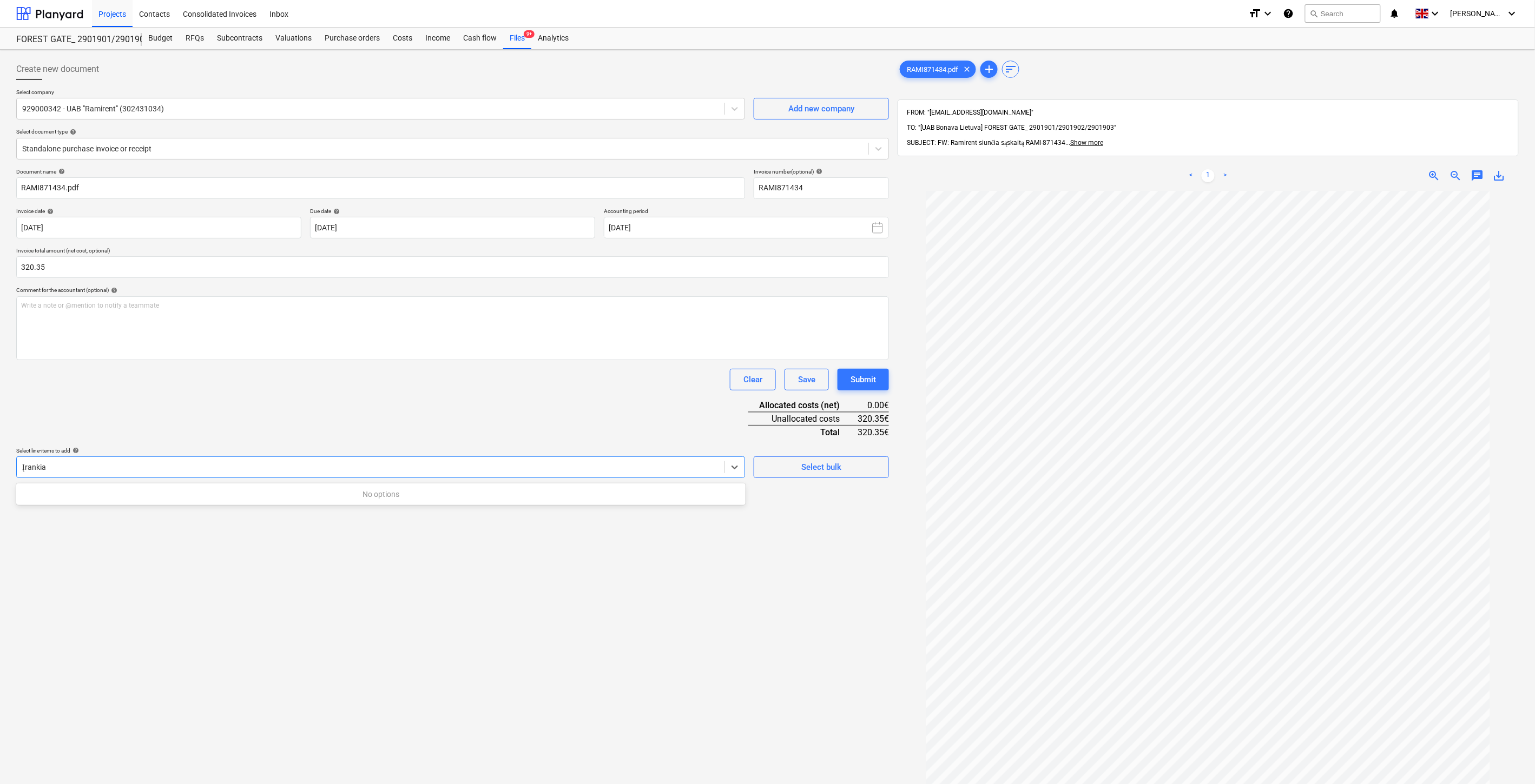
type input "Įranki"
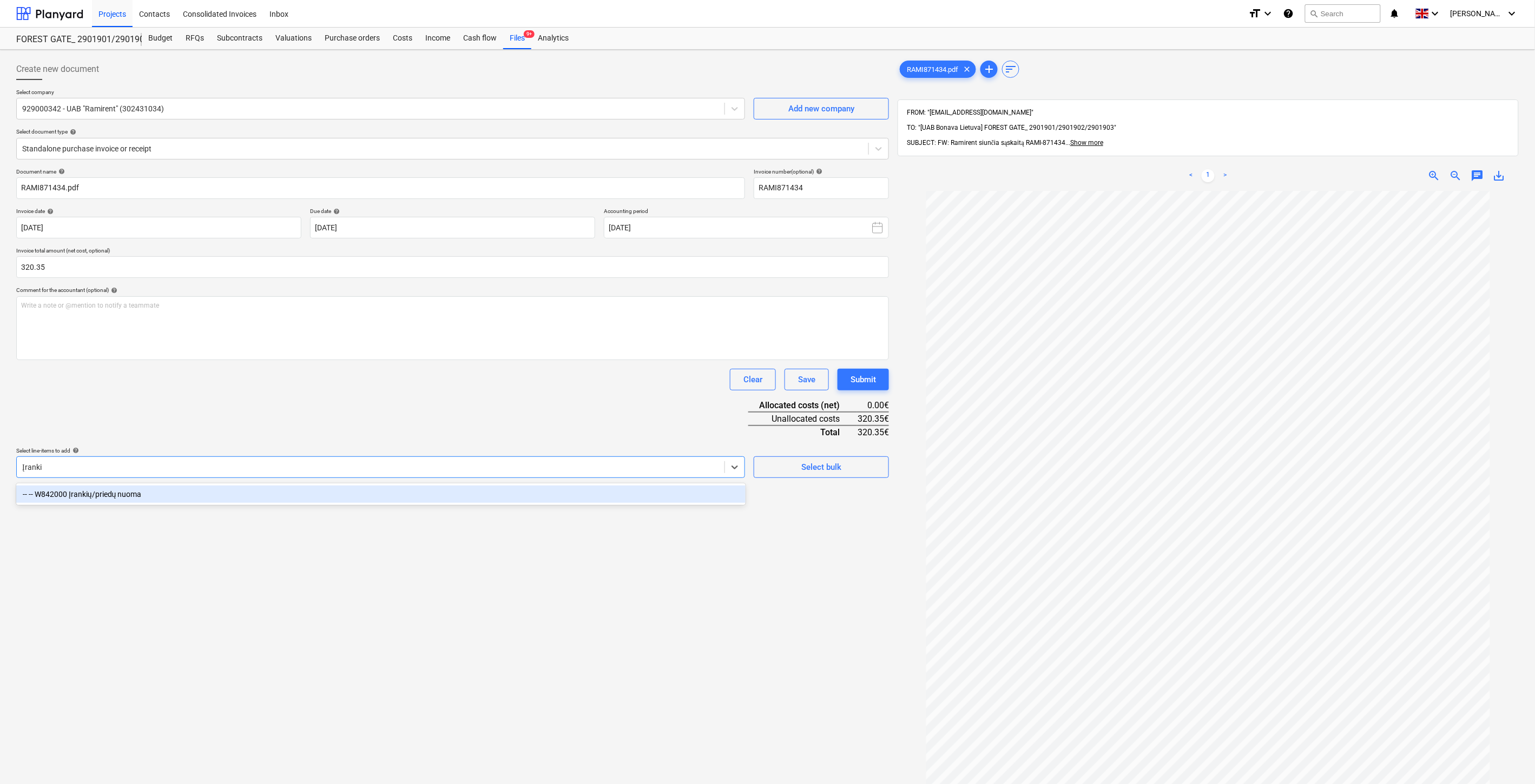
click at [247, 490] on div "-- -- W842000 Įrankių/priedų nuoma" at bounding box center [381, 494] width 729 height 17
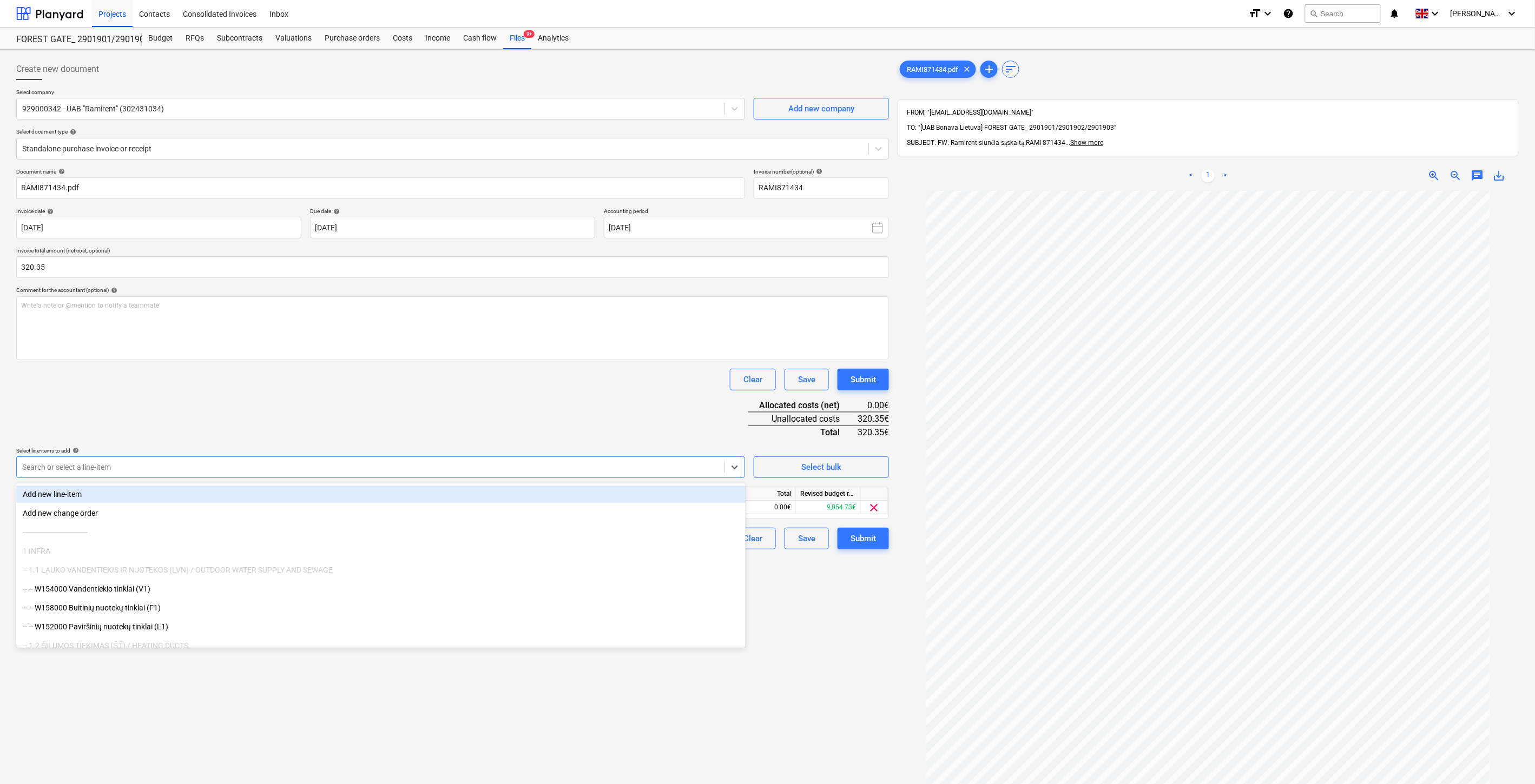
click at [352, 411] on div "Document name help RAMI871434.pdf Invoice number (optional) help RAMI871434 Inv…" at bounding box center [452, 359] width 872 height 381
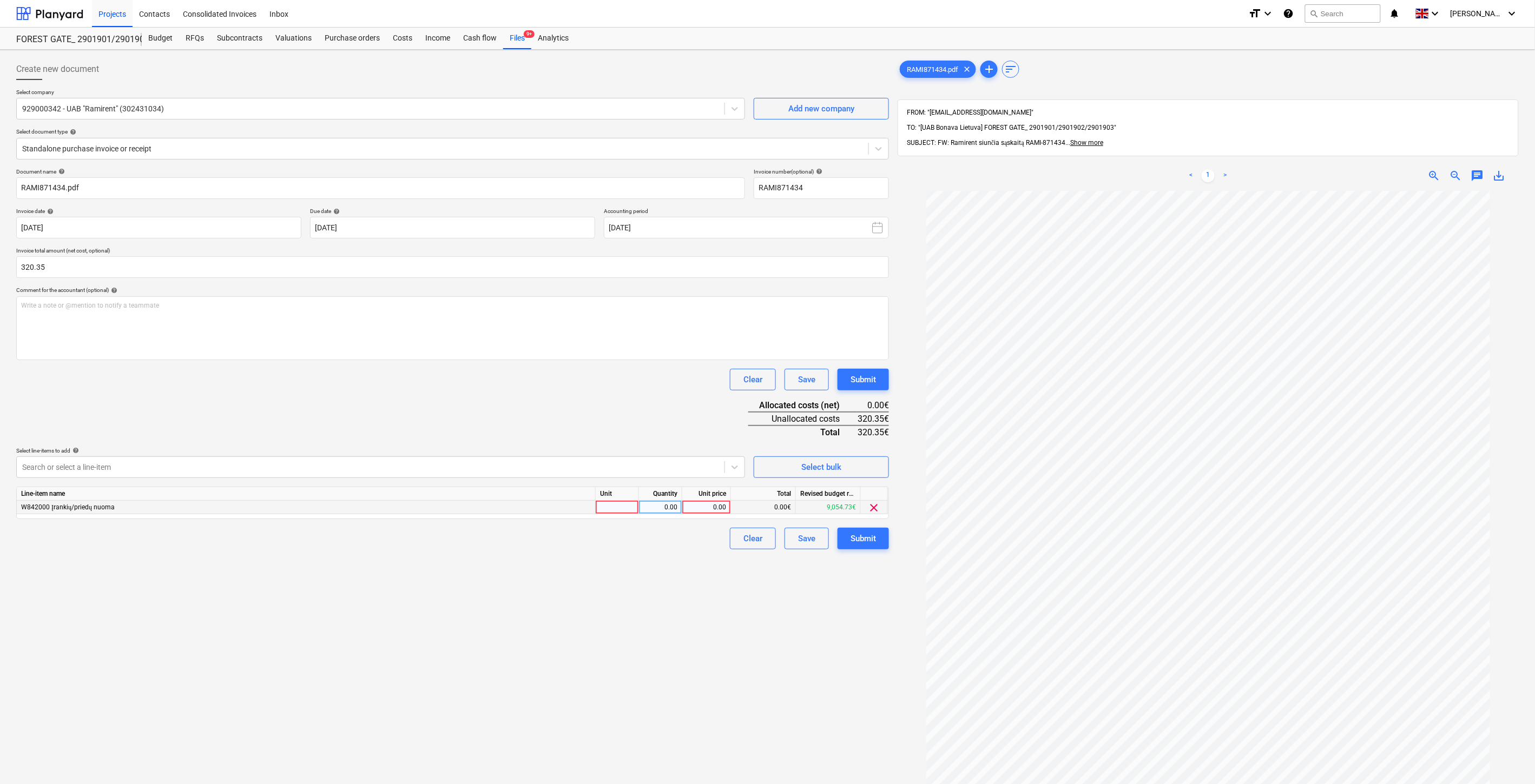
click at [606, 505] on div at bounding box center [617, 508] width 43 height 14
click at [664, 507] on div "0.00" at bounding box center [660, 508] width 34 height 14
click at [731, 507] on div "0.00" at bounding box center [707, 508] width 49 height 14
type input "320.35"
click at [724, 361] on div "Document name help RAMI871434.pdf Invoice number (optional) help RAMI871434 Inv…" at bounding box center [452, 359] width 872 height 381
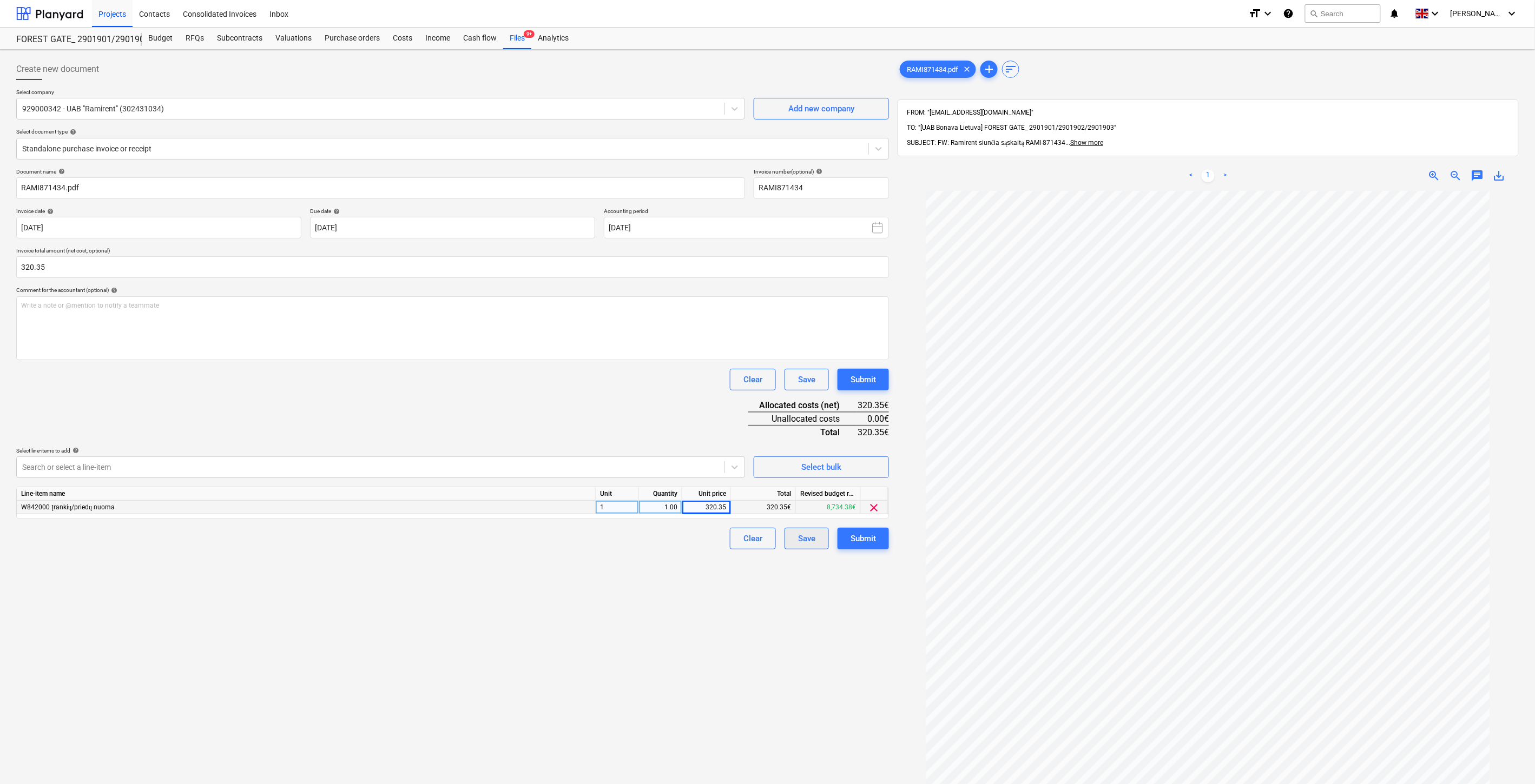
click at [796, 541] on button "Save" at bounding box center [806, 538] width 44 height 22
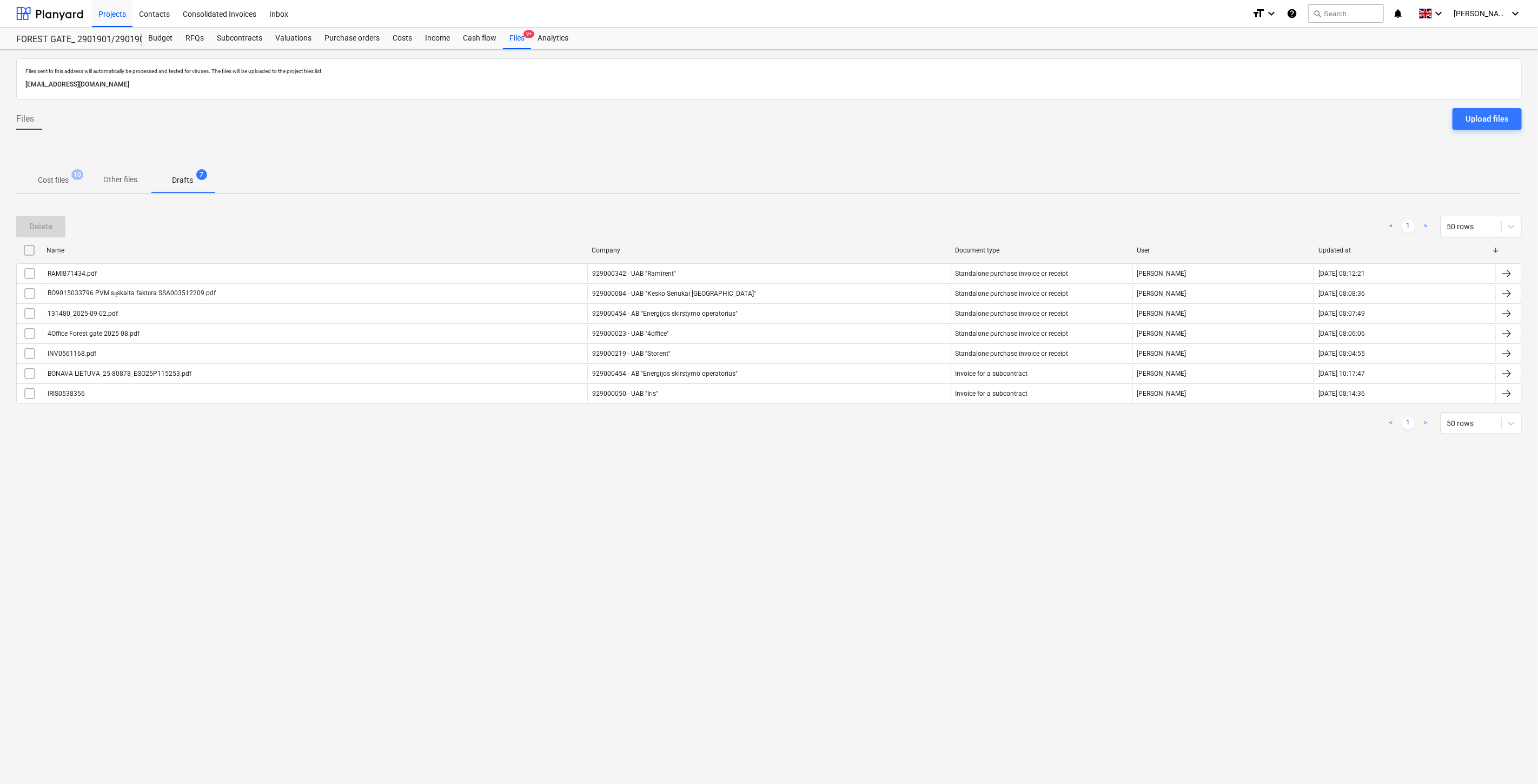
click at [822, 512] on div "Files sent to this address will automatically be processed and tested for virus…" at bounding box center [769, 417] width 1538 height 735
click at [842, 492] on div "Files sent to this address will automatically be processed and tested for virus…" at bounding box center [769, 417] width 1538 height 735
click at [883, 456] on div "Files sent to this address will automatically be processed and tested for virus…" at bounding box center [769, 417] width 1538 height 735
click at [910, 434] on div "< 1 > 50 rows" at bounding box center [769, 424] width 1506 height 30
click at [844, 462] on div "Files sent to this address will automatically be processed and tested for virus…" at bounding box center [769, 417] width 1538 height 735
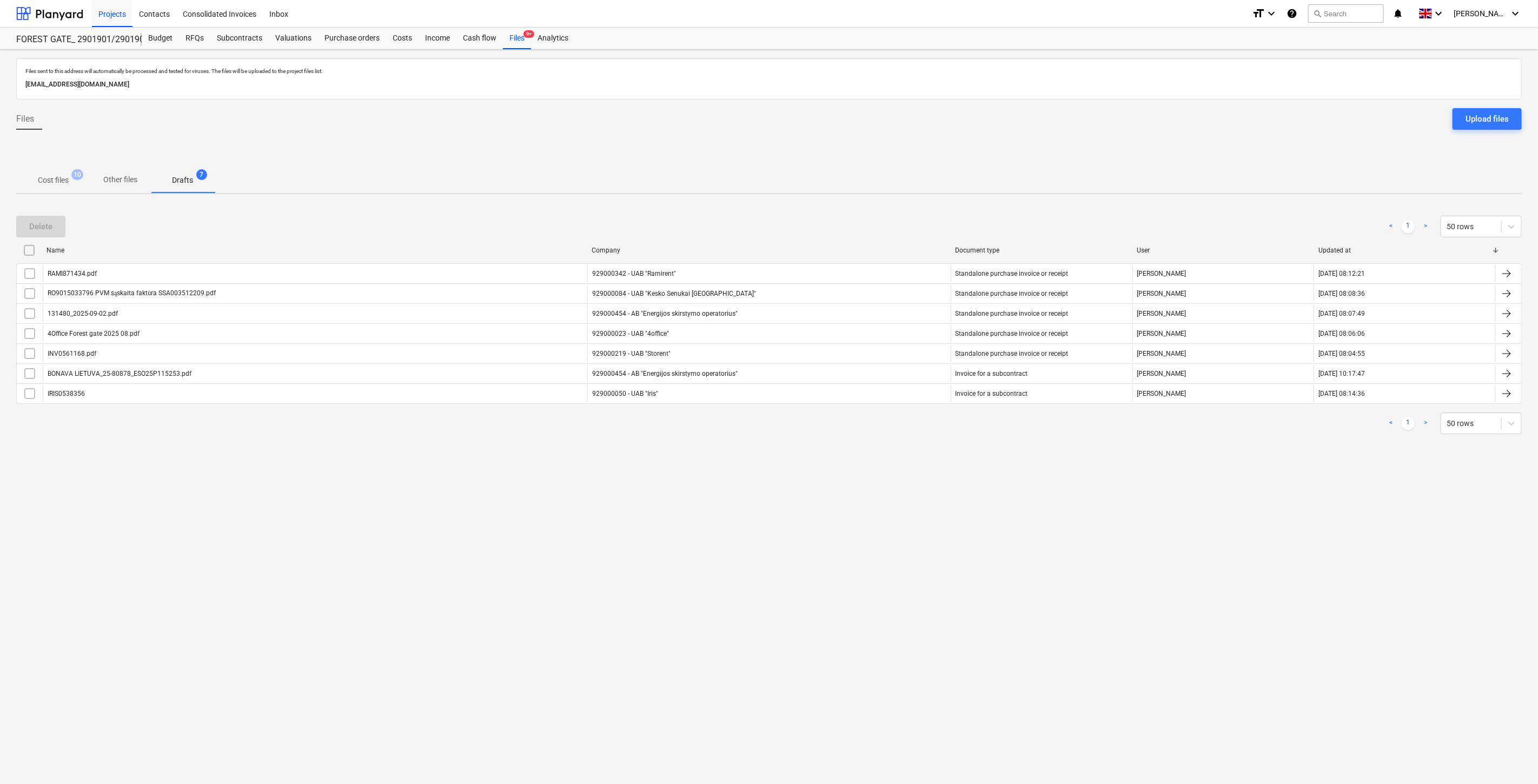
click at [899, 422] on div "< 1 > 50 rows" at bounding box center [769, 424] width 1506 height 22
click at [51, 186] on span "Cost files 10" at bounding box center [53, 180] width 74 height 19
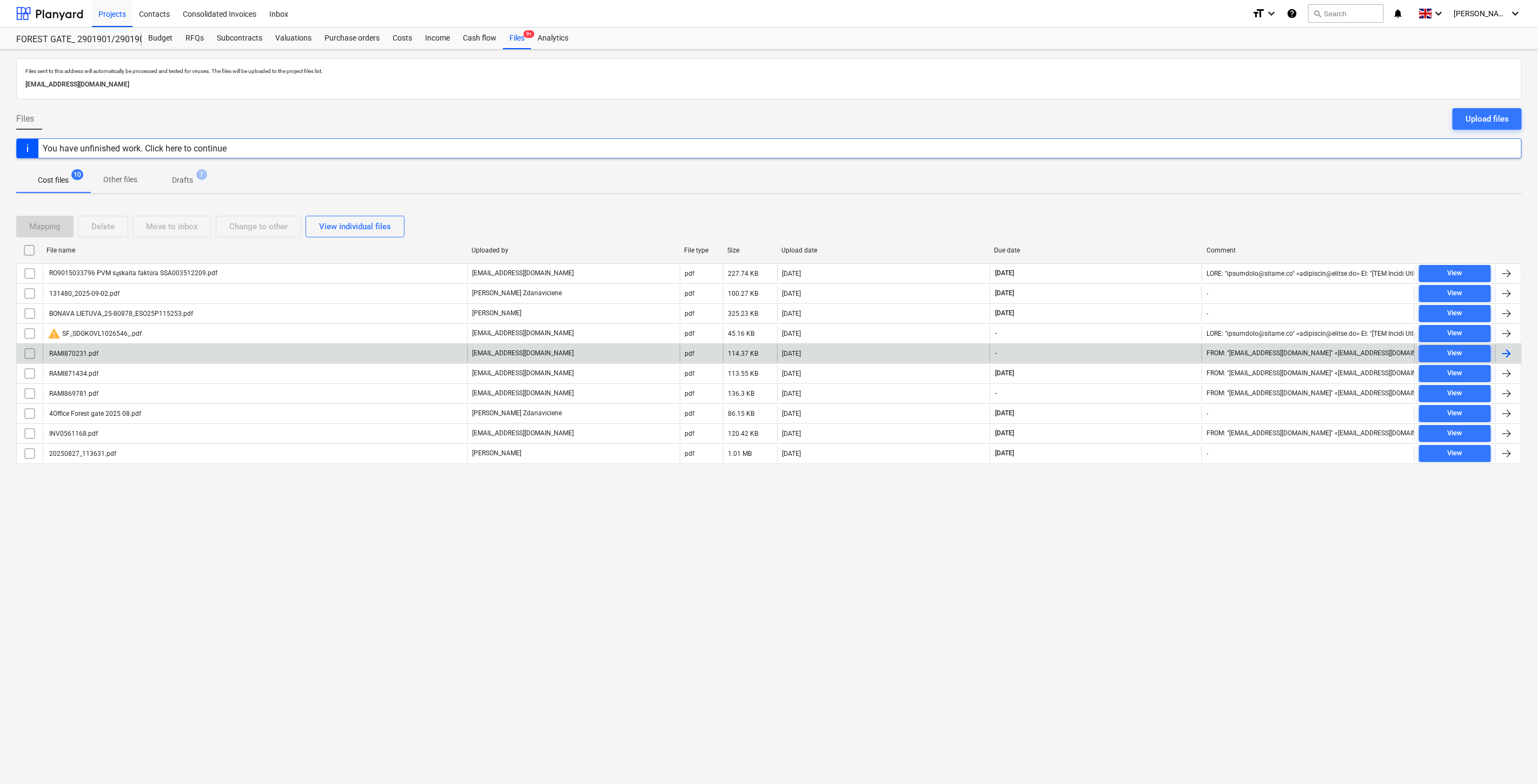
click at [857, 353] on div "[DATE]" at bounding box center [883, 354] width 212 height 17
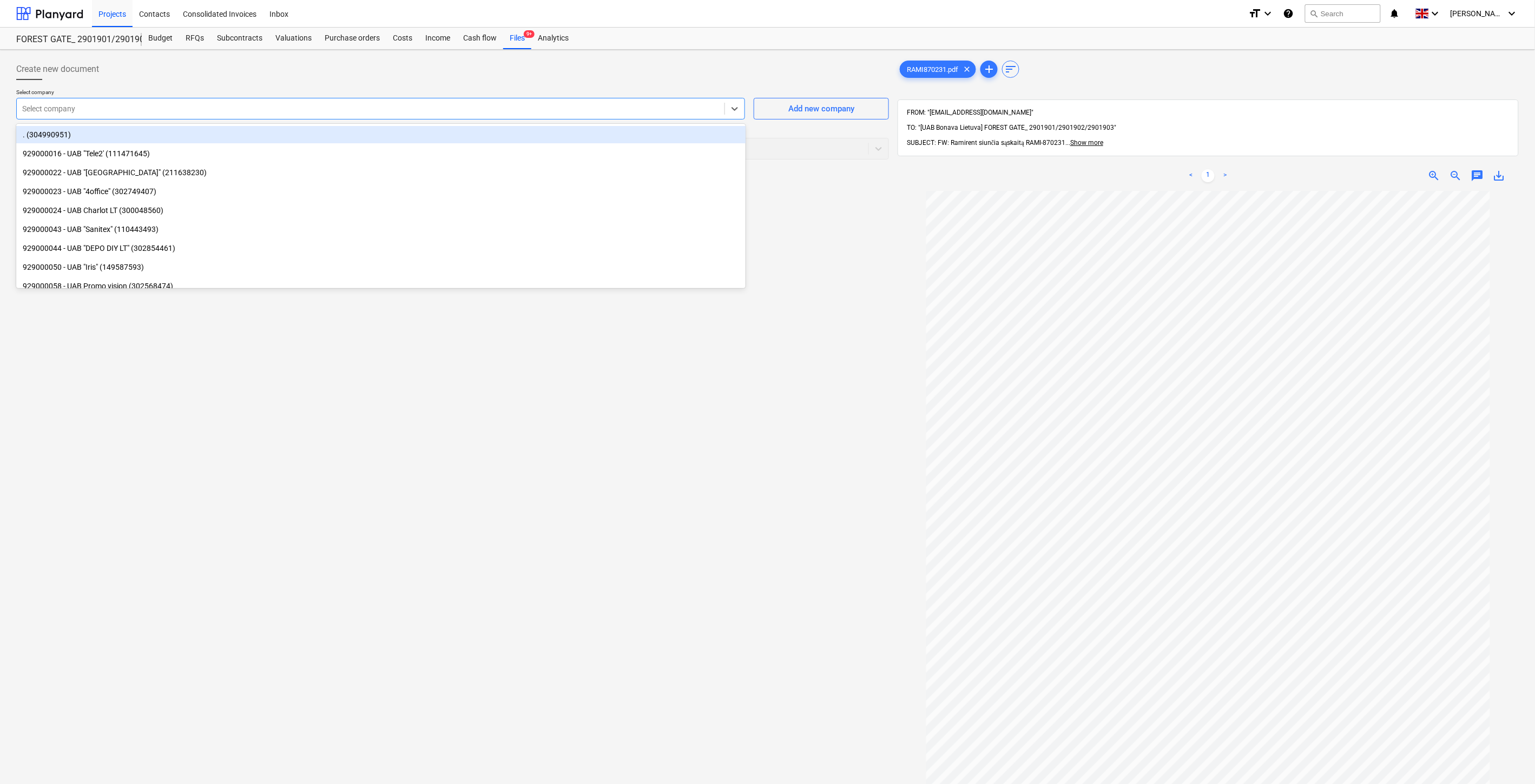
click at [496, 112] on div at bounding box center [370, 108] width 697 height 11
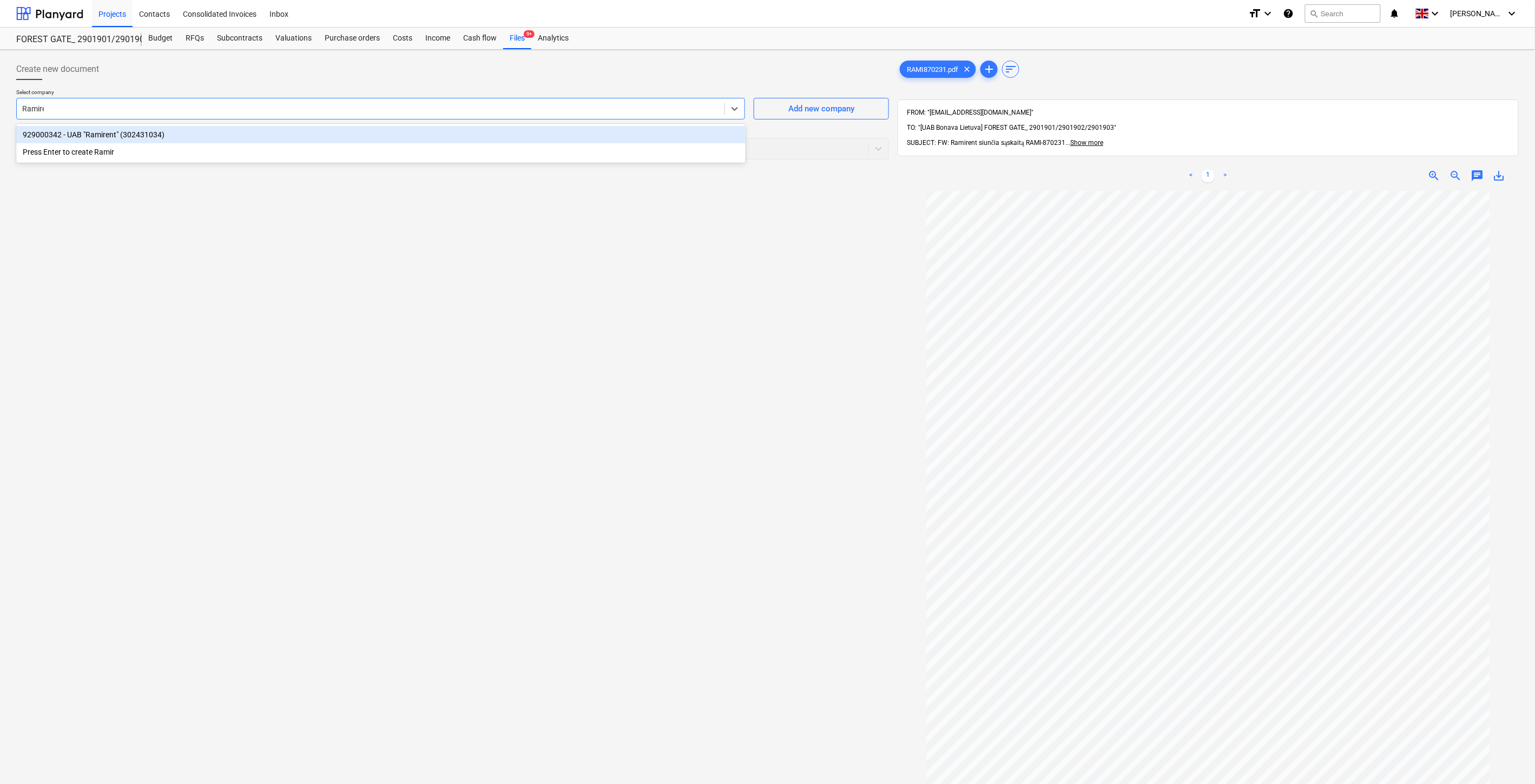
type input "Ramirent"
click at [472, 139] on div "929000342 - UAB "Ramirent" (302431034)" at bounding box center [381, 135] width 729 height 17
click at [418, 152] on div at bounding box center [431, 148] width 819 height 11
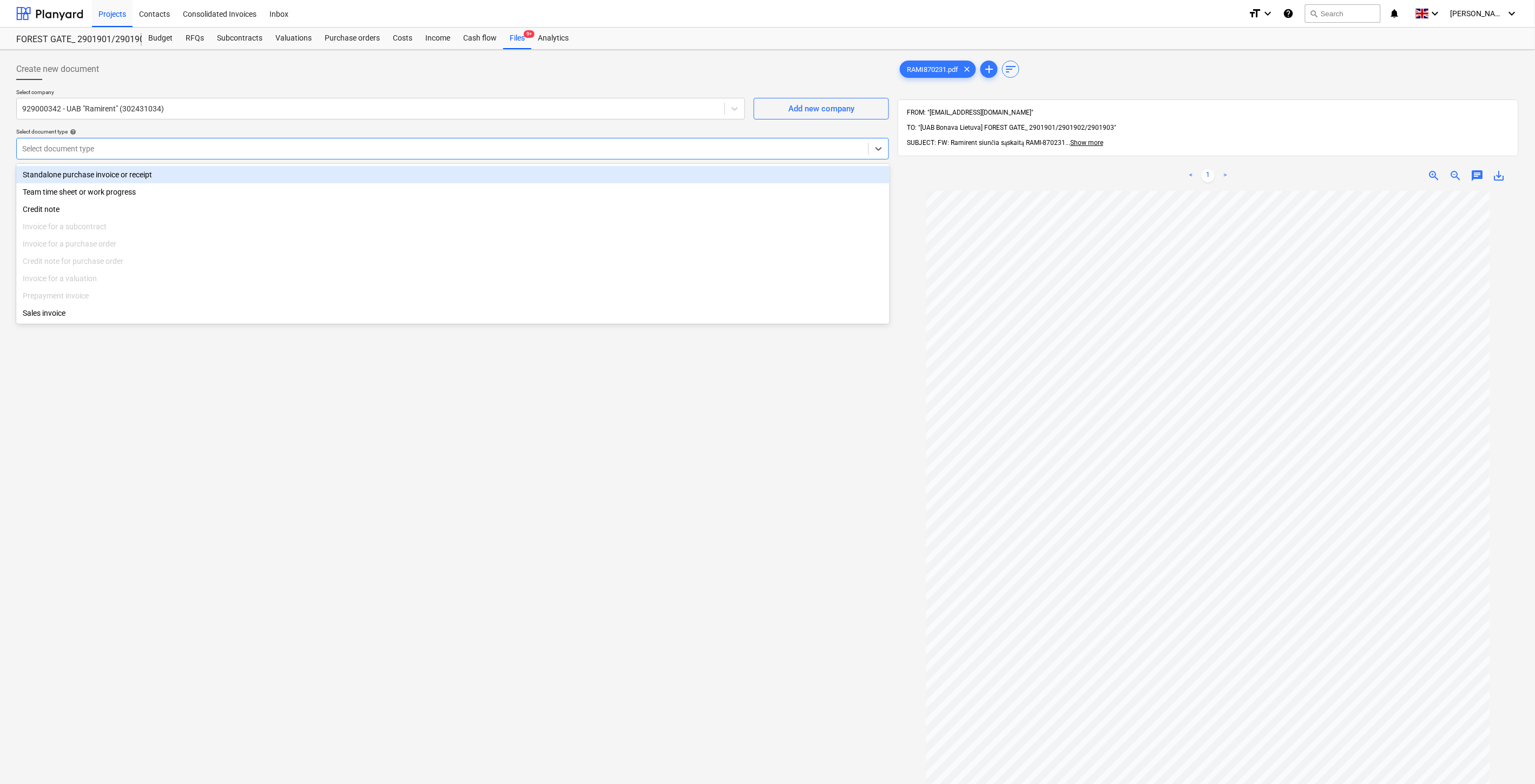
click at [232, 172] on div "Standalone purchase invoice or receipt" at bounding box center [452, 175] width 873 height 17
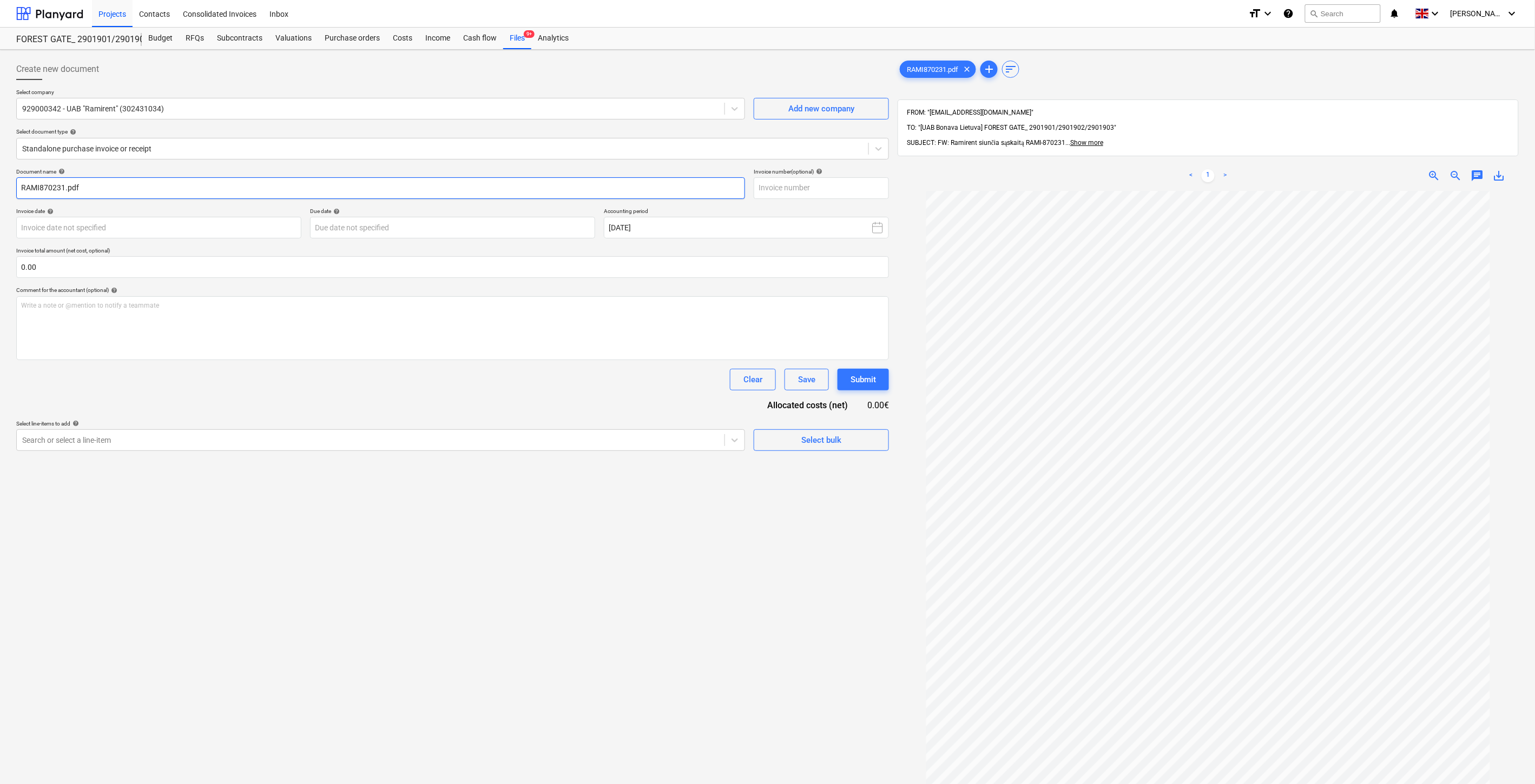
drag, startPoint x: 62, startPoint y: 187, endPoint x: -7, endPoint y: 188, distance: 69.0
click at [0, 188] on html "Projects Contacts Consolidated Invoices Inbox format_size keyboard_arrow_down h…" at bounding box center [768, 392] width 1535 height 784
click at [858, 188] on input "text" at bounding box center [821, 188] width 135 height 22
paste input "RAMI870231"
type input "RAMI870231"
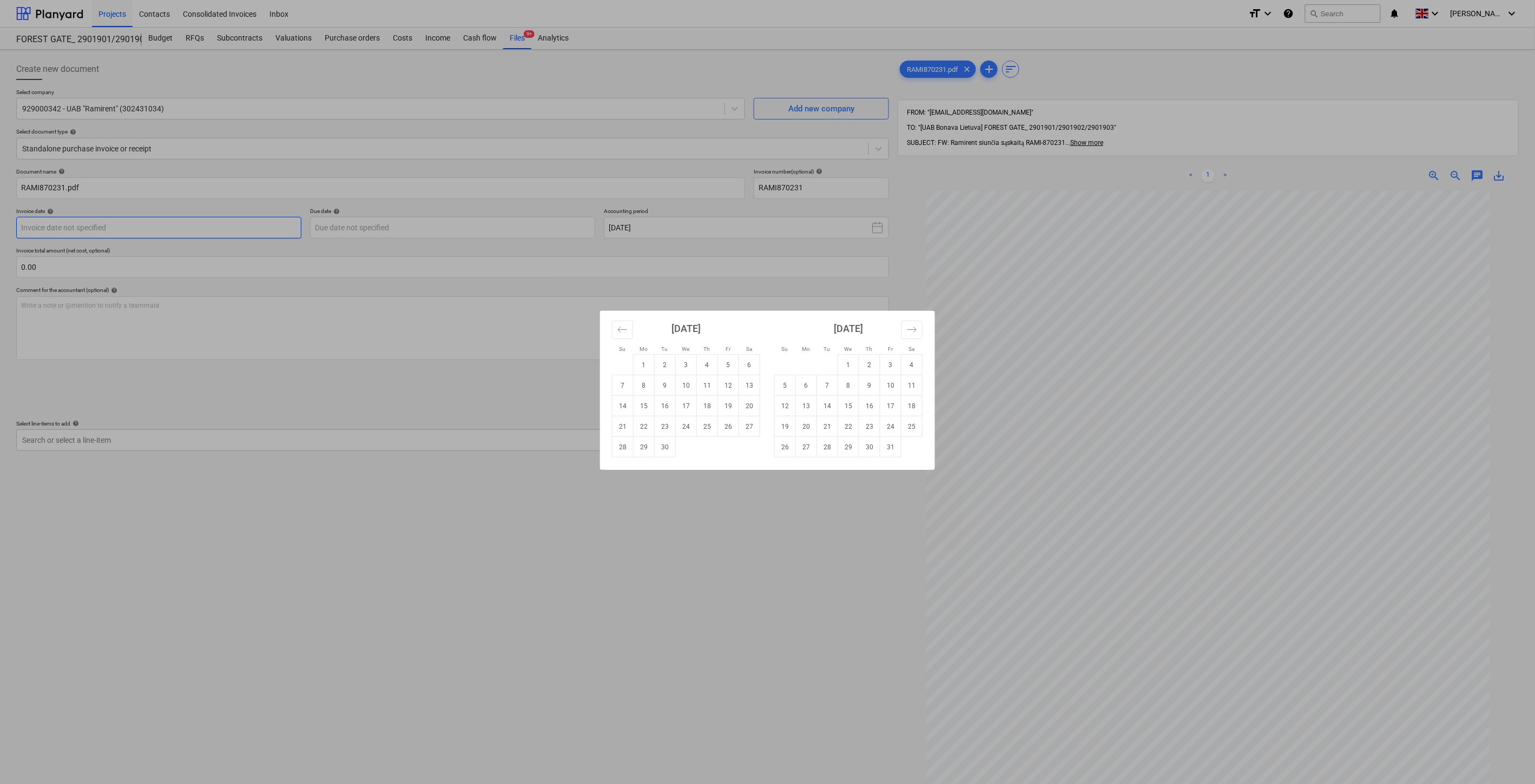
click at [282, 228] on body "Projects Contacts Consolidated Invoices Inbox format_size keyboard_arrow_down h…" at bounding box center [768, 392] width 1535 height 784
click at [627, 333] on icon "Move backward to switch to the previous month." at bounding box center [622, 329] width 10 height 10
click at [625, 469] on td "31" at bounding box center [623, 467] width 21 height 21
type input "[DATE]"
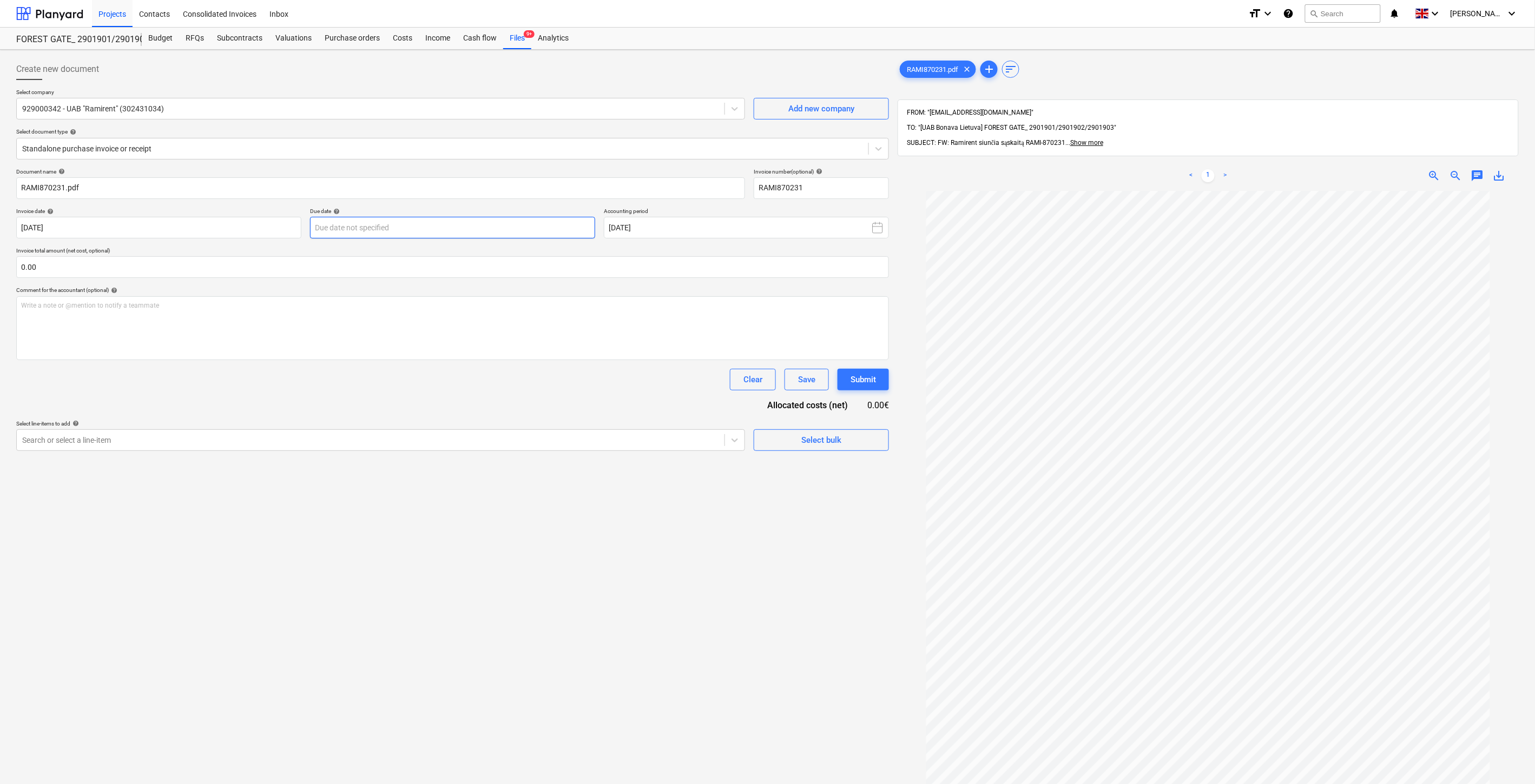
click at [528, 226] on body "Projects Contacts Consolidated Invoices Inbox format_size keyboard_arrow_down h…" at bounding box center [768, 392] width 1535 height 784
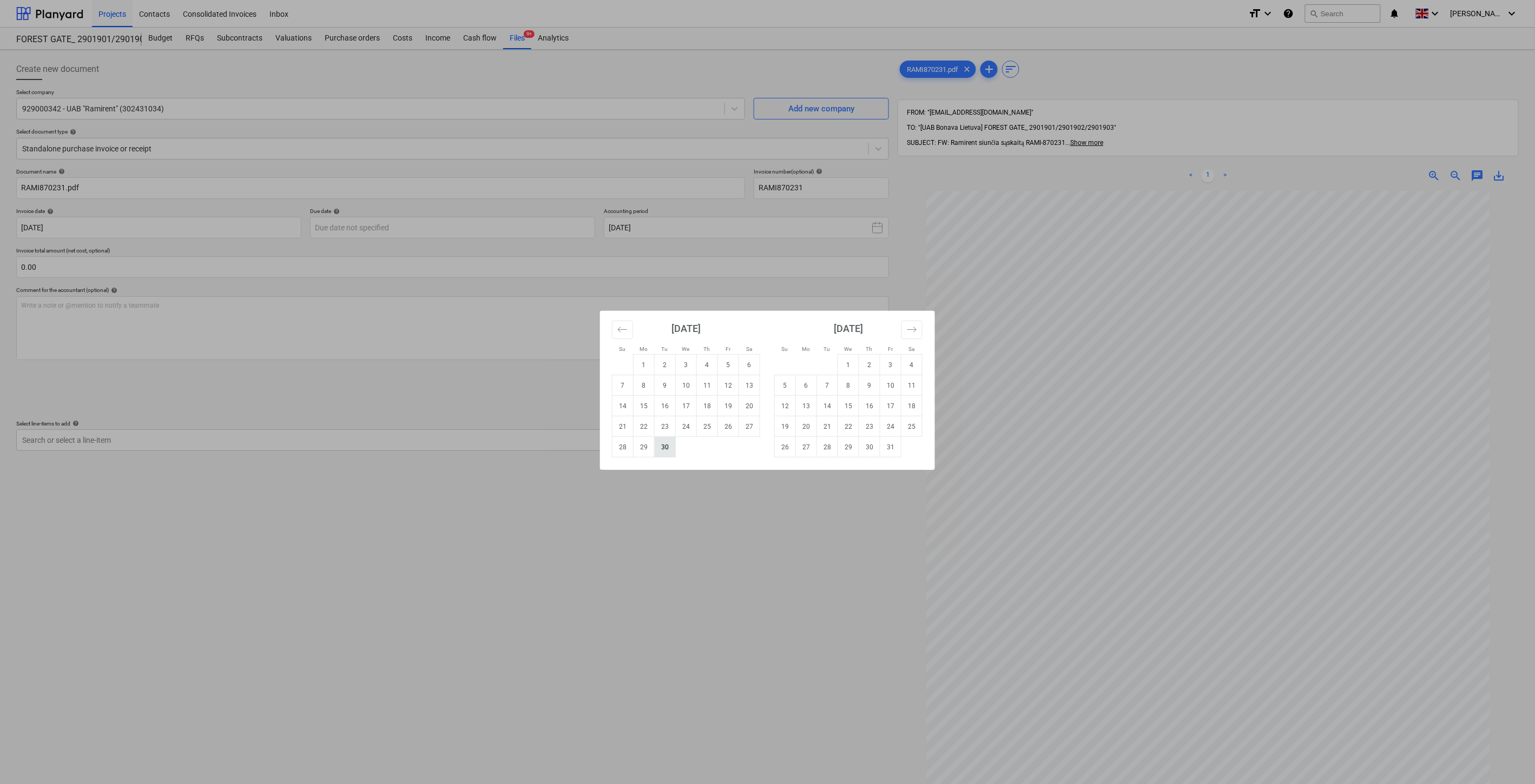
click at [667, 449] on td "30" at bounding box center [666, 447] width 21 height 21
type input "[DATE]"
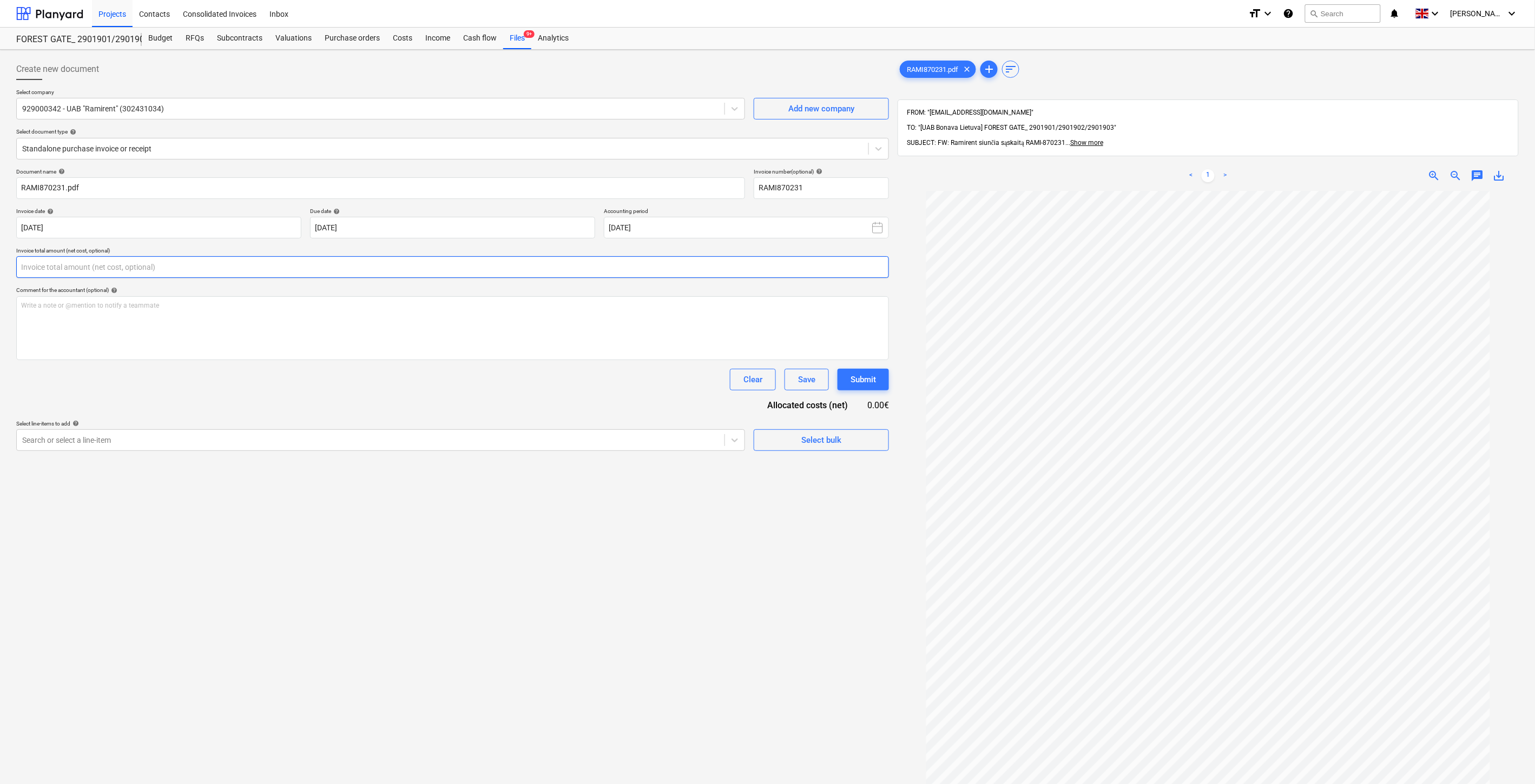
click at [537, 265] on input "text" at bounding box center [452, 267] width 872 height 22
type input "456.90"
click at [259, 461] on div "Search or select a line-item" at bounding box center [371, 467] width 708 height 15
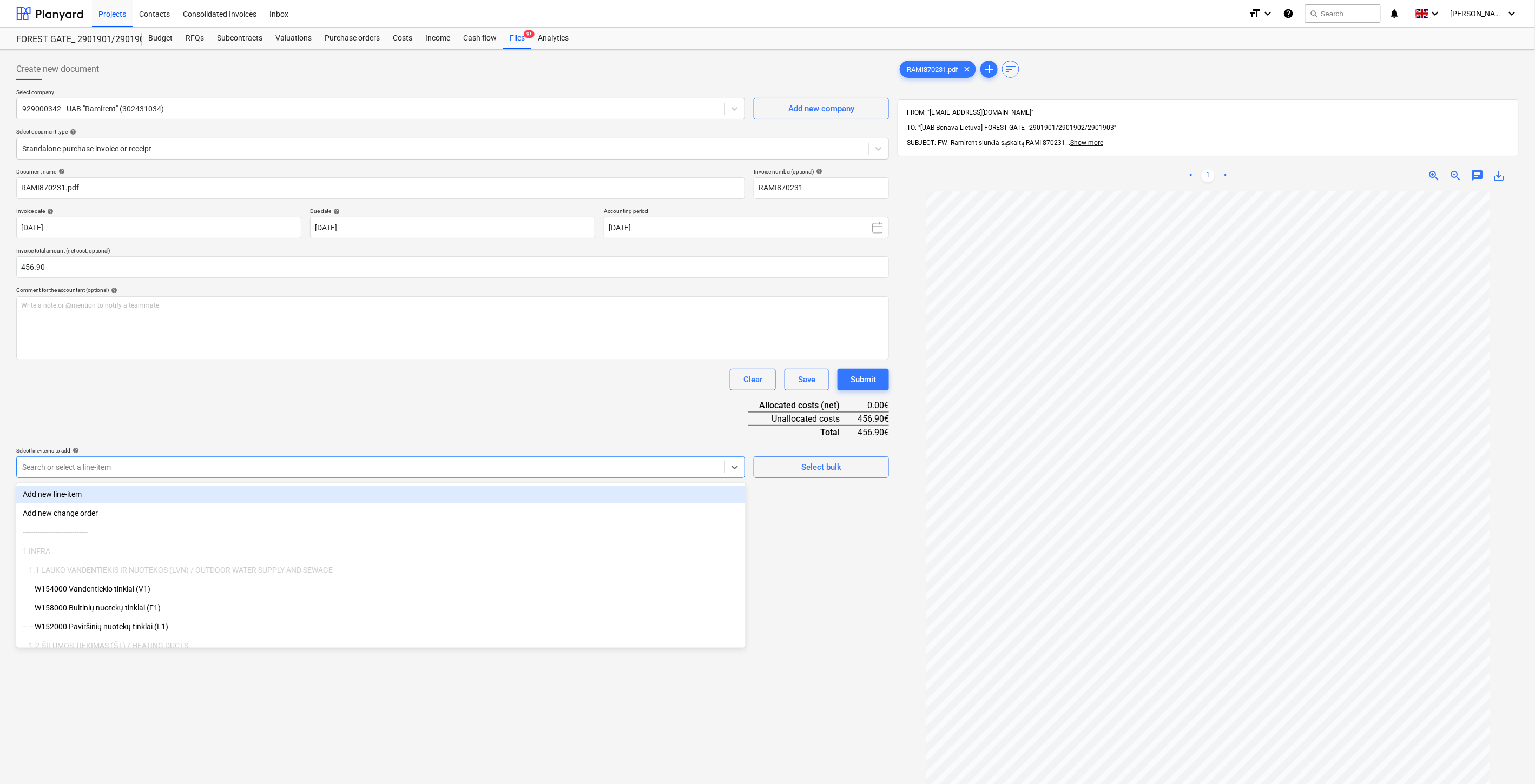
type input "%"
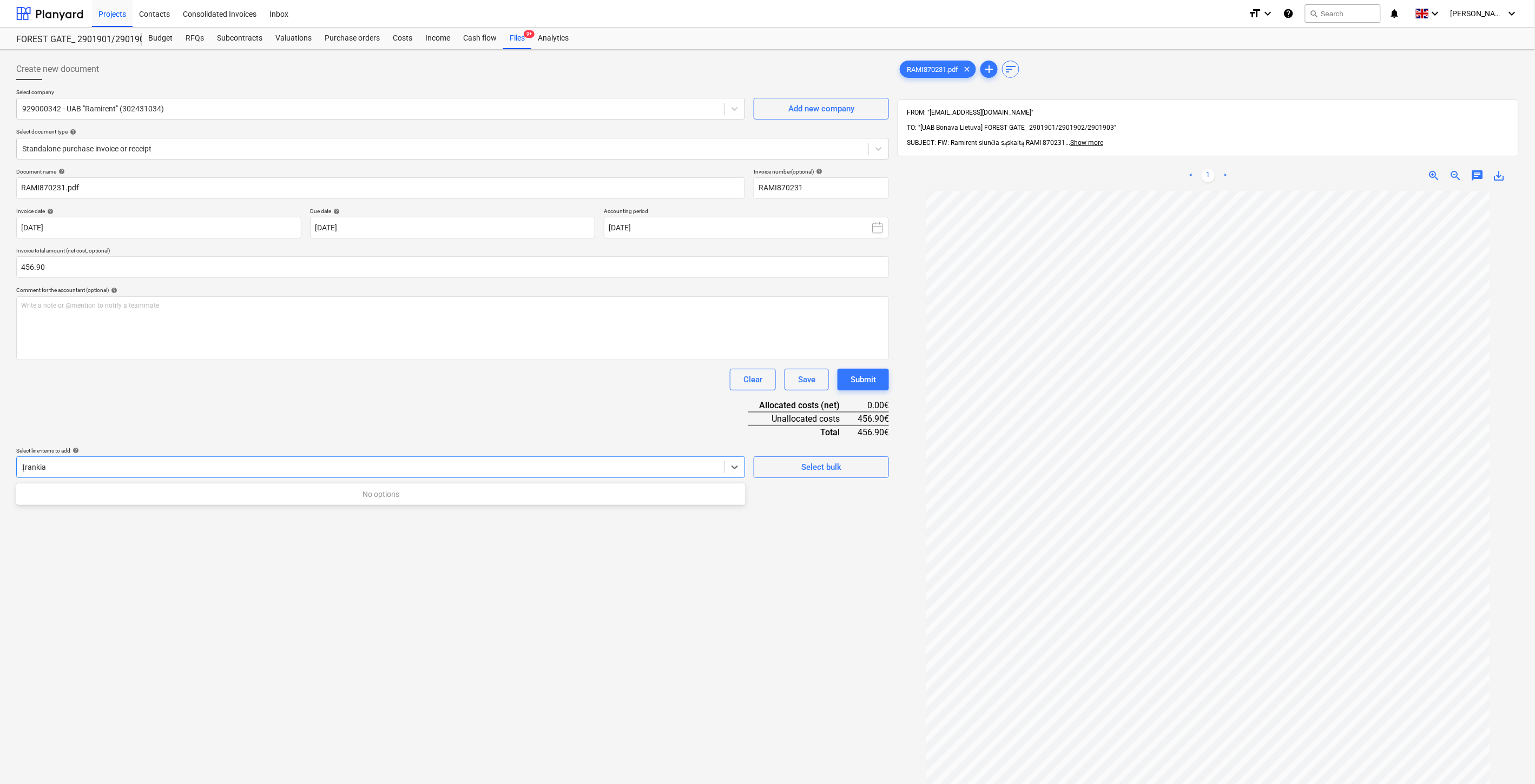
type input "Įranki"
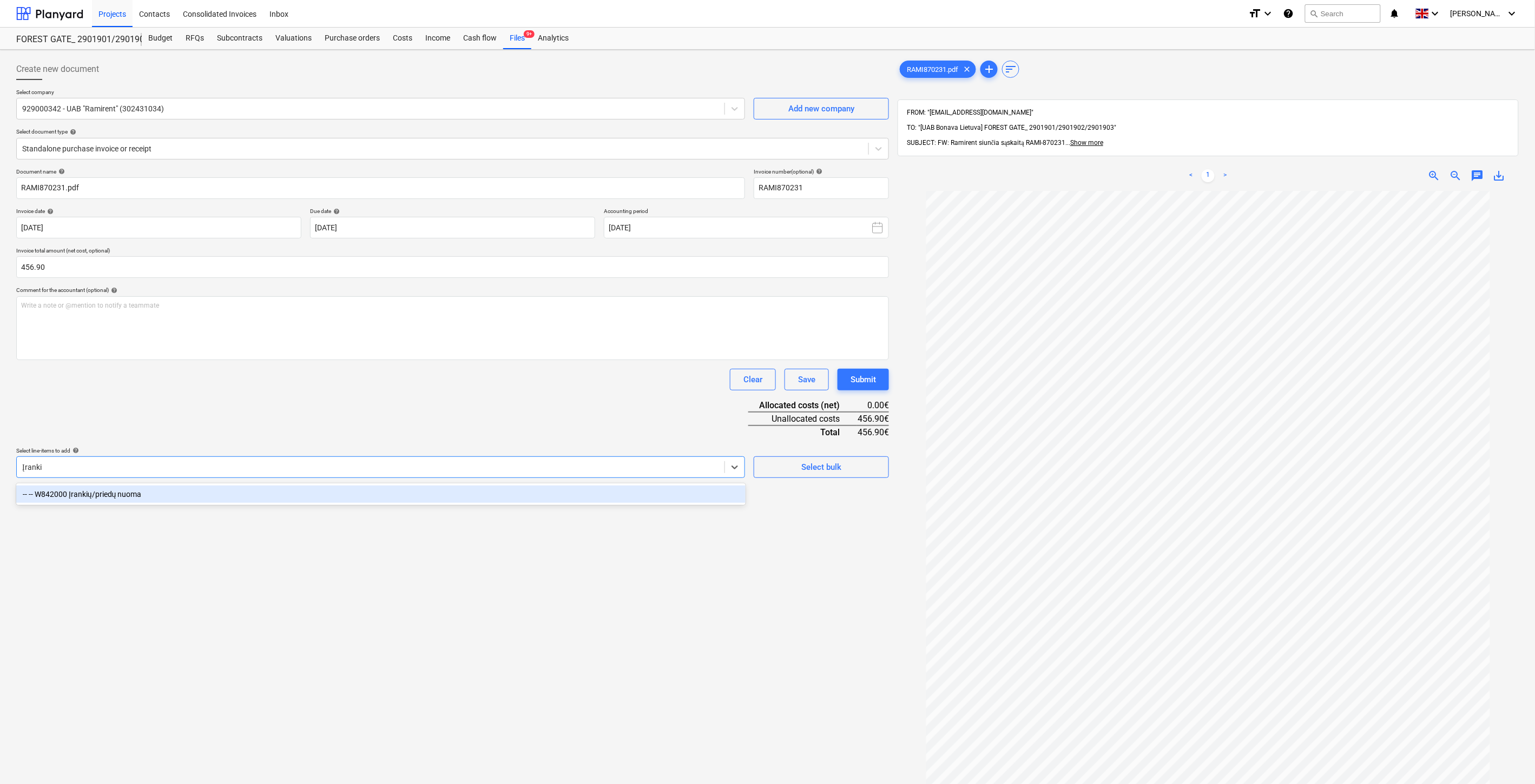
click at [234, 494] on div "-- -- W842000 Įrankių/priedų nuoma" at bounding box center [381, 494] width 729 height 17
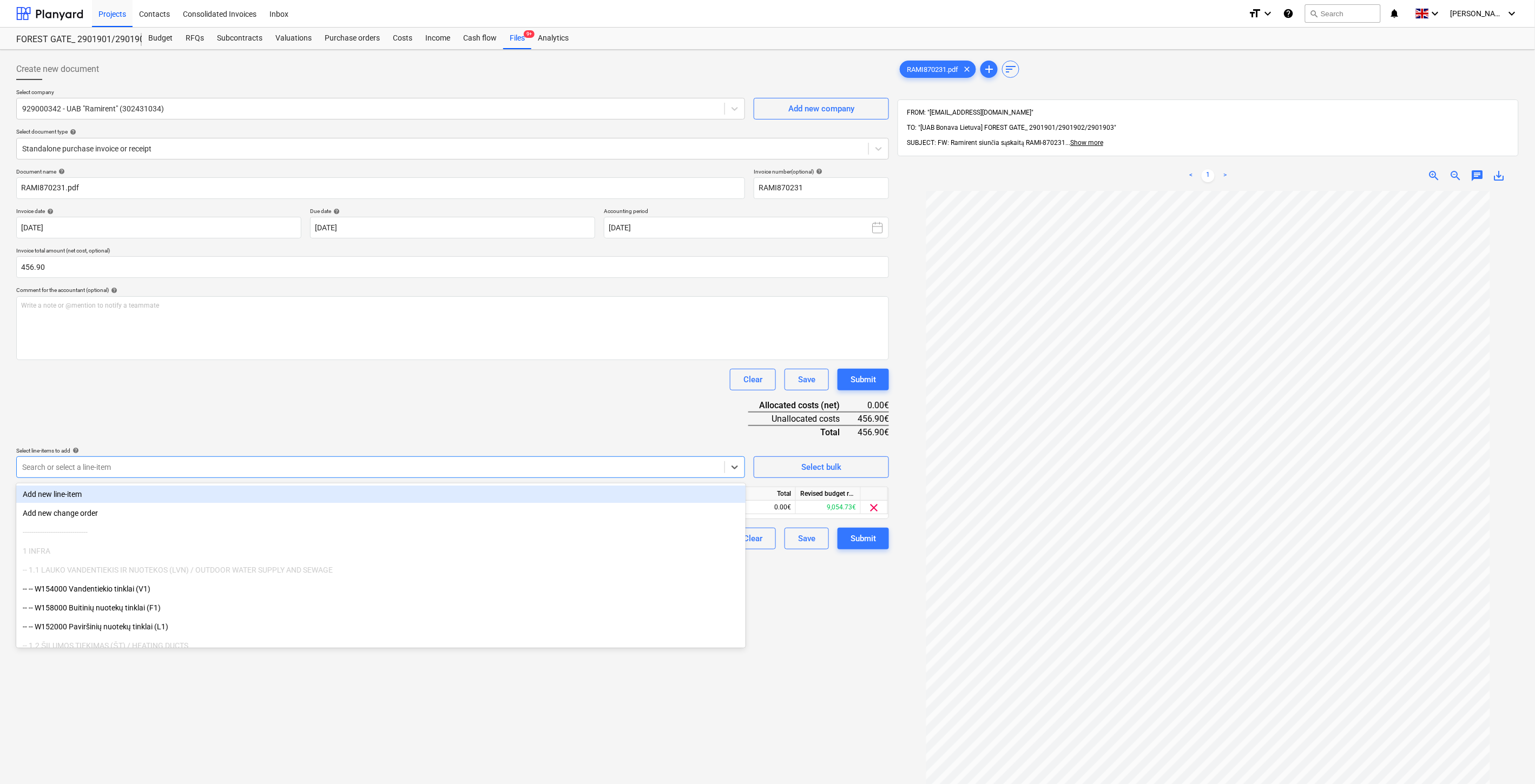
click at [448, 401] on div "Document name help RAMI870231.pdf Invoice number (optional) help RAMI870231 Inv…" at bounding box center [452, 359] width 872 height 381
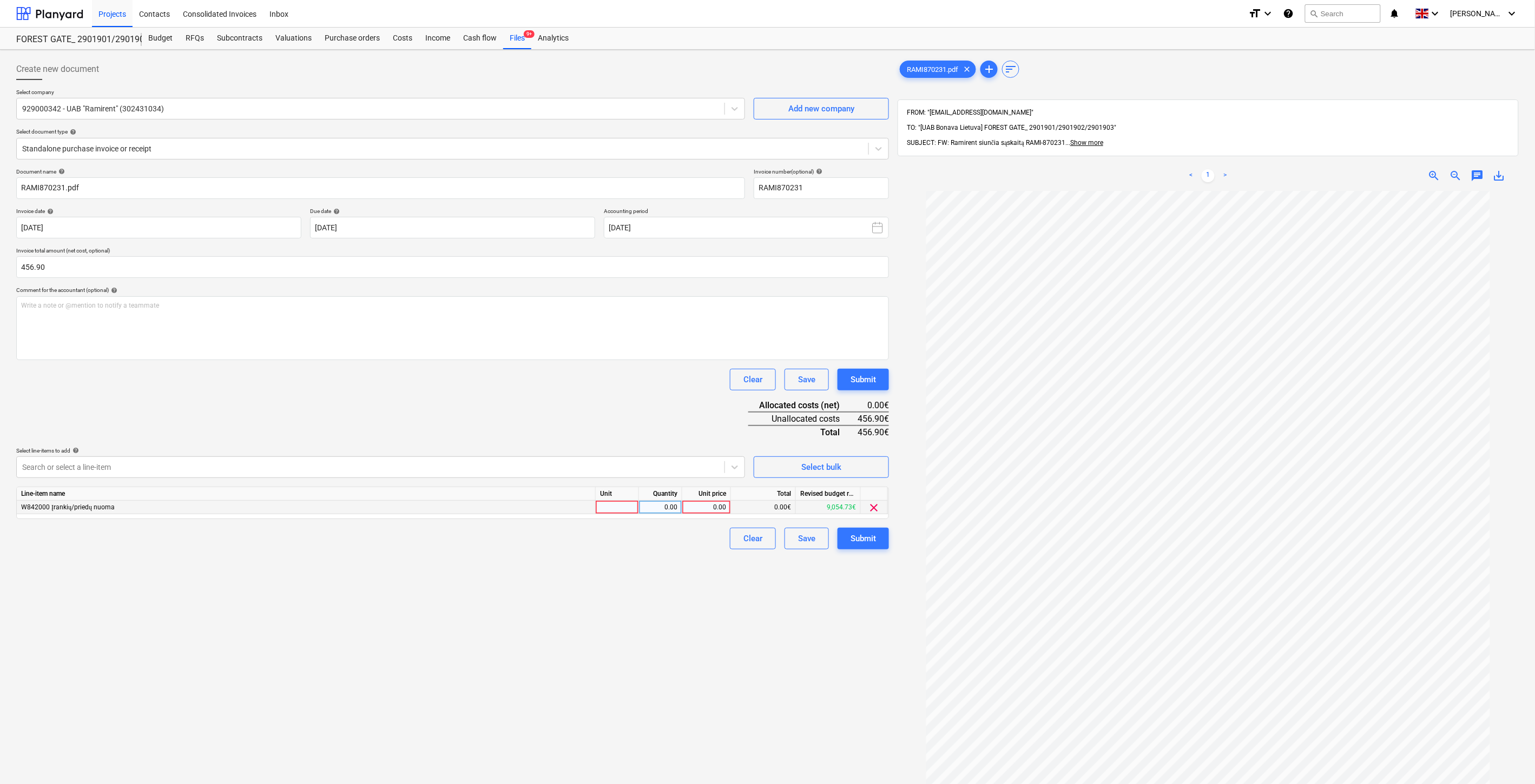
click at [621, 512] on div at bounding box center [617, 508] width 43 height 14
click at [666, 507] on div "0.00" at bounding box center [660, 508] width 34 height 14
click at [711, 507] on div "0.00" at bounding box center [706, 508] width 39 height 14
type input "456.90"
click at [670, 380] on div "Clear Save Submit" at bounding box center [452, 379] width 872 height 22
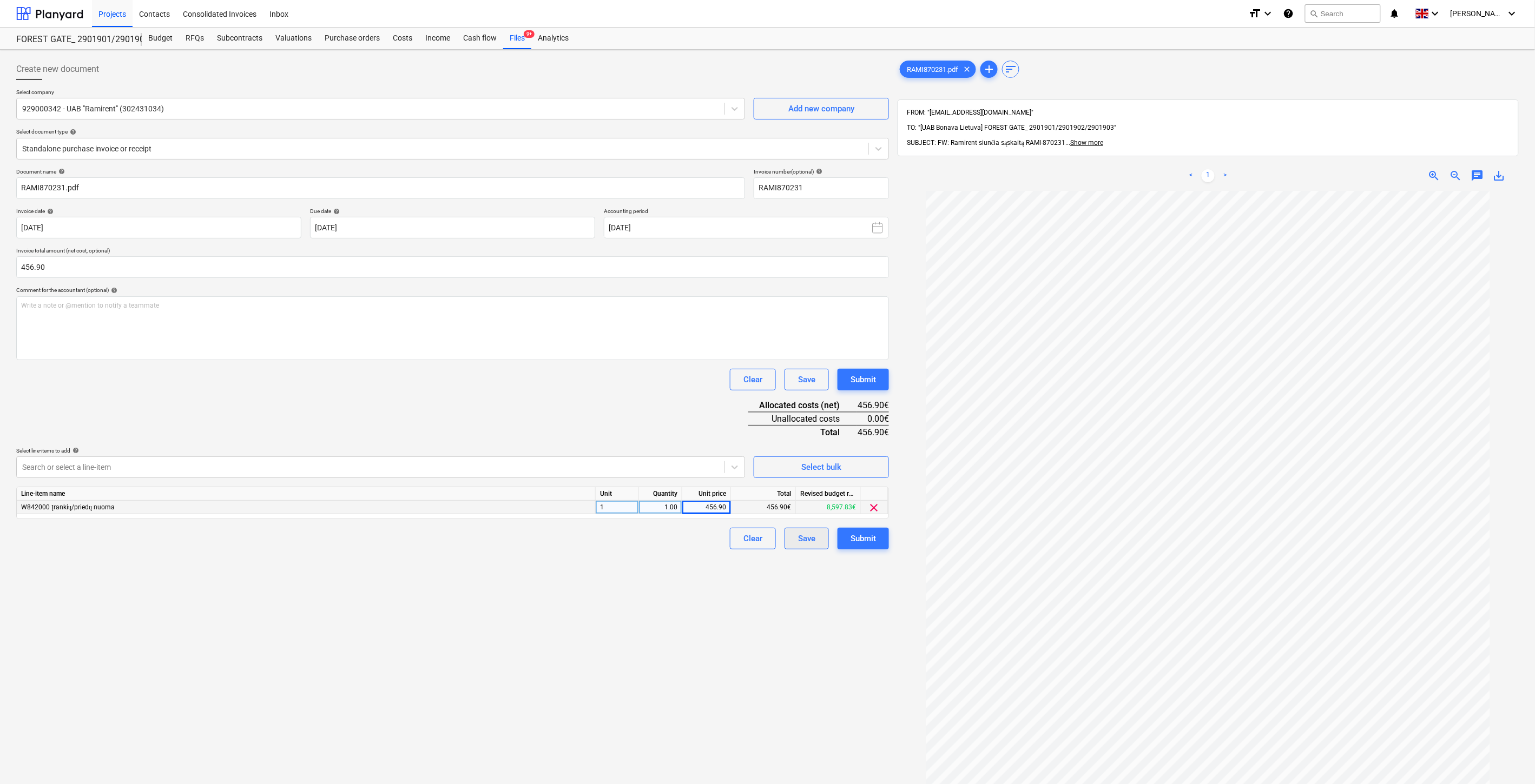
click at [806, 543] on div "Save" at bounding box center [807, 538] width 18 height 14
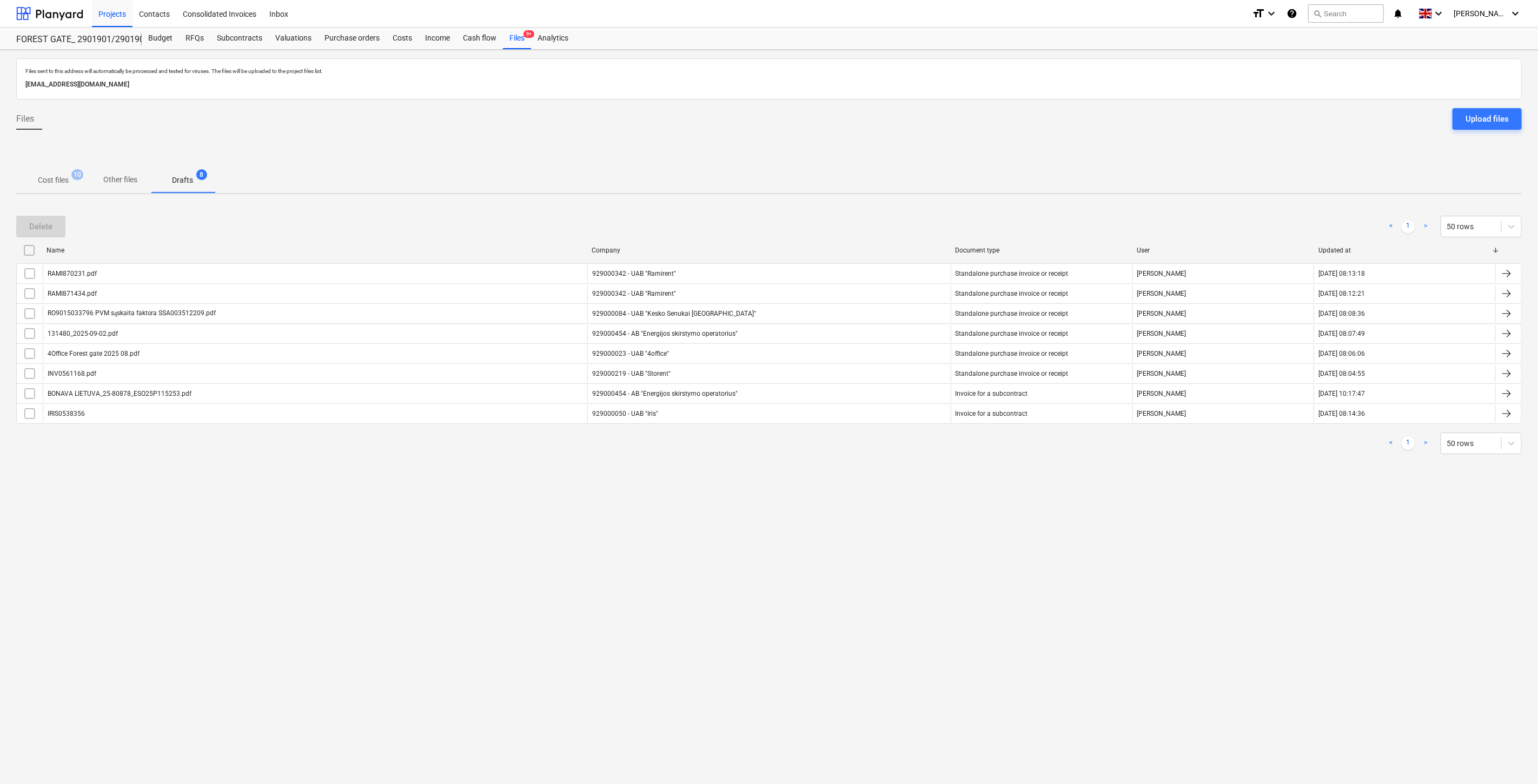
drag, startPoint x: 828, startPoint y: 502, endPoint x: 848, endPoint y: 484, distance: 26.9
click at [830, 500] on div "Files sent to this address will automatically be processed and tested for virus…" at bounding box center [769, 417] width 1538 height 735
click at [848, 484] on div "Files sent to this address will automatically be processed and tested for virus…" at bounding box center [769, 417] width 1538 height 735
click at [865, 484] on div "Files sent to this address will automatically be processed and tested for virus…" at bounding box center [769, 417] width 1538 height 735
click at [875, 469] on div "Files sent to this address will automatically be processed and tested for virus…" at bounding box center [769, 417] width 1538 height 735
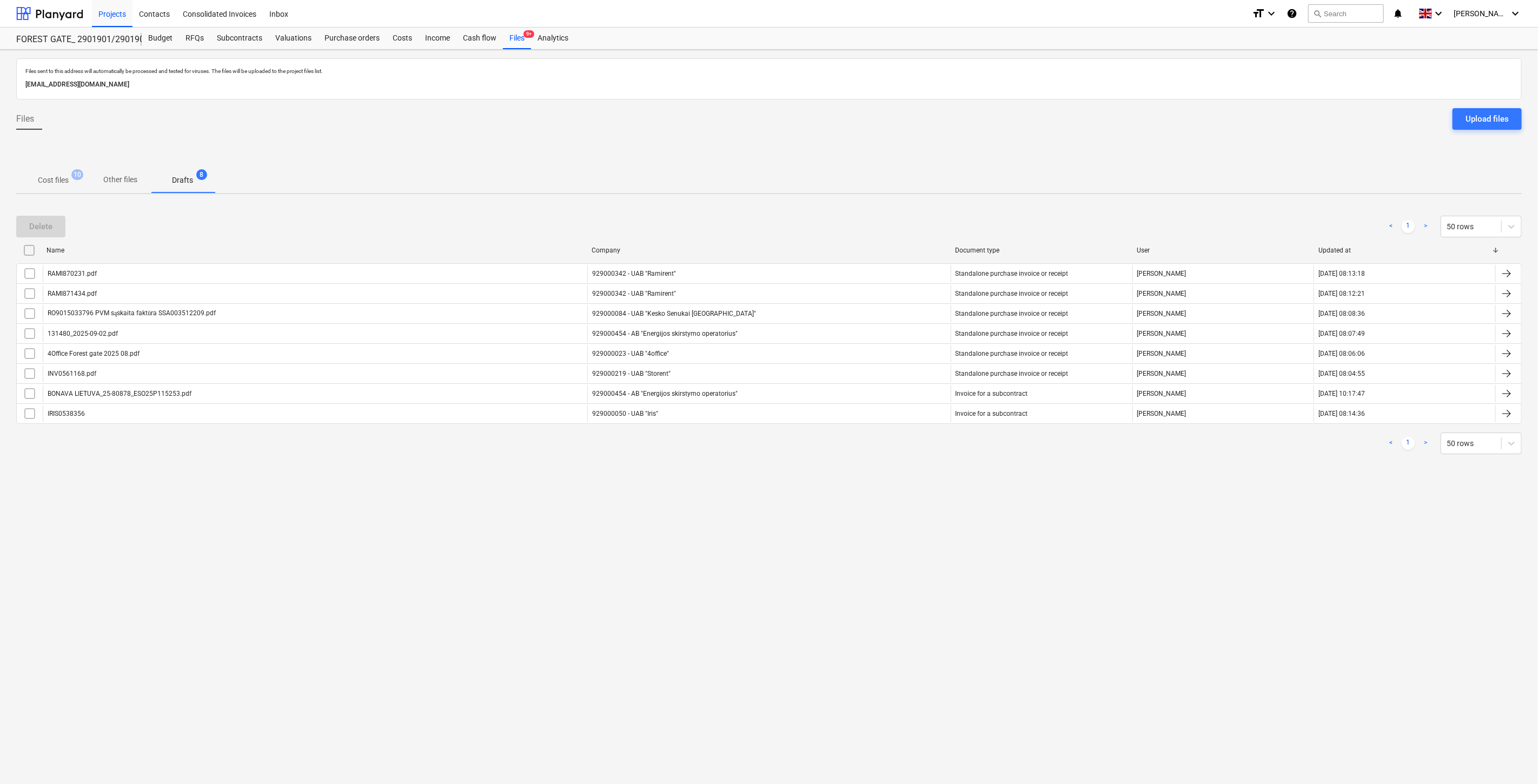
click at [55, 182] on p "Cost files" at bounding box center [53, 181] width 31 height 11
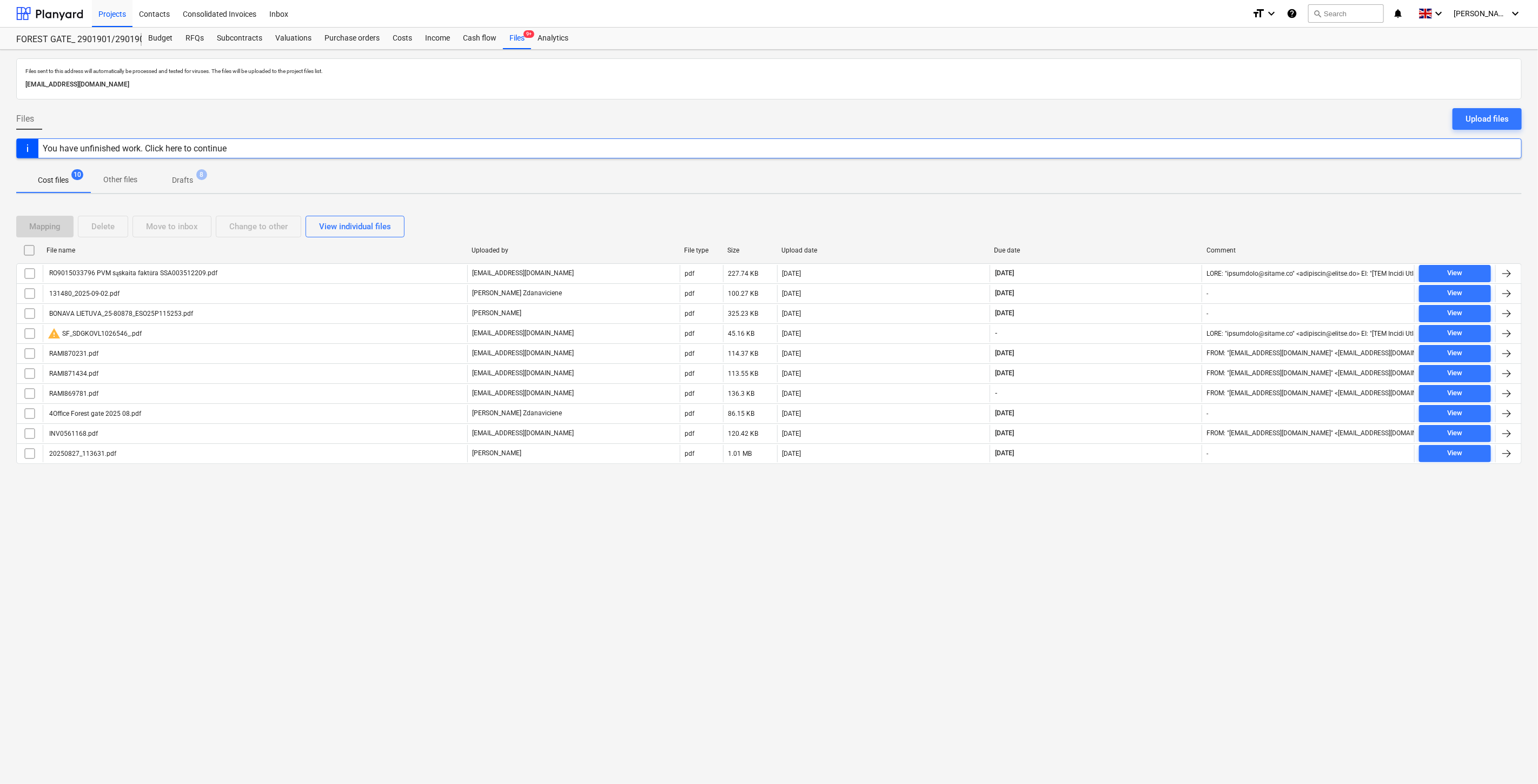
click at [1094, 554] on div "Files sent to this address will automatically be processed and tested for virus…" at bounding box center [769, 417] width 1538 height 735
click at [1109, 527] on div "Files sent to this address will automatically be processed and tested for virus…" at bounding box center [769, 417] width 1538 height 735
click at [1158, 493] on div "Files sent to this address will automatically be processed and tested for virus…" at bounding box center [769, 417] width 1538 height 735
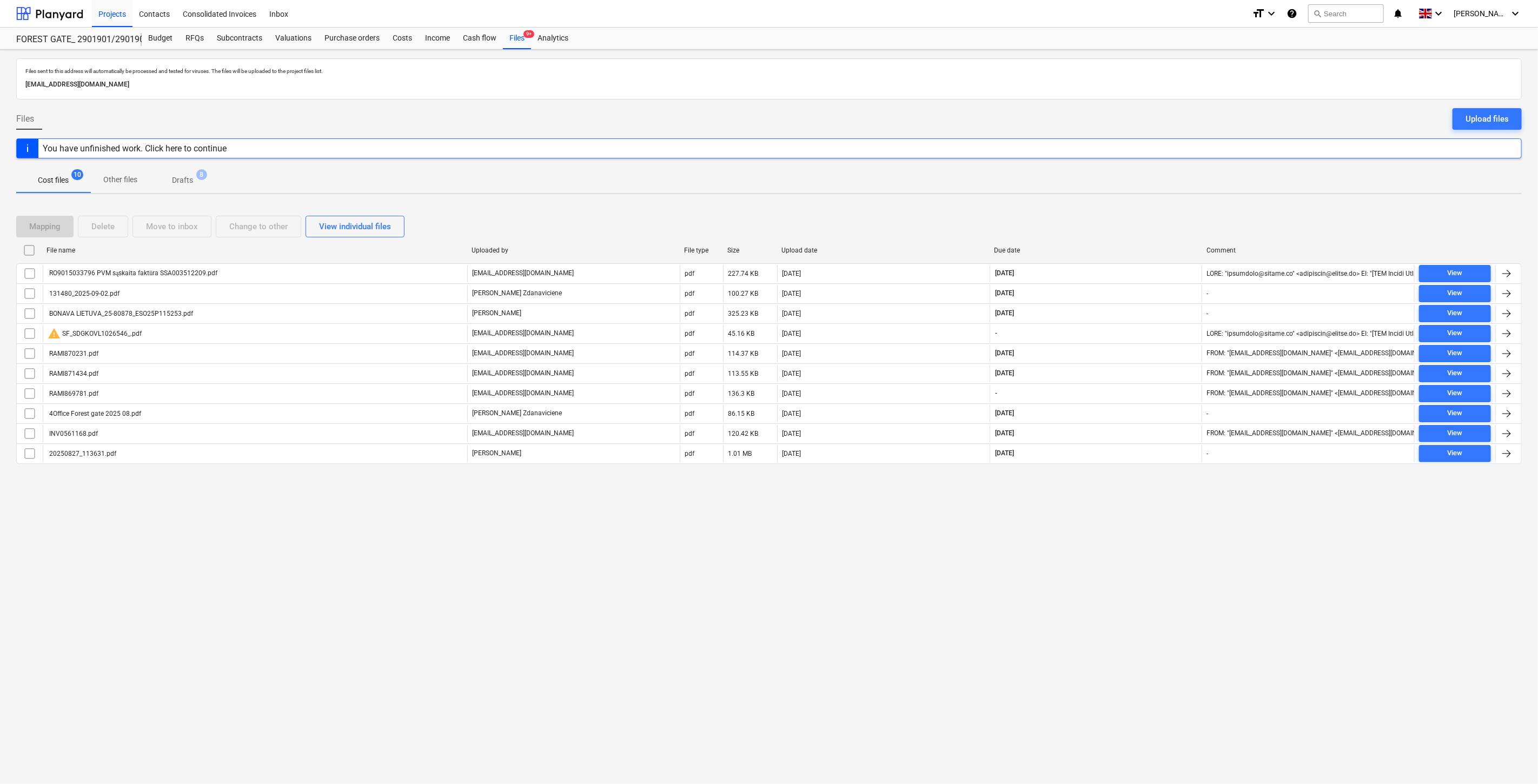
click at [1158, 493] on div "Files sent to this address will automatically be processed and tested for virus…" at bounding box center [769, 417] width 1538 height 735
drag, startPoint x: 1173, startPoint y: 477, endPoint x: 1183, endPoint y: 470, distance: 12.2
click at [1177, 474] on div at bounding box center [769, 473] width 1506 height 9
click at [1183, 470] on div at bounding box center [769, 473] width 1506 height 9
click at [1128, 545] on div "Files sent to this address will automatically be processed and tested for virus…" at bounding box center [769, 417] width 1538 height 735
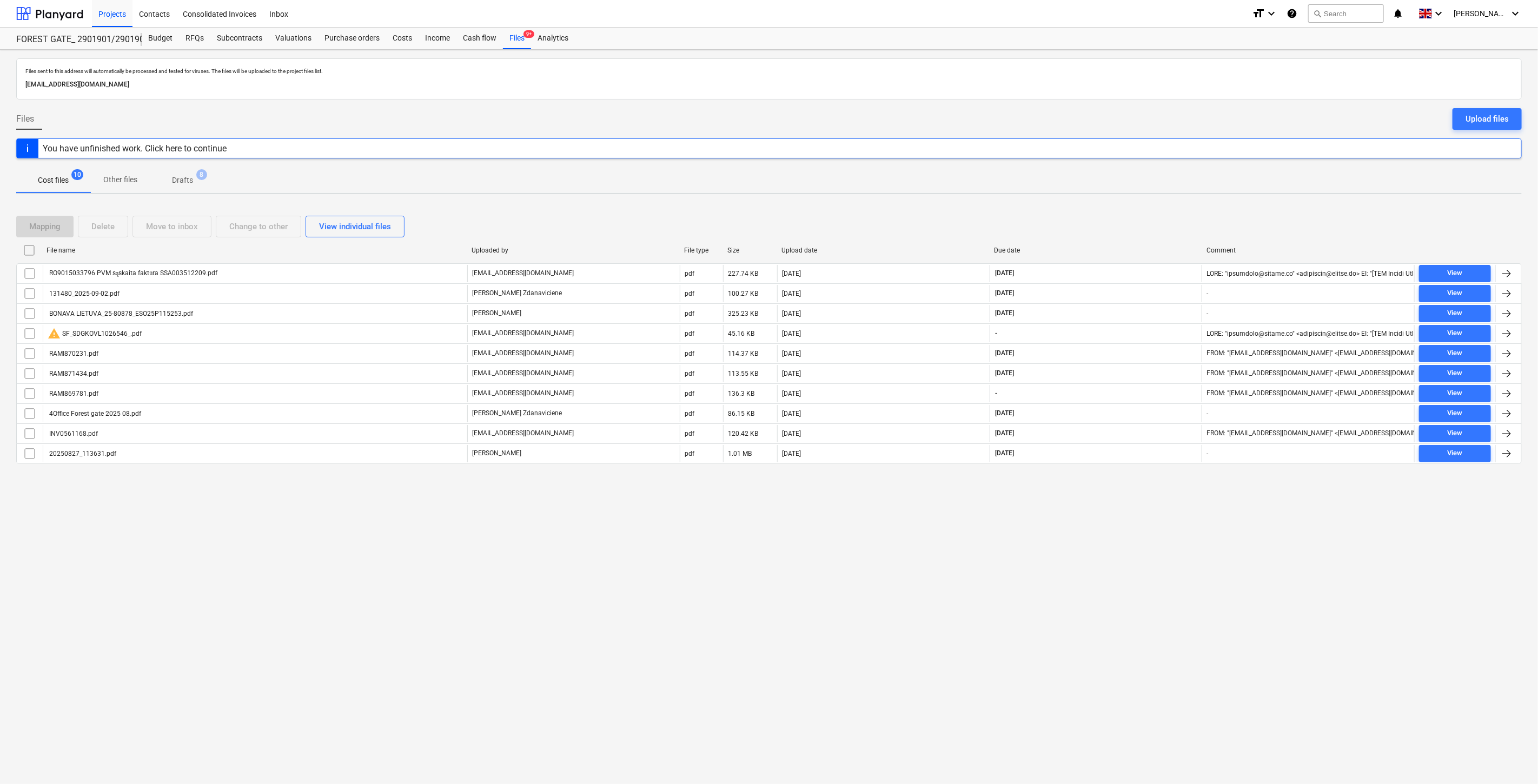
click at [1142, 520] on div "Files sent to this address will automatically be processed and tested for virus…" at bounding box center [769, 417] width 1538 height 735
drag, startPoint x: 1149, startPoint y: 512, endPoint x: 1158, endPoint y: 501, distance: 14.2
click at [1149, 511] on div "Files sent to this address will automatically be processed and tested for virus…" at bounding box center [769, 417] width 1538 height 735
click at [1159, 500] on div "Files sent to this address will automatically be processed and tested for virus…" at bounding box center [769, 417] width 1538 height 735
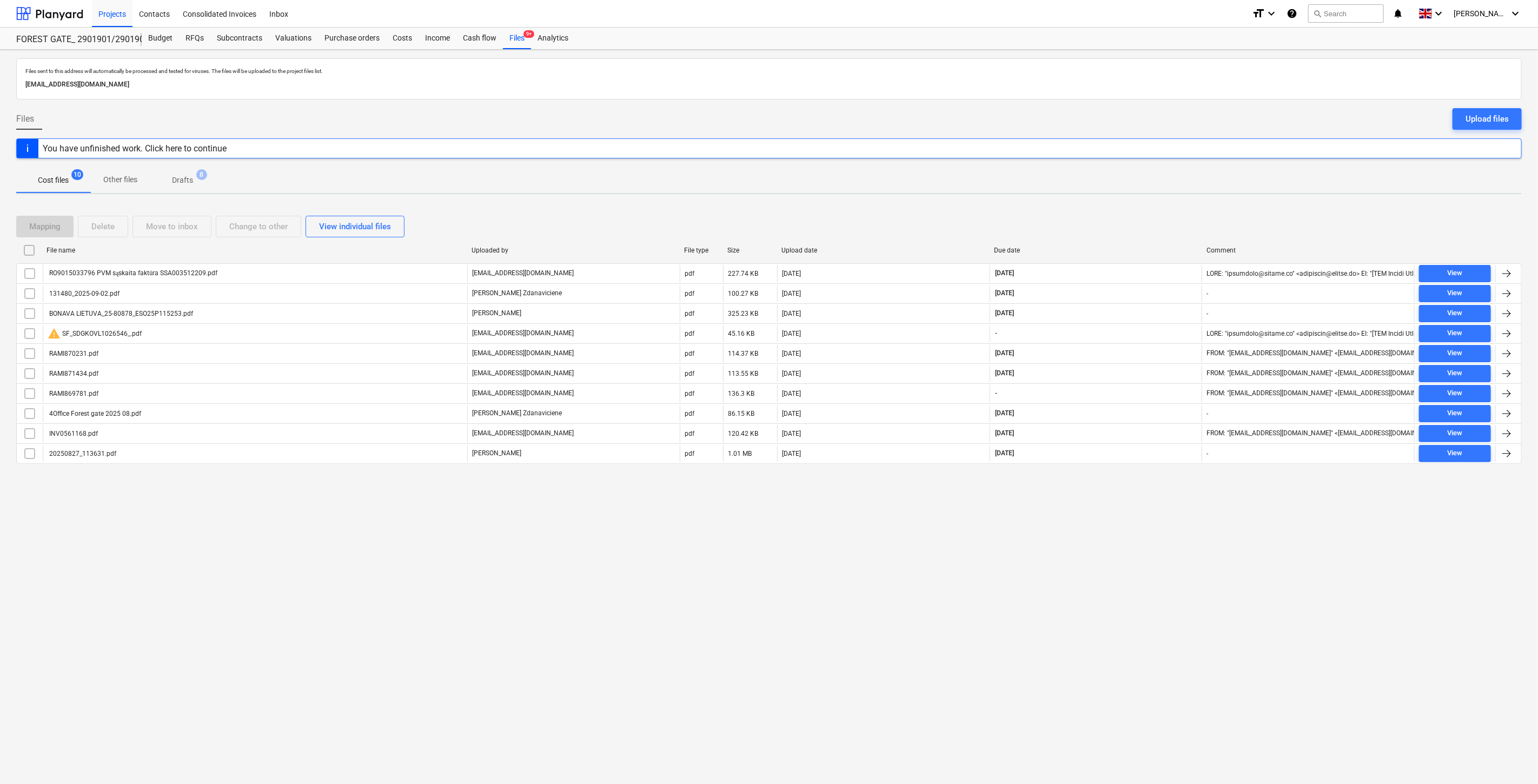
click at [1159, 500] on div "Files sent to this address will automatically be processed and tested for virus…" at bounding box center [769, 417] width 1538 height 735
click at [1134, 546] on div "Files sent to this address will automatically be processed and tested for virus…" at bounding box center [769, 417] width 1538 height 735
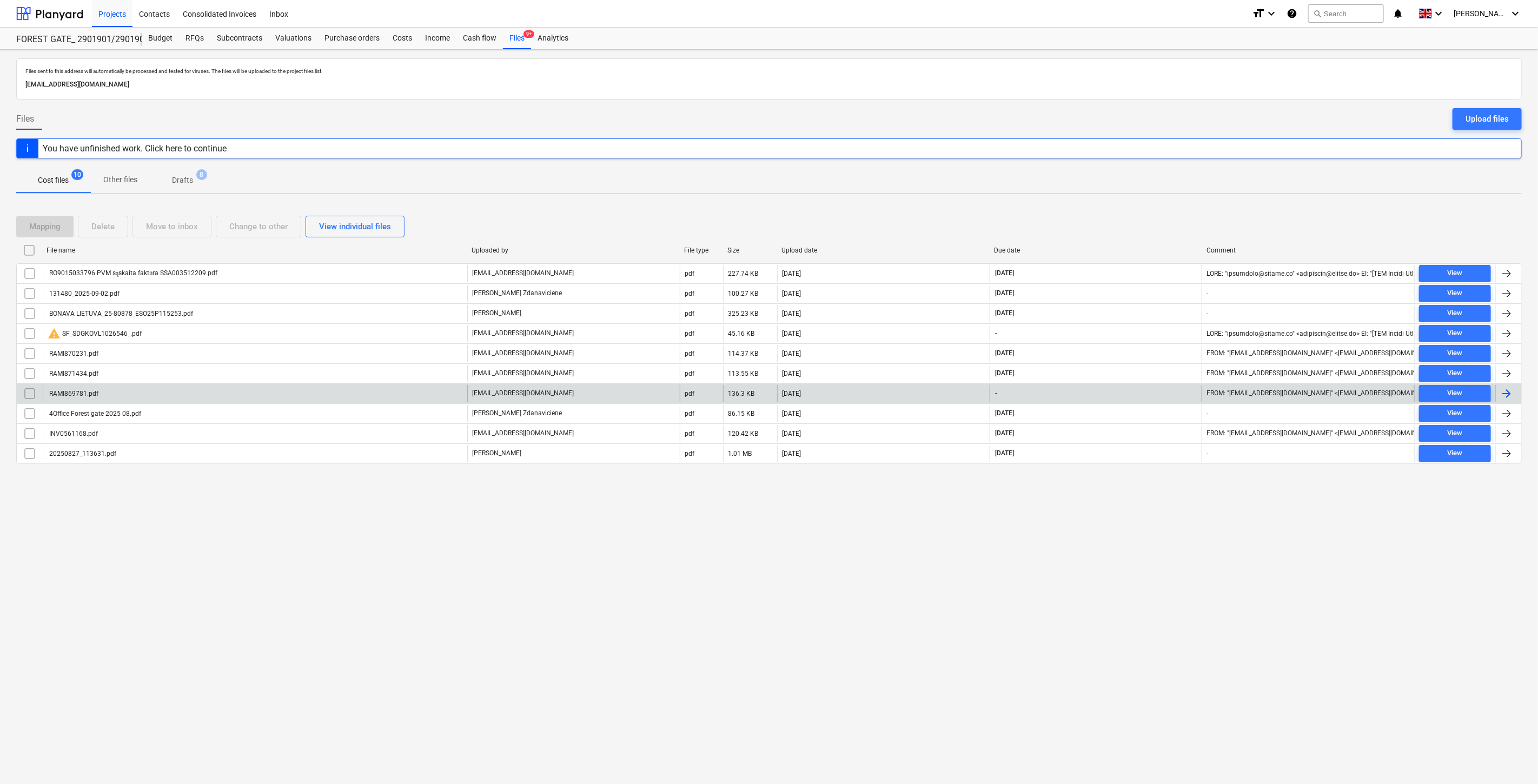
click at [434, 392] on div "RAMI869781.pdf" at bounding box center [255, 394] width 425 height 17
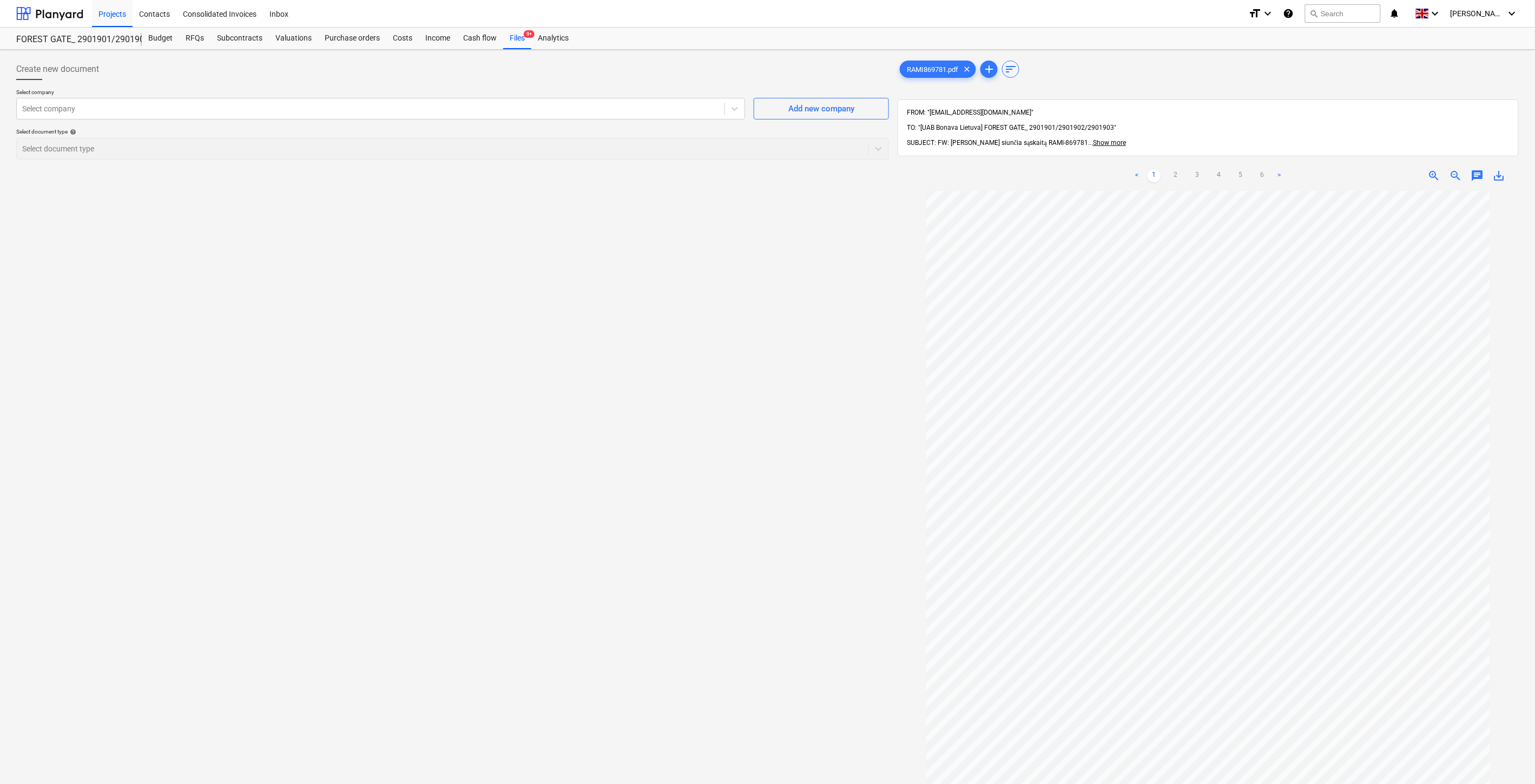
drag, startPoint x: 640, startPoint y: 356, endPoint x: 691, endPoint y: 321, distance: 61.9
click at [646, 350] on div "Create new document Select company Select company Add new company Select docume…" at bounding box center [452, 502] width 881 height 895
drag, startPoint x: 691, startPoint y: 321, endPoint x: 912, endPoint y: 248, distance: 232.7
click at [691, 321] on div "Create new document Select company Select company Add new company Select docume…" at bounding box center [452, 502] width 881 height 895
click at [1358, 17] on button "search Search" at bounding box center [1342, 13] width 76 height 18
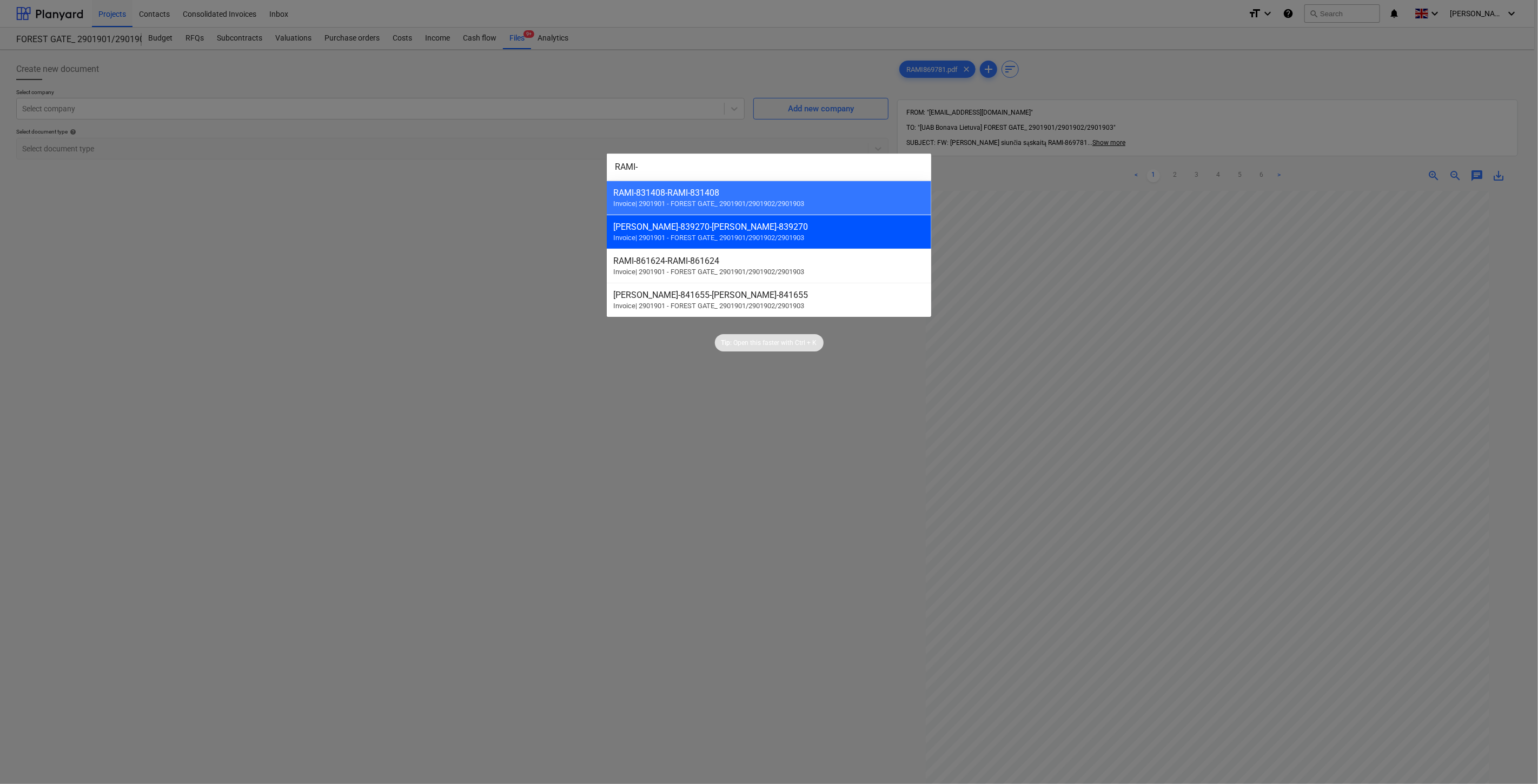
type input "RAMI-"
click at [829, 229] on div "[PERSON_NAME]-839270 - [PERSON_NAME]-839270" at bounding box center [769, 227] width 312 height 10
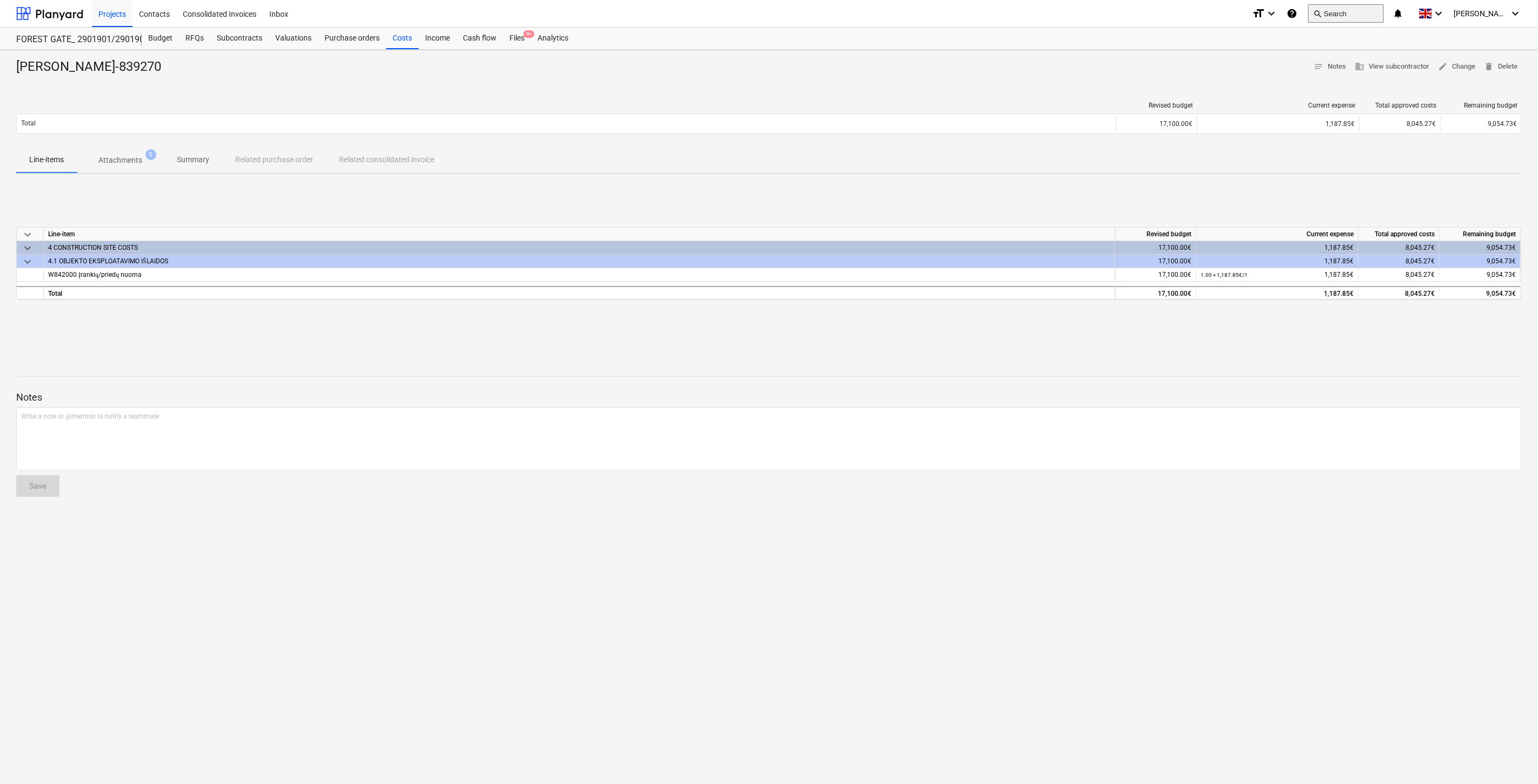
click at [1361, 17] on button "search Search" at bounding box center [1346, 13] width 76 height 18
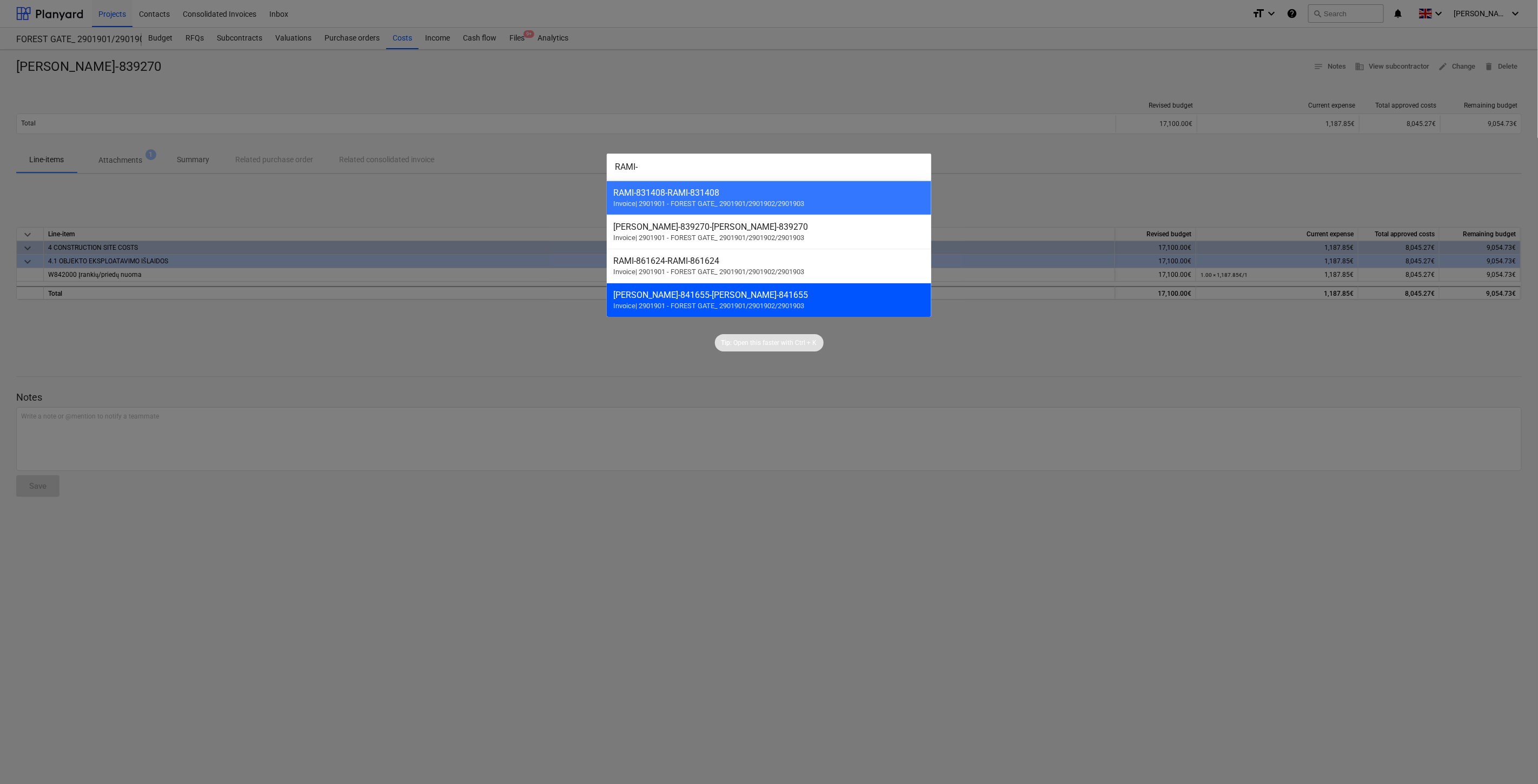
type input "RAMI-"
click at [806, 304] on div "[PERSON_NAME]-841655 - [PERSON_NAME]-841655 Invoice | 2901901 - FOREST GATE_ 29…" at bounding box center [768, 300] width 324 height 34
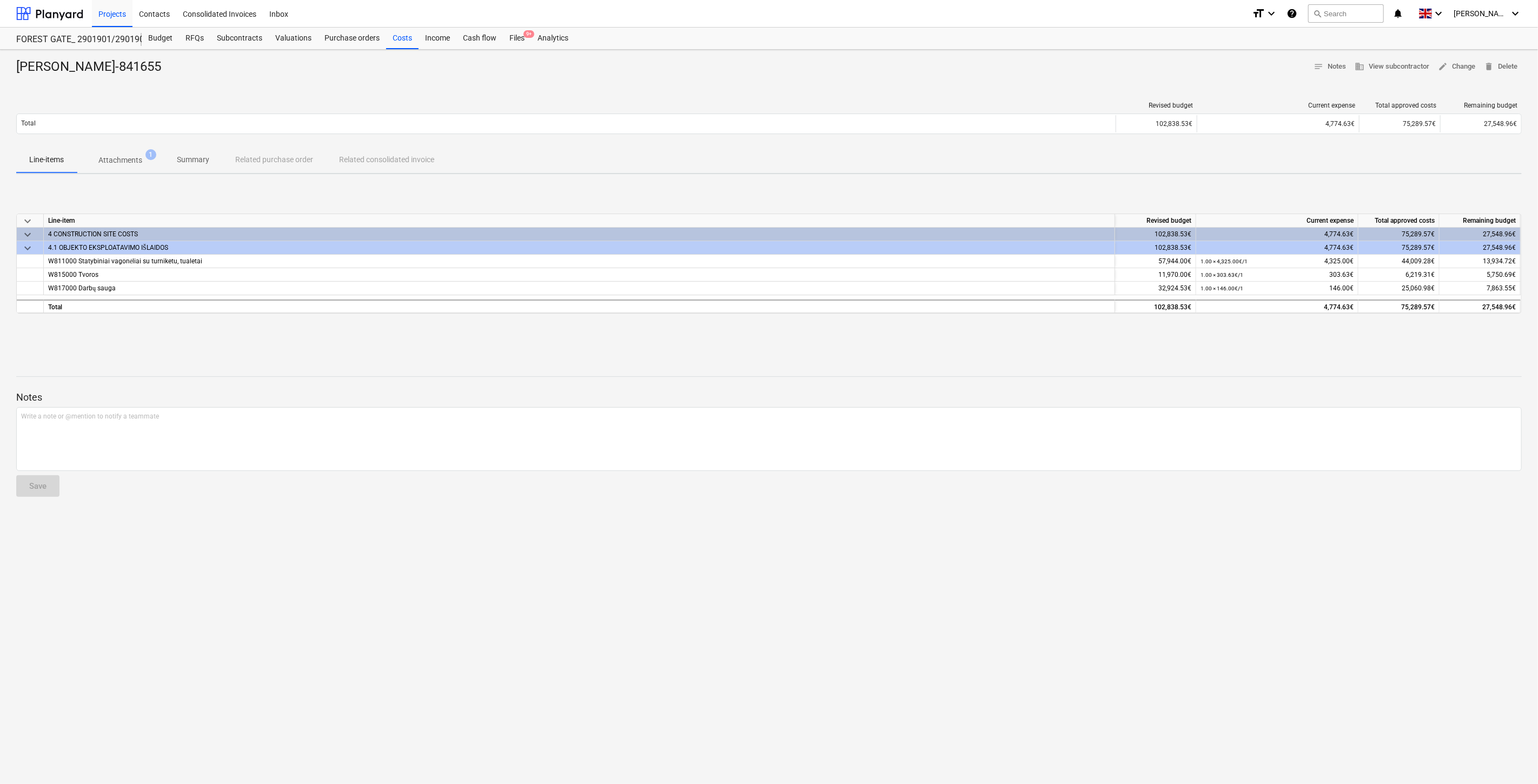
click at [953, 335] on div "keyboard_arrow_down Line-item Revised budget Current expense Total approved cos…" at bounding box center [769, 264] width 1506 height 162
click at [972, 329] on div "keyboard_arrow_down Line-item Revised budget Current expense Total approved cos…" at bounding box center [769, 264] width 1506 height 162
click at [1059, 344] on div "keyboard_arrow_down Line-item Revised budget Current expense Total approved cos…" at bounding box center [769, 264] width 1506 height 162
click at [1084, 321] on div "keyboard_arrow_down Line-item Revised budget Current expense Total approved cos…" at bounding box center [769, 264] width 1506 height 162
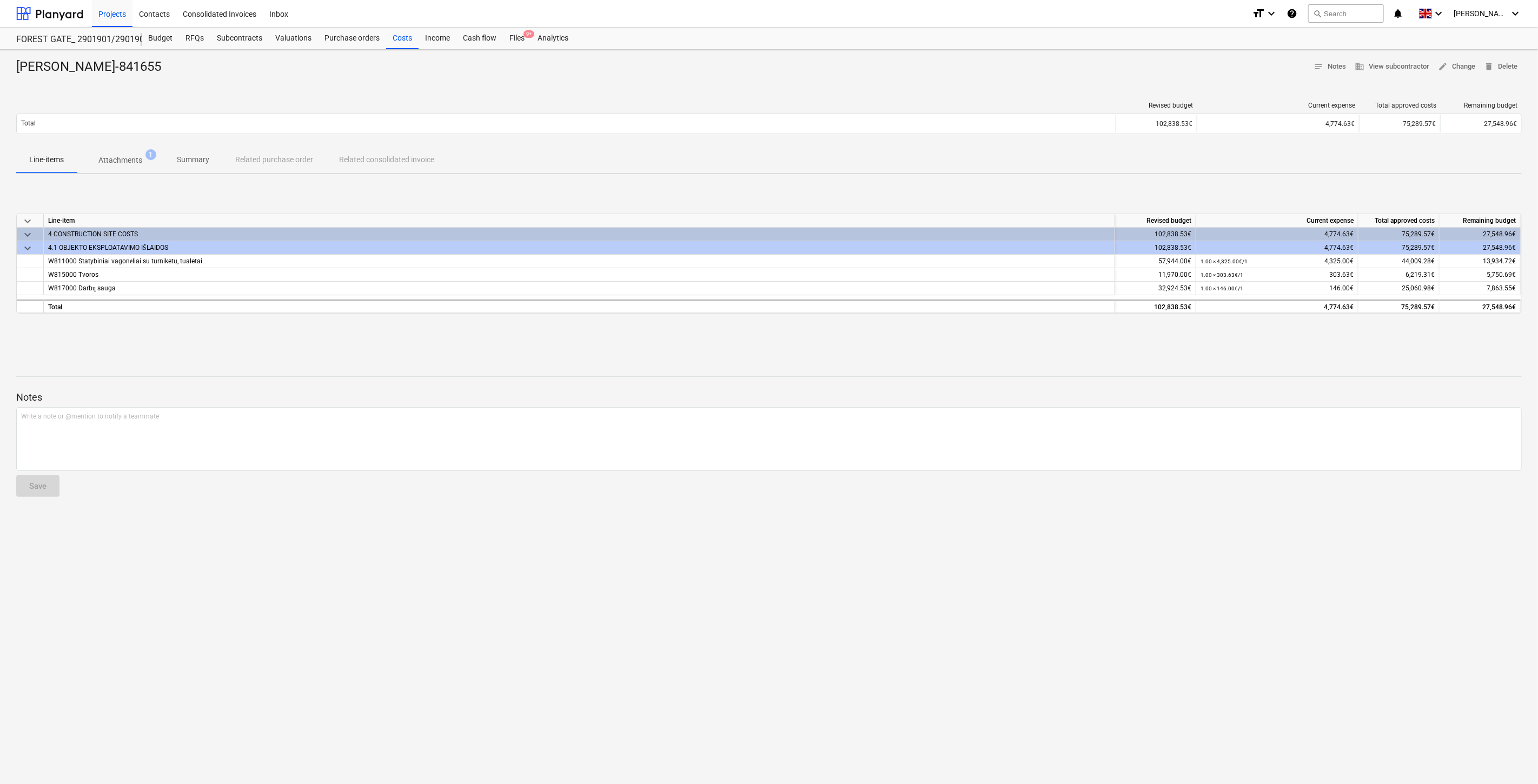
click at [1084, 321] on div "keyboard_arrow_down Line-item Revised budget Current expense Total approved cos…" at bounding box center [769, 264] width 1506 height 162
click at [1021, 347] on div "RAMI-841655 notes Notes business View subcontractor edit Change delete Delete R…" at bounding box center [769, 417] width 1538 height 735
drag, startPoint x: 1033, startPoint y: 342, endPoint x: 1048, endPoint y: 335, distance: 16.6
click at [1034, 341] on div "keyboard_arrow_down Line-item Revised budget Current expense Total approved cos…" at bounding box center [769, 264] width 1506 height 162
drag, startPoint x: 1048, startPoint y: 335, endPoint x: 1069, endPoint y: 324, distance: 23.7
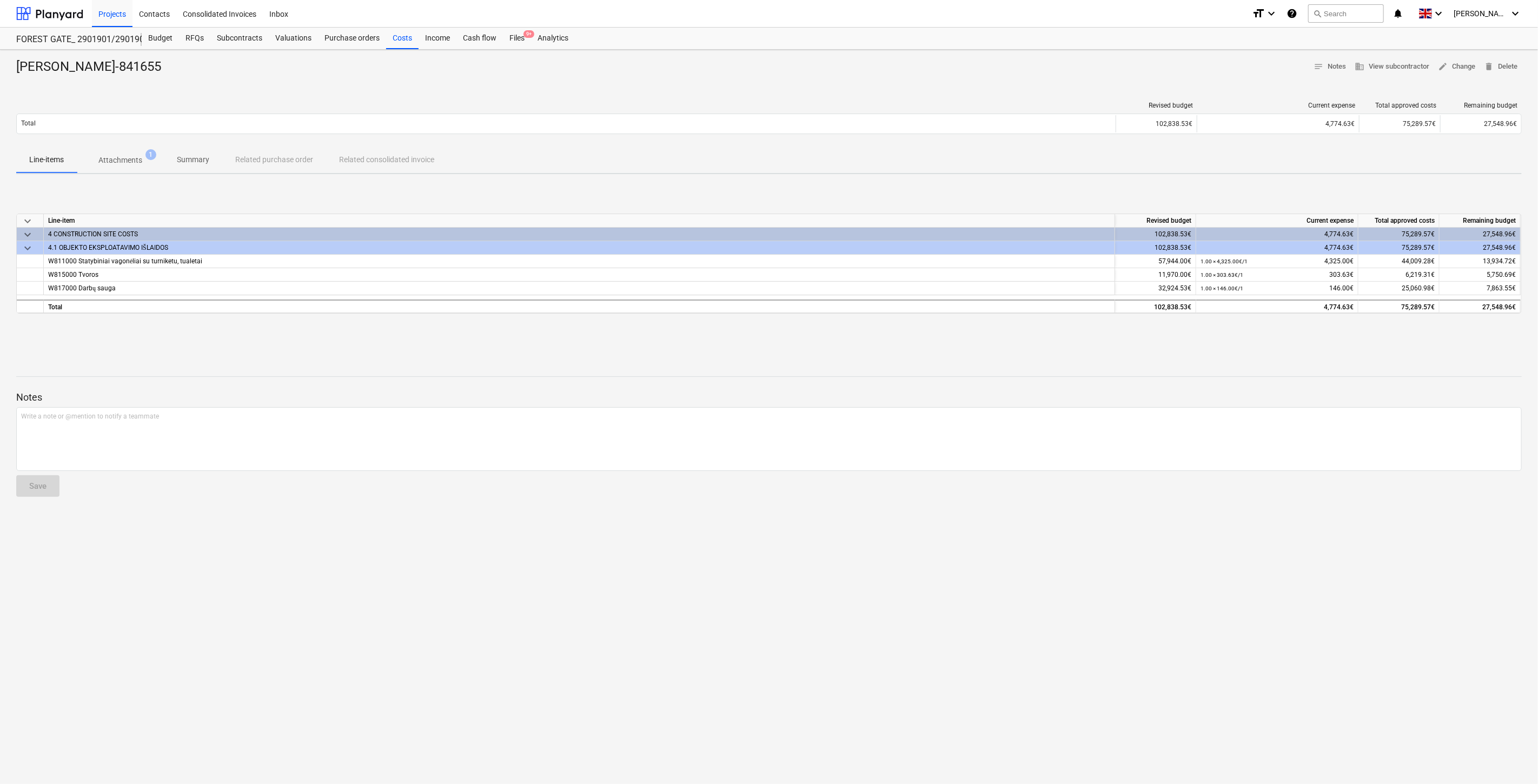
click at [1050, 334] on div "keyboard_arrow_down Line-item Revised budget Current expense Total approved cos…" at bounding box center [769, 264] width 1506 height 162
click at [1069, 324] on div "keyboard_arrow_down Line-item Revised budget Current expense Total approved cos…" at bounding box center [769, 264] width 1506 height 162
drag, startPoint x: 1064, startPoint y: 332, endPoint x: 1091, endPoint y: 317, distance: 30.9
click at [1066, 330] on div "keyboard_arrow_down Line-item Revised budget Current expense Total approved cos…" at bounding box center [769, 264] width 1506 height 162
click at [1093, 317] on div "keyboard_arrow_down Line-item Revised budget Current expense Total approved cos…" at bounding box center [769, 264] width 1506 height 162
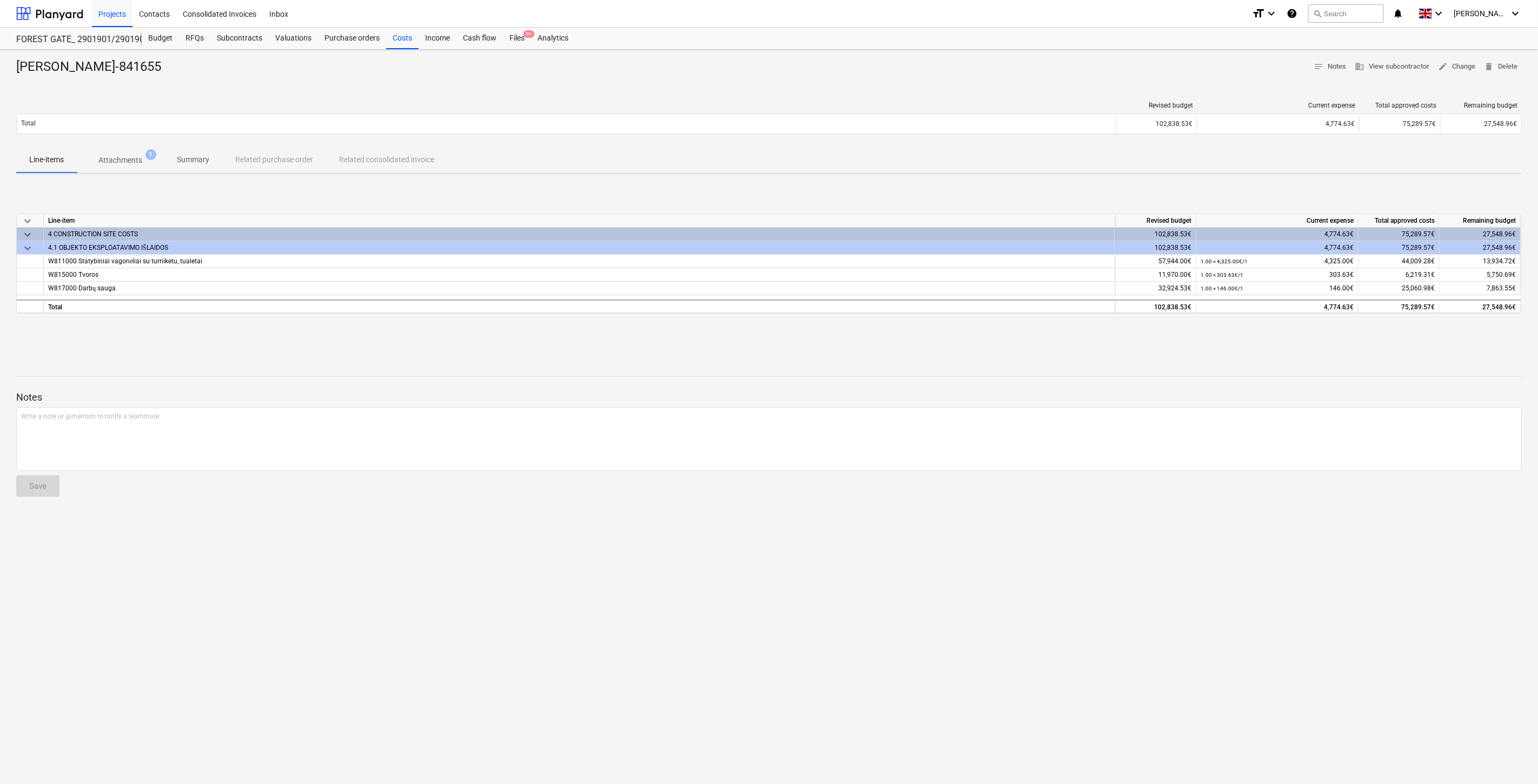
drag, startPoint x: 1090, startPoint y: 348, endPoint x: 1095, endPoint y: 330, distance: 18.7
click at [1090, 342] on div "RAMI-841655 notes Notes business View subcontractor edit Change delete Delete R…" at bounding box center [769, 417] width 1538 height 735
click at [1095, 330] on div "keyboard_arrow_down Line-item Revised budget Current expense Total approved cos…" at bounding box center [769, 264] width 1506 height 162
click at [1055, 343] on div "keyboard_arrow_down Line-item Revised budget Current expense Total approved cos…" at bounding box center [769, 264] width 1506 height 162
click at [1061, 340] on div "keyboard_arrow_down Line-item Revised budget Current expense Total approved cos…" at bounding box center [769, 264] width 1506 height 162
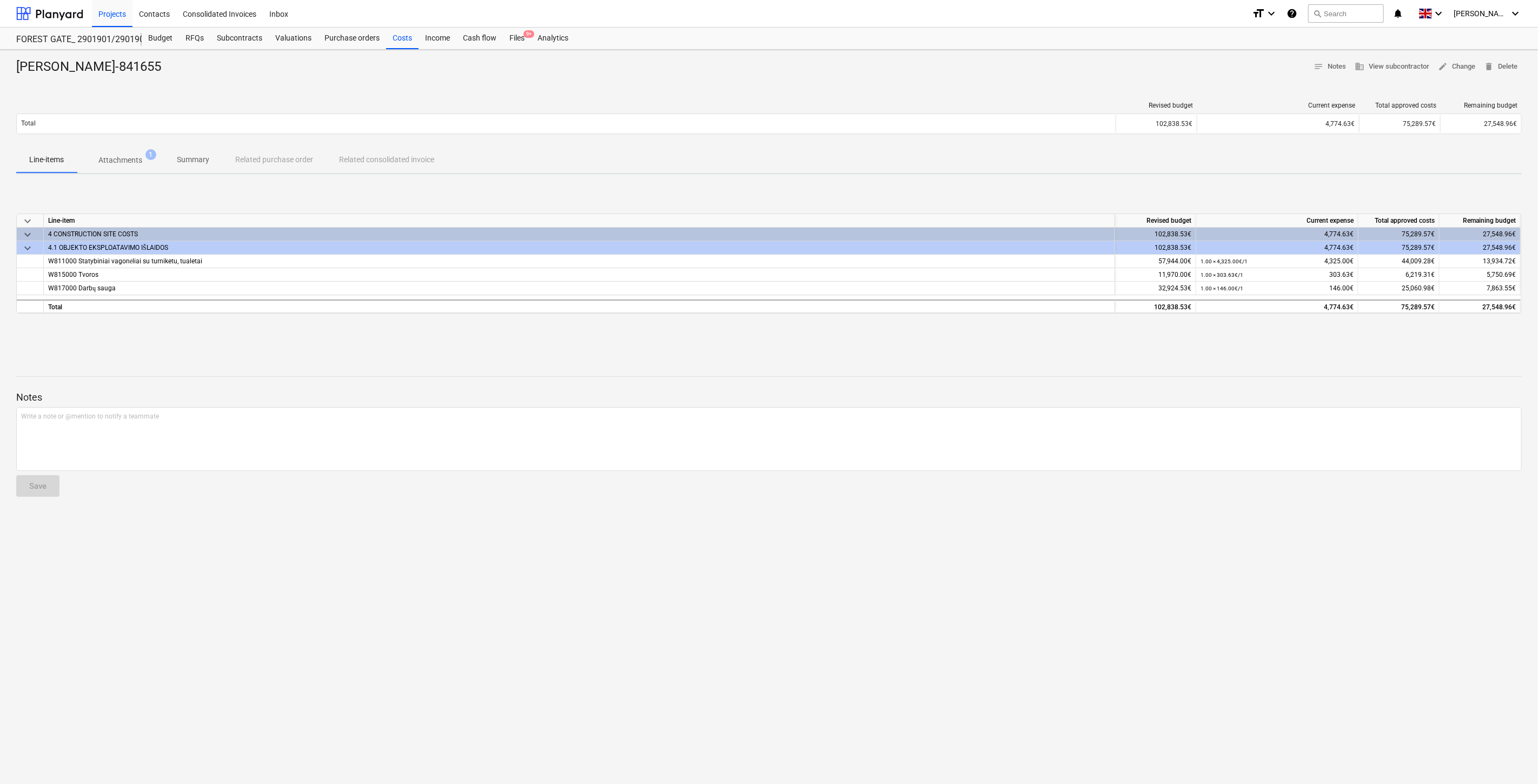
click at [1063, 339] on div "keyboard_arrow_down Line-item Revised budget Current expense Total approved cos…" at bounding box center [769, 264] width 1506 height 162
click at [1074, 332] on div "keyboard_arrow_down Line-item Revised budget Current expense Total approved cos…" at bounding box center [769, 264] width 1506 height 162
drag, startPoint x: 1021, startPoint y: 364, endPoint x: 1054, endPoint y: 337, distance: 42.6
click at [1024, 364] on div at bounding box center [769, 367] width 1506 height 9
click at [1054, 337] on div "keyboard_arrow_down Line-item Revised budget Current expense Total approved cos…" at bounding box center [769, 264] width 1506 height 162
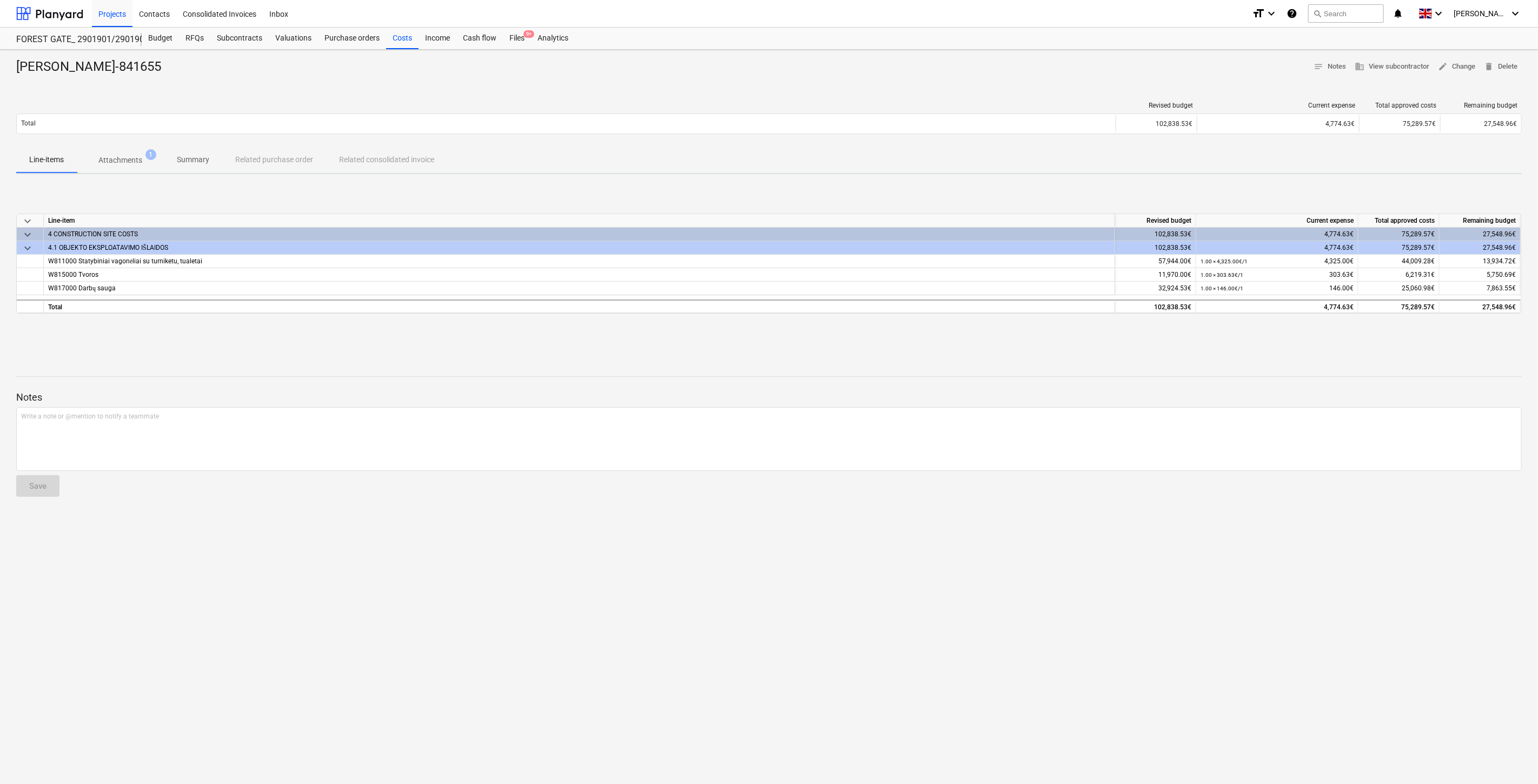
drag, startPoint x: 1015, startPoint y: 344, endPoint x: 1074, endPoint y: 324, distance: 62.3
click at [1020, 343] on div "keyboard_arrow_down Line-item Revised budget Current expense Total approved cos…" at bounding box center [769, 264] width 1506 height 162
click at [1074, 324] on div "keyboard_arrow_down Line-item Revised budget Current expense Total approved cos…" at bounding box center [769, 264] width 1506 height 162
drag, startPoint x: 73, startPoint y: 14, endPoint x: 74, endPoint y: 41, distance: 27.0
click at [73, 14] on div at bounding box center [49, 13] width 67 height 27
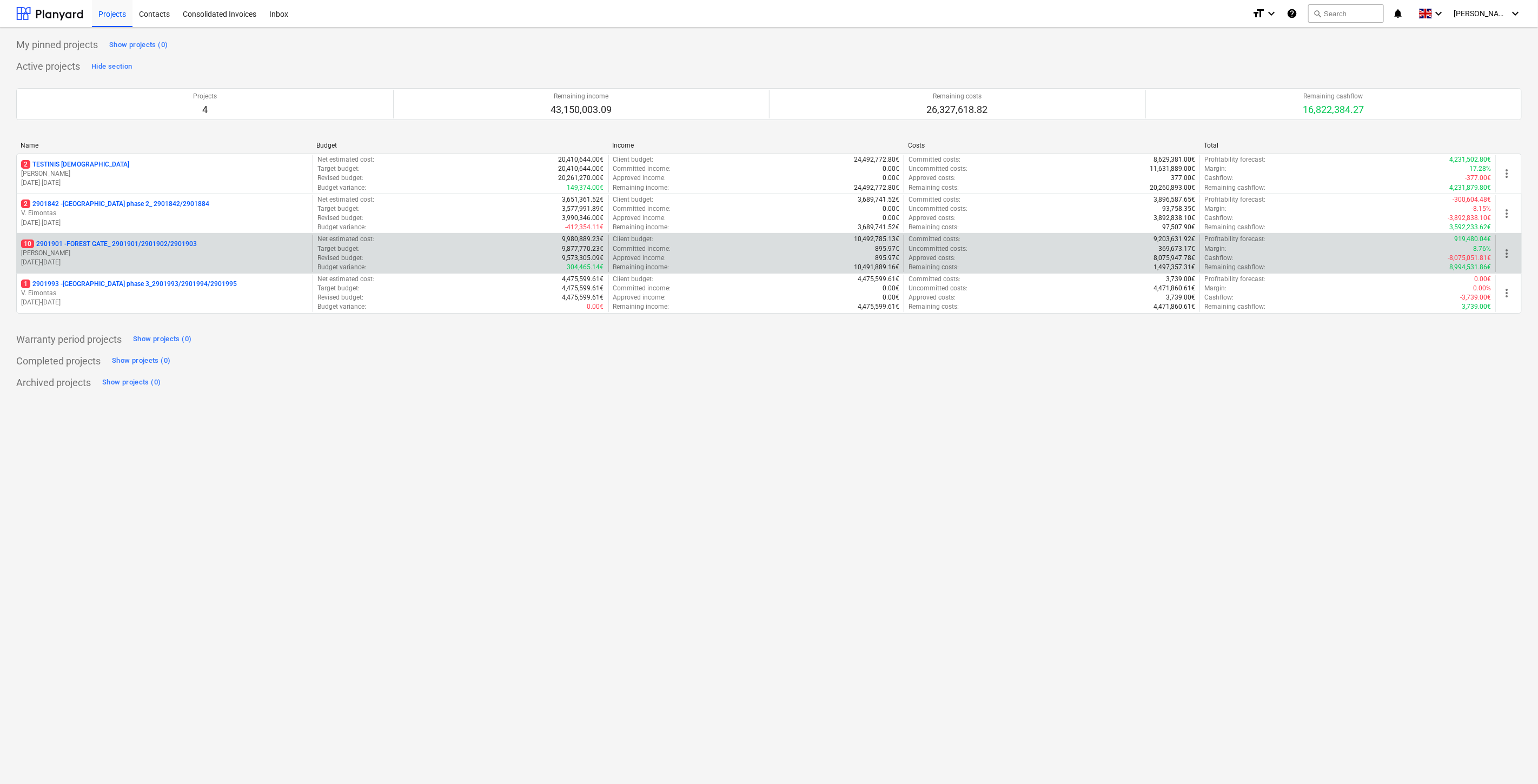
click at [127, 253] on p "[PERSON_NAME]" at bounding box center [165, 253] width 287 height 9
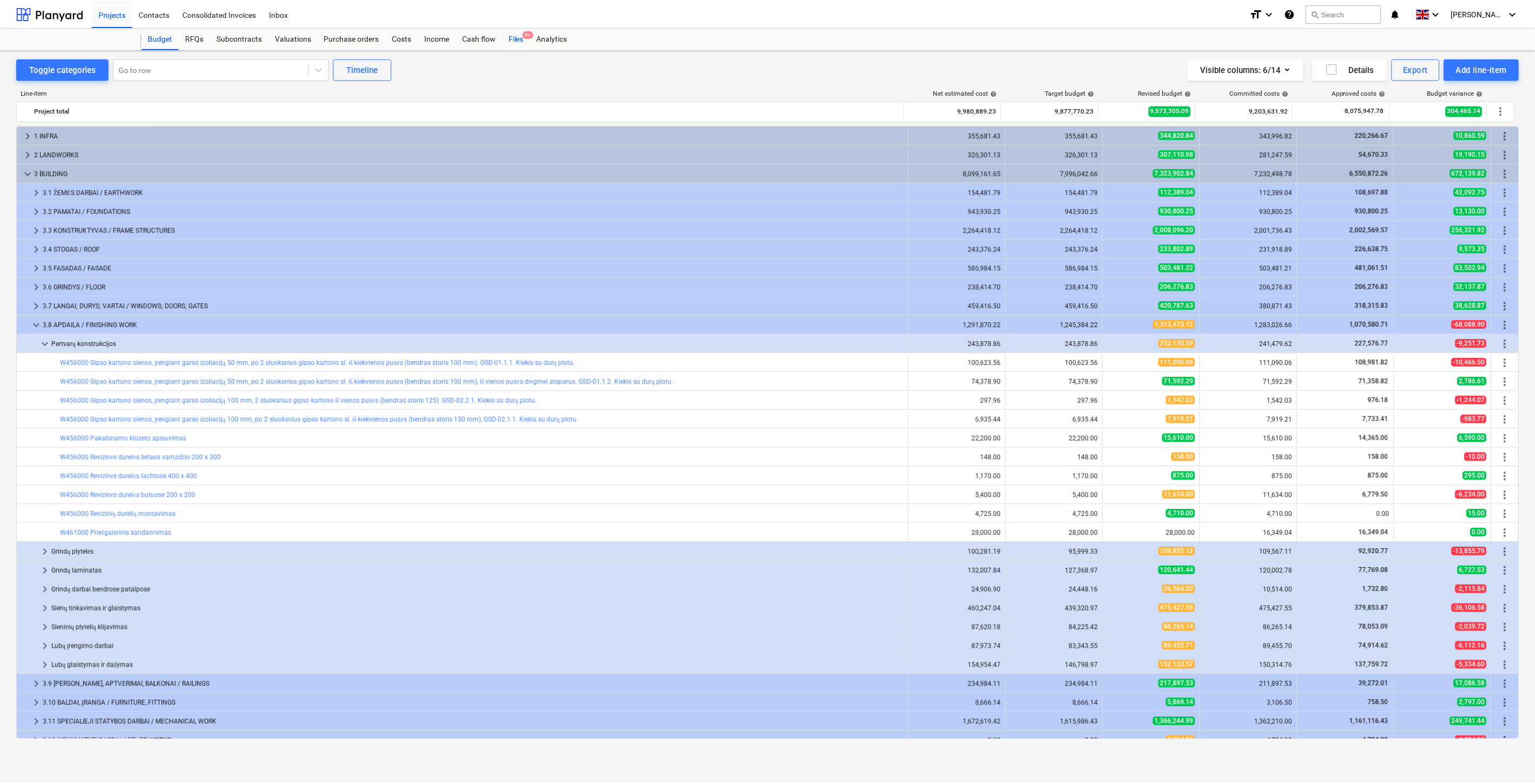
scroll to position [87, 0]
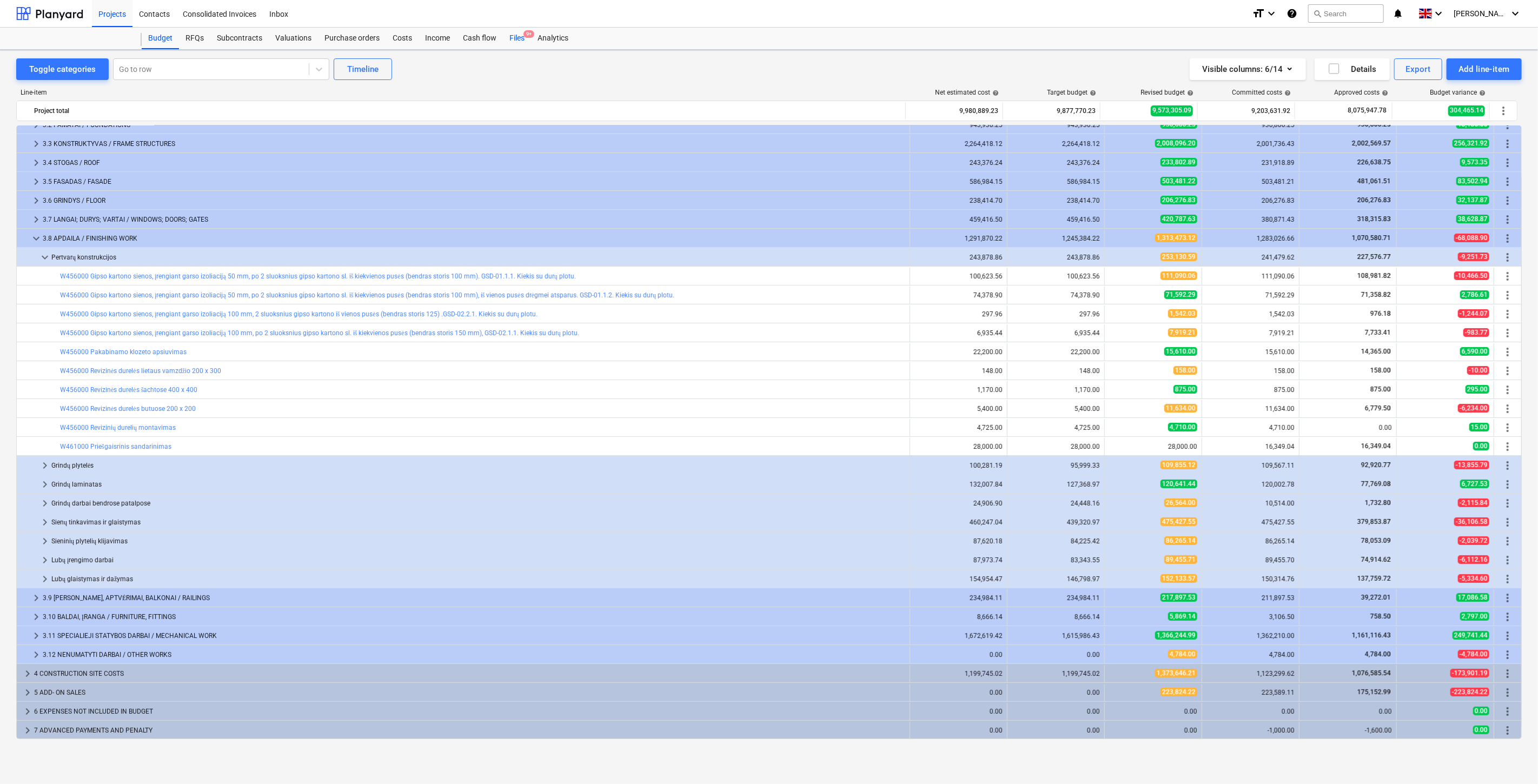
click at [514, 37] on div "Files 9+" at bounding box center [517, 38] width 28 height 22
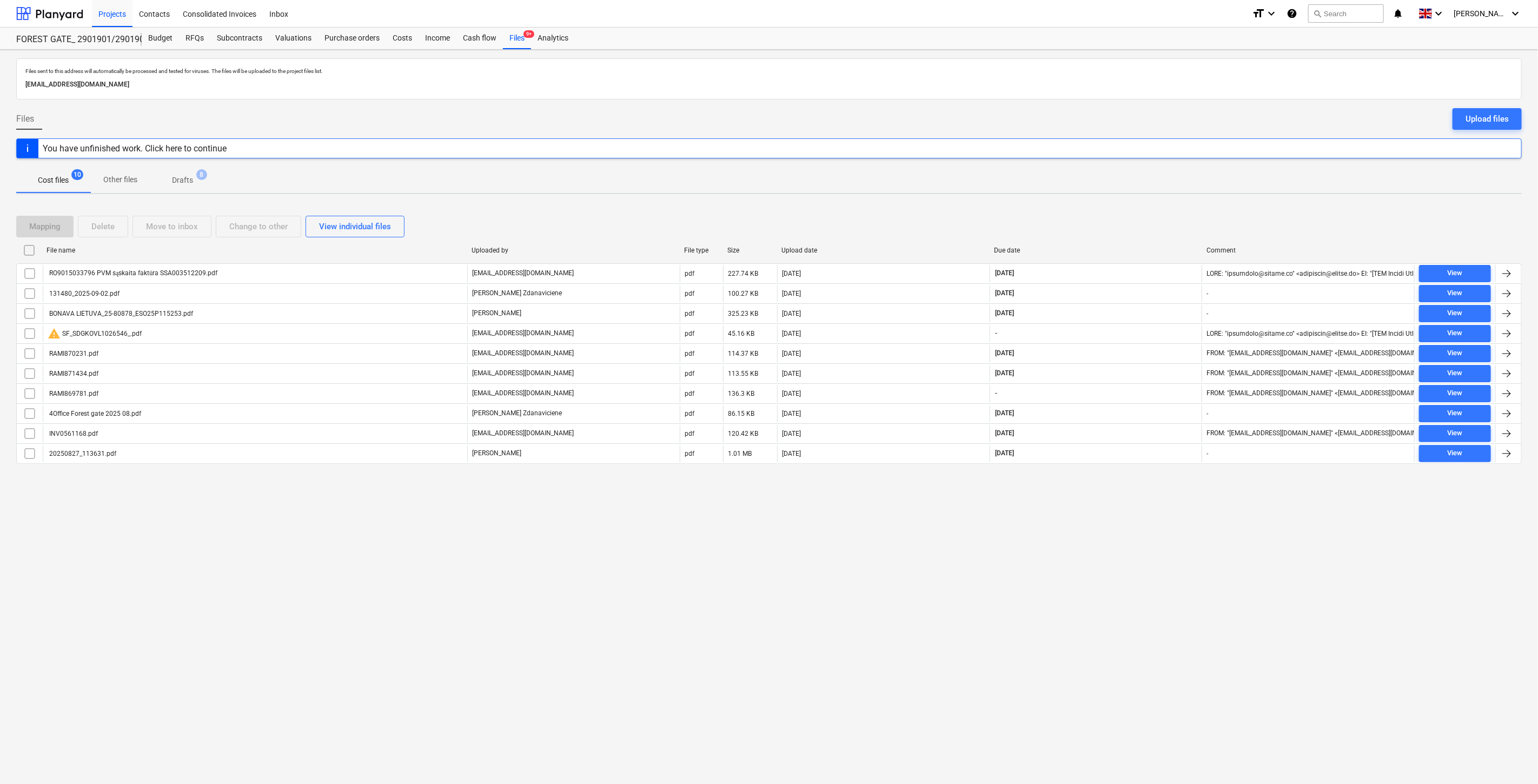
click at [949, 580] on div "Files sent to this address will automatically be processed and tested for virus…" at bounding box center [769, 417] width 1538 height 735
drag, startPoint x: 990, startPoint y: 555, endPoint x: 829, endPoint y: 494, distance: 172.2
click at [989, 555] on div "Files sent to this address will automatically be processed and tested for virus…" at bounding box center [769, 417] width 1538 height 735
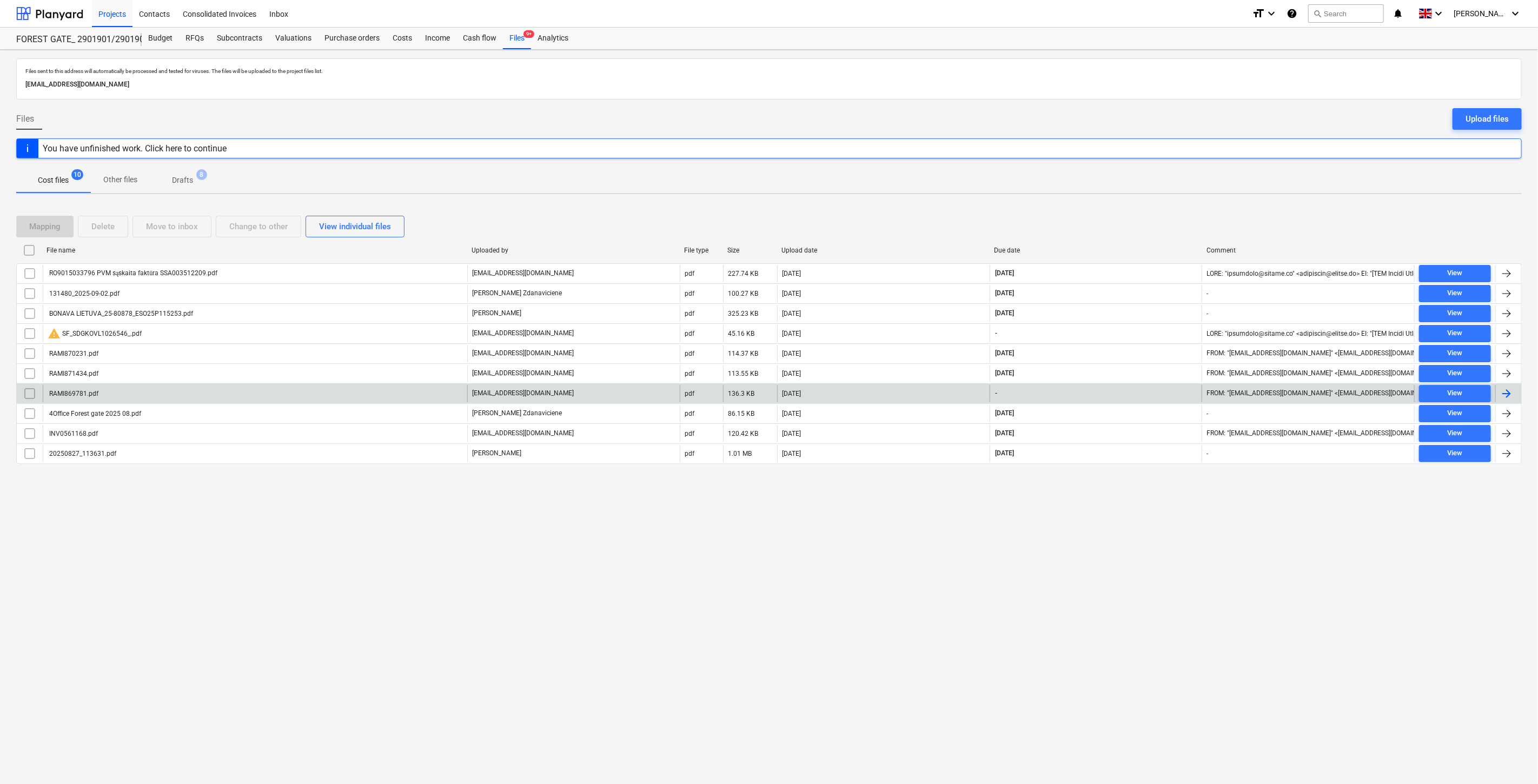
click at [361, 397] on div "RAMI869781.pdf" at bounding box center [255, 394] width 425 height 17
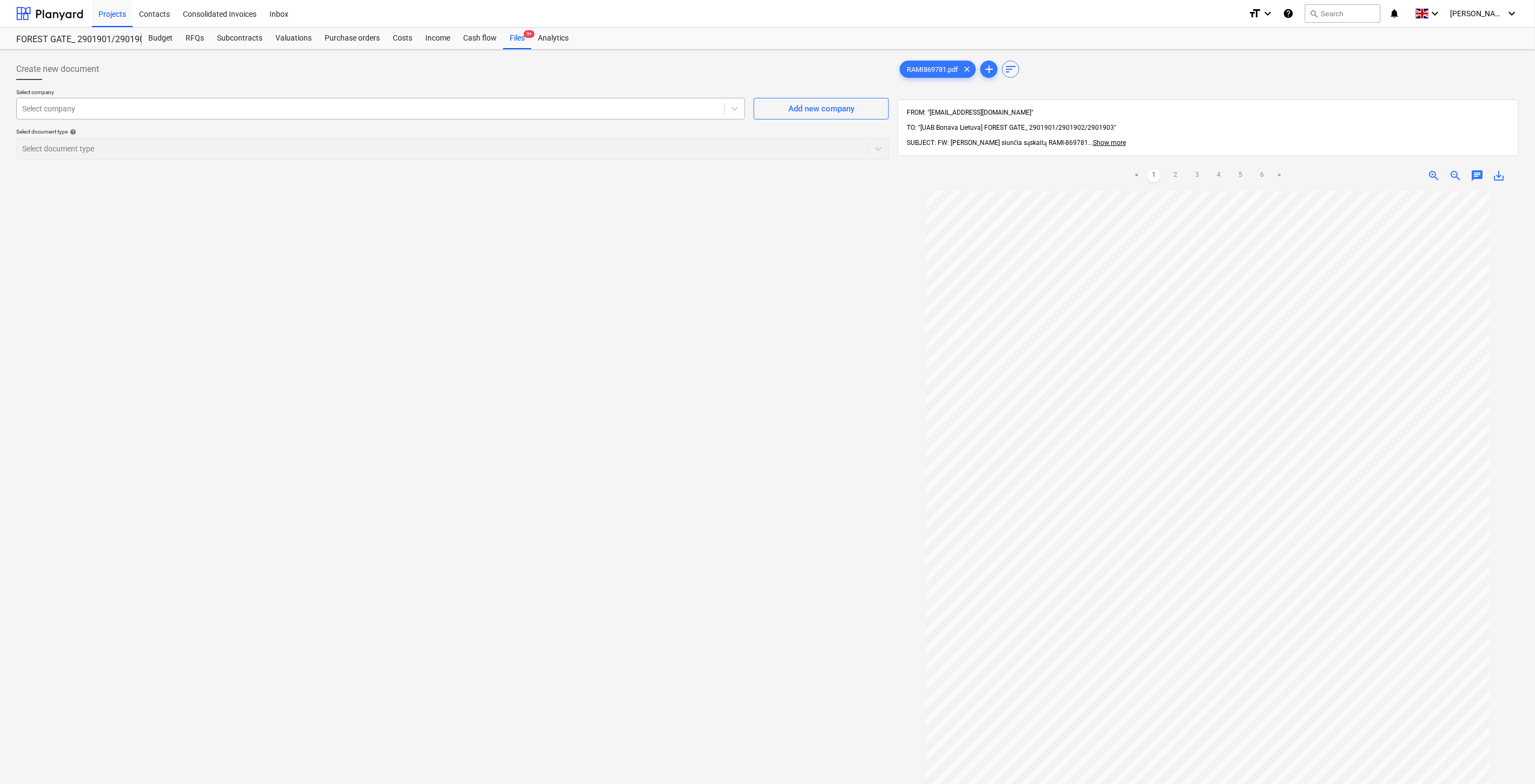
click at [571, 112] on div at bounding box center [370, 108] width 697 height 11
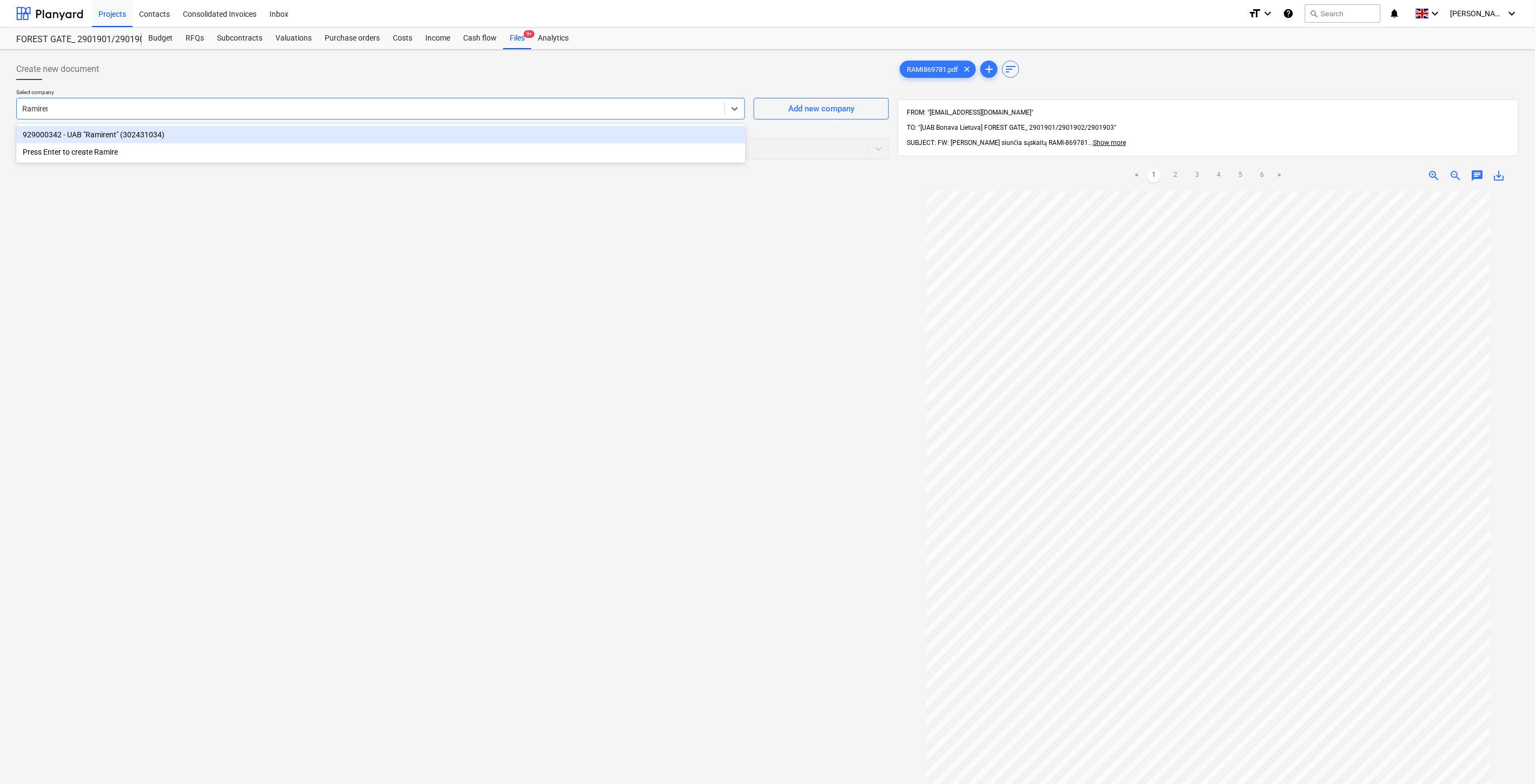
type input "Ramirent"
click at [526, 143] on div "929000342 - UAB "Ramirent" (302431034)" at bounding box center [381, 135] width 729 height 17
click at [501, 149] on div at bounding box center [442, 148] width 841 height 11
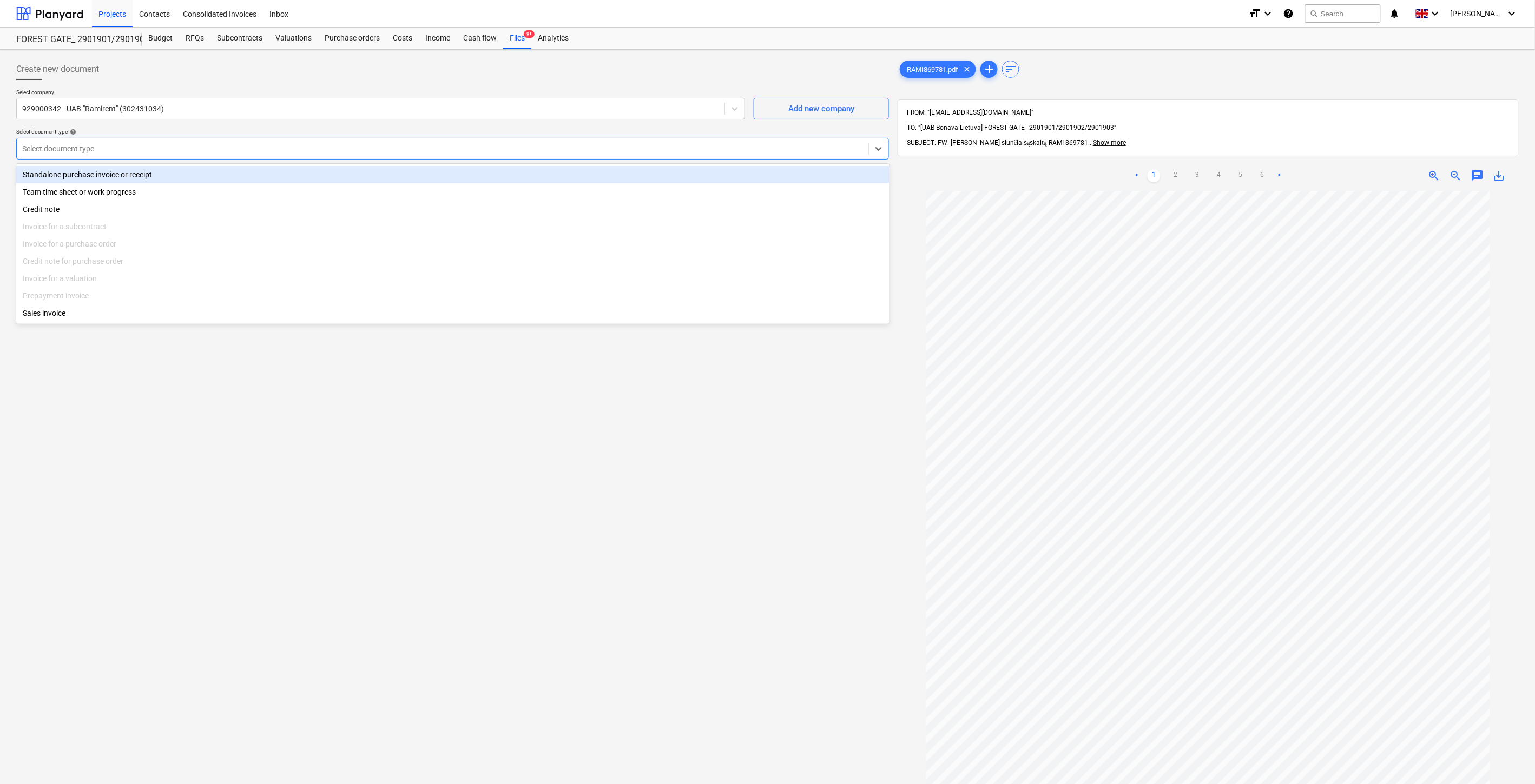
click at [239, 169] on div "Standalone purchase invoice or receipt" at bounding box center [452, 175] width 873 height 17
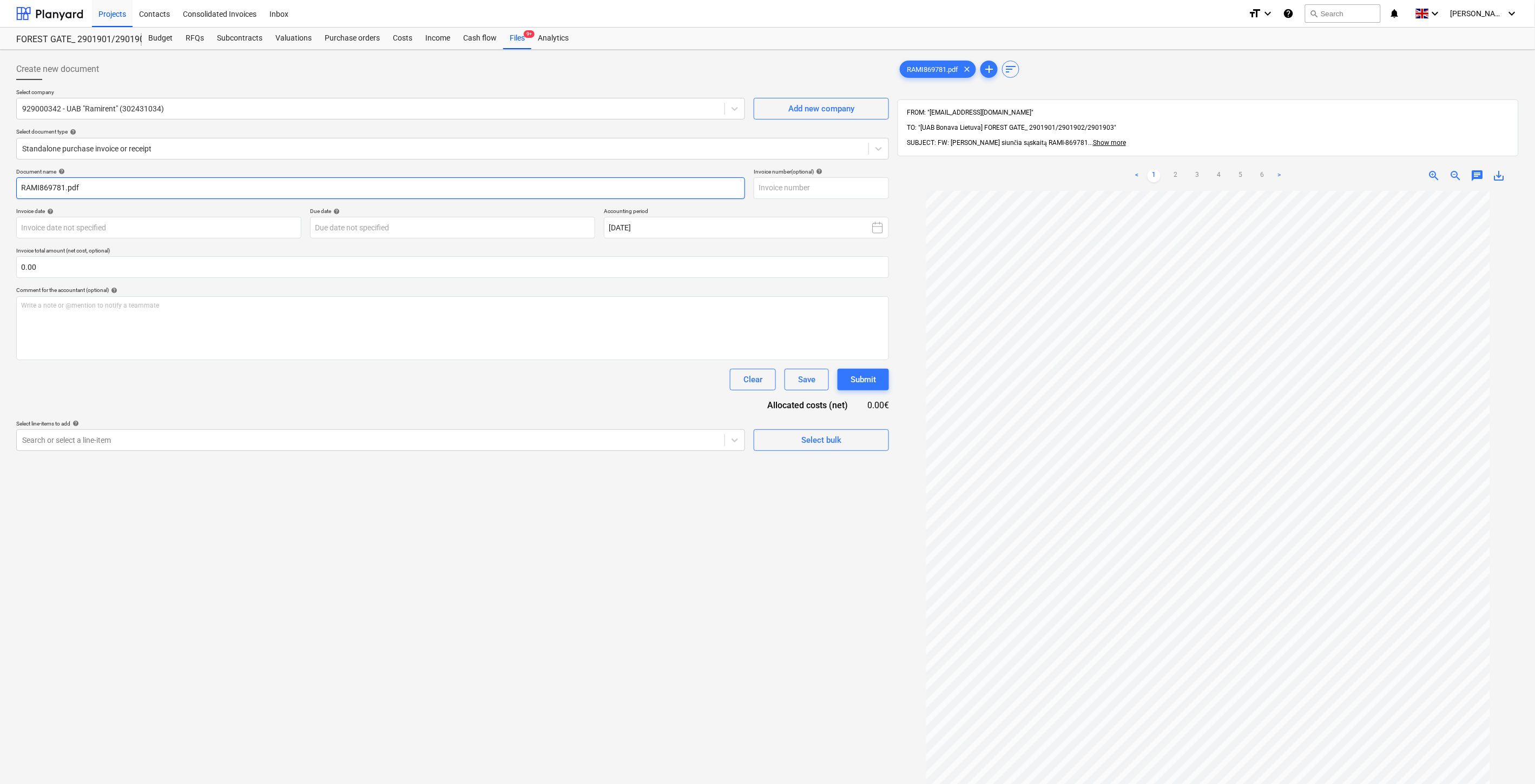
drag, startPoint x: 66, startPoint y: 187, endPoint x: 6, endPoint y: 192, distance: 60.2
click at [6, 192] on div "Create new document Select company 929000342 - UAB "Ramirent" (302431034) Add n…" at bounding box center [768, 502] width 1535 height 904
click at [821, 191] on input "text" at bounding box center [821, 188] width 135 height 22
paste input "RAMI869781"
type input "RAMI869781"
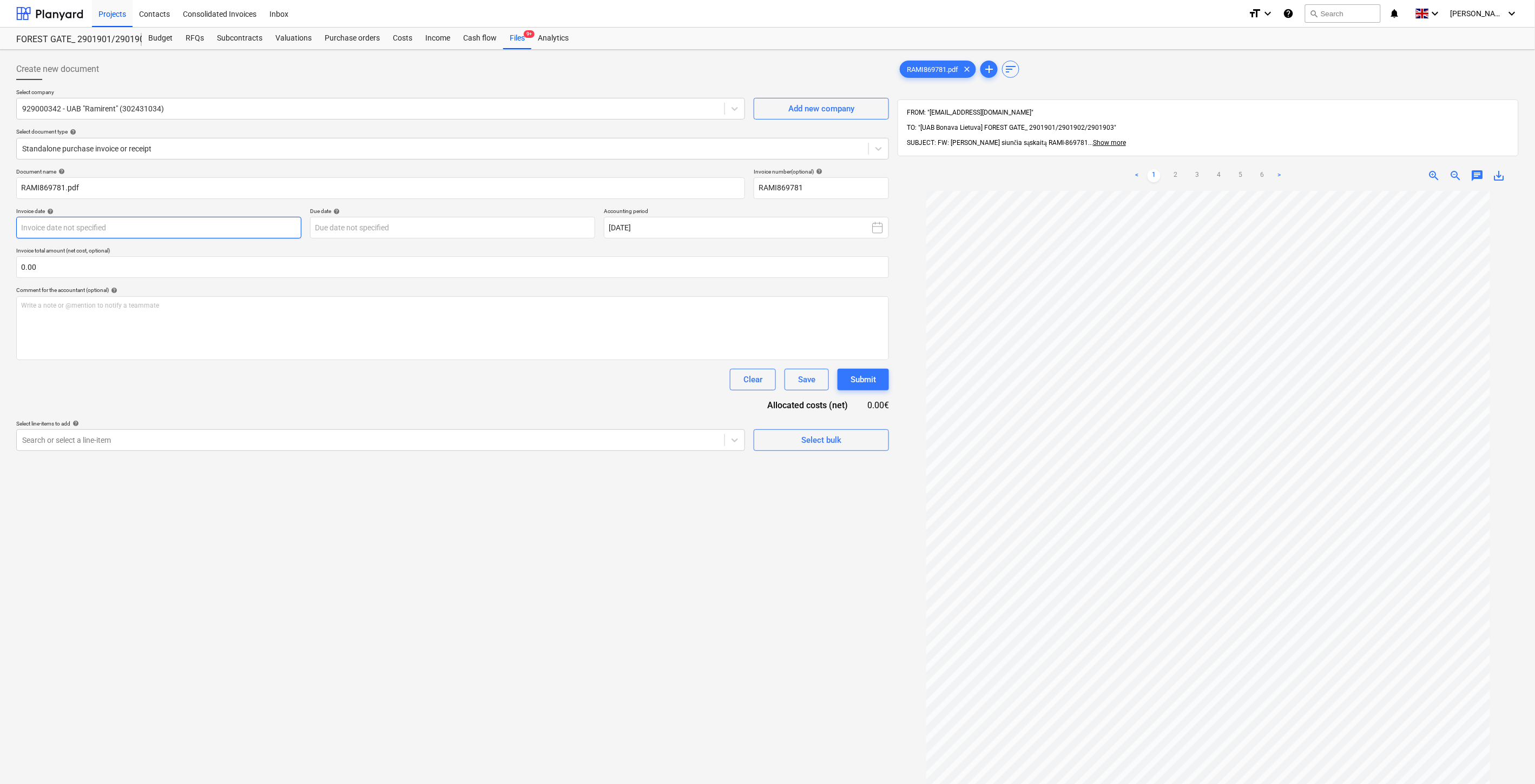
click at [132, 227] on body "Projects Contacts Consolidated Invoices Inbox format_size keyboard_arrow_down h…" at bounding box center [768, 392] width 1535 height 784
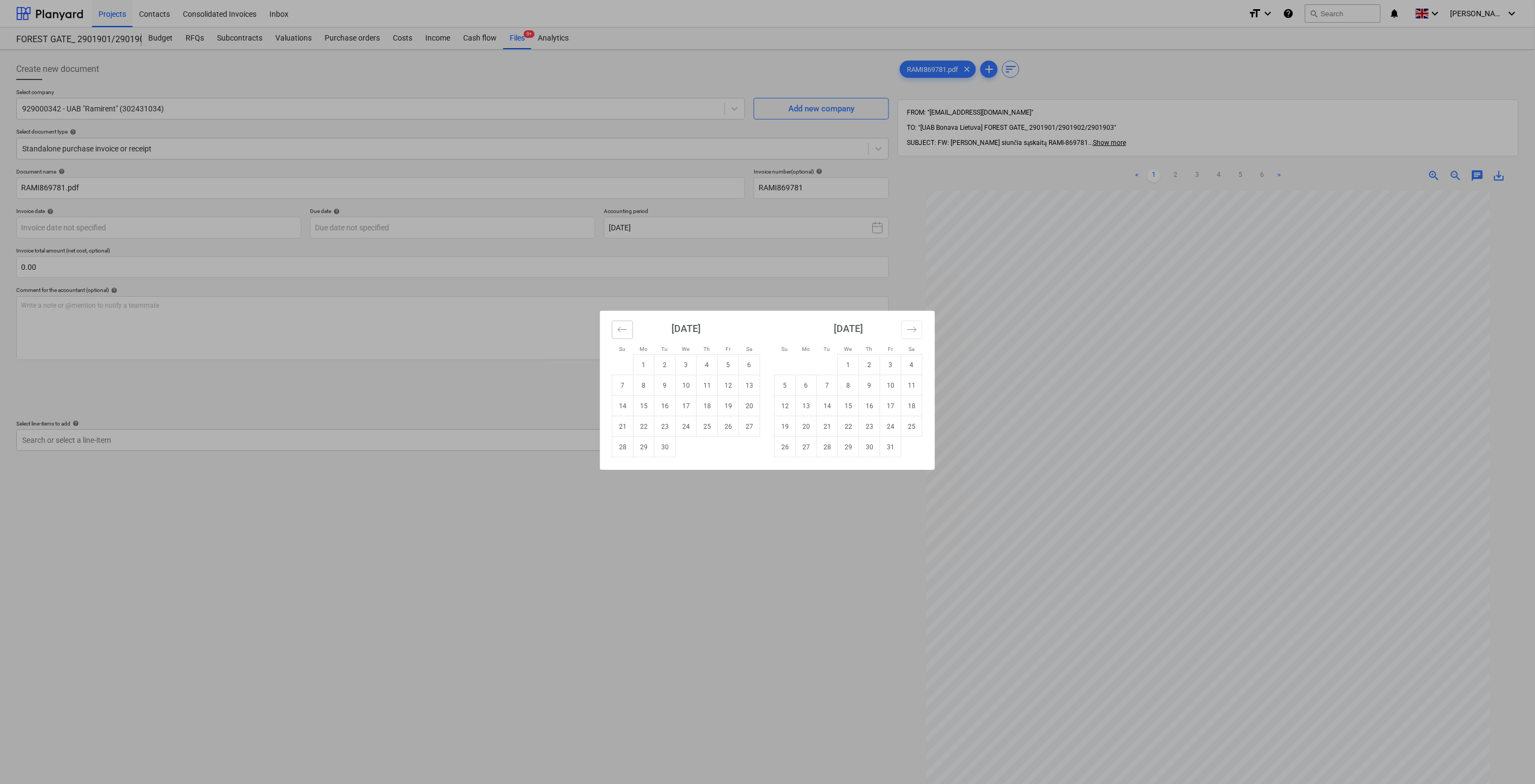
click at [616, 332] on button "Move backward to switch to the previous month." at bounding box center [622, 329] width 21 height 18
click at [619, 473] on td "31" at bounding box center [623, 467] width 21 height 21
type input "[DATE]"
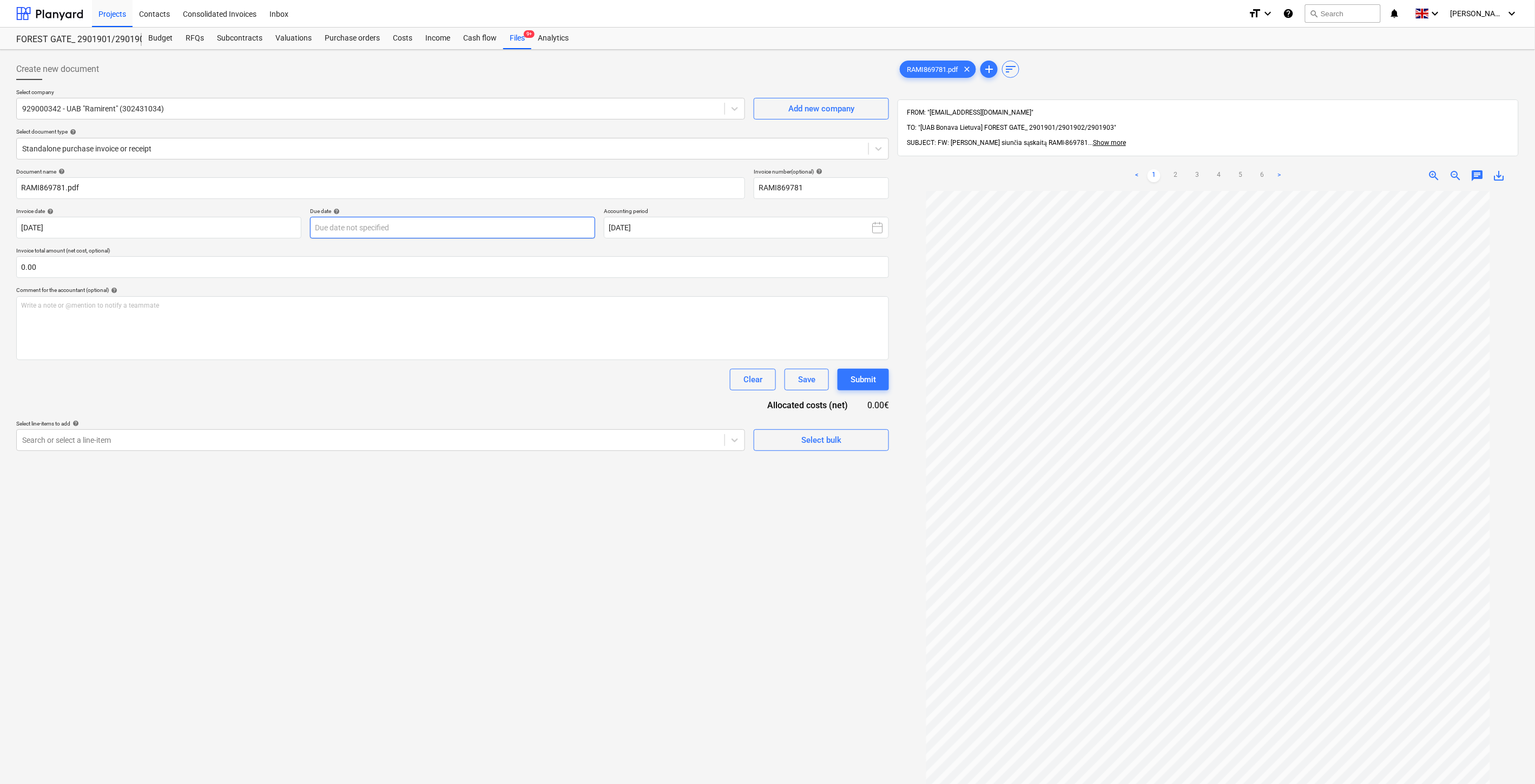
click at [544, 228] on body "Projects Contacts Consolidated Invoices Inbox format_size keyboard_arrow_down h…" at bounding box center [768, 392] width 1535 height 784
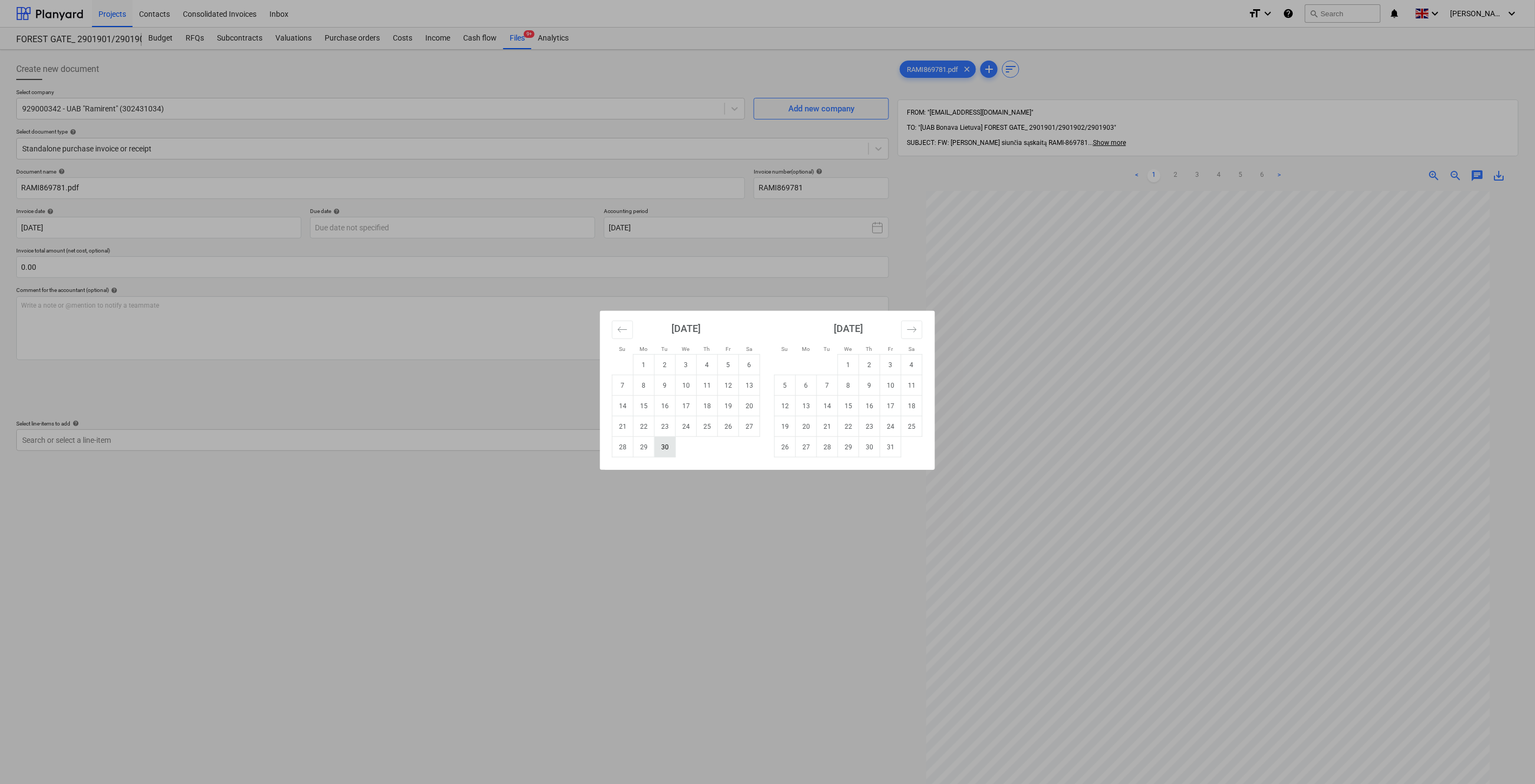
click at [663, 444] on td "30" at bounding box center [666, 447] width 21 height 21
type input "[DATE]"
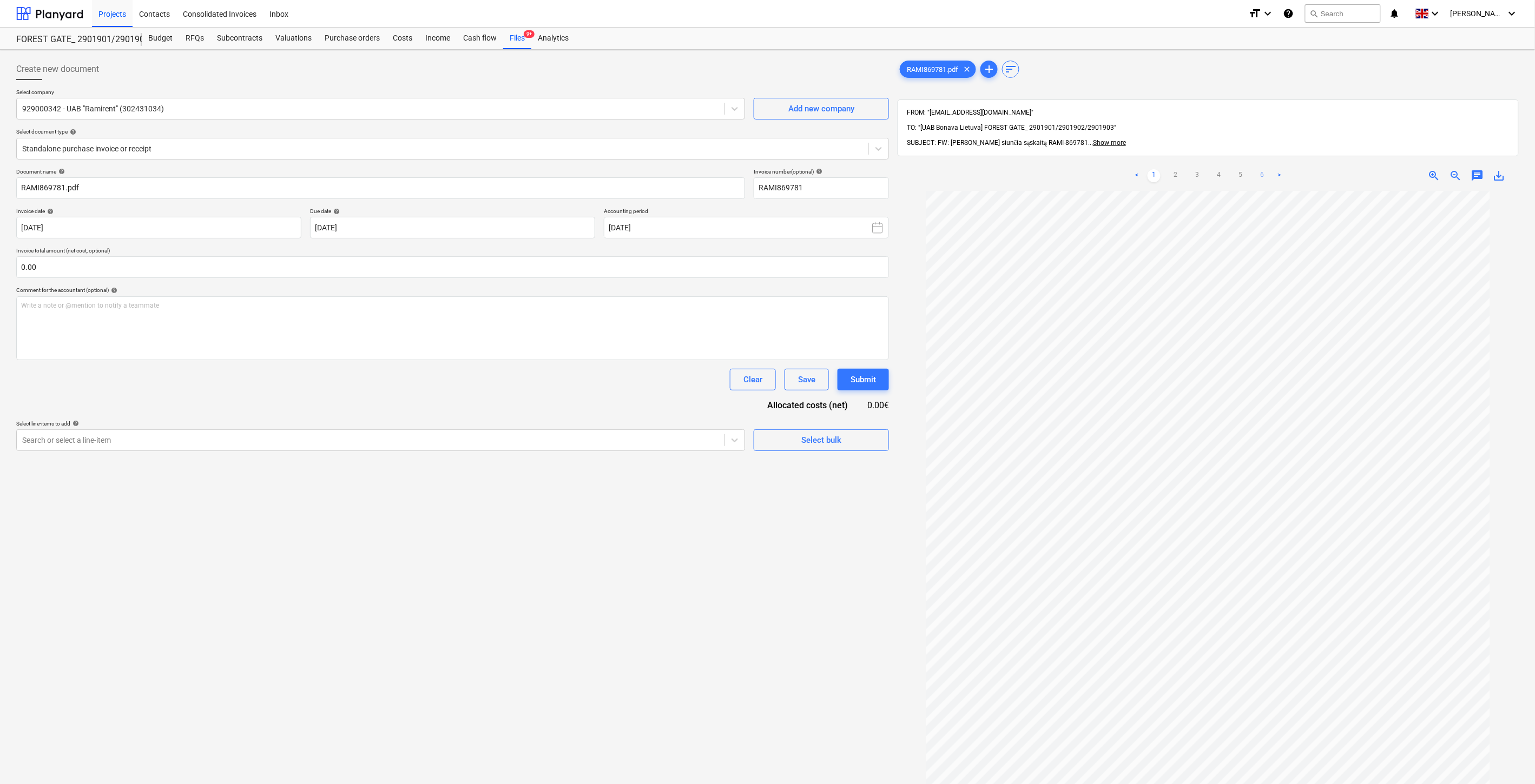
click at [1265, 169] on link "6" at bounding box center [1262, 176] width 13 height 13
click at [482, 263] on input "text" at bounding box center [452, 267] width 872 height 22
type input "4,635.33"
click at [386, 467] on div at bounding box center [370, 467] width 697 height 11
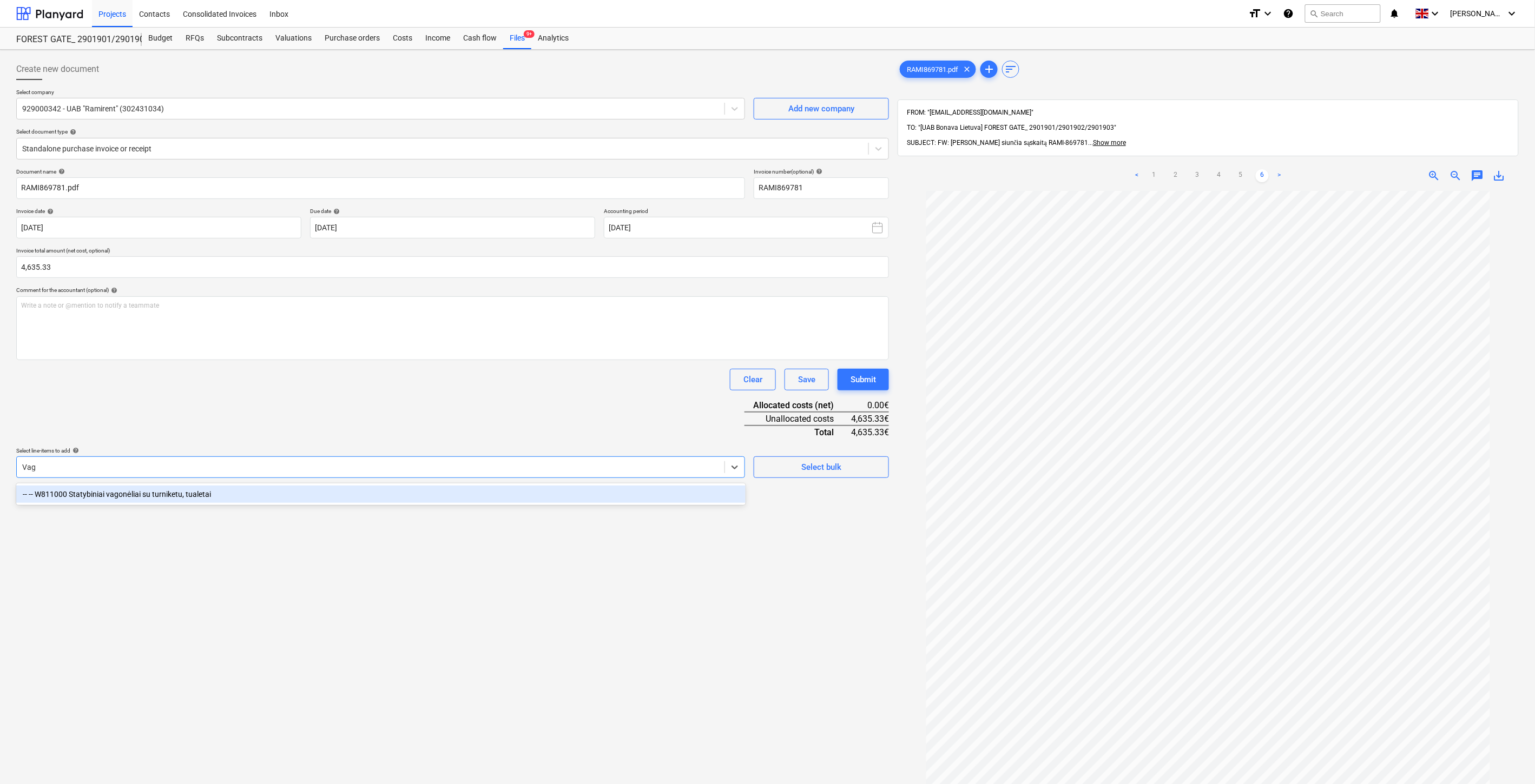
type input "Vago"
click at [394, 490] on div "-- -- W811000 Statybiniai vagonėliai su turniketu, tualetai" at bounding box center [381, 494] width 729 height 17
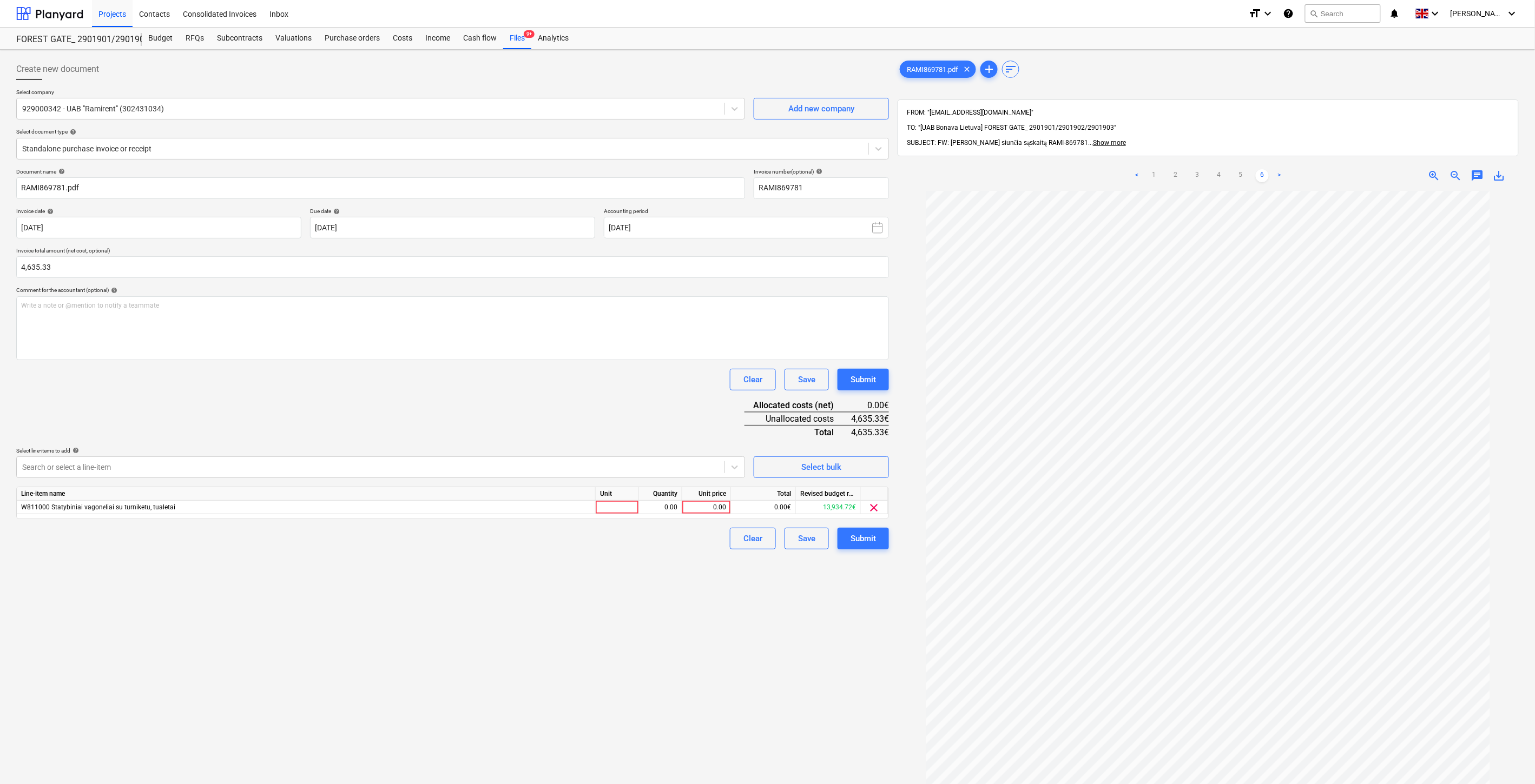
drag, startPoint x: 420, startPoint y: 412, endPoint x: 641, endPoint y: 494, distance: 235.7
click at [425, 413] on div "Document name help RAMI869781.pdf Invoice number (optional) help RAMI869781 Inv…" at bounding box center [452, 359] width 872 height 381
click at [625, 509] on div at bounding box center [617, 508] width 43 height 14
click at [653, 507] on div "0.00" at bounding box center [660, 508] width 34 height 14
click at [655, 425] on div "Document name help RAMI869781.pdf Invoice number (optional) help RAMI869781 Inv…" at bounding box center [452, 359] width 872 height 381
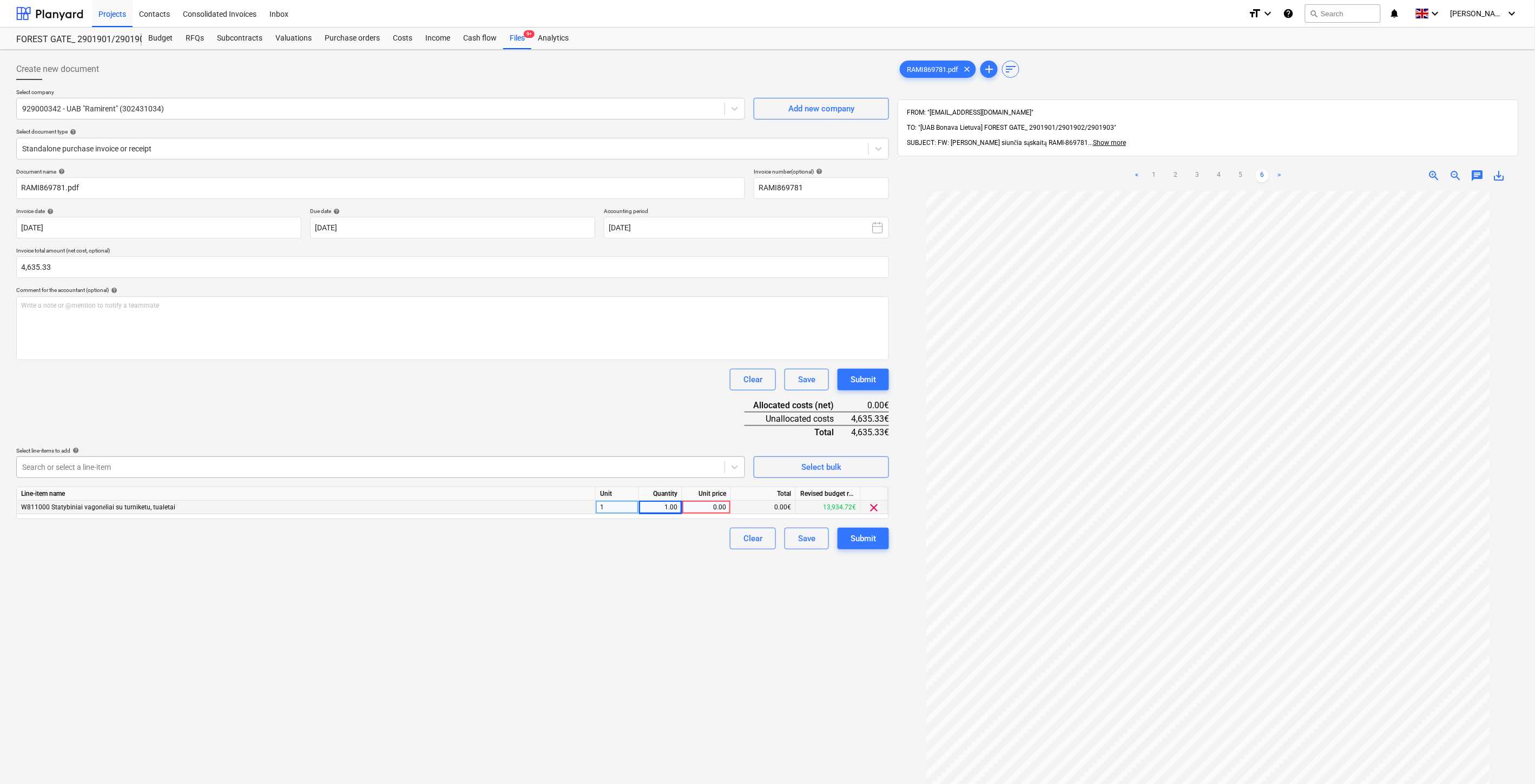
click at [342, 469] on div at bounding box center [370, 467] width 697 height 11
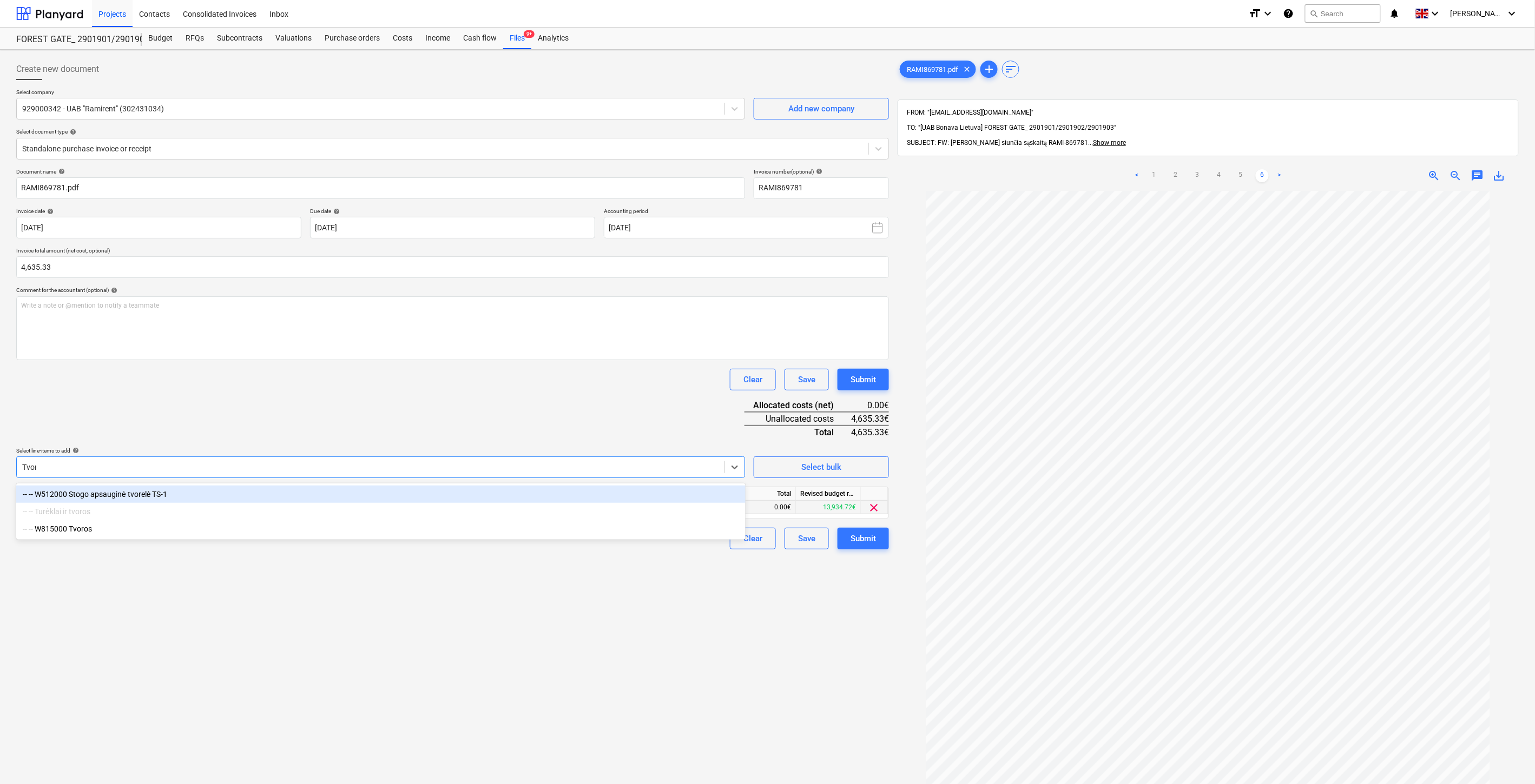
type input "Tvoros"
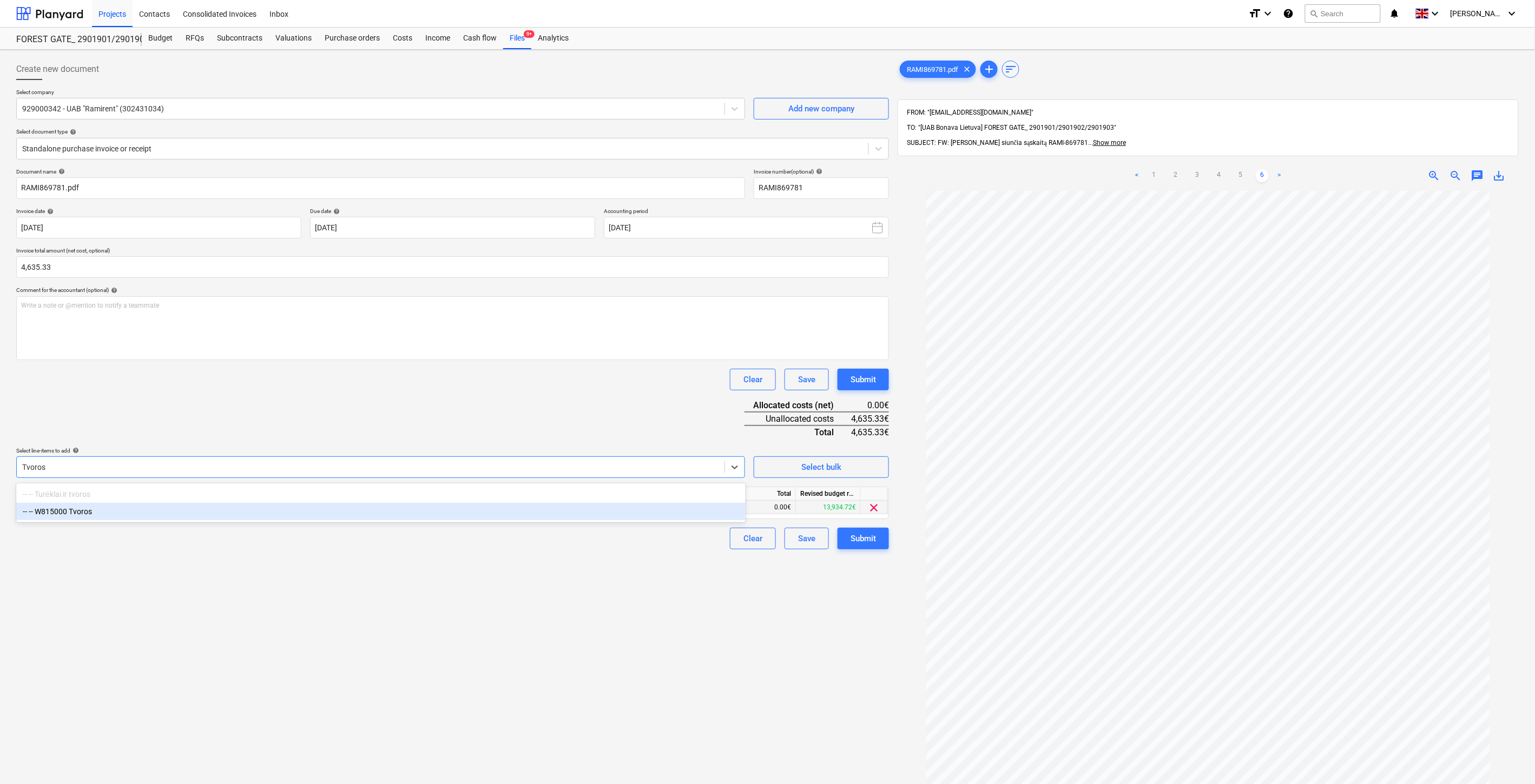
click at [326, 517] on div "-- -- W815000 Tvoros" at bounding box center [381, 512] width 729 height 17
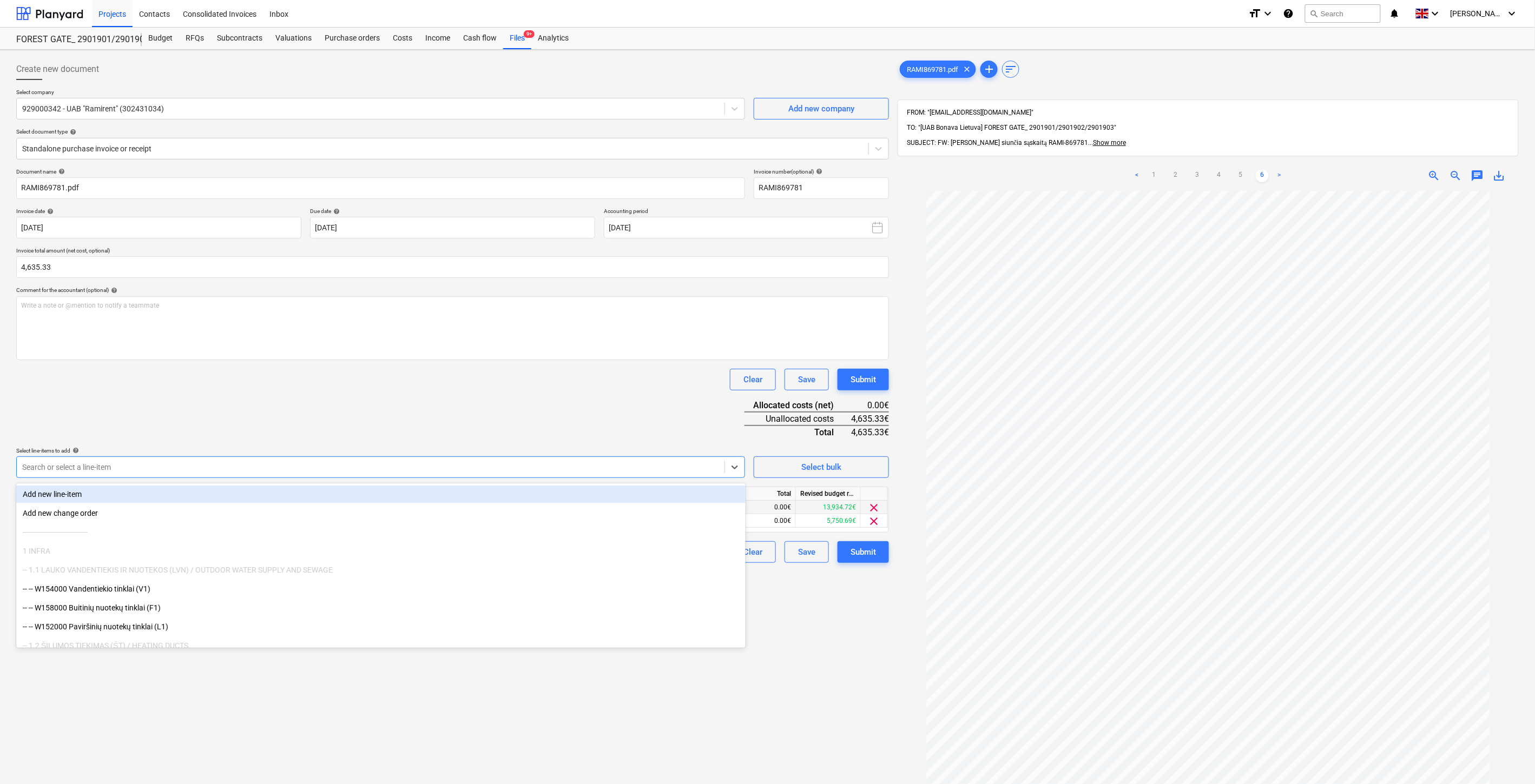
click at [395, 412] on div "Document name help RAMI869781.pdf Invoice number (optional) help RAMI869781 Inv…" at bounding box center [452, 365] width 872 height 395
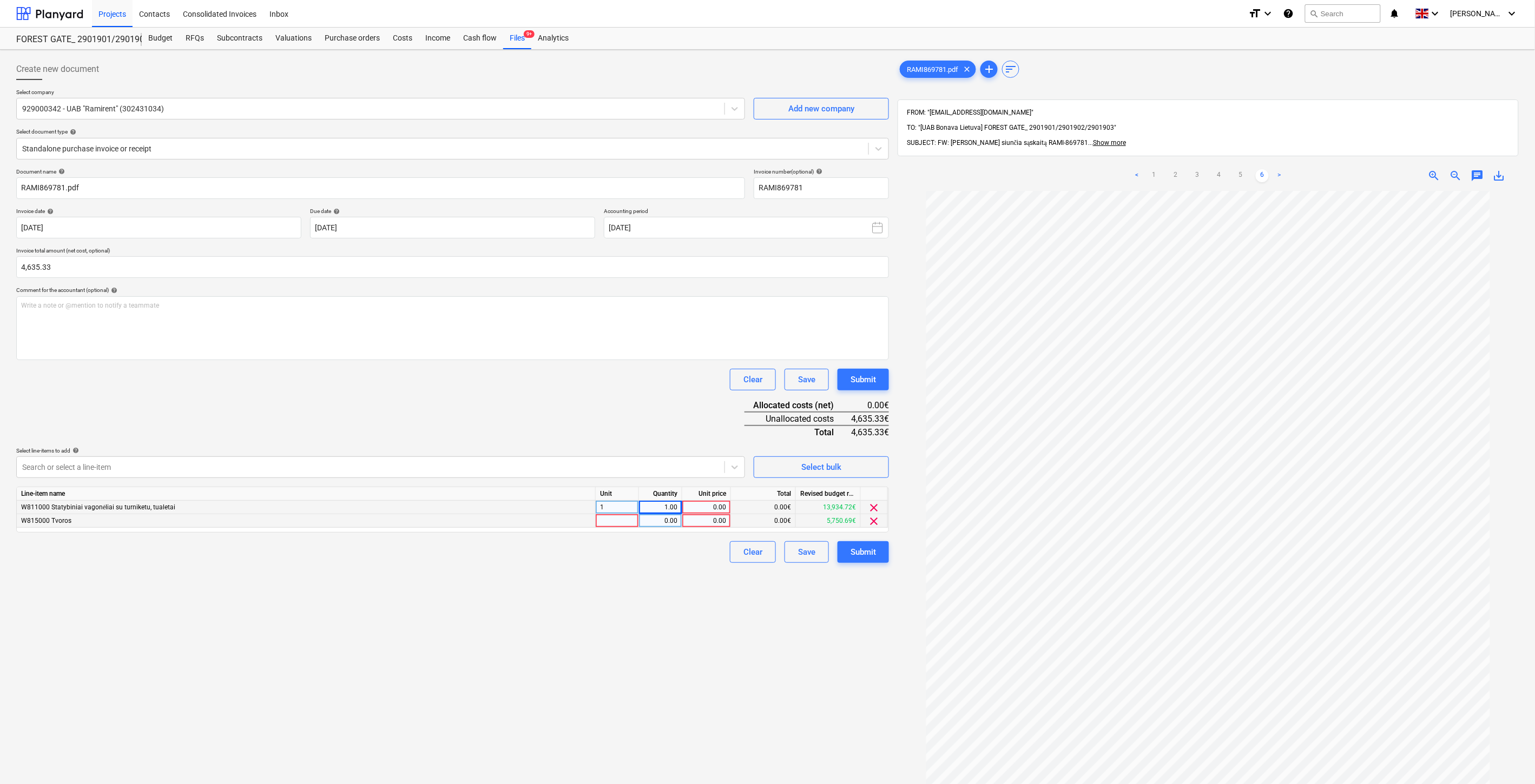
click at [627, 526] on div at bounding box center [617, 521] width 43 height 14
click at [664, 518] on div "0.00" at bounding box center [660, 521] width 34 height 14
type input "1"
click at [602, 391] on div "Document name help RAMI869781.pdf Invoice number (optional) help RAMI869781 Inv…" at bounding box center [452, 365] width 872 height 395
click at [495, 462] on div at bounding box center [370, 467] width 697 height 11
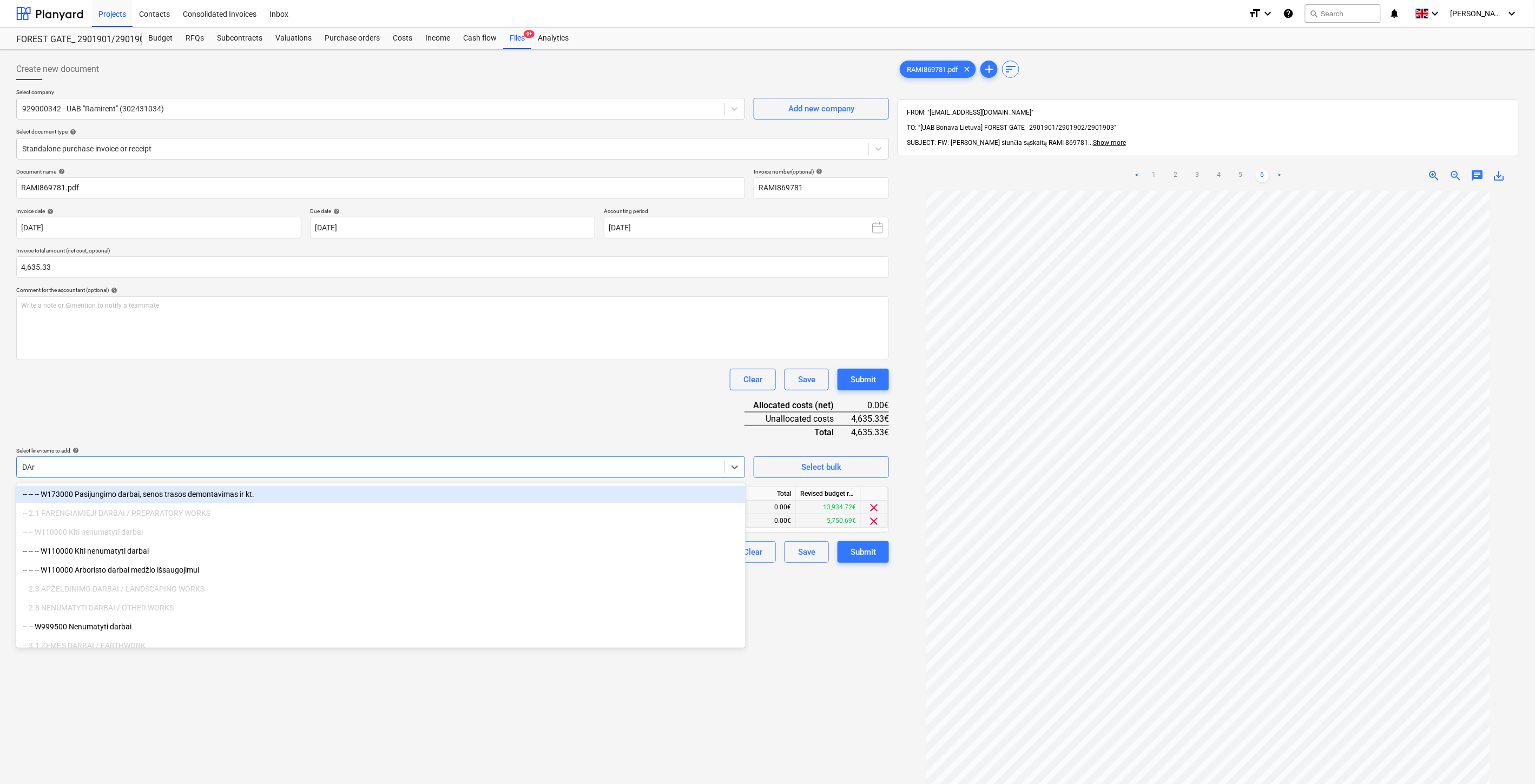
type input "DArb"
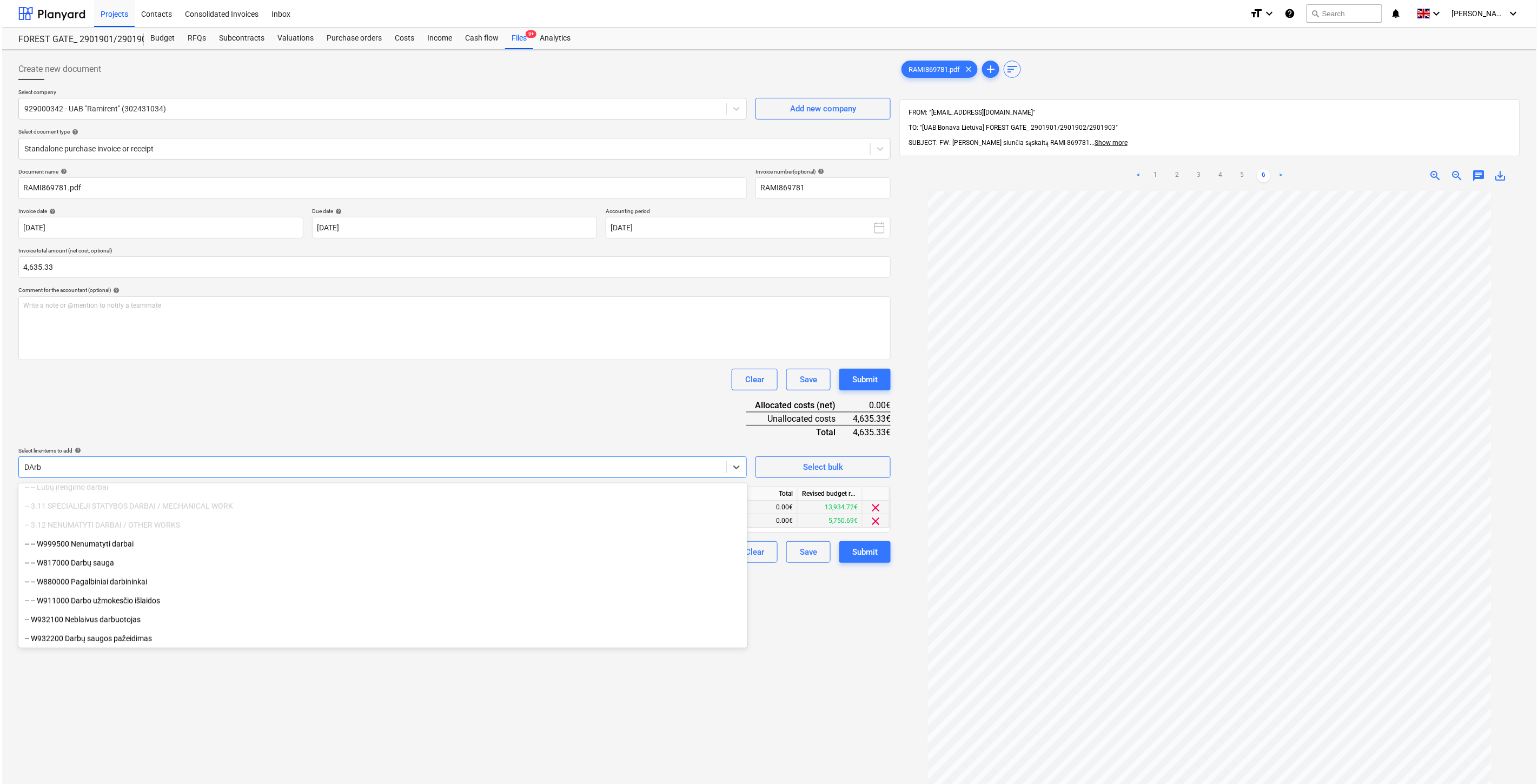
scroll to position [482, 0]
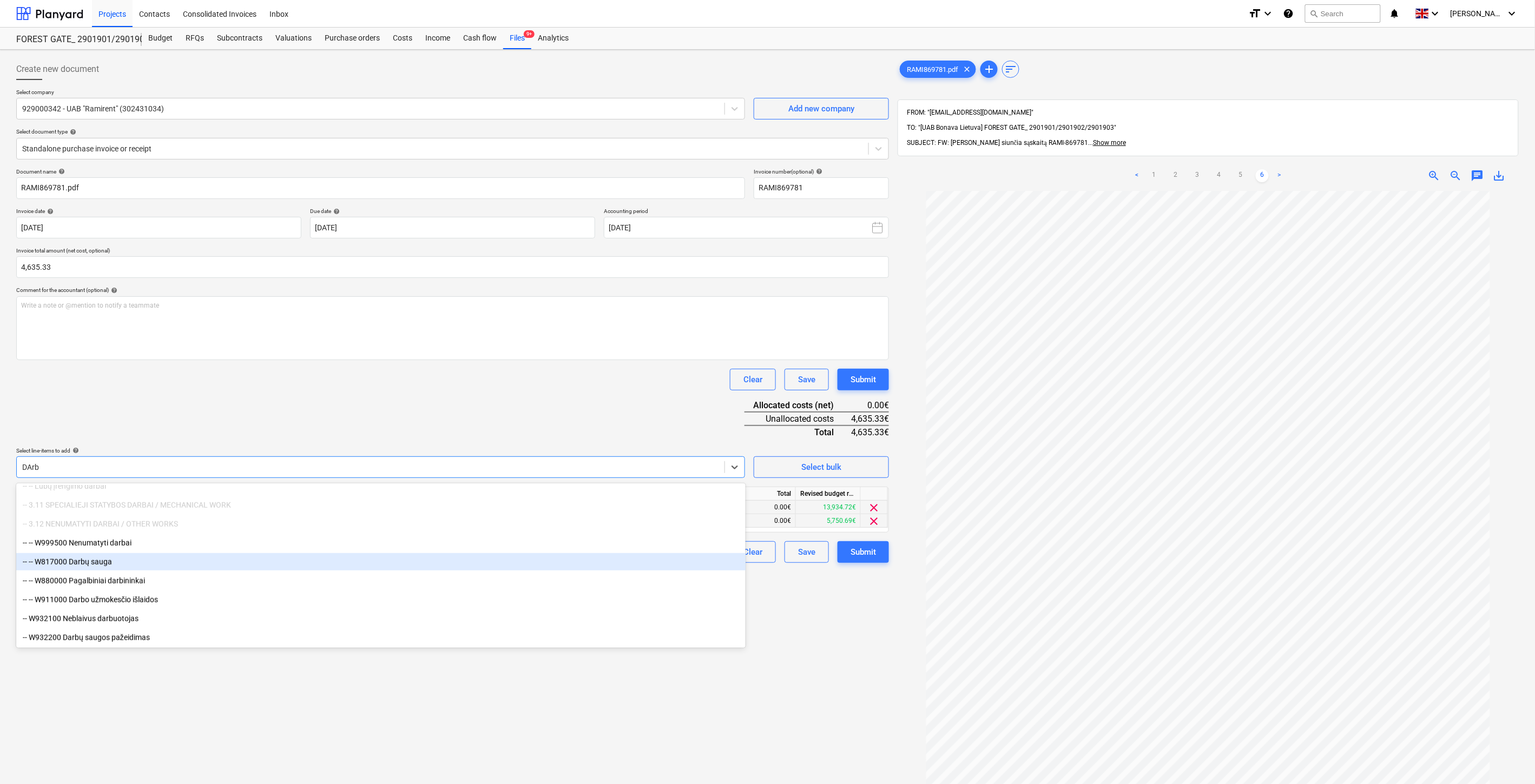
click at [174, 563] on div "-- -- W817000 Darbų sauga" at bounding box center [381, 562] width 729 height 17
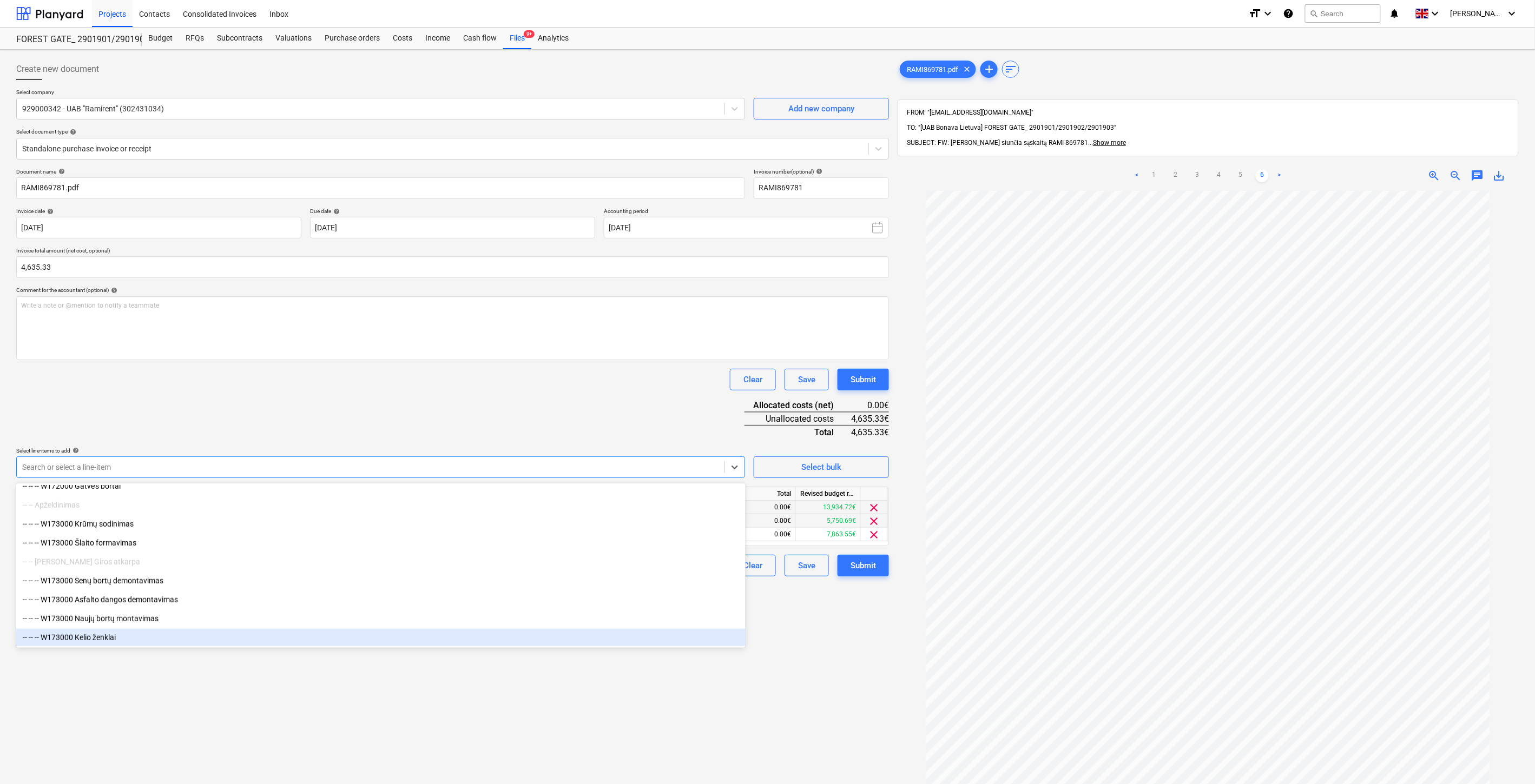
click at [292, 684] on div "Create new document Select company 929000342 - UAB "Ramirent" (302431034) Add n…" at bounding box center [452, 502] width 881 height 895
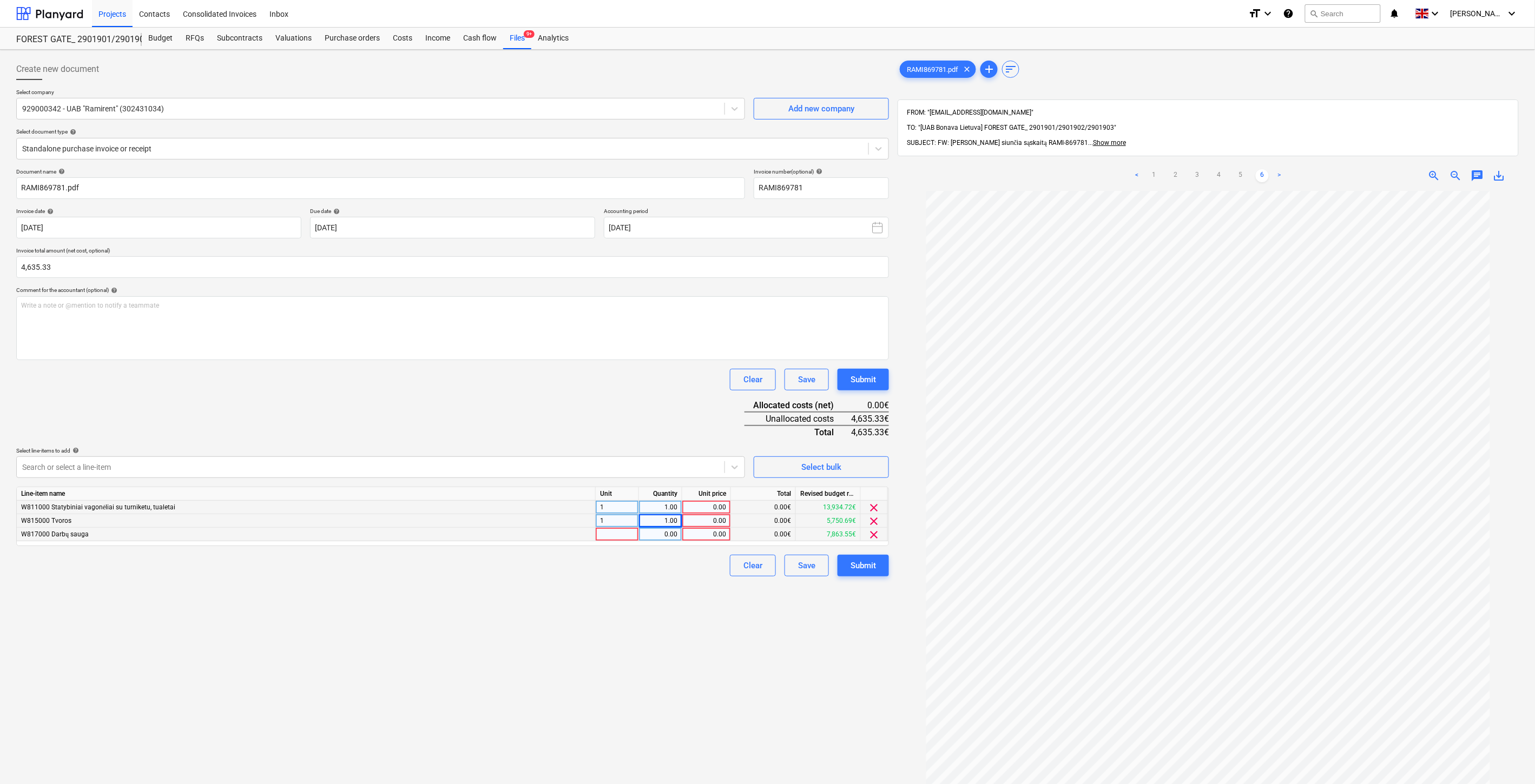
click at [614, 536] on div at bounding box center [617, 535] width 43 height 14
click at [662, 536] on div "0.00" at bounding box center [660, 535] width 34 height 14
click at [708, 506] on div "0.00" at bounding box center [706, 508] width 39 height 14
type input "4180.50"
click at [675, 441] on div "Document name help RAMI869781.pdf Invoice number (optional) help RAMI869781 Inv…" at bounding box center [452, 372] width 872 height 409
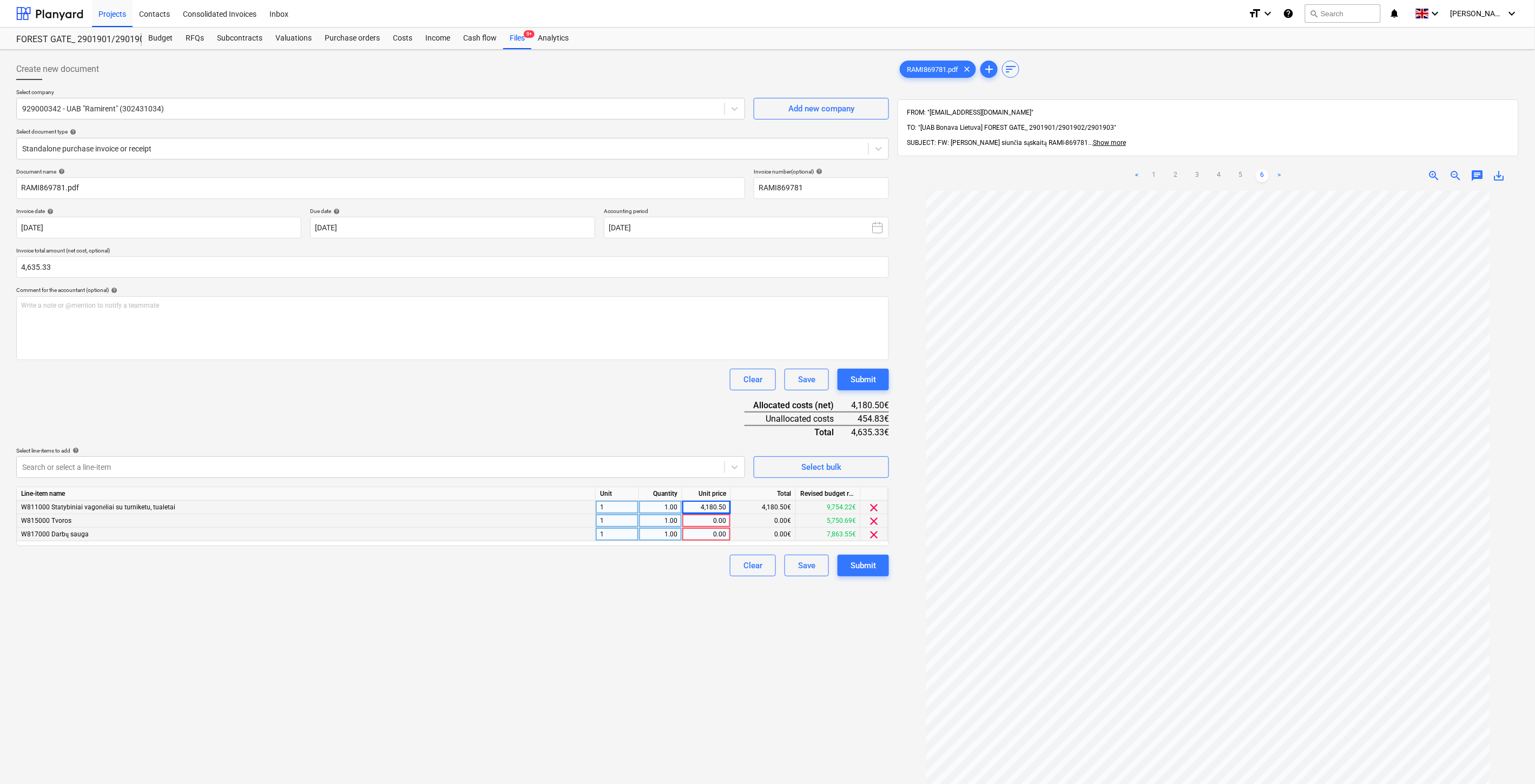
click at [696, 522] on div "0.00" at bounding box center [706, 521] width 39 height 14
type input "299.83"
click at [696, 542] on div "0.00" at bounding box center [706, 535] width 39 height 14
type input "146"
click at [711, 579] on div "Create new document Select company 929000342 - UAB "Ramirent" (302431034) Add n…" at bounding box center [452, 502] width 881 height 895
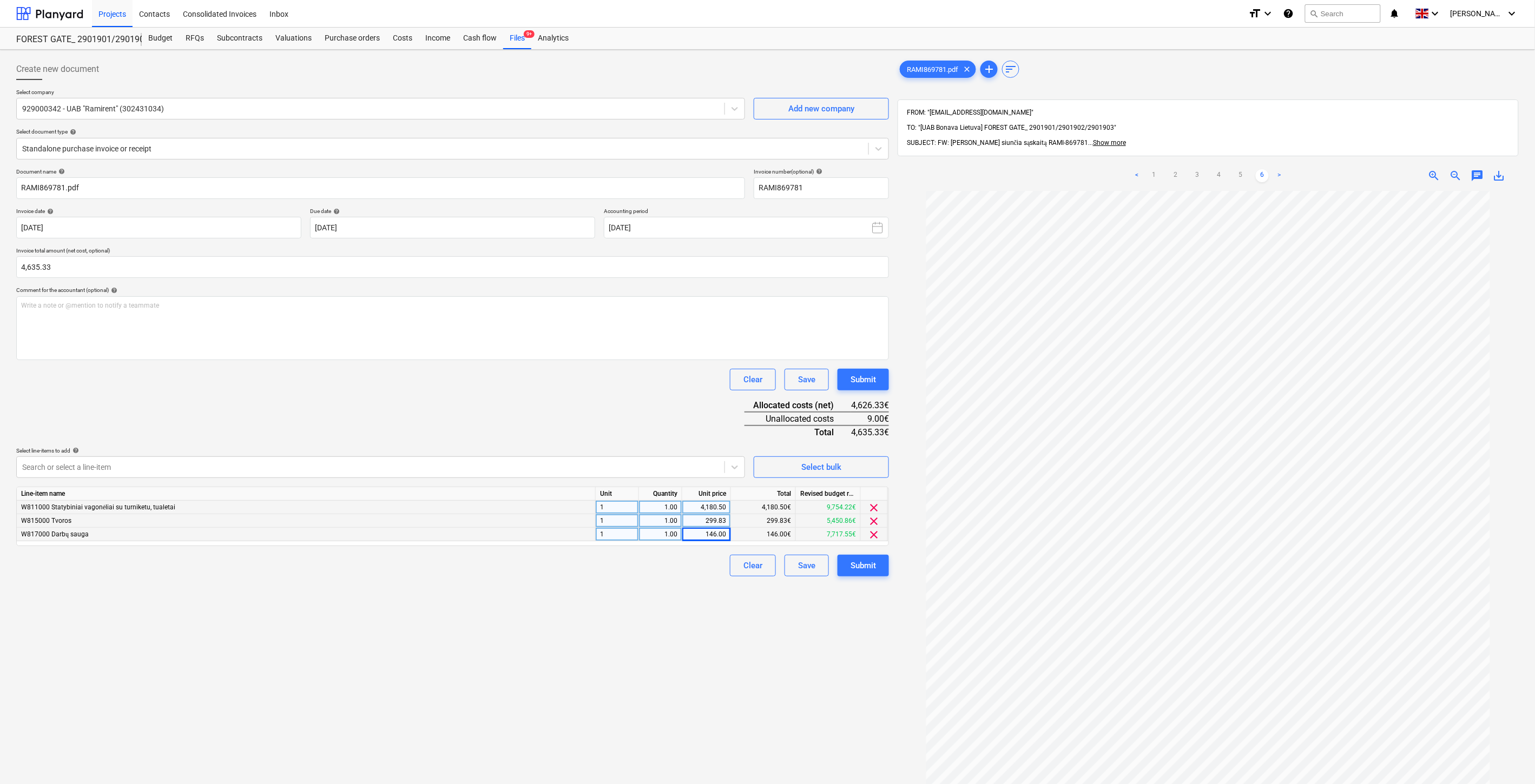
click at [699, 534] on div "146.00" at bounding box center [706, 535] width 39 height 14
type input "155"
click at [696, 590] on div "Create new document Select company 929000342 - UAB "Ramirent" (302431034) Add n…" at bounding box center [452, 502] width 881 height 895
drag, startPoint x: 667, startPoint y: 664, endPoint x: 675, endPoint y: 657, distance: 10.6
click at [672, 659] on div "Create new document Select company 929000342 - UAB "Ramirent" (302431034) Add n…" at bounding box center [452, 502] width 881 height 895
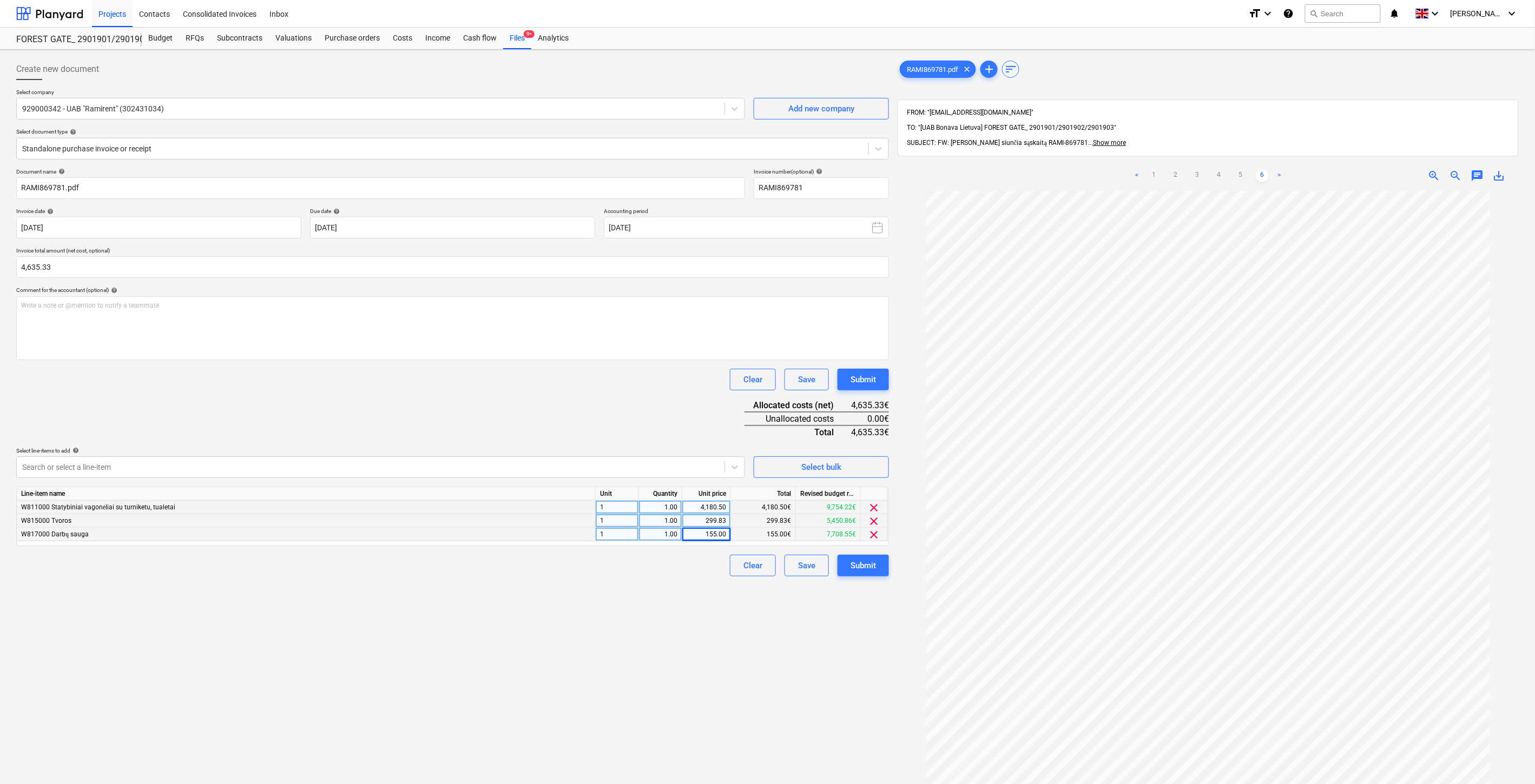
click at [679, 653] on div "Create new document Select company 929000342 - UAB "Ramirent" (302431034) Add n…" at bounding box center [452, 502] width 881 height 895
click at [736, 605] on div "Create new document Select company 929000342 - UAB "Ramirent" (302431034) Add n…" at bounding box center [452, 502] width 881 height 895
click at [752, 598] on div "Create new document Select company 929000342 - UAB "Ramirent" (302431034) Add n…" at bounding box center [452, 502] width 881 height 895
click at [804, 570] on div "Save" at bounding box center [807, 565] width 18 height 14
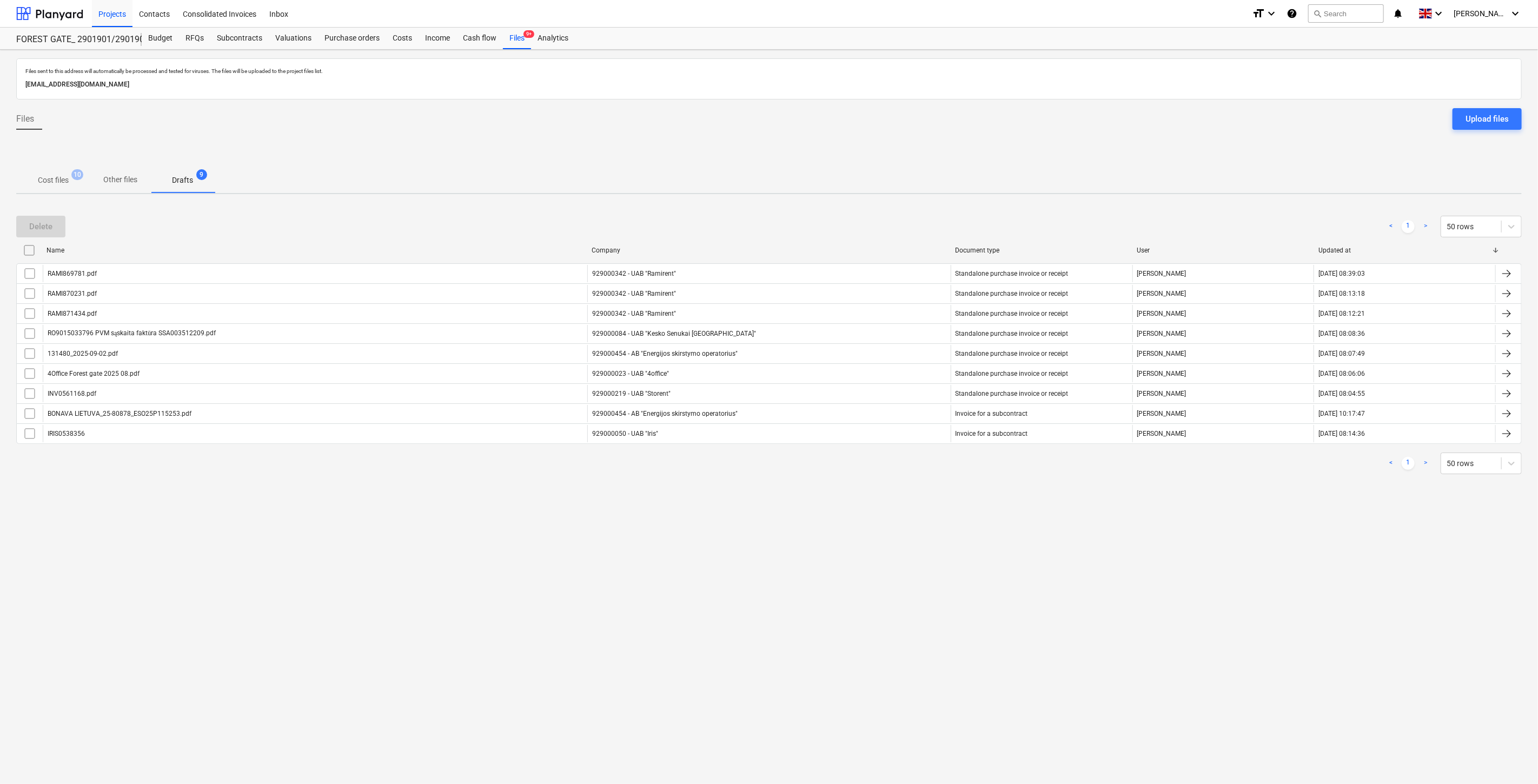
drag, startPoint x: 835, startPoint y: 548, endPoint x: 851, endPoint y: 528, distance: 25.6
click at [835, 547] on div "Files sent to this address will automatically be processed and tested for virus…" at bounding box center [769, 417] width 1538 height 735
click at [851, 528] on div "Files sent to this address will automatically be processed and tested for virus…" at bounding box center [769, 417] width 1538 height 735
click at [49, 176] on p "Cost files" at bounding box center [53, 181] width 31 height 11
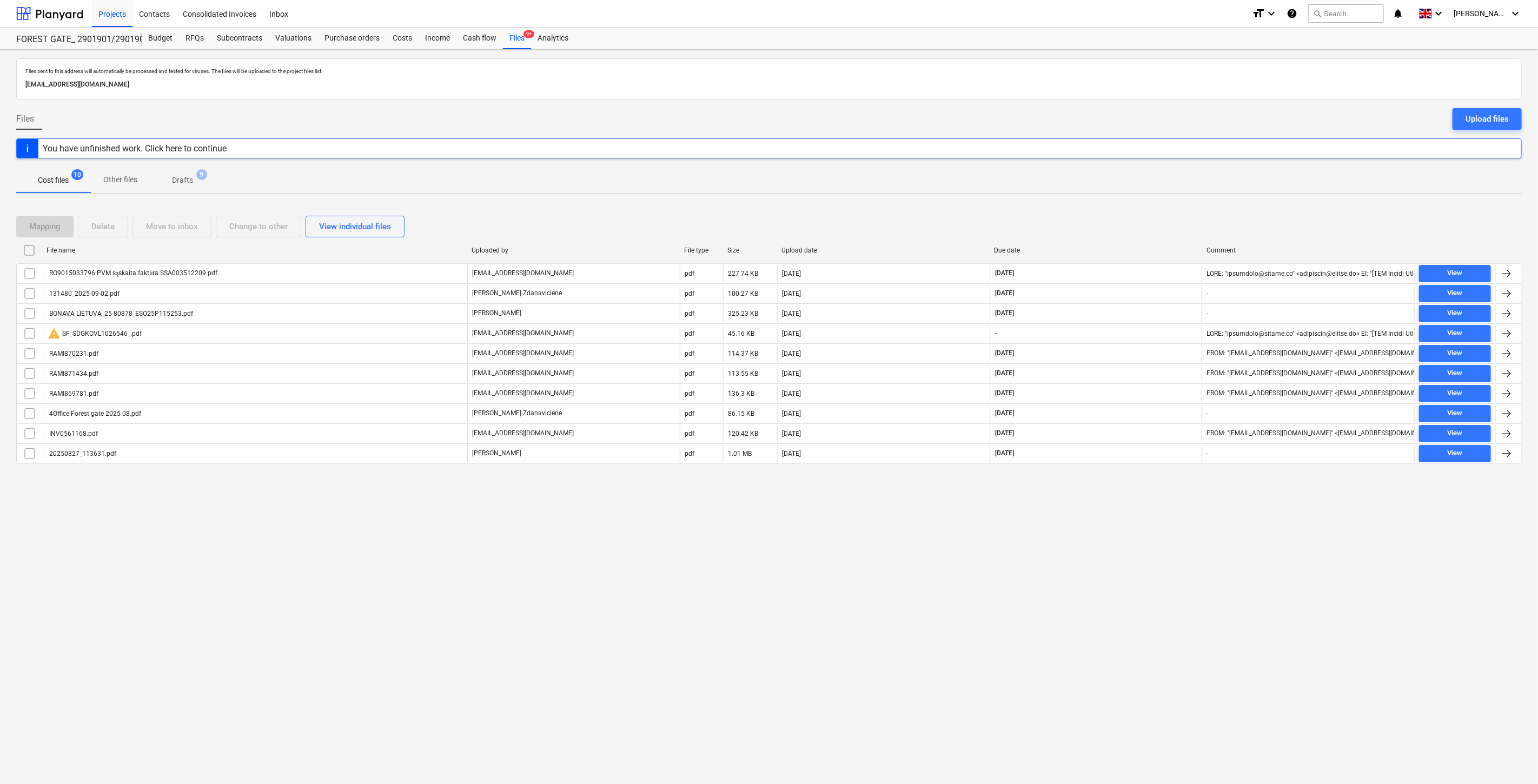
click at [1106, 552] on div "Files sent to this address will automatically be processed and tested for virus…" at bounding box center [769, 417] width 1538 height 735
click at [1148, 513] on div "Files sent to this address will automatically be processed and tested for virus…" at bounding box center [769, 417] width 1538 height 735
drag, startPoint x: 1154, startPoint y: 509, endPoint x: 1179, endPoint y: 488, distance: 32.6
click at [1156, 506] on div "Files sent to this address will automatically be processed and tested for virus…" at bounding box center [769, 417] width 1538 height 735
click at [1179, 488] on div "Files sent to this address will automatically be processed and tested for virus…" at bounding box center [769, 417] width 1538 height 735
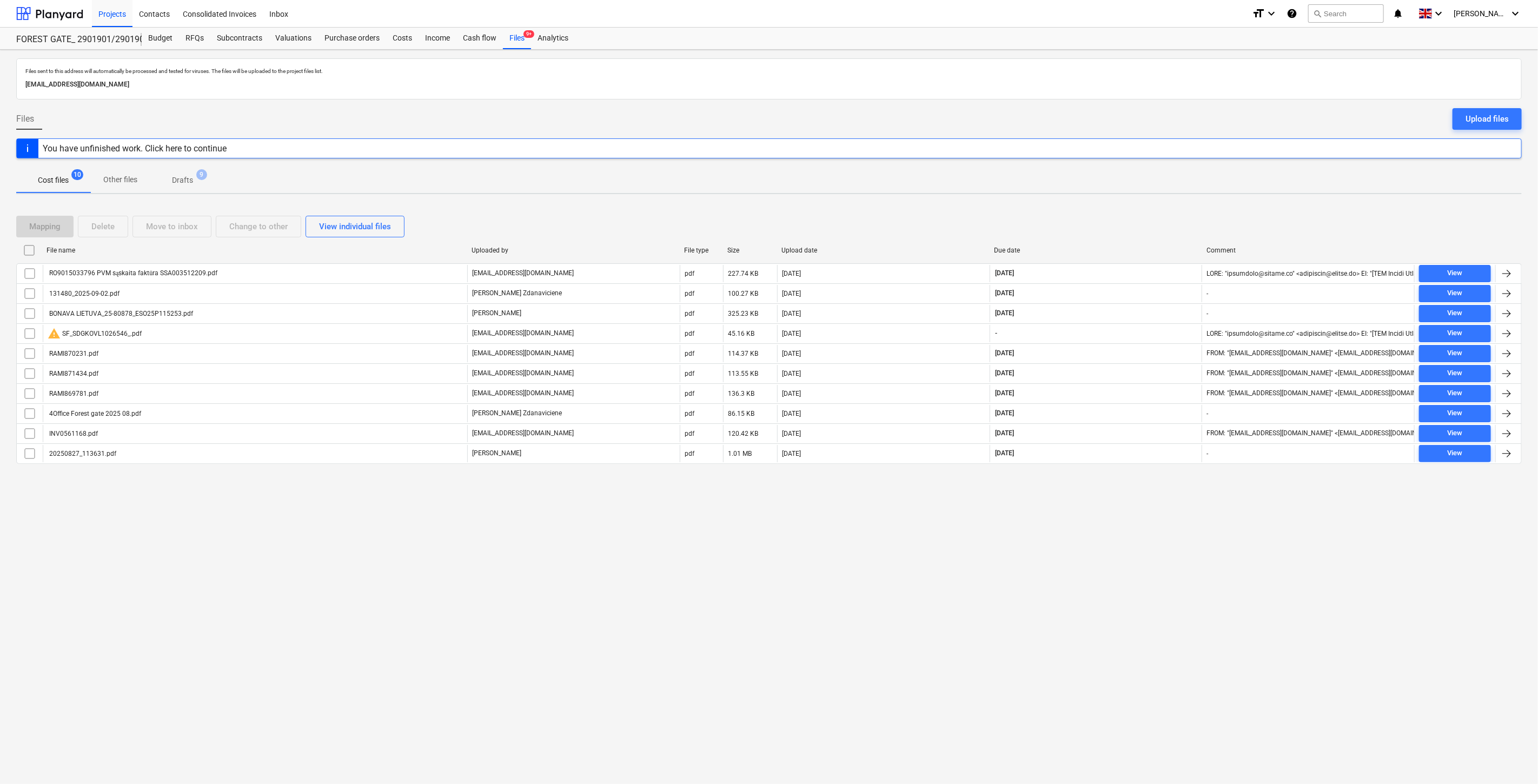
drag, startPoint x: 1138, startPoint y: 512, endPoint x: 1168, endPoint y: 484, distance: 41.0
click at [1138, 511] on div "Files sent to this address will automatically be processed and tested for virus…" at bounding box center [769, 417] width 1538 height 735
click at [1168, 484] on div "Mapping Delete Move to inbox Change to other View individual files File name Up…" at bounding box center [769, 344] width 1506 height 283
drag, startPoint x: 1115, startPoint y: 222, endPoint x: 1130, endPoint y: 216, distance: 16.2
click at [1118, 220] on div "Mapping Delete Move to inbox Change to other View individual files" at bounding box center [769, 226] width 1506 height 22
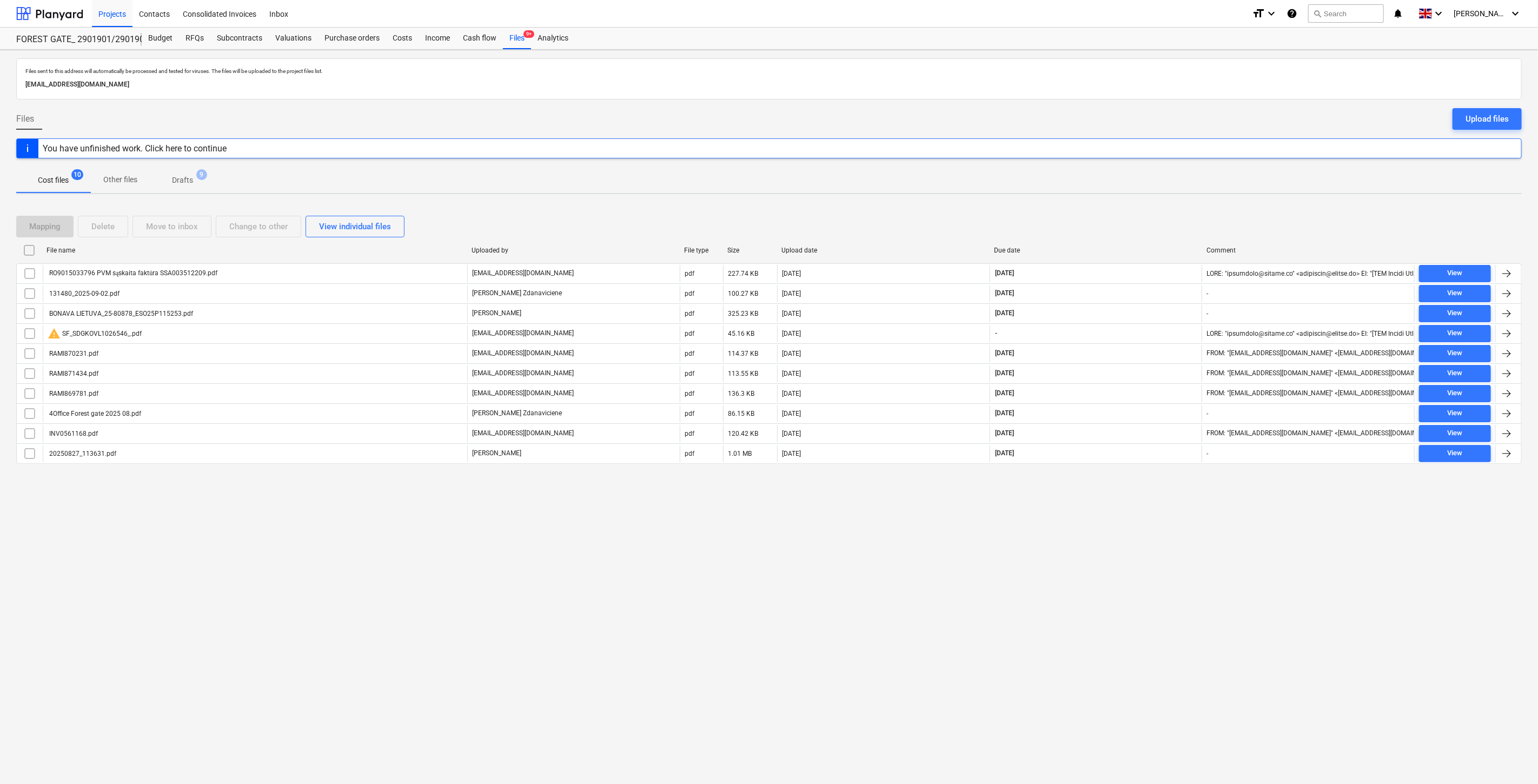
drag, startPoint x: 1130, startPoint y: 216, endPoint x: 786, endPoint y: 240, distance: 344.8
click at [1128, 216] on div "Mapping Delete Move to inbox Change to other View individual files" at bounding box center [769, 226] width 1506 height 22
click at [1144, 219] on div "Mapping Delete Move to inbox Change to other View individual files" at bounding box center [769, 226] width 1506 height 22
click at [1171, 209] on div "Mapping Delete Move to inbox Change to other View individual files File name Up…" at bounding box center [769, 344] width 1506 height 283
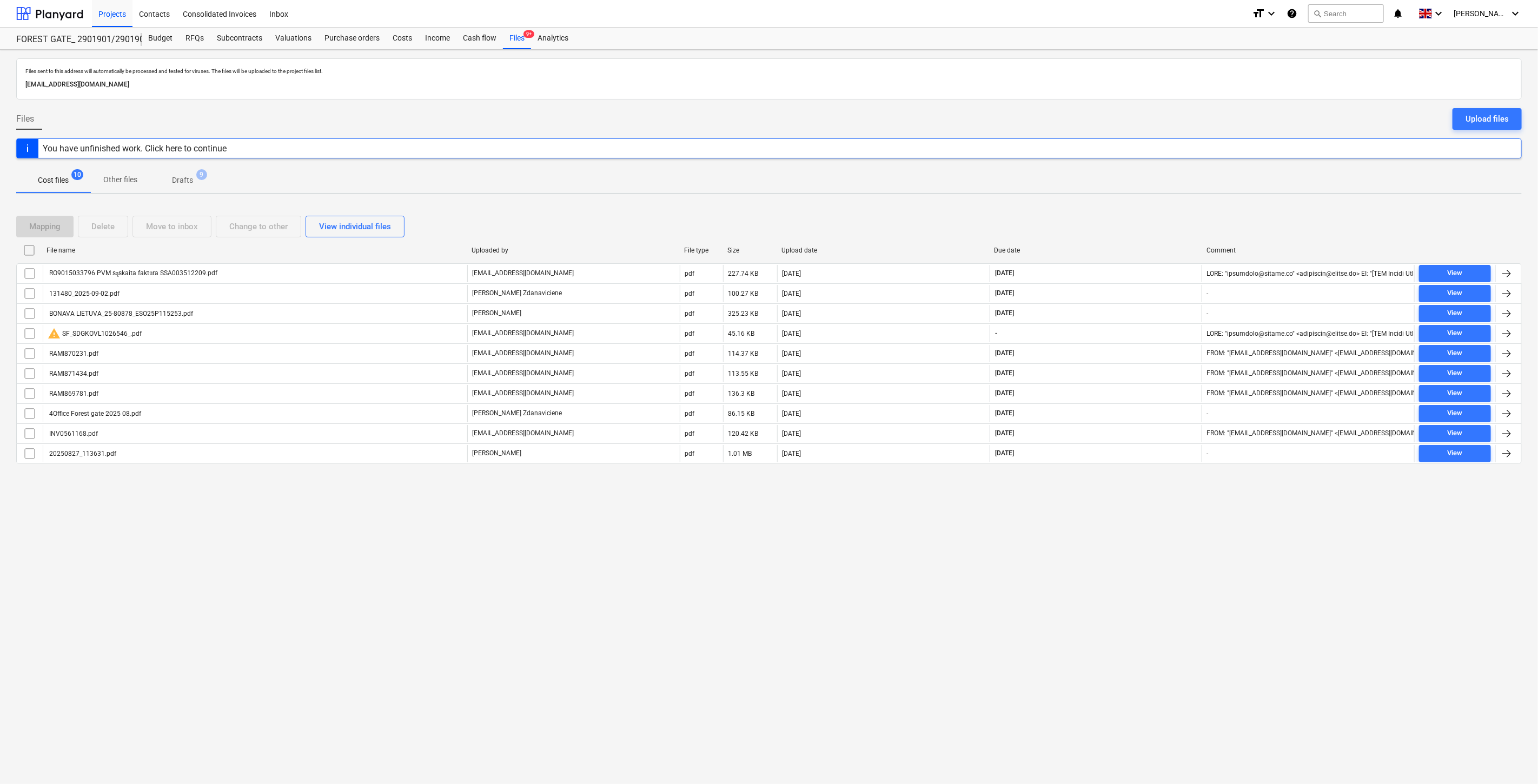
click at [1171, 209] on div "Mapping Delete Move to inbox Change to other View individual files File name Up…" at bounding box center [769, 344] width 1506 height 283
click at [1150, 212] on div "Mapping Delete Move to inbox Change to other View individual files" at bounding box center [769, 227] width 1506 height 30
click at [1161, 207] on div "Mapping Delete Move to inbox Change to other View individual files File name Up…" at bounding box center [769, 344] width 1506 height 283
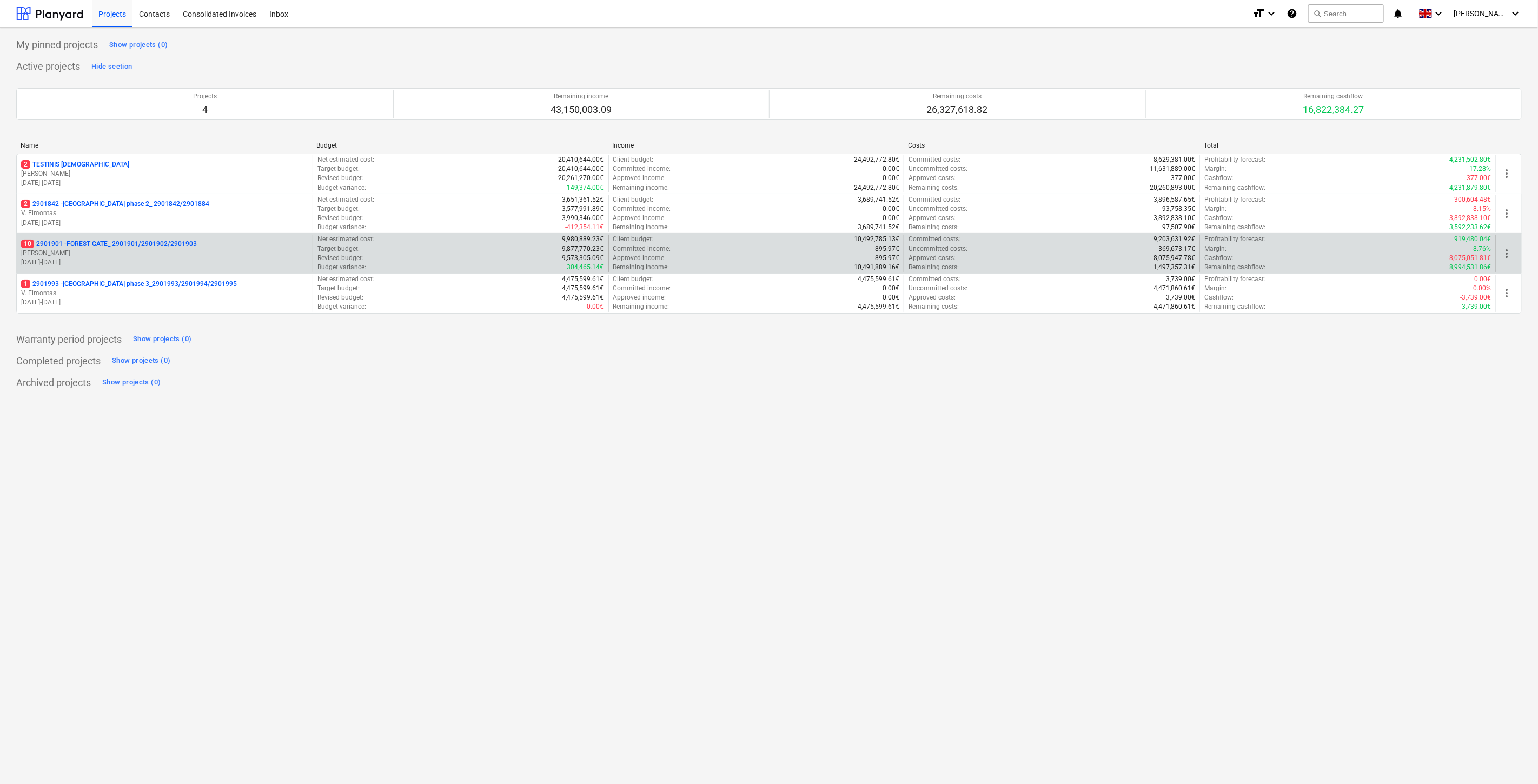
click at [186, 255] on p "[PERSON_NAME]" at bounding box center [165, 253] width 287 height 9
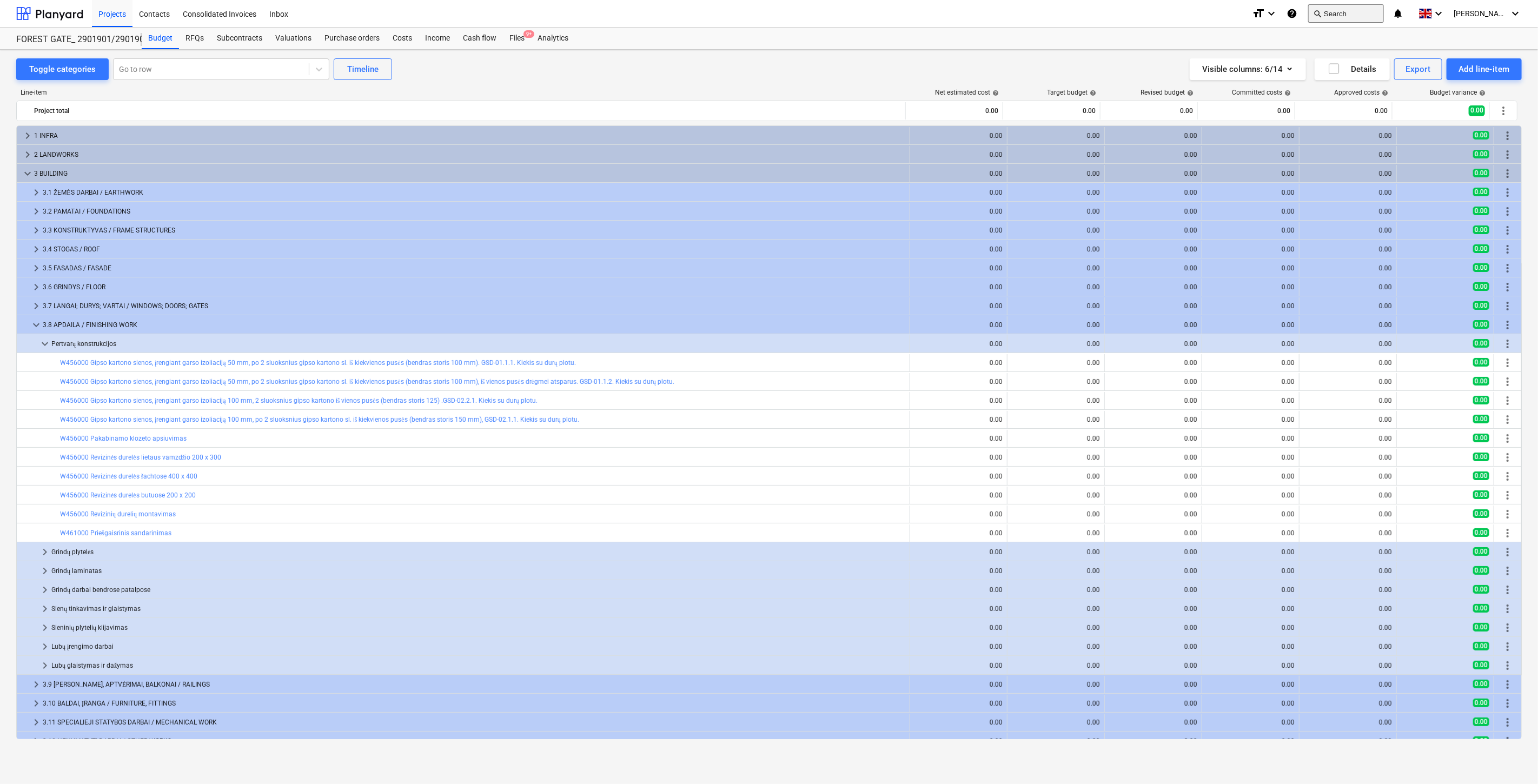
click at [1352, 12] on button "search Search" at bounding box center [1346, 13] width 76 height 18
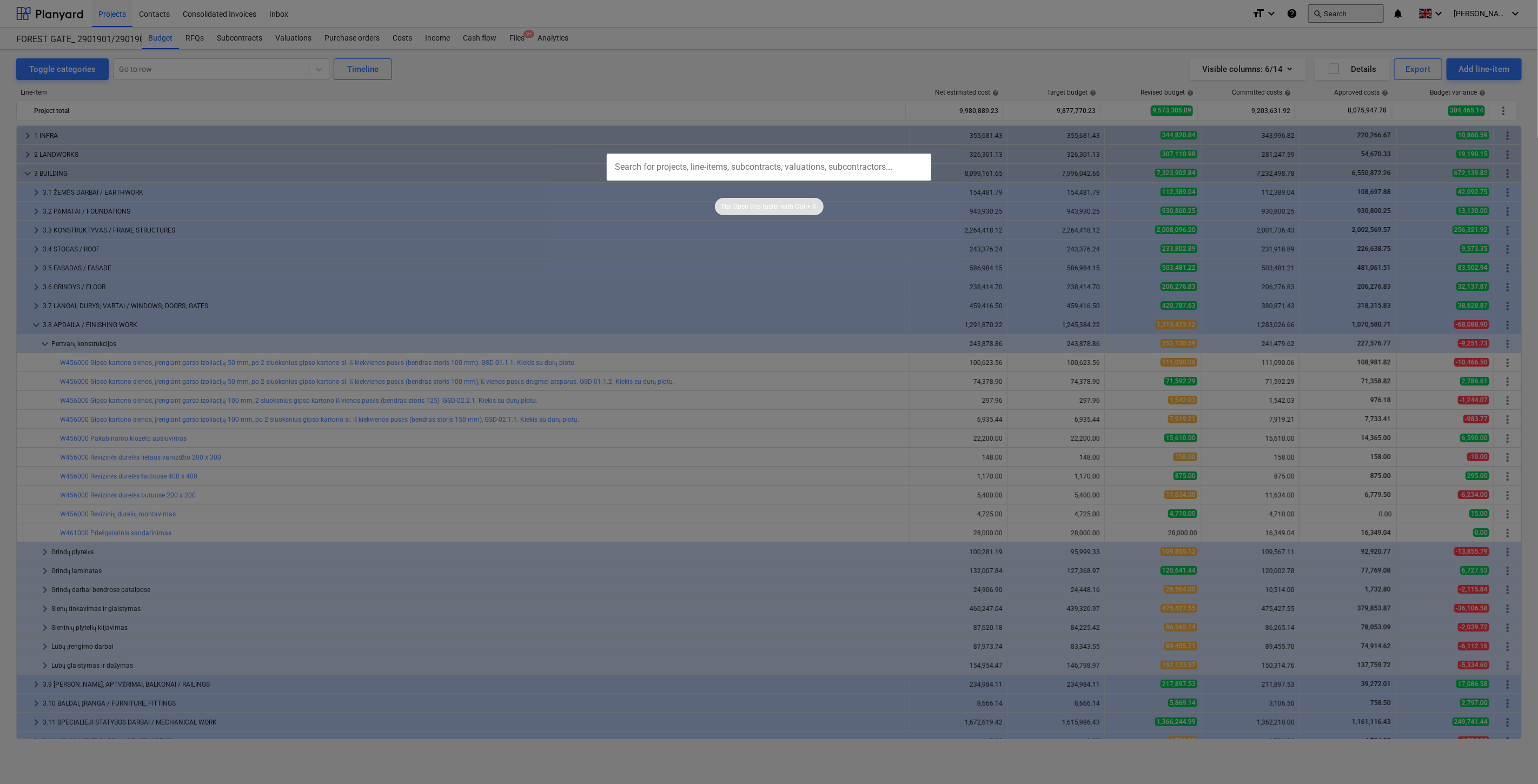
scroll to position [87, 0]
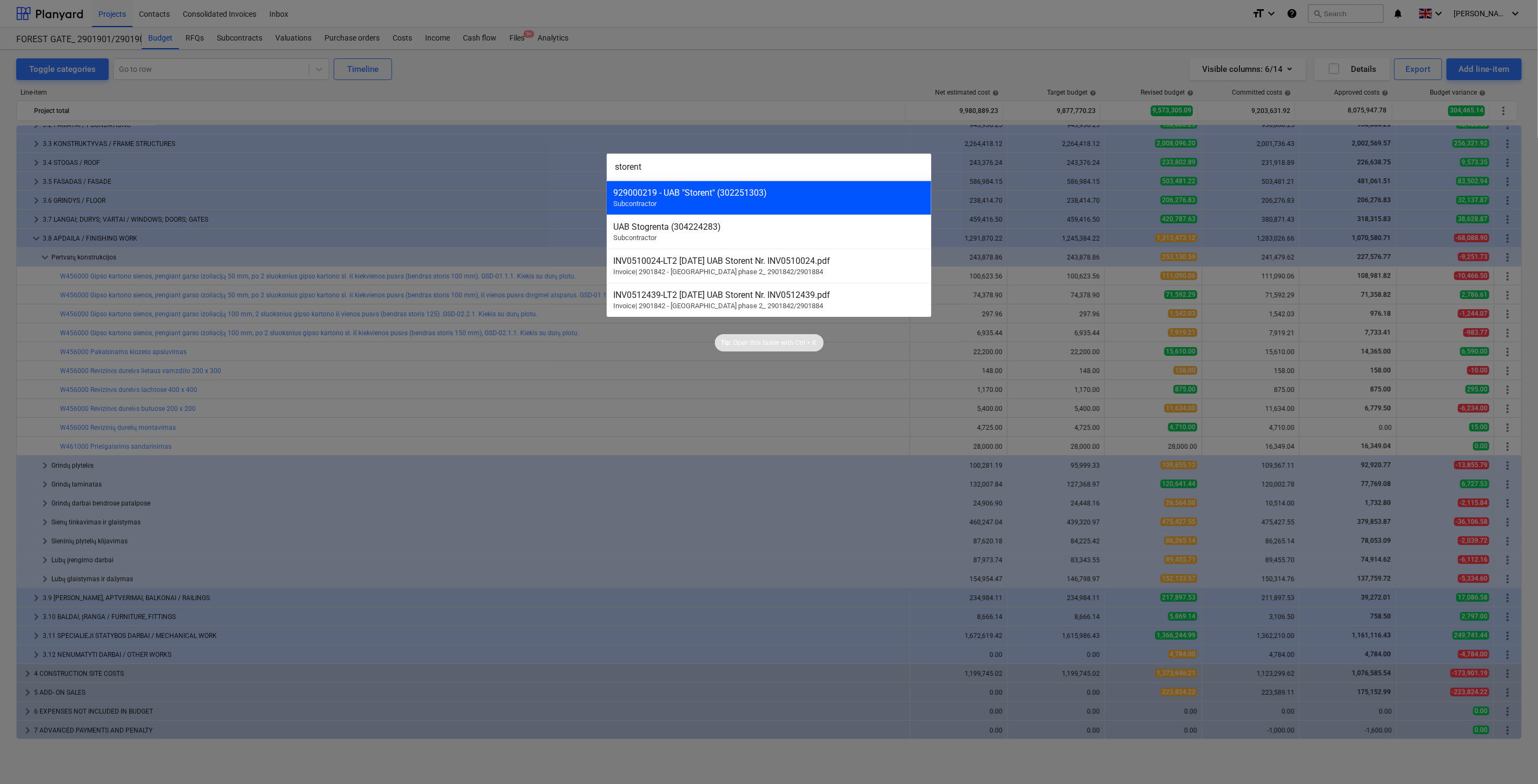
type input "storent"
click at [872, 191] on div "929000219 - UAB "Storent" (302251303)" at bounding box center [769, 192] width 312 height 10
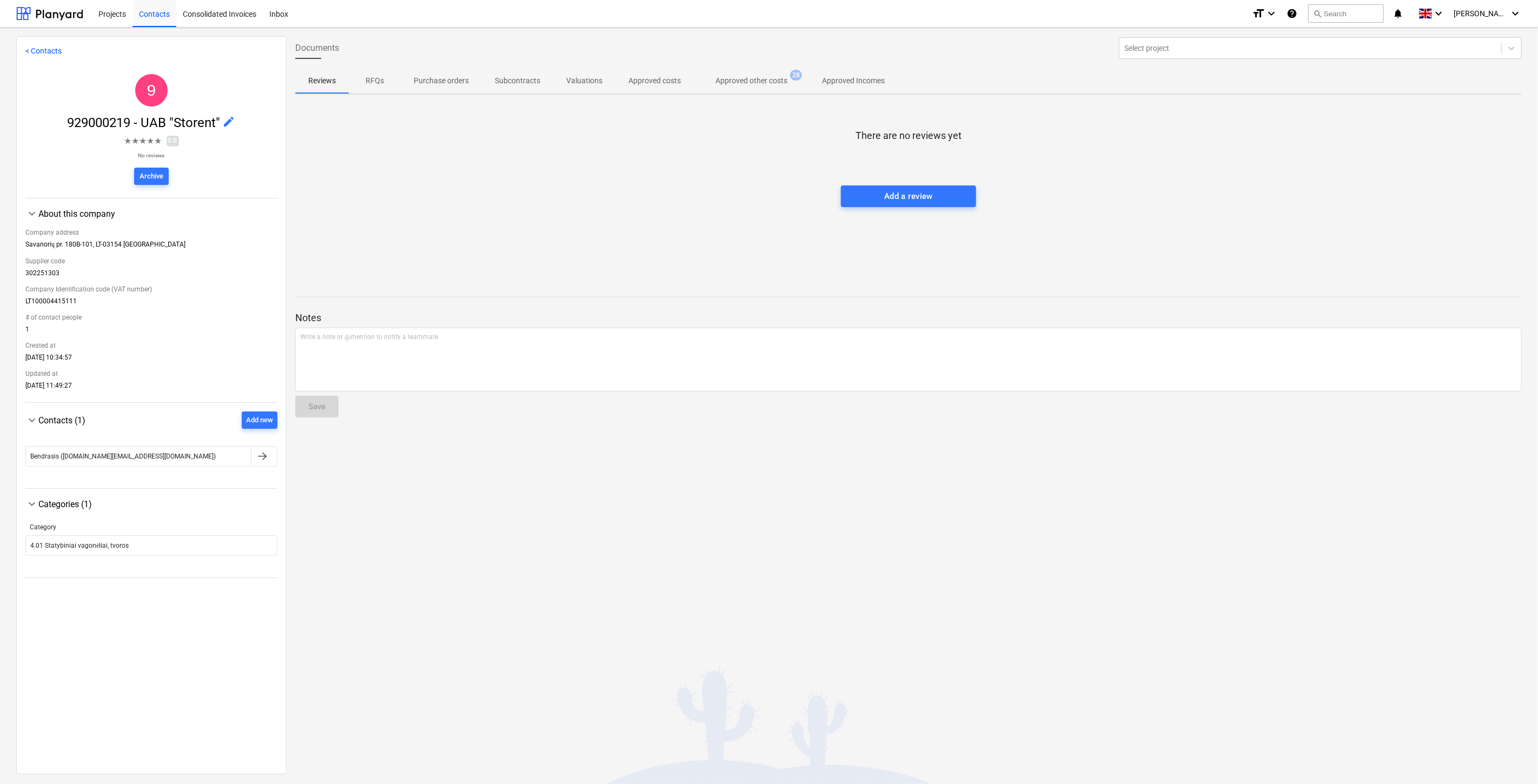
click at [747, 82] on p "Approved other costs" at bounding box center [751, 81] width 72 height 11
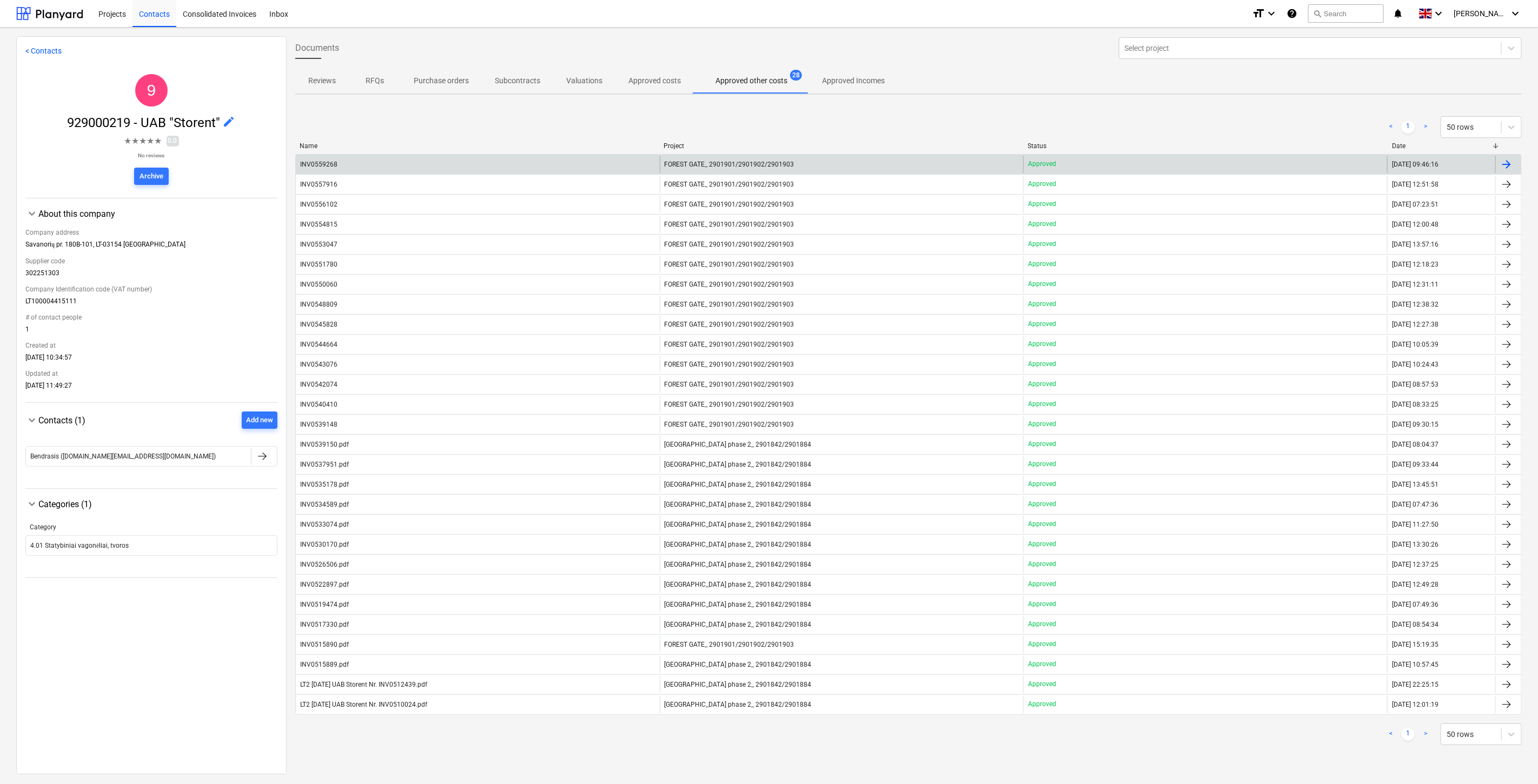
click at [377, 166] on div "INV0559268" at bounding box center [478, 164] width 364 height 17
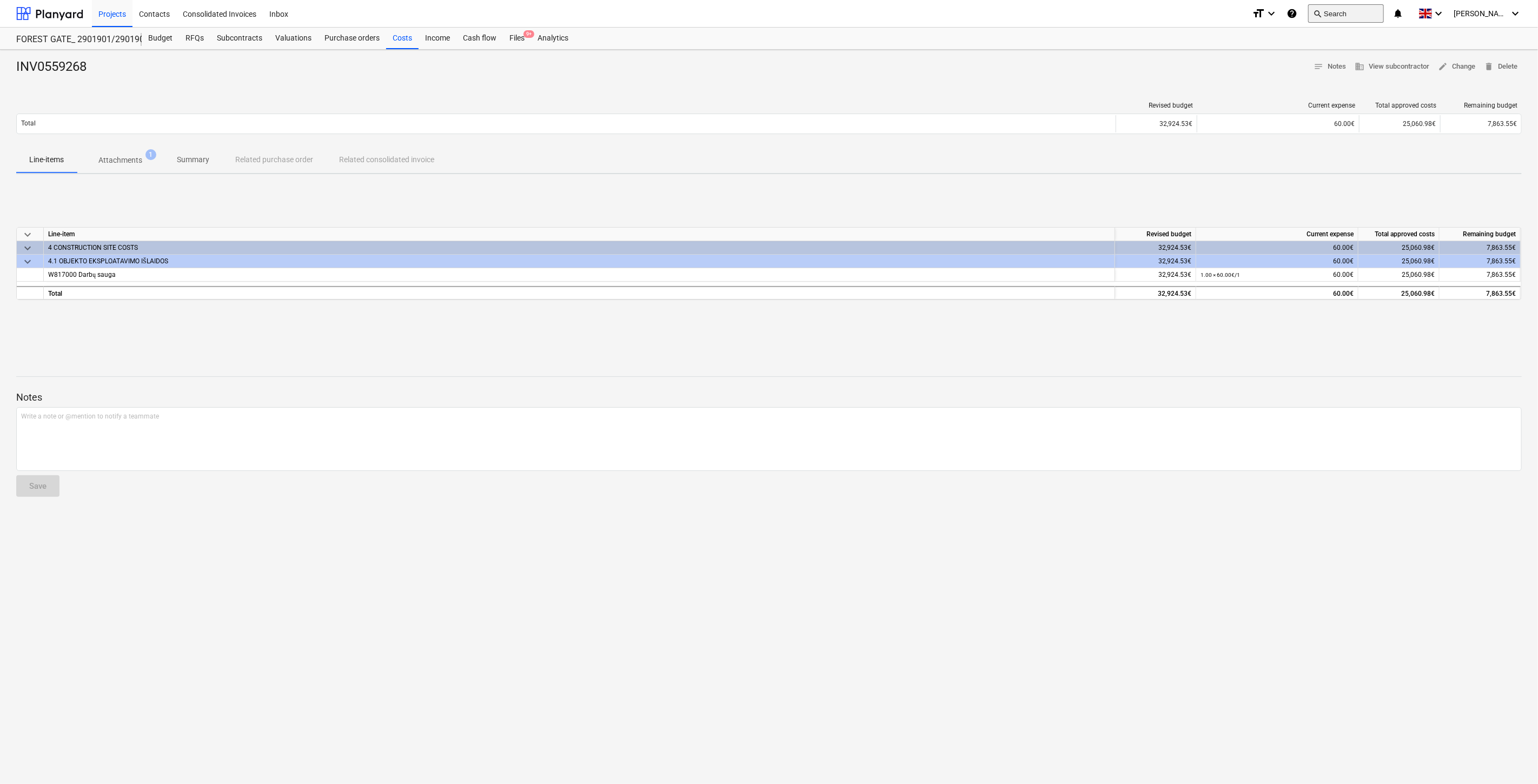
click at [1351, 20] on button "search Search" at bounding box center [1346, 13] width 76 height 18
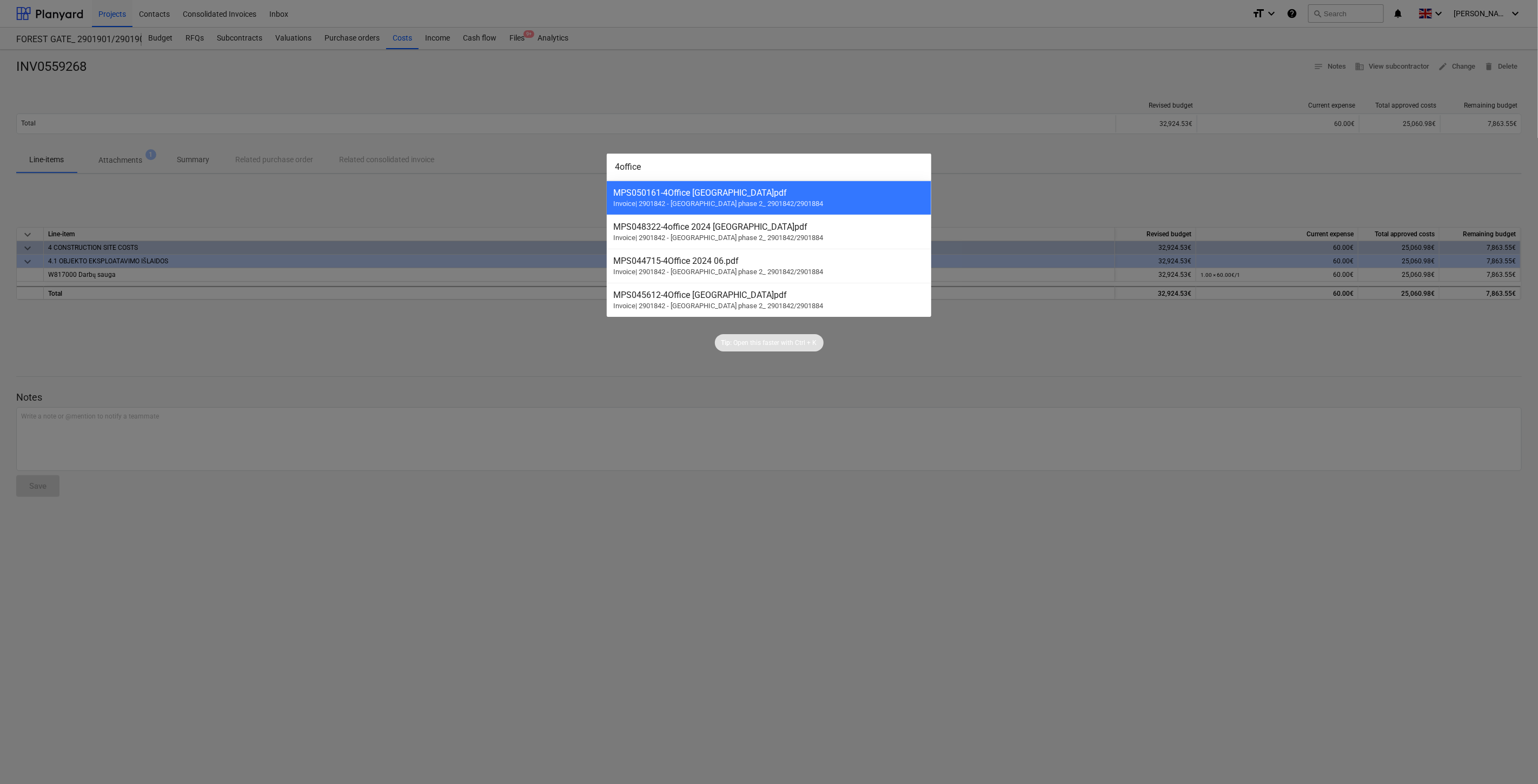
drag, startPoint x: 667, startPoint y: 163, endPoint x: 565, endPoint y: 164, distance: 102.0
click at [565, 164] on div "4office MPS050161 - 4Office Lake townn.pdf Invoice | 2901842 - LAKE TOWN phase …" at bounding box center [769, 392] width 1538 height 784
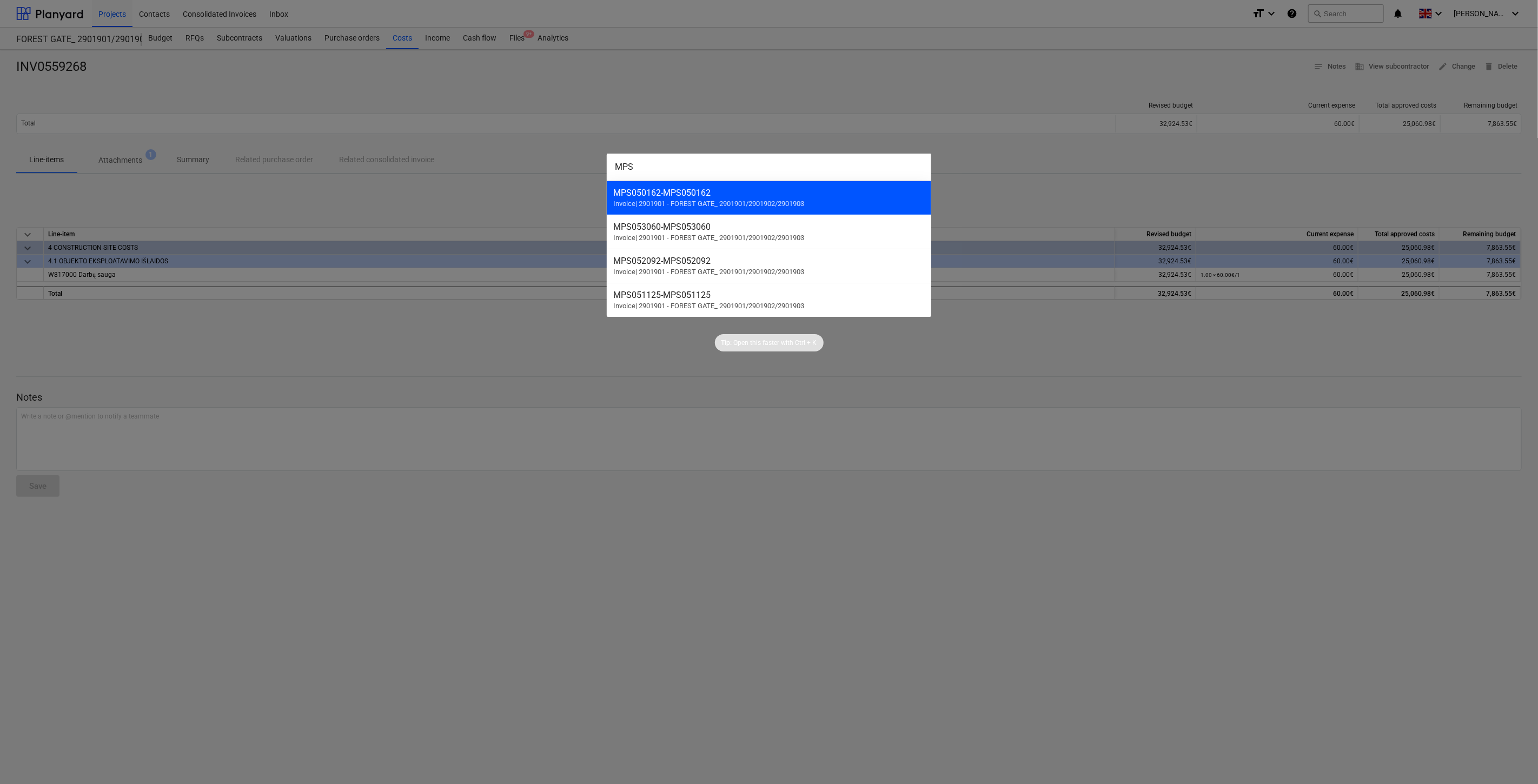
type input "MPS"
click at [723, 194] on div "MPS050162 - MPS050162" at bounding box center [769, 192] width 312 height 10
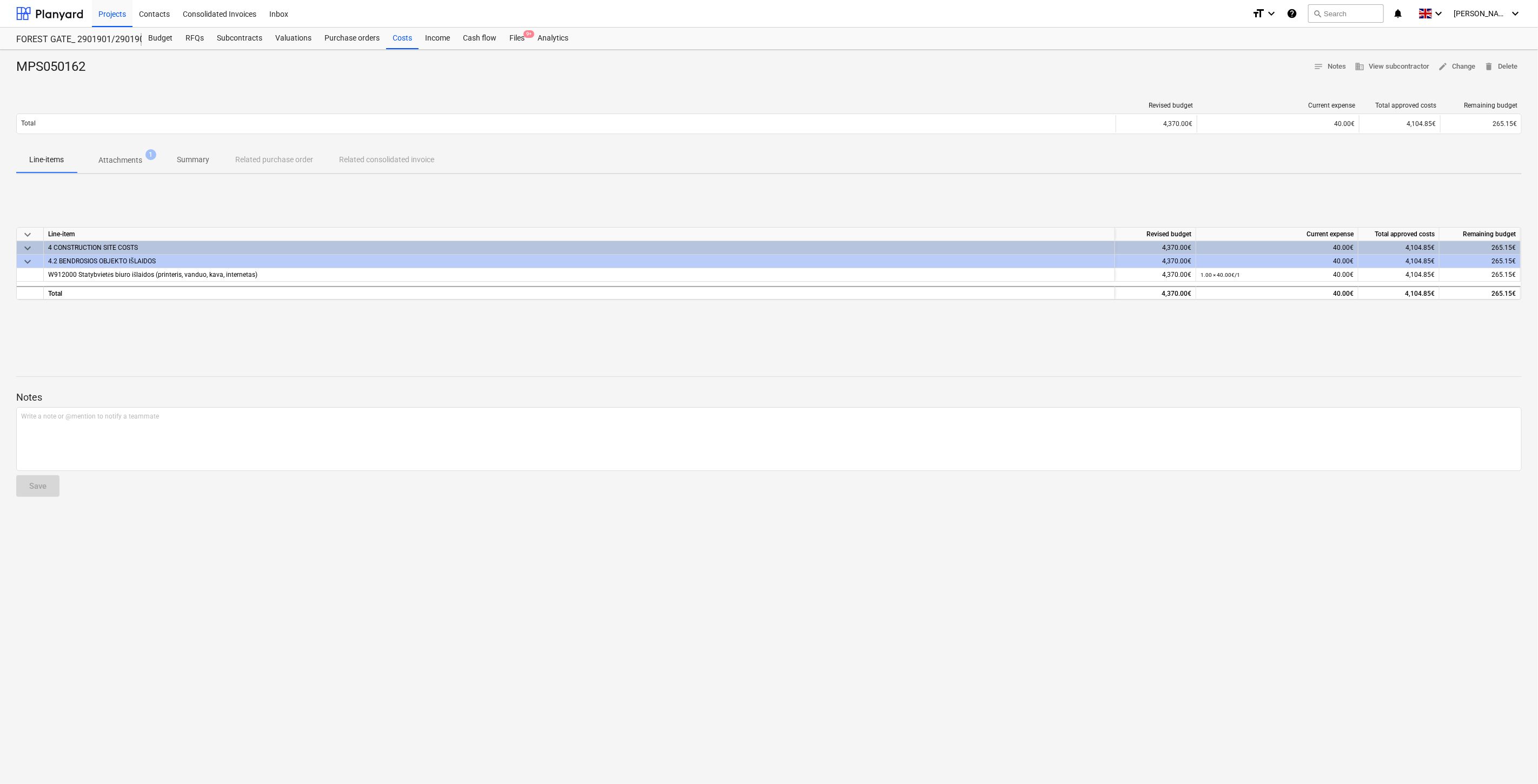
click at [965, 191] on div "keyboard_arrow_down Line-item Revised budget Current expense Total approved cos…" at bounding box center [769, 264] width 1506 height 162
click at [975, 186] on div "keyboard_arrow_down Line-item Revised budget Current expense Total approved cos…" at bounding box center [769, 264] width 1506 height 162
click at [1026, 202] on div "keyboard_arrow_down Line-item Revised budget Current expense Total approved cos…" at bounding box center [769, 264] width 1506 height 162
click at [1039, 195] on div "keyboard_arrow_down Line-item Revised budget Current expense Total approved cos…" at bounding box center [769, 264] width 1506 height 162
click at [1045, 192] on div "keyboard_arrow_down Line-item Revised budget Current expense Total approved cos…" at bounding box center [769, 264] width 1506 height 162
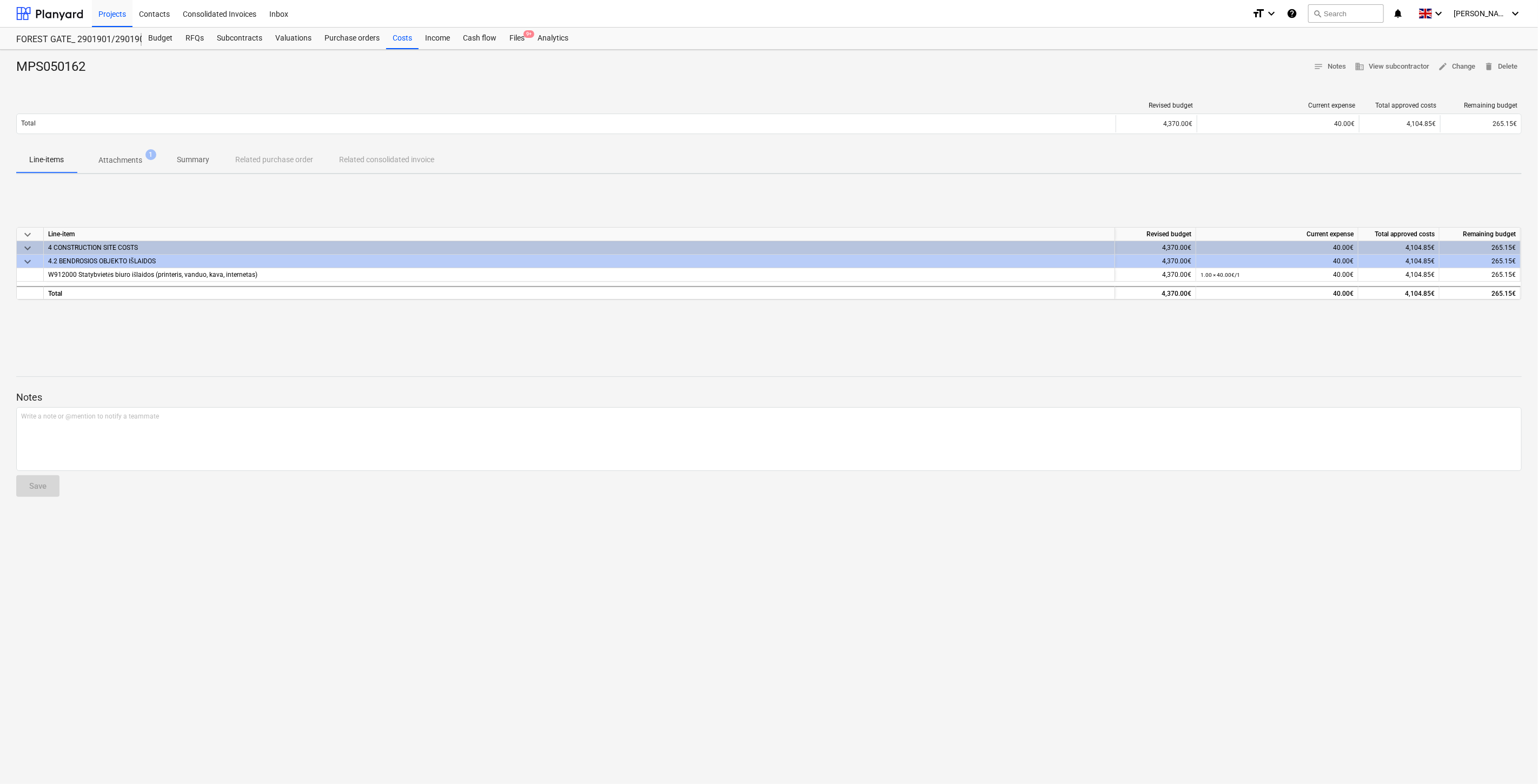
click at [1068, 183] on div "keyboard_arrow_down Line-item Revised budget Current expense Total approved cos…" at bounding box center [769, 264] width 1506 height 162
drag, startPoint x: 1066, startPoint y: 190, endPoint x: 1077, endPoint y: 184, distance: 12.5
click at [1069, 187] on div "keyboard_arrow_down Line-item Revised budget Current expense Total approved cos…" at bounding box center [769, 264] width 1506 height 162
click at [1085, 181] on div "MPS050162 notes Notes business View subcontractor edit Change delete Delete Rev…" at bounding box center [769, 417] width 1538 height 735
click at [1040, 197] on div "keyboard_arrow_down Line-item Revised budget Current expense Total approved cos…" at bounding box center [769, 264] width 1506 height 162
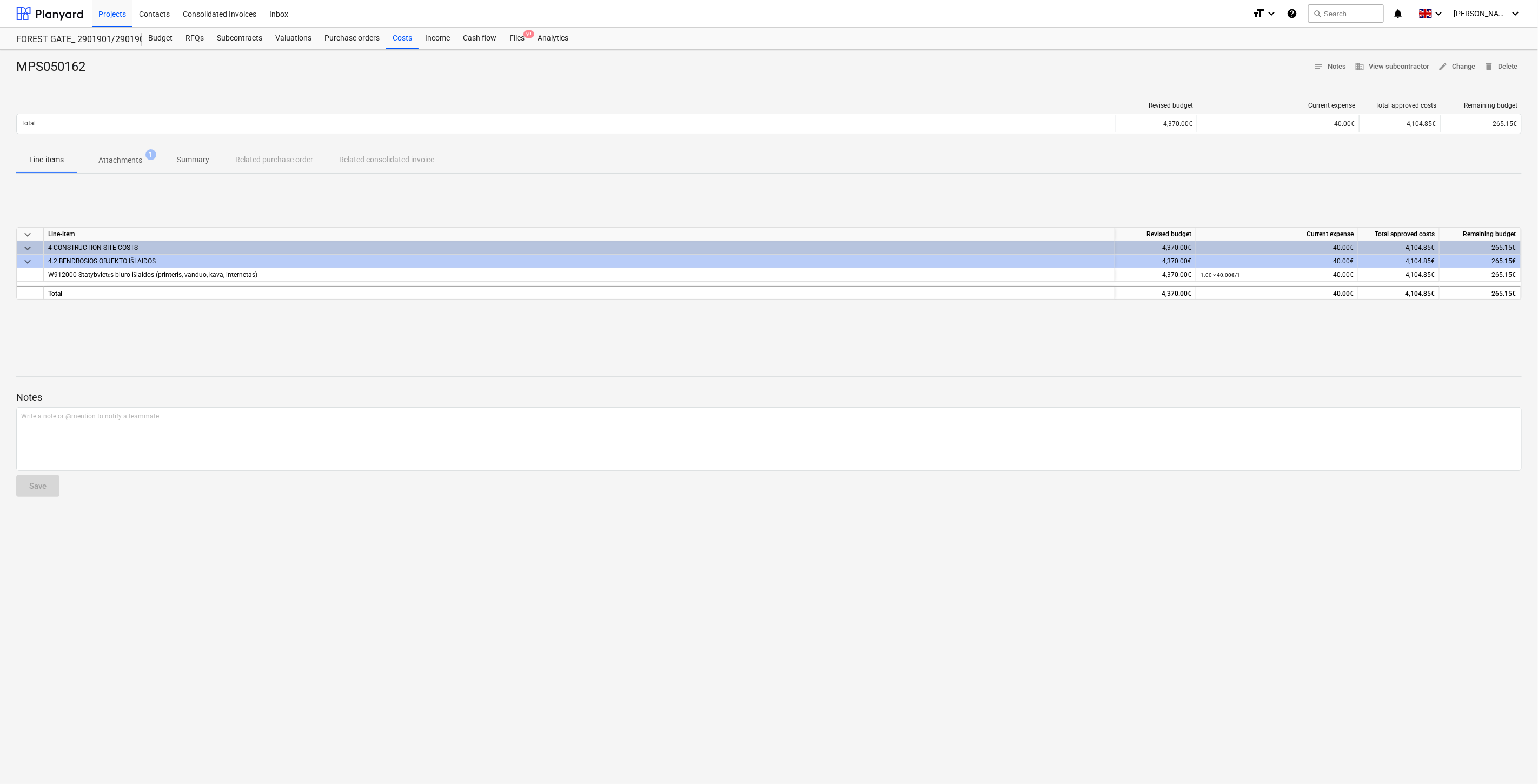
click at [1064, 188] on div "keyboard_arrow_down Line-item Revised budget Current expense Total approved cos…" at bounding box center [769, 264] width 1506 height 162
click at [1372, 11] on button "search Search" at bounding box center [1346, 13] width 76 height 18
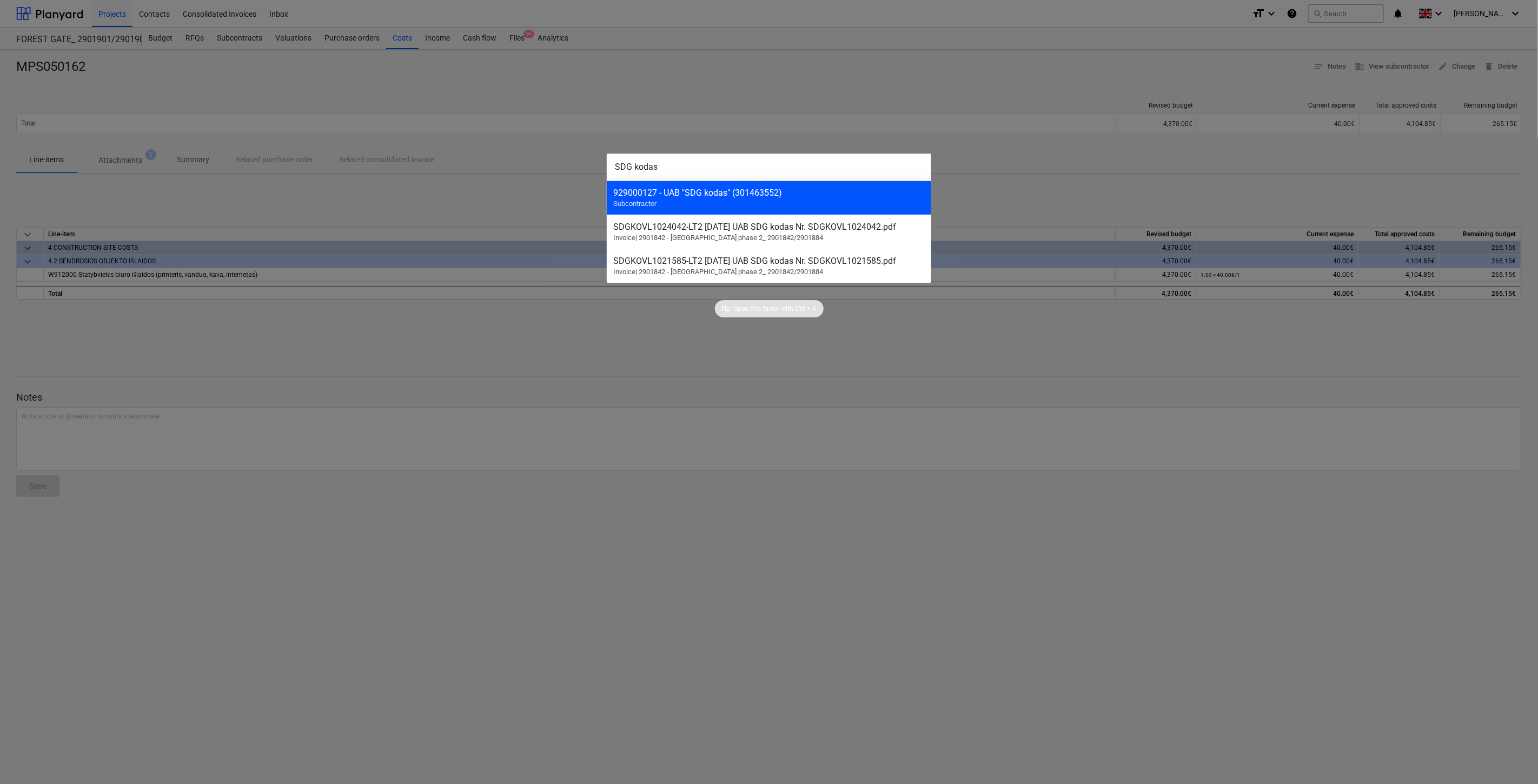
type input "SDG kodas"
click at [778, 196] on div "929000127 - UAB "SDG kodas" (301463552)" at bounding box center [769, 192] width 312 height 10
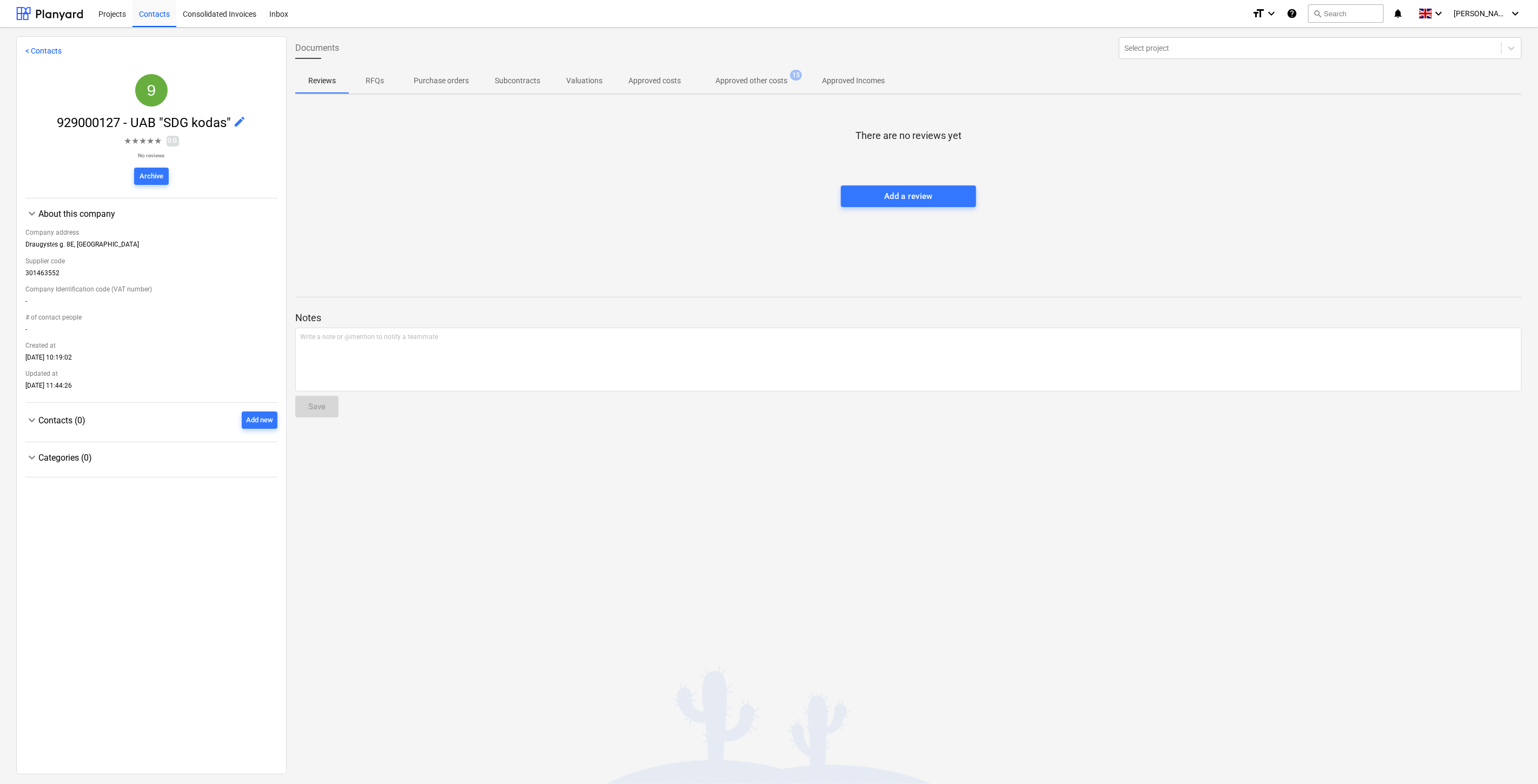
click at [768, 84] on p "Approved other costs" at bounding box center [751, 81] width 72 height 11
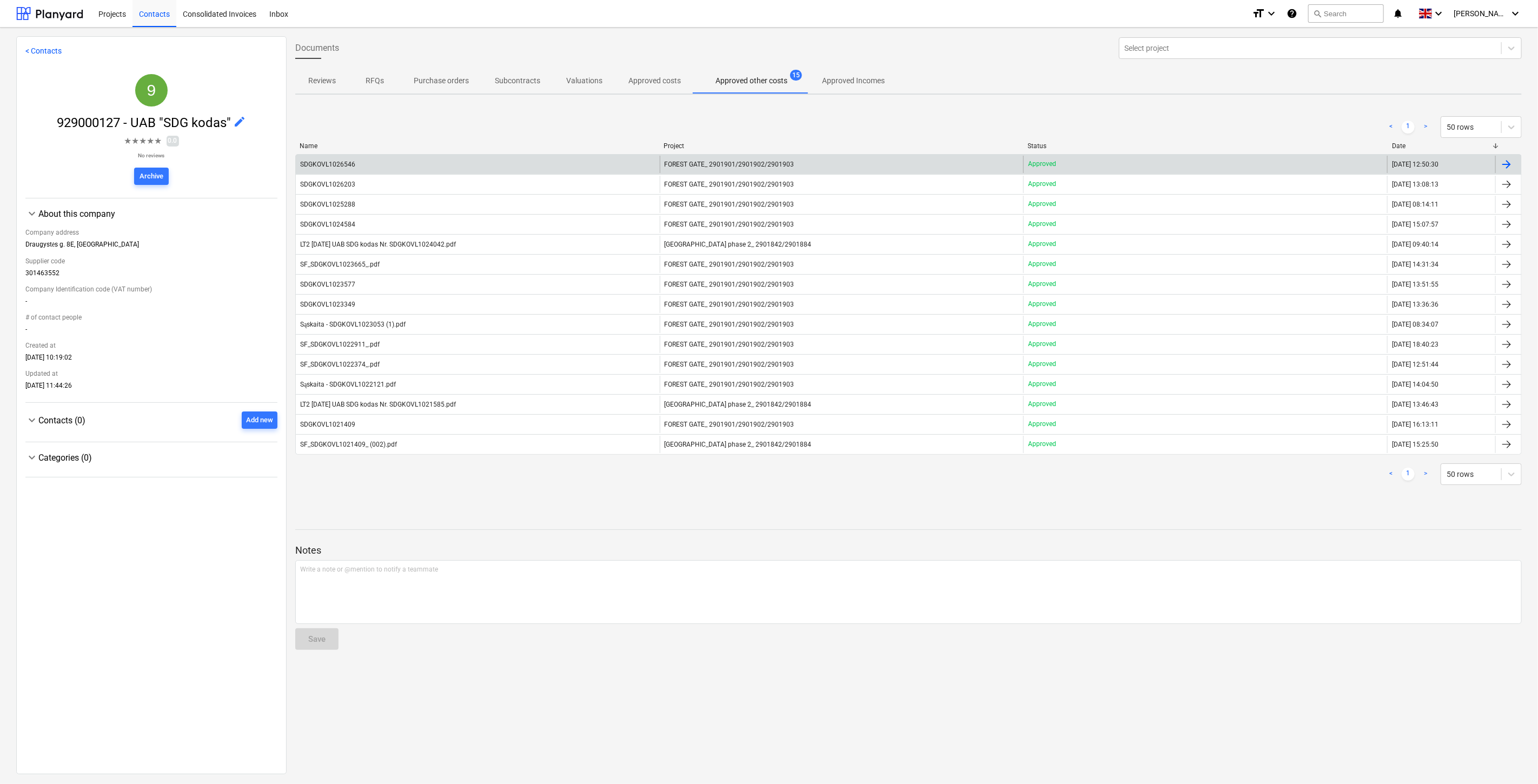
click at [578, 162] on div "SDGKOVL1026546" at bounding box center [478, 164] width 364 height 17
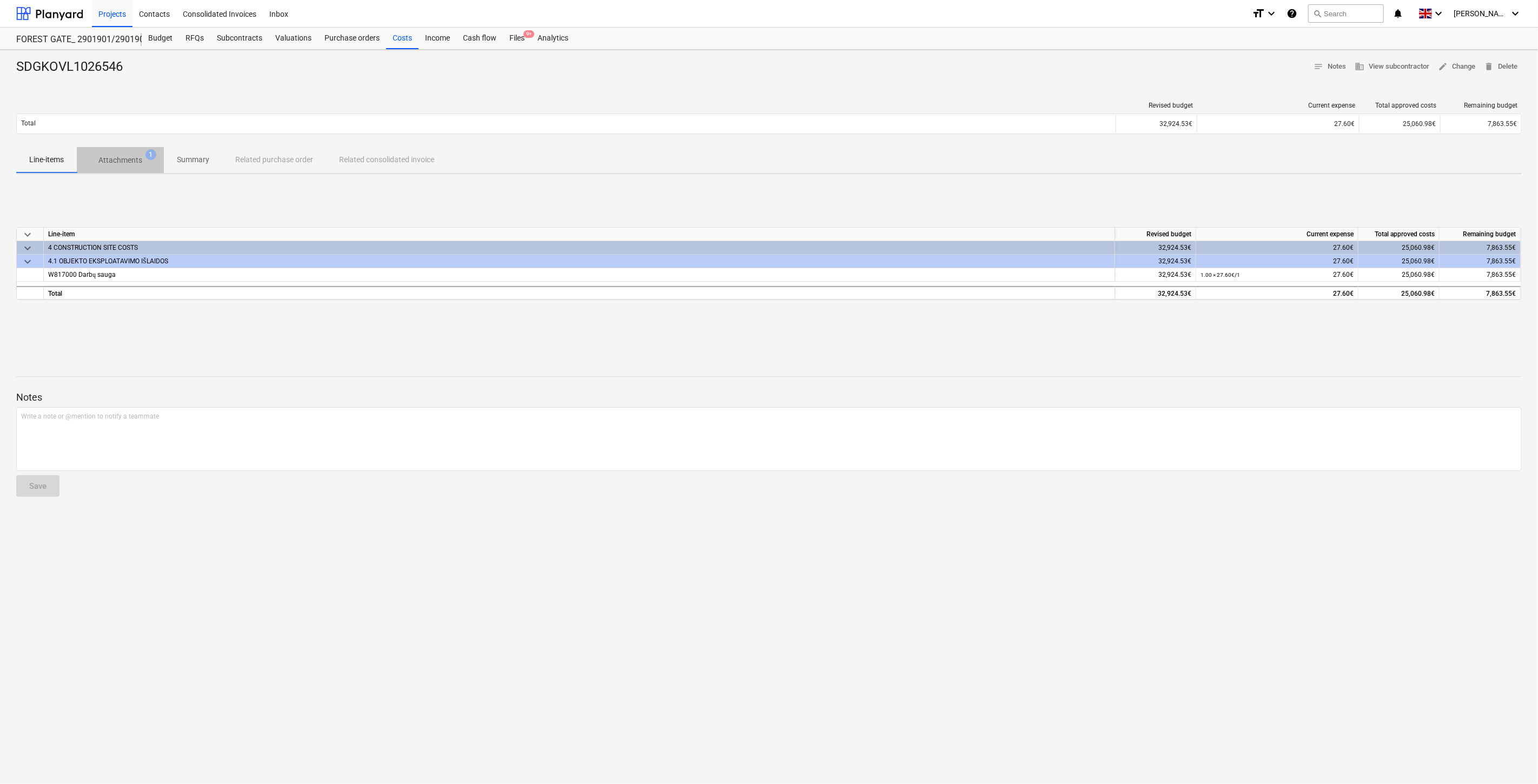
click at [130, 152] on span "Attachments 1" at bounding box center [120, 160] width 87 height 19
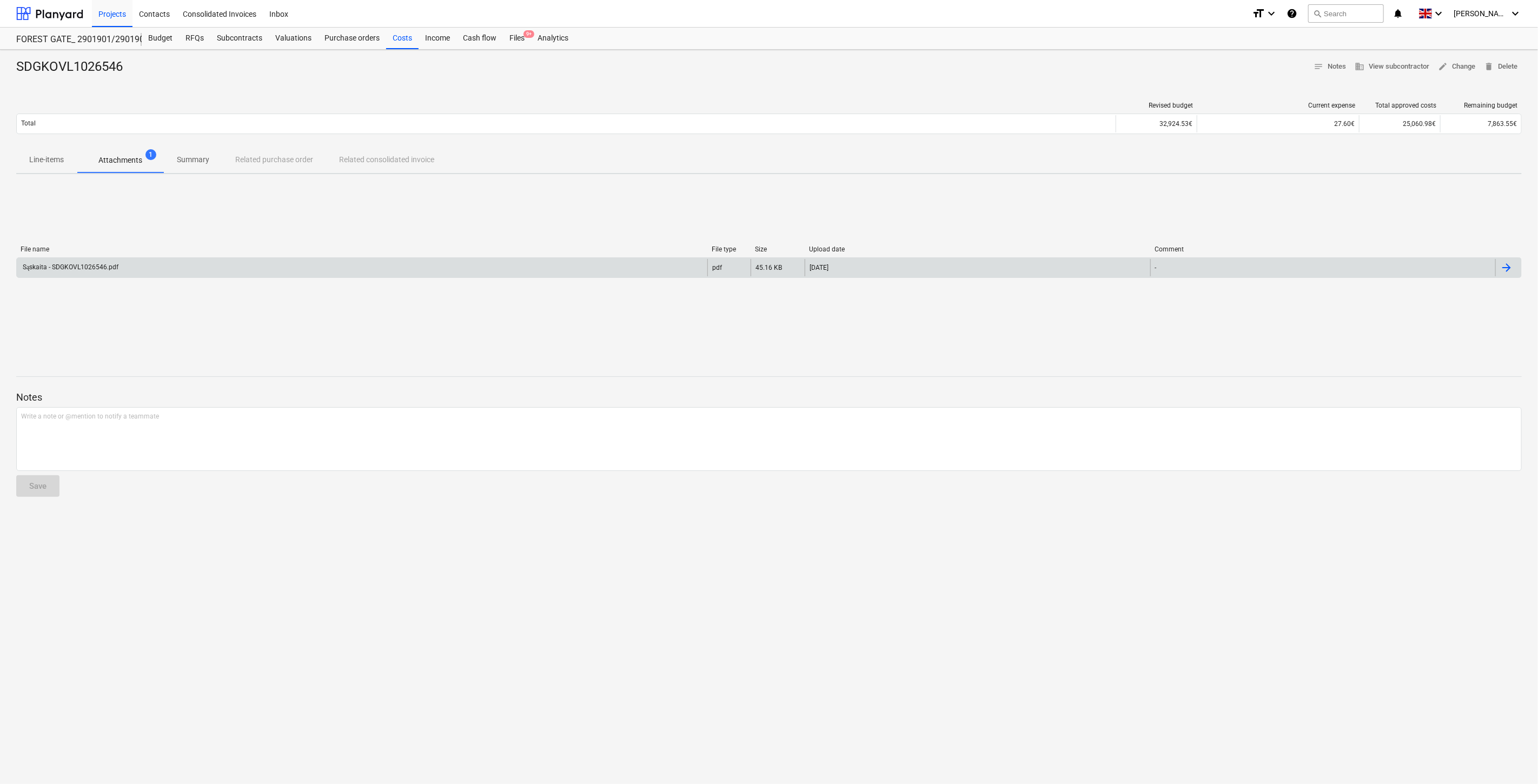
click at [136, 269] on div "Sąskaita - SDGKOVL1026546.pdf" at bounding box center [362, 268] width 691 height 17
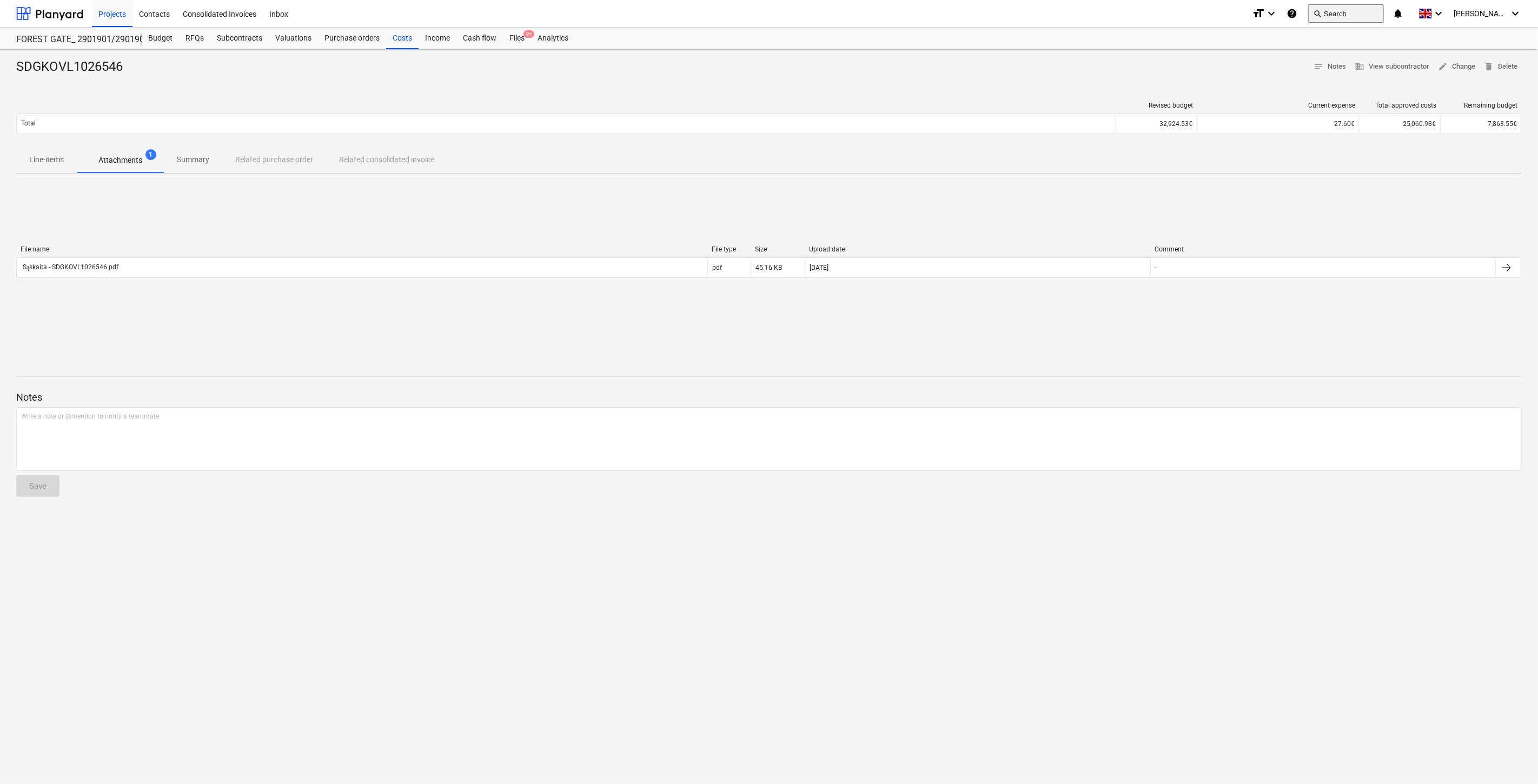
click at [1355, 12] on button "search Search" at bounding box center [1346, 13] width 76 height 18
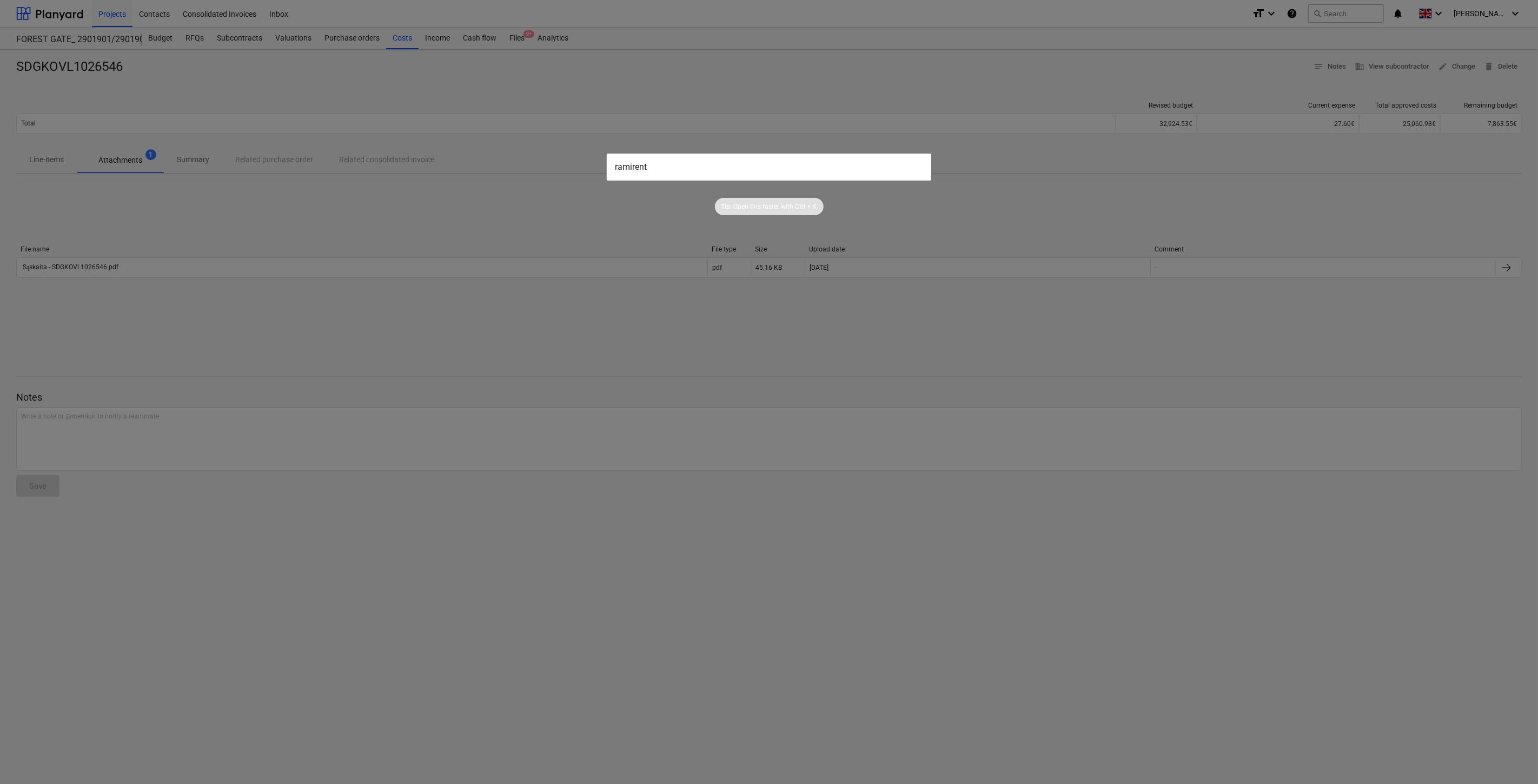
click at [677, 164] on input "ramirent" at bounding box center [768, 167] width 324 height 27
drag, startPoint x: 672, startPoint y: 163, endPoint x: 572, endPoint y: 156, distance: 100.2
click at [572, 161] on div "ramirent Tip: Open this faster with Ctrl + K" at bounding box center [769, 392] width 1538 height 784
click at [661, 167] on input "ramirent" at bounding box center [768, 167] width 324 height 27
drag, startPoint x: 661, startPoint y: 167, endPoint x: 582, endPoint y: 166, distance: 79.0
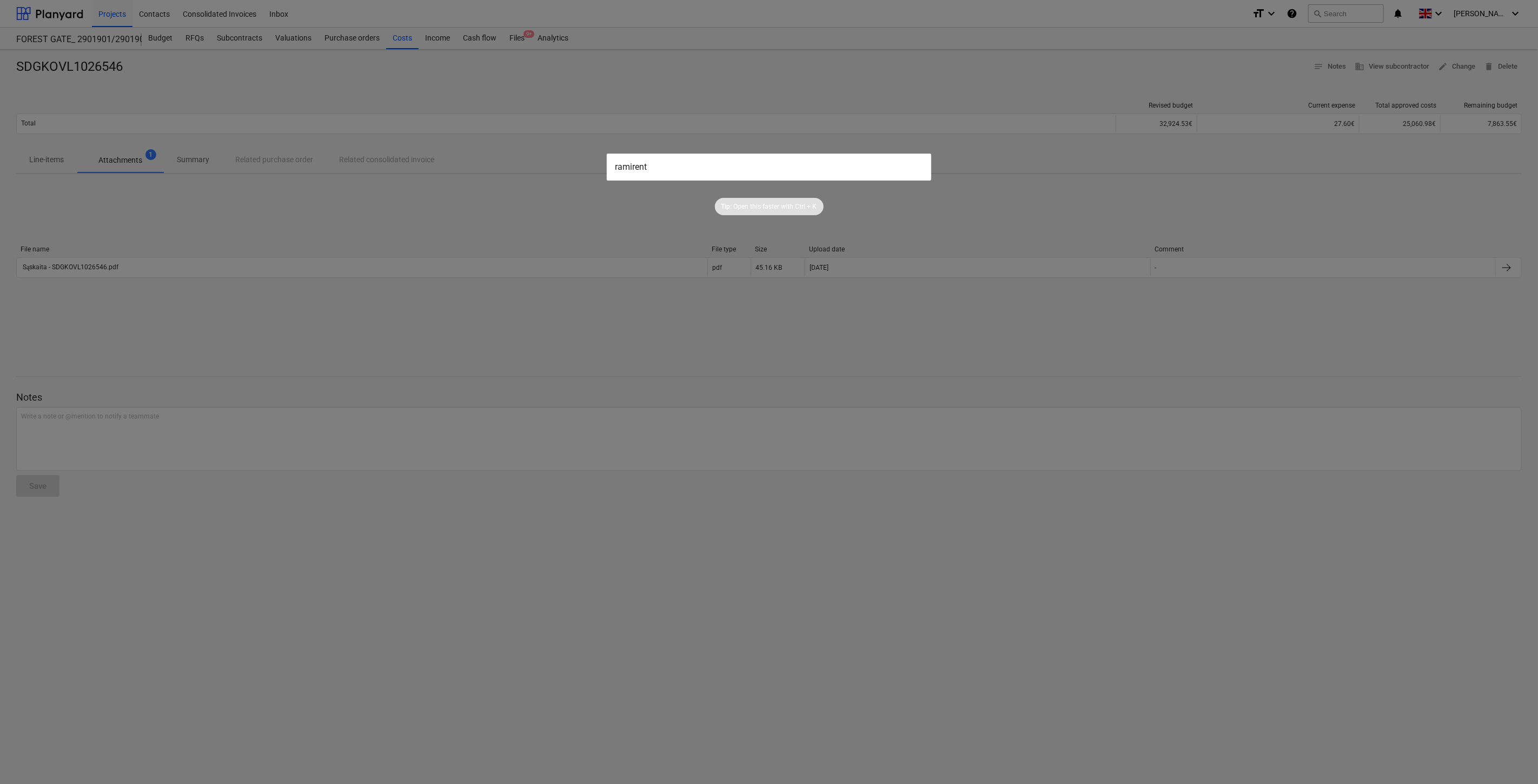
click at [582, 166] on div "ramirent Tip: Open this faster with Ctrl + K" at bounding box center [769, 392] width 1538 height 784
type input "Ramirent"
drag, startPoint x: 672, startPoint y: 169, endPoint x: 489, endPoint y: 167, distance: 183.0
click at [489, 167] on div "Ramirent Tip: Open this faster with Ctrl + K" at bounding box center [769, 392] width 1538 height 784
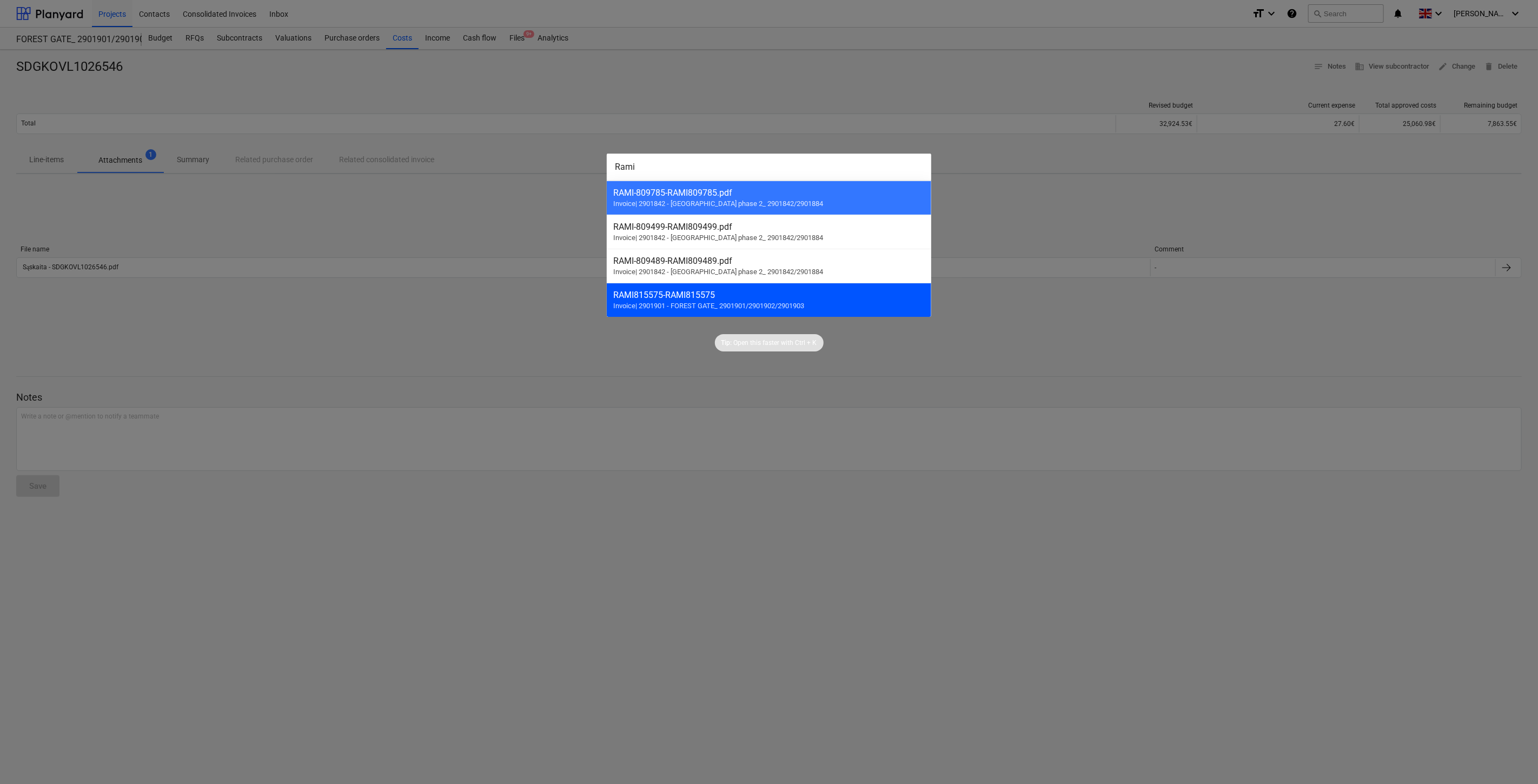
type input "Rami"
click at [717, 300] on div "RAMI815575 - RAMI815575" at bounding box center [769, 295] width 312 height 10
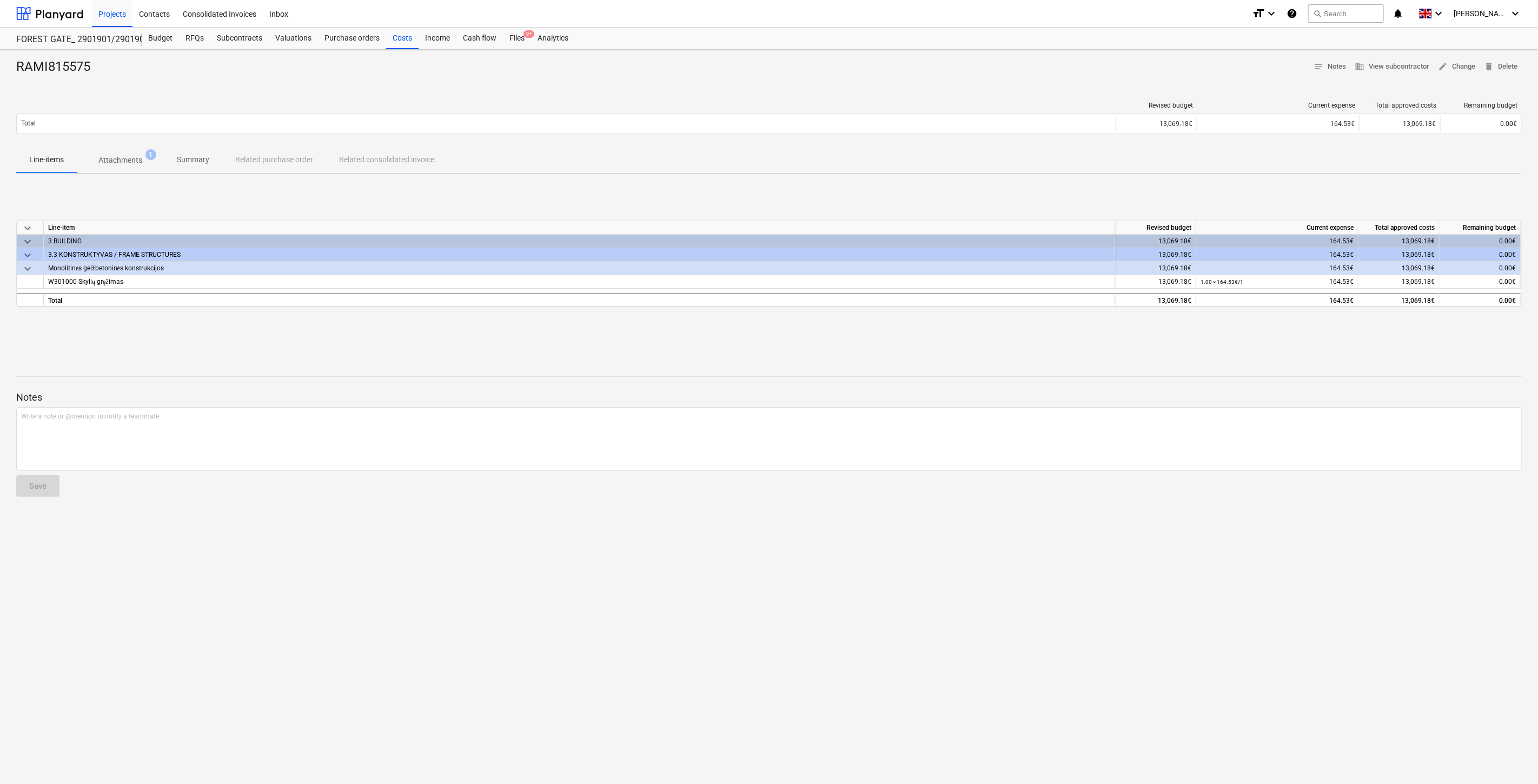
drag, startPoint x: 672, startPoint y: 347, endPoint x: 715, endPoint y: 331, distance: 45.9
click at [674, 347] on div "RAMI815575 notes Notes business View subcontractor edit Change delete Delete Re…" at bounding box center [769, 417] width 1538 height 735
click at [732, 327] on div "keyboard_arrow_down Line-item Revised budget Current expense Total approved cos…" at bounding box center [769, 264] width 1506 height 162
click at [993, 332] on div "keyboard_arrow_down Line-item Revised budget Current expense Total approved cos…" at bounding box center [769, 264] width 1506 height 162
click at [1024, 321] on div "keyboard_arrow_down Line-item Revised budget Current expense Total approved cos…" at bounding box center [769, 264] width 1506 height 162
